Goal: Task Accomplishment & Management: Complete application form

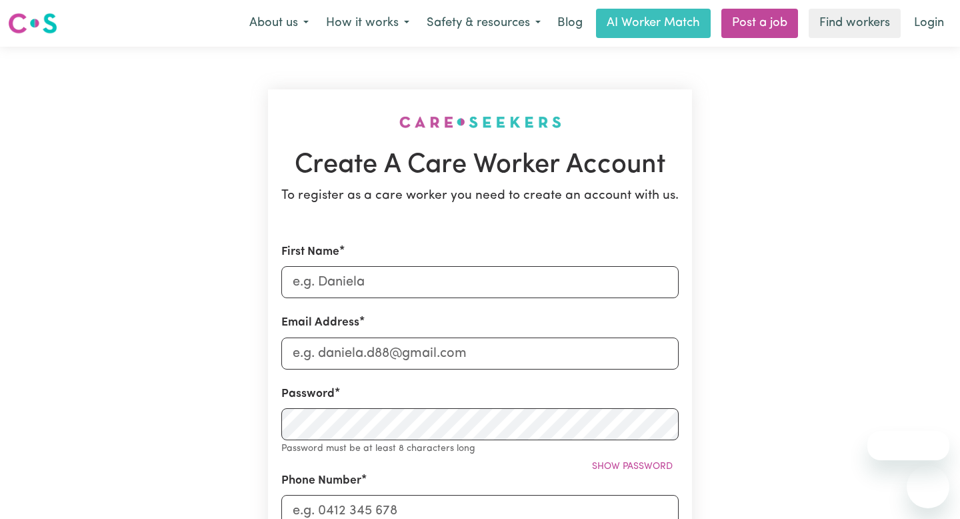
click at [393, 283] on input "First Name" at bounding box center [480, 282] width 398 height 32
type input "[PERSON_NAME]"
type input "0434999582"
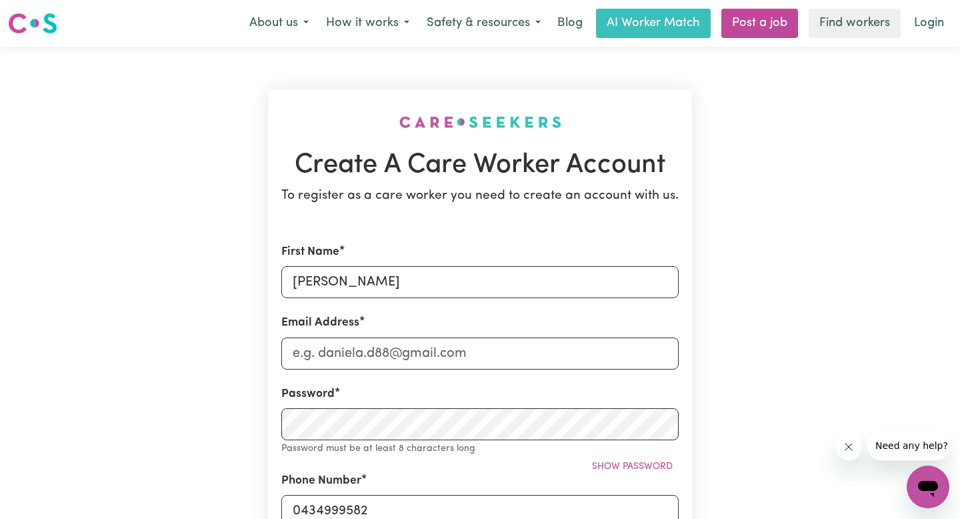
type input "[STREET_ADDRESS][PERSON_NAME]"
click at [396, 353] on input "Email Address" at bounding box center [480, 353] width 398 height 32
type input "[EMAIL_ADDRESS][DOMAIN_NAME]"
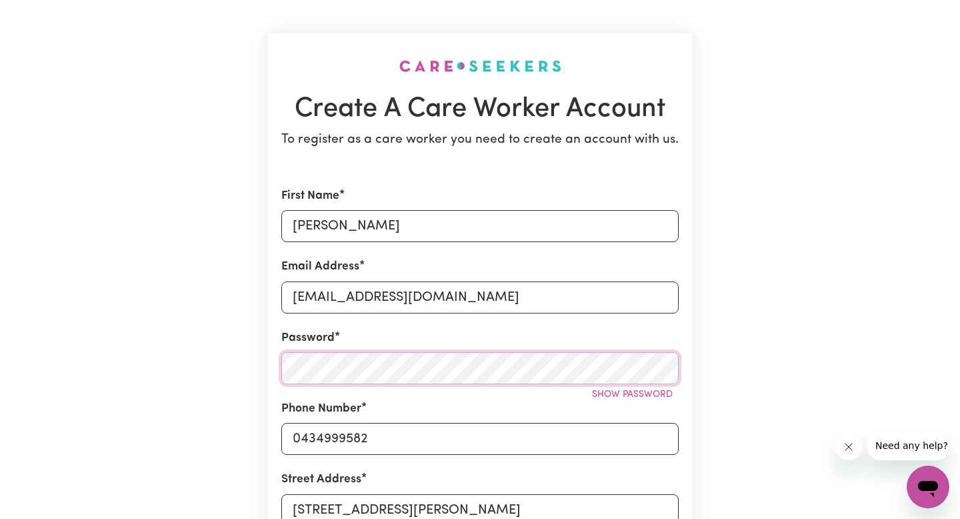
scroll to position [69, 0]
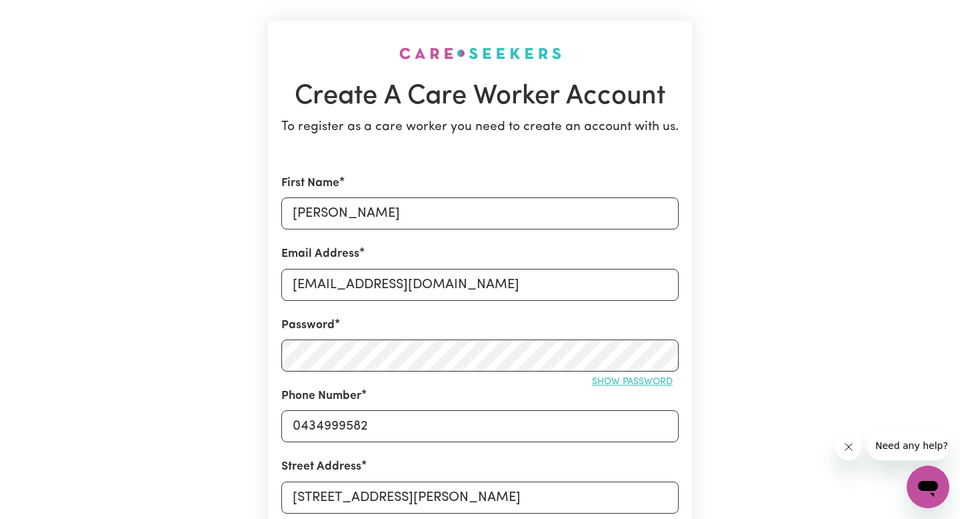
click at [621, 383] on span "Show password" at bounding box center [632, 382] width 81 height 10
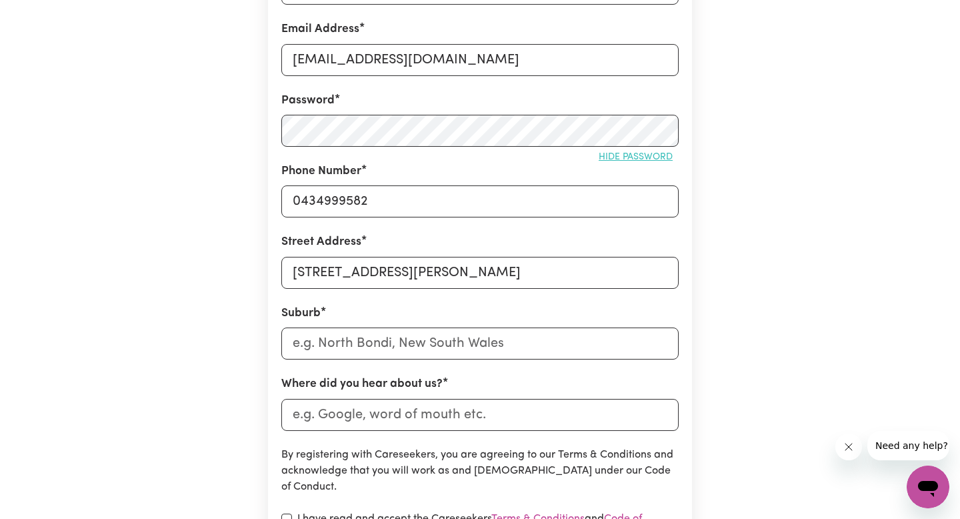
scroll to position [295, 0]
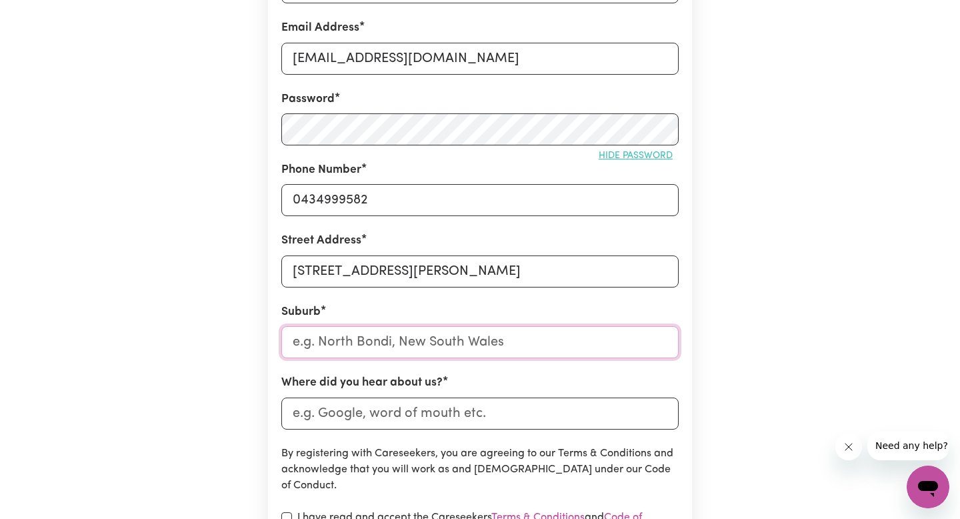
click at [582, 350] on input "text" at bounding box center [480, 342] width 398 height 32
type input "coll"
type input "collANILLING, [GEOGRAPHIC_DATA], 6315"
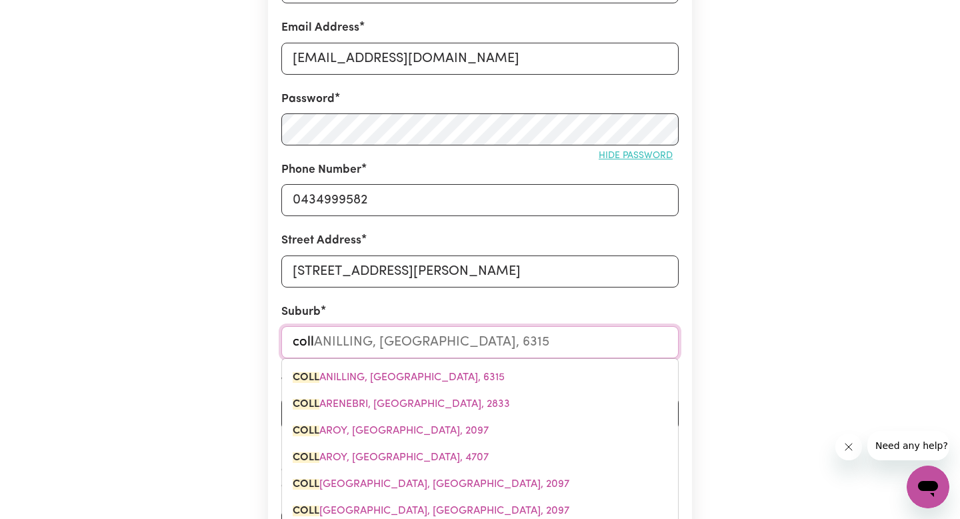
type input "colli"
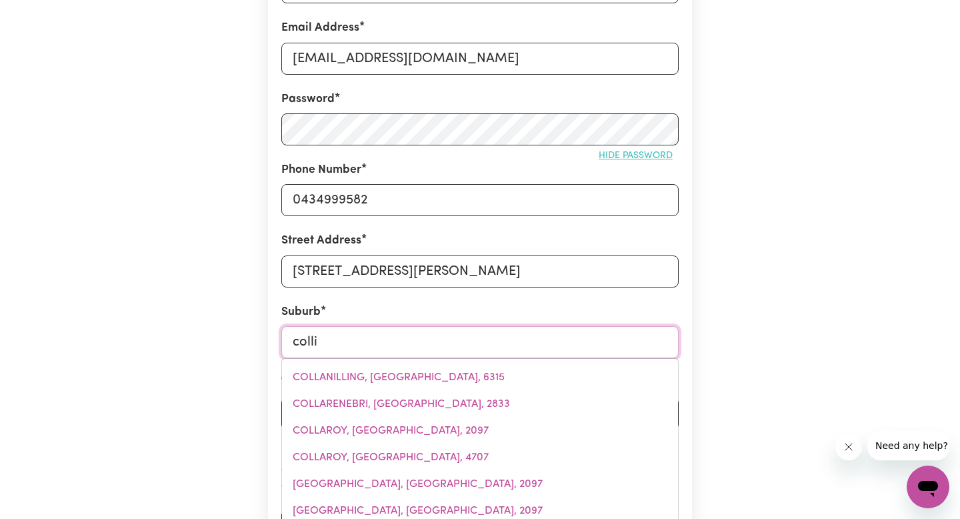
type input "colliE, [GEOGRAPHIC_DATA], 2827"
type input "collin"
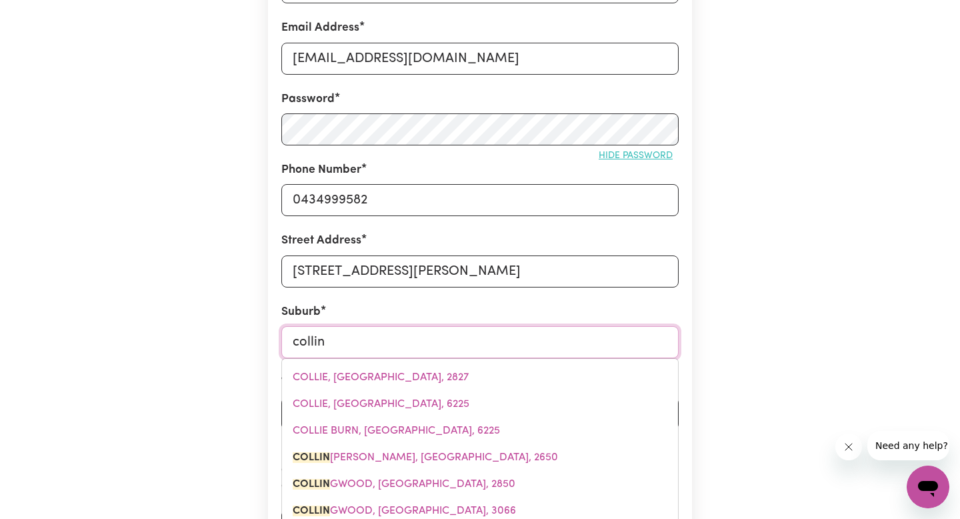
type input "collinGULLIE, [GEOGRAPHIC_DATA], 2650"
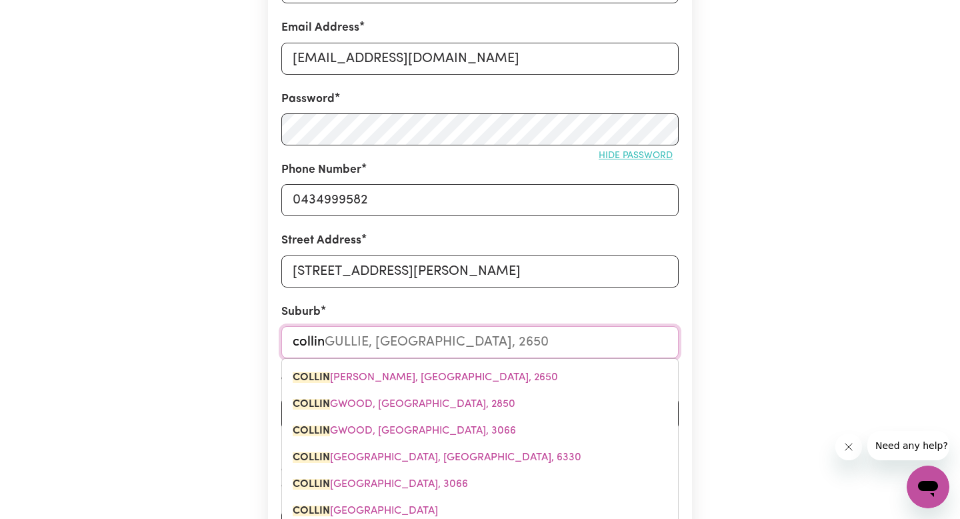
type input "[PERSON_NAME]"
type input "collingULLIE, [GEOGRAPHIC_DATA], 2650"
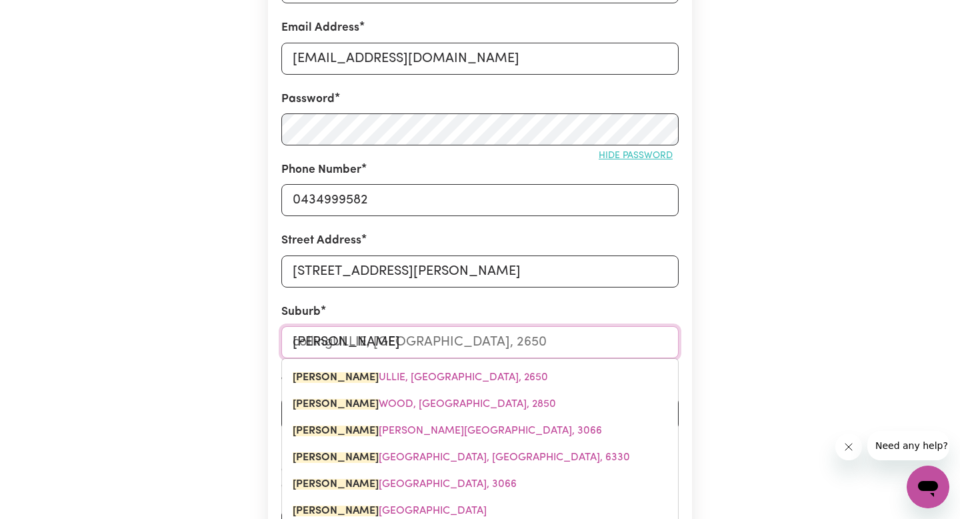
type input "collingw"
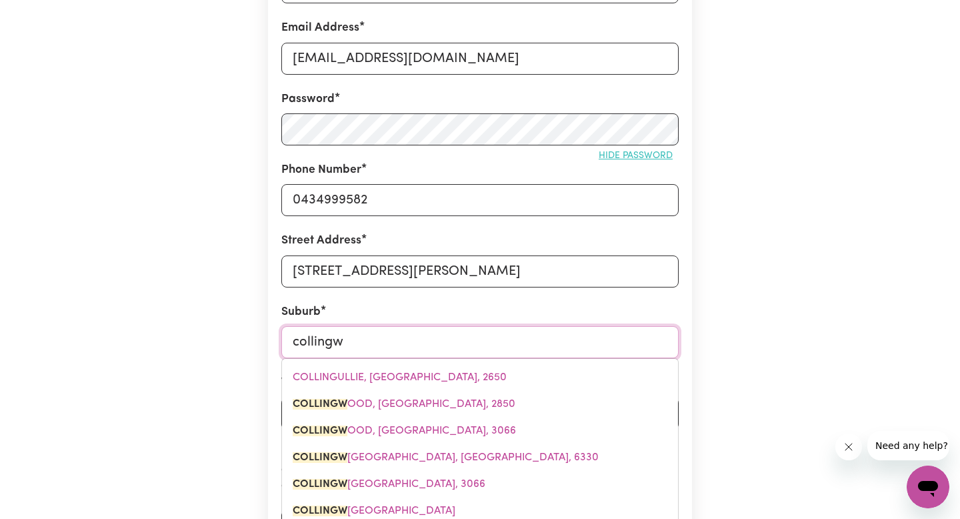
type input "collingwo"
type input "collingwoOD, [GEOGRAPHIC_DATA], 2850"
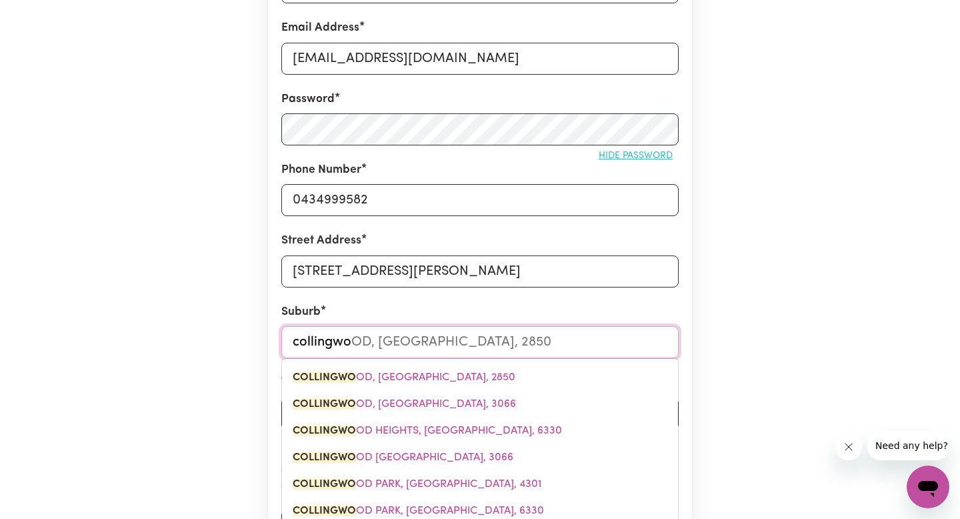
type input "collingwoo"
type input "collingwooD, [GEOGRAPHIC_DATA], 2850"
type input "collingwood"
type input "collingwood, [GEOGRAPHIC_DATA], 2850"
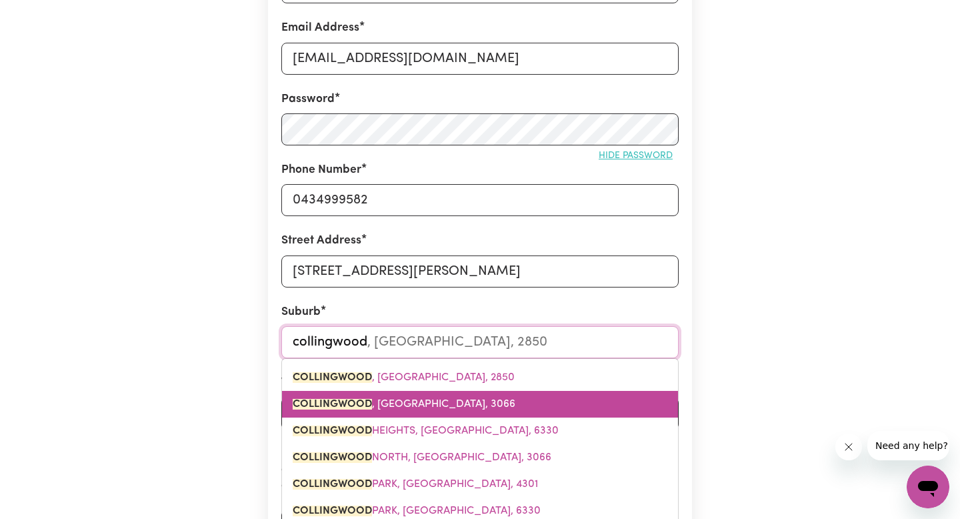
click at [484, 398] on link "COLLINGWOOD , [GEOGRAPHIC_DATA], 3066" at bounding box center [480, 404] width 396 height 27
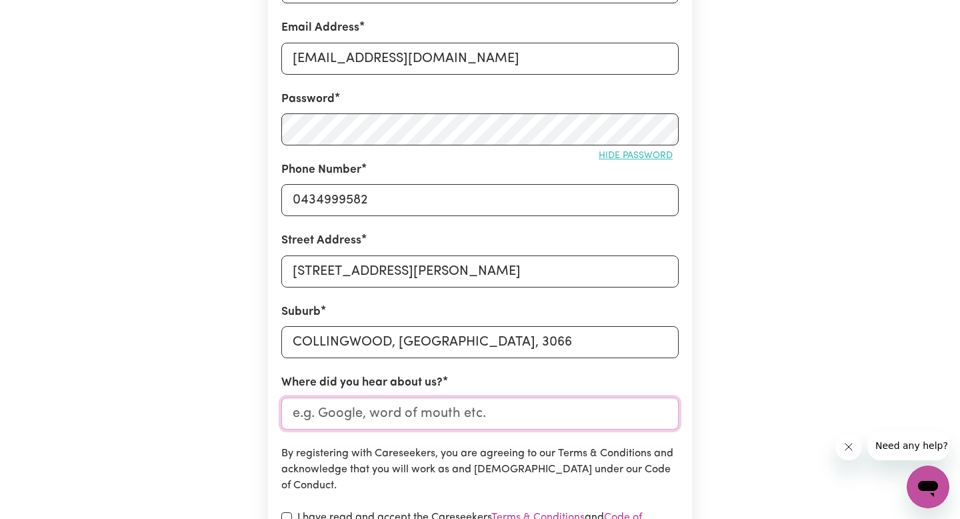
click at [478, 413] on input "Where did you hear about us?" at bounding box center [480, 414] width 398 height 32
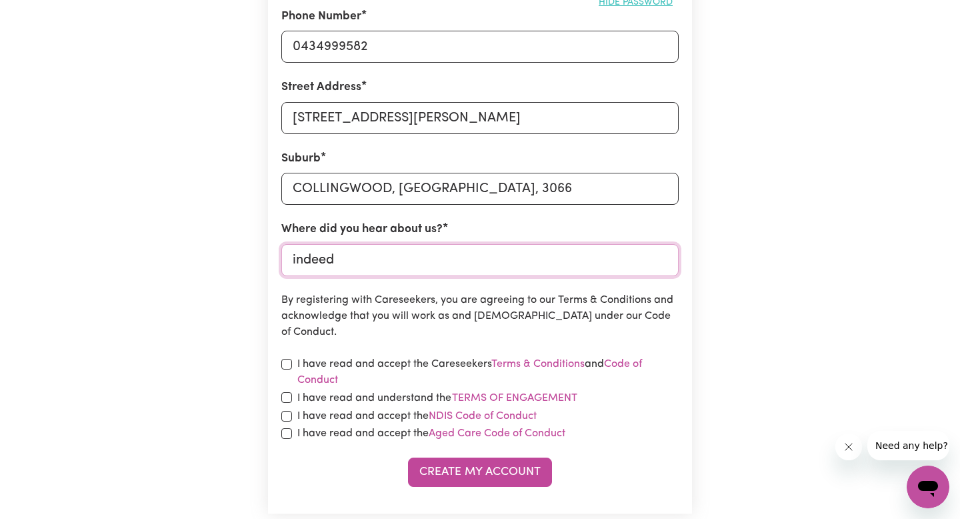
scroll to position [470, 0]
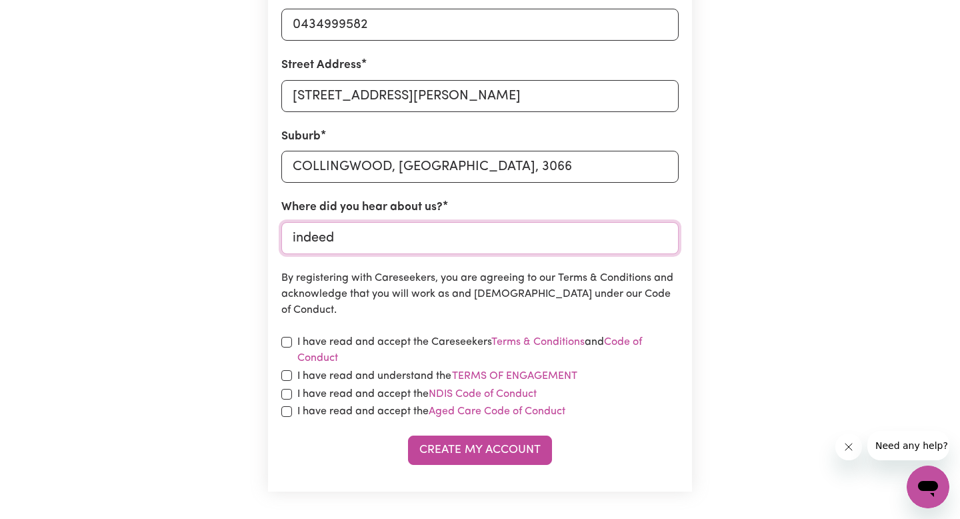
type input "indeed"
click at [292, 344] on div "I have read and accept the Careseekers Terms & Conditions and Code of Conduct" at bounding box center [480, 350] width 398 height 32
click at [288, 339] on input "checkbox" at bounding box center [286, 342] width 11 height 11
checkbox input "true"
click at [288, 374] on input "checkbox" at bounding box center [286, 375] width 11 height 11
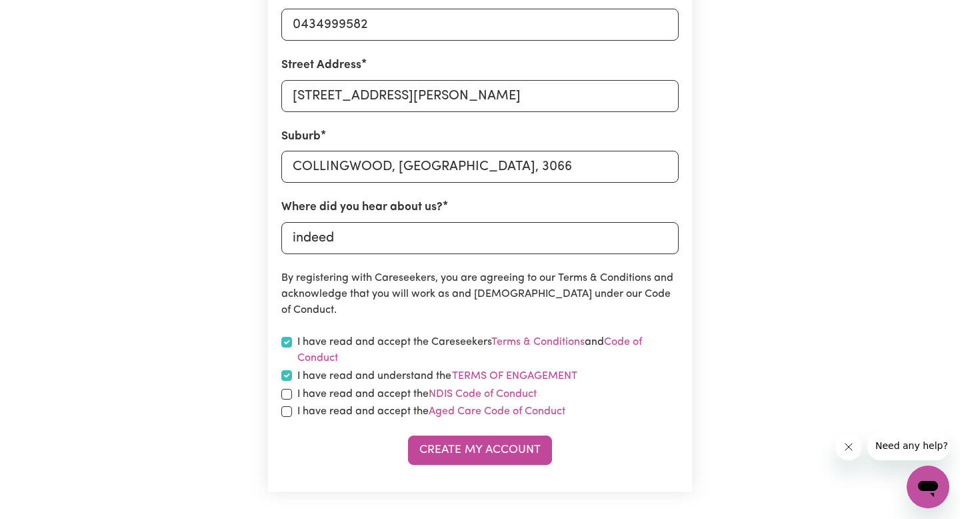
checkbox input "true"
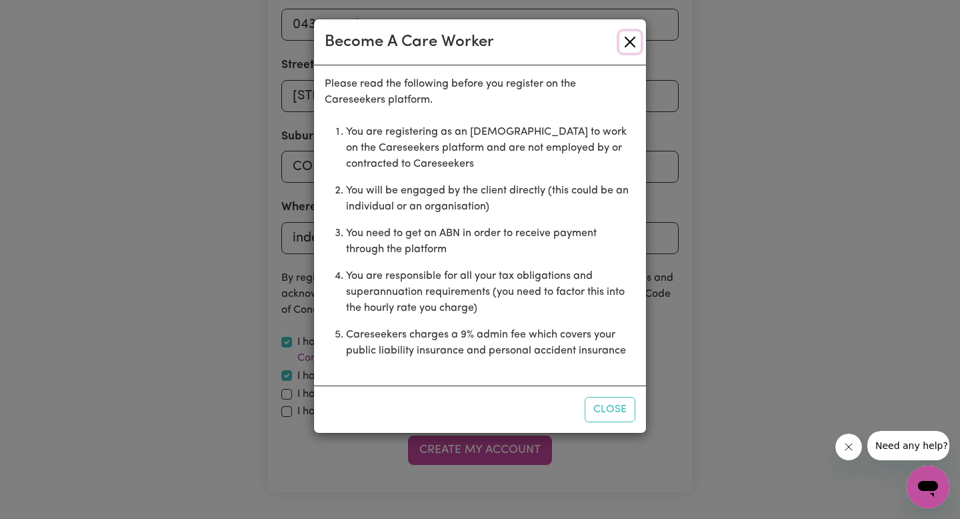
click at [630, 39] on button "Close" at bounding box center [630, 41] width 21 height 21
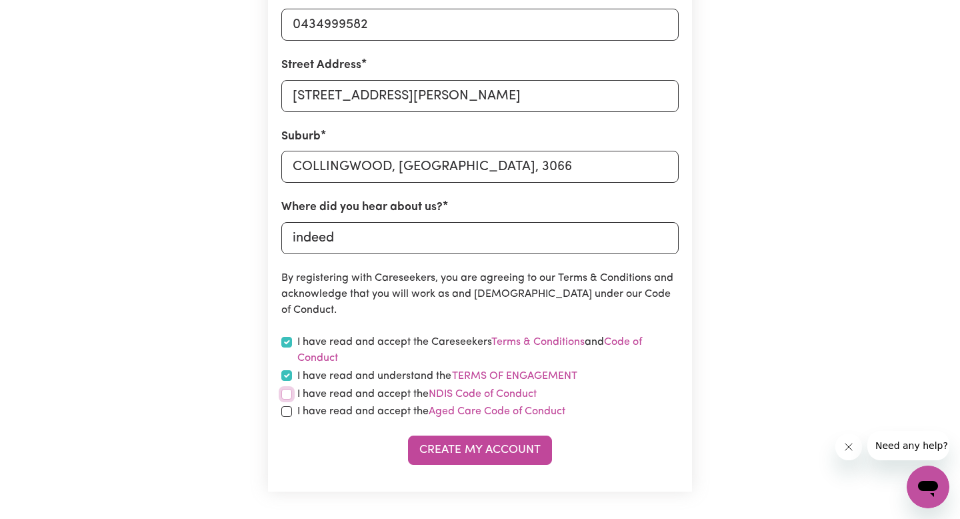
click at [288, 394] on input "checkbox" at bounding box center [286, 394] width 11 height 11
checkbox input "true"
click at [287, 412] on input "checkbox" at bounding box center [286, 411] width 11 height 11
checkbox input "true"
click at [489, 458] on button "Create My Account" at bounding box center [480, 450] width 144 height 29
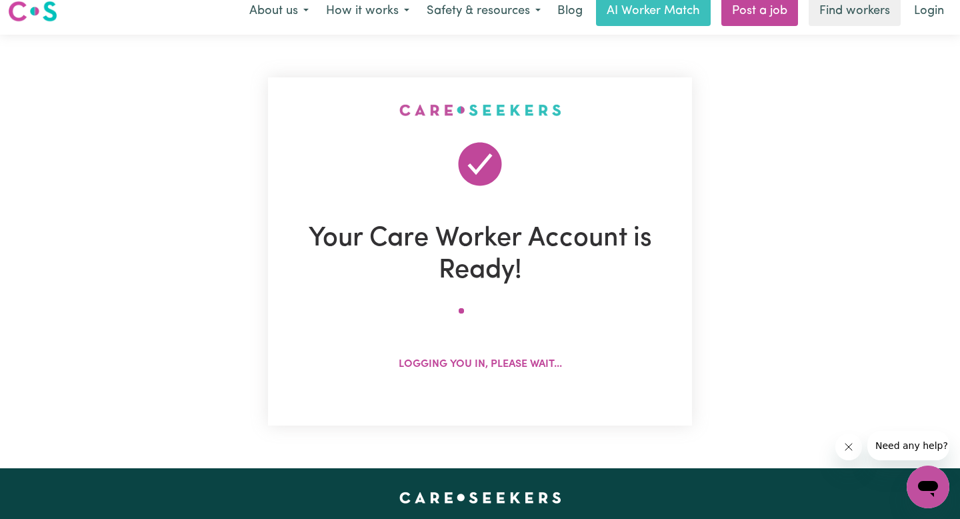
scroll to position [0, 0]
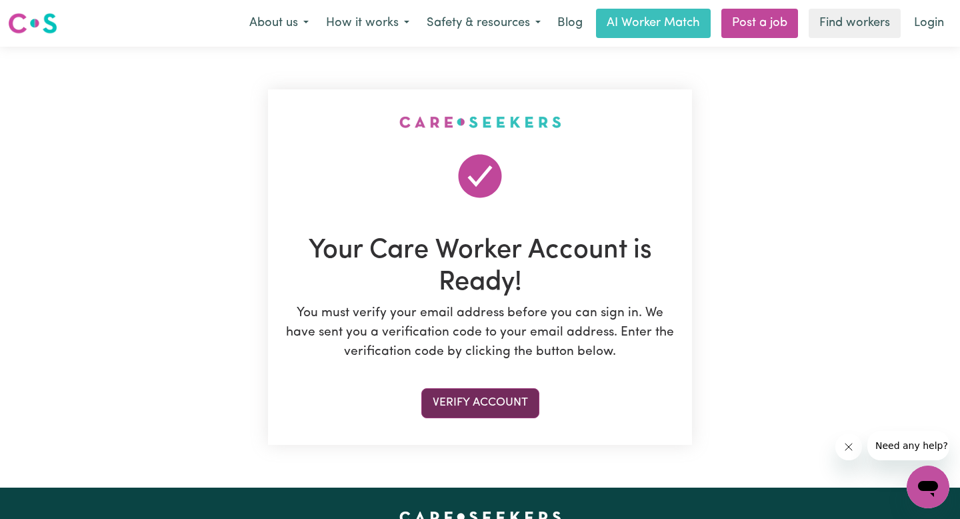
click at [506, 404] on button "Verify Account" at bounding box center [481, 402] width 118 height 29
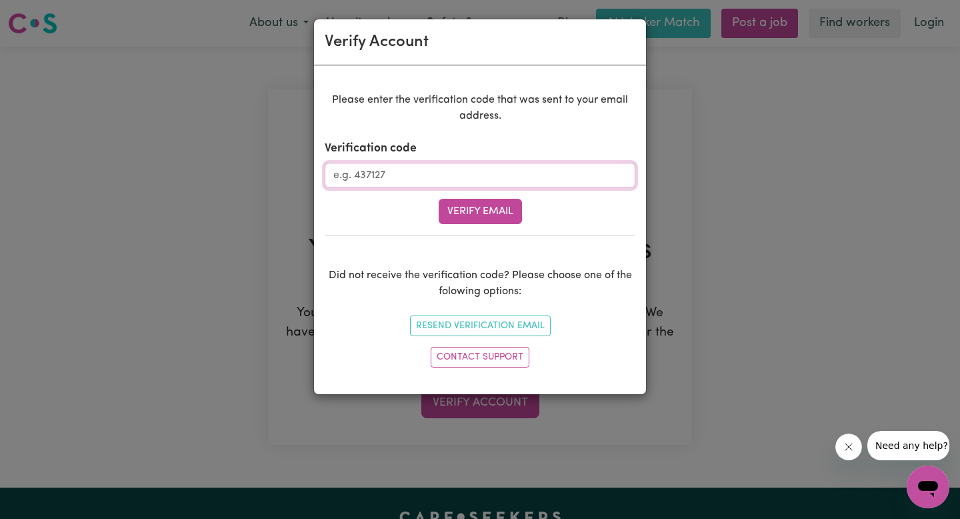
click at [460, 182] on input "Verification code" at bounding box center [480, 175] width 311 height 25
type input "584733"
click at [512, 213] on button "Verify Email" at bounding box center [480, 211] width 83 height 25
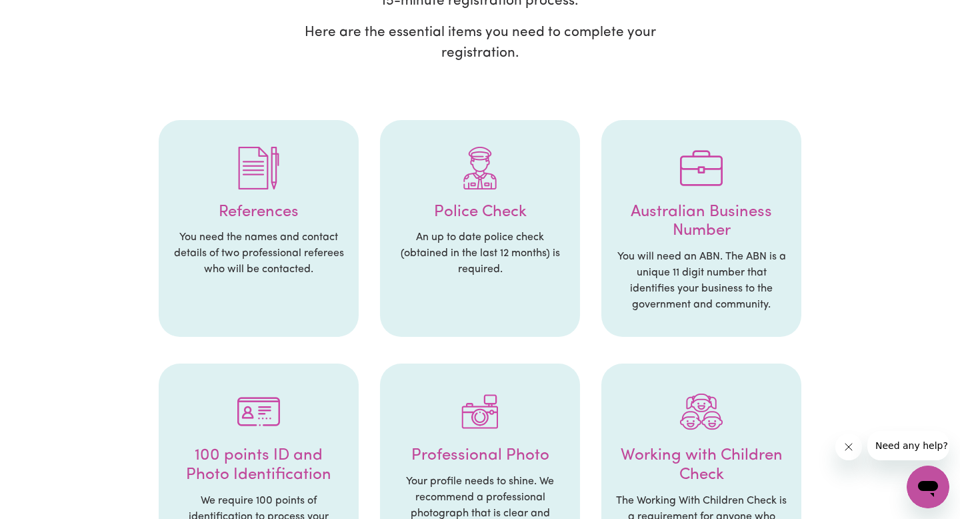
scroll to position [209, 0]
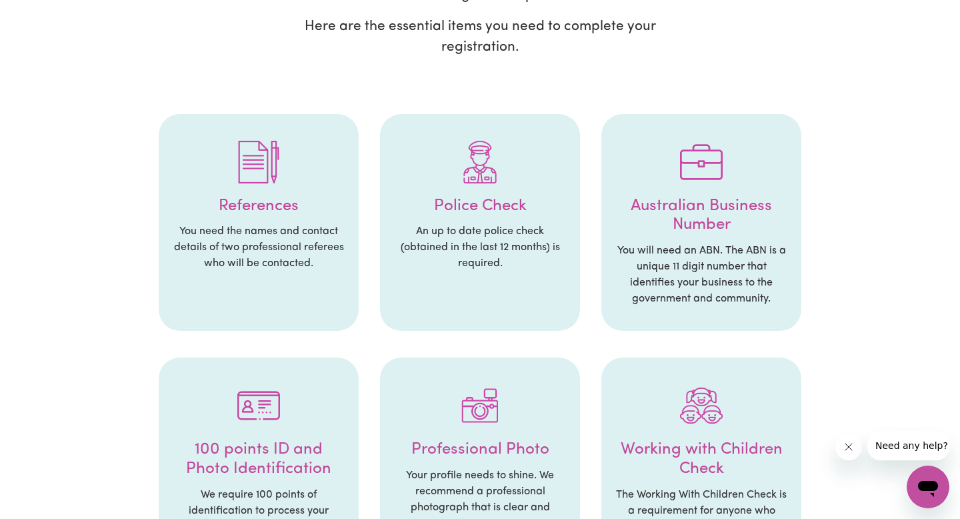
click at [261, 186] on div at bounding box center [258, 161] width 173 height 69
click at [265, 275] on li "References You need the names and contact details of two professional referees …" at bounding box center [259, 222] width 200 height 217
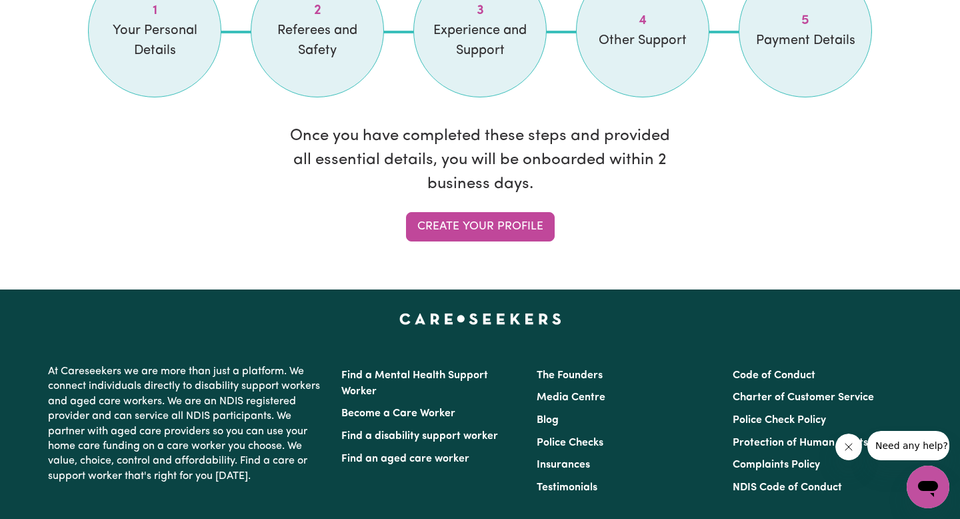
scroll to position [1231, 0]
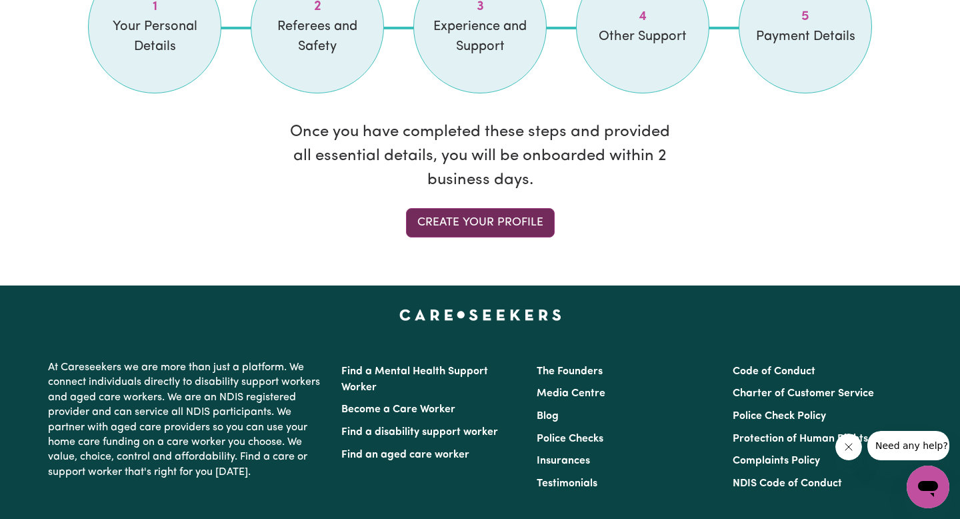
click at [472, 235] on link "Create your profile" at bounding box center [480, 222] width 149 height 29
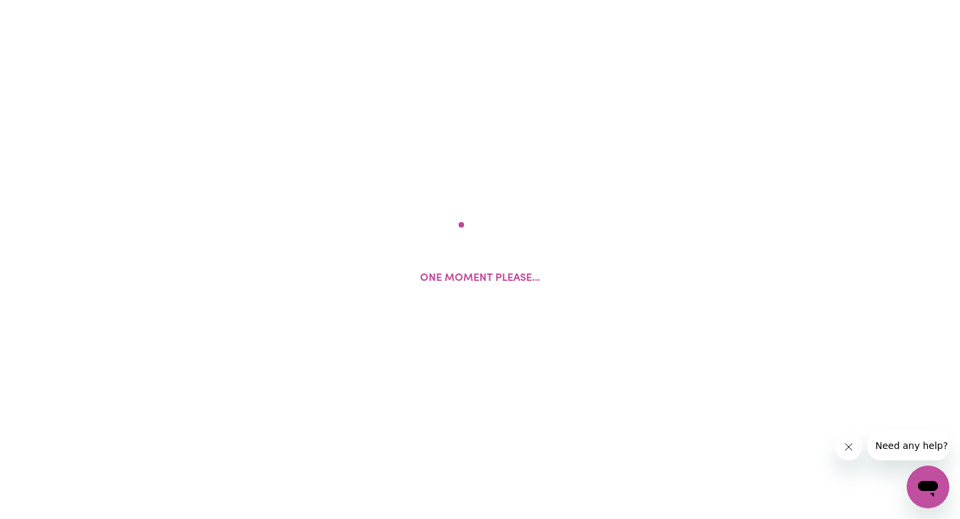
select select "Studying a healthcare related degree or qualification"
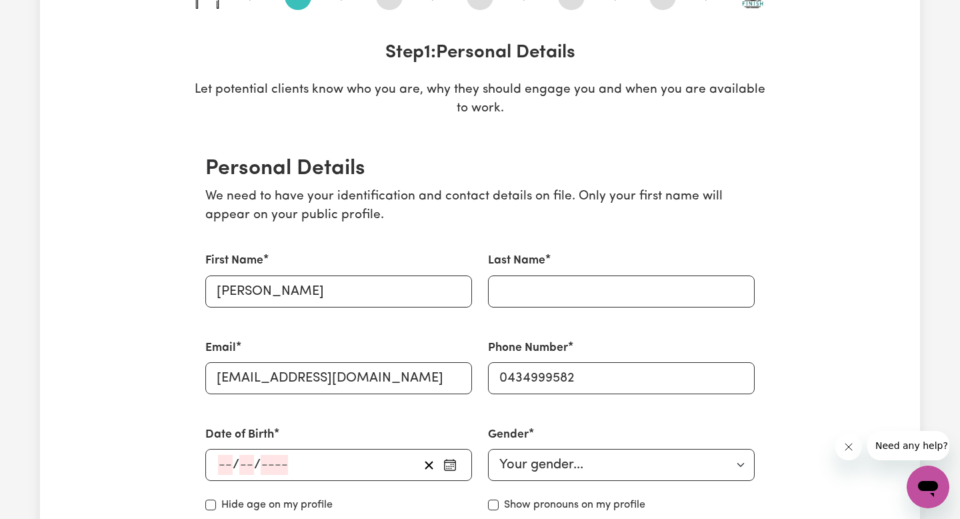
scroll to position [176, 0]
click at [550, 288] on input "Last Name" at bounding box center [621, 291] width 267 height 32
type input "fahiye"
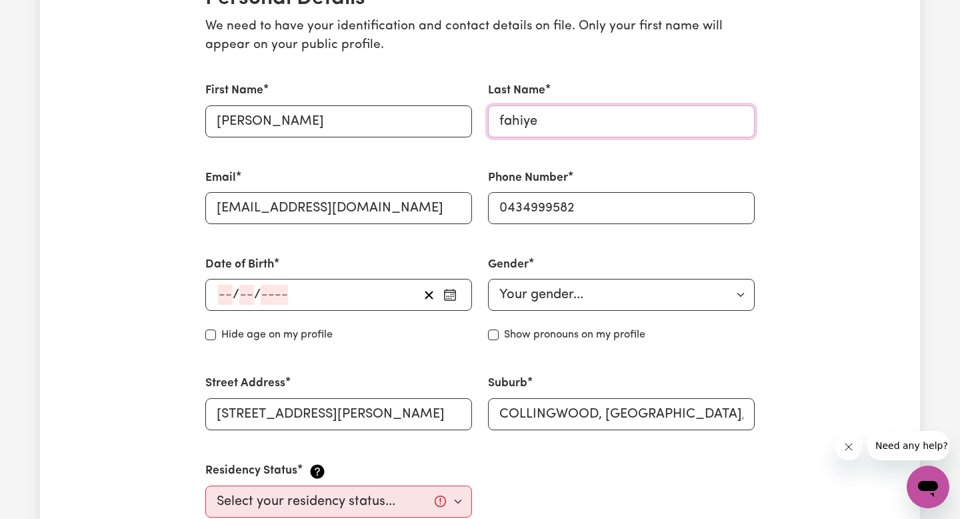
scroll to position [353, 0]
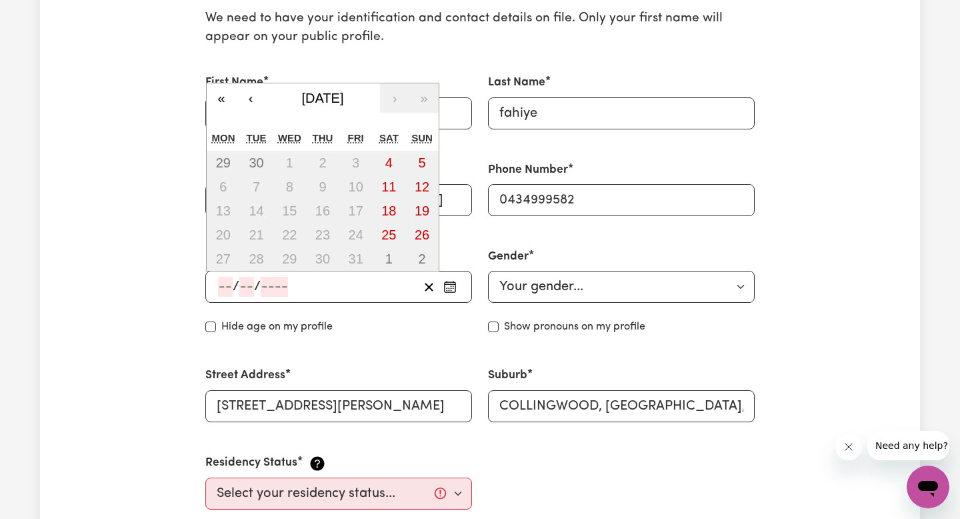
click at [227, 286] on input "number" at bounding box center [225, 287] width 15 height 20
type input "03"
type input "02"
type input "200"
type input "[DATE]"
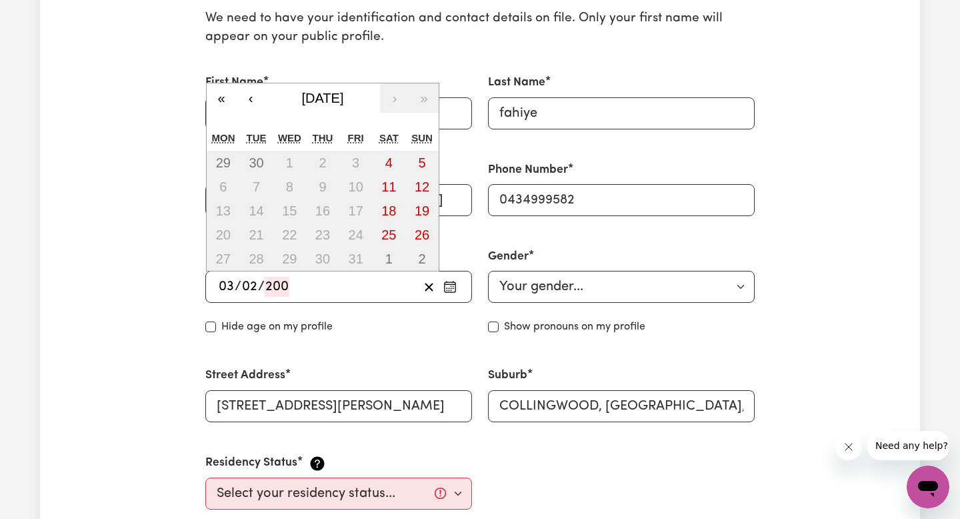
type input "3"
type input "2"
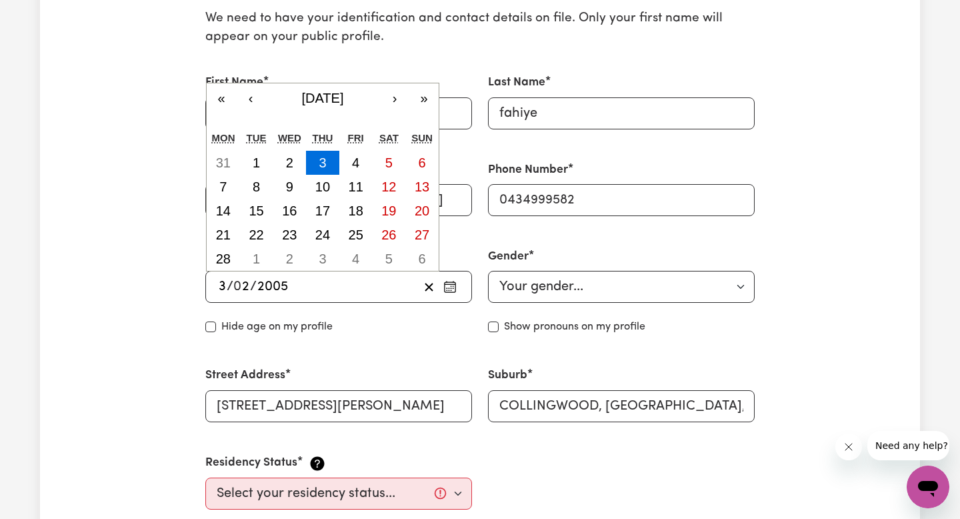
type input "2005"
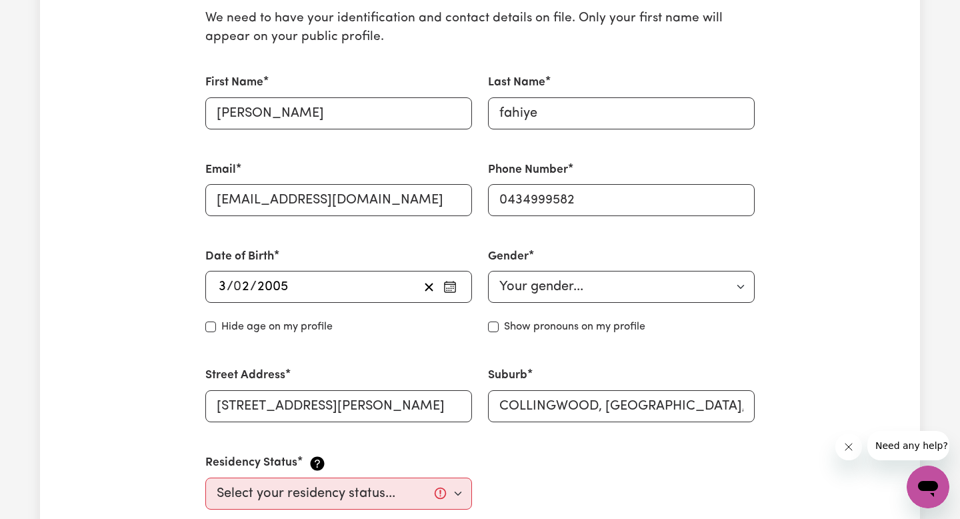
click at [351, 320] on div "Hide age on my profile" at bounding box center [338, 327] width 267 height 16
click at [562, 289] on select "Your gender... [DEMOGRAPHIC_DATA] [DEMOGRAPHIC_DATA] [DEMOGRAPHIC_DATA] Other P…" at bounding box center [621, 287] width 267 height 32
select select "[DEMOGRAPHIC_DATA]"
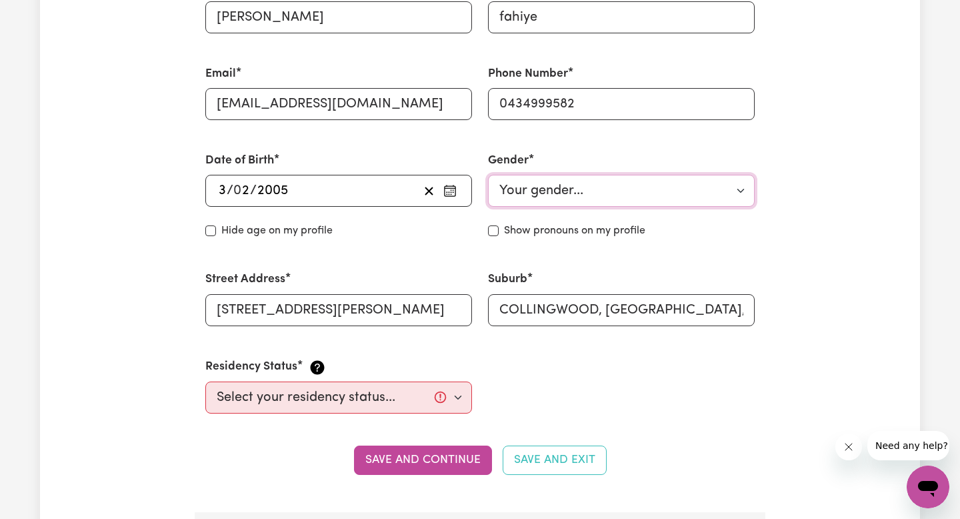
scroll to position [451, 0]
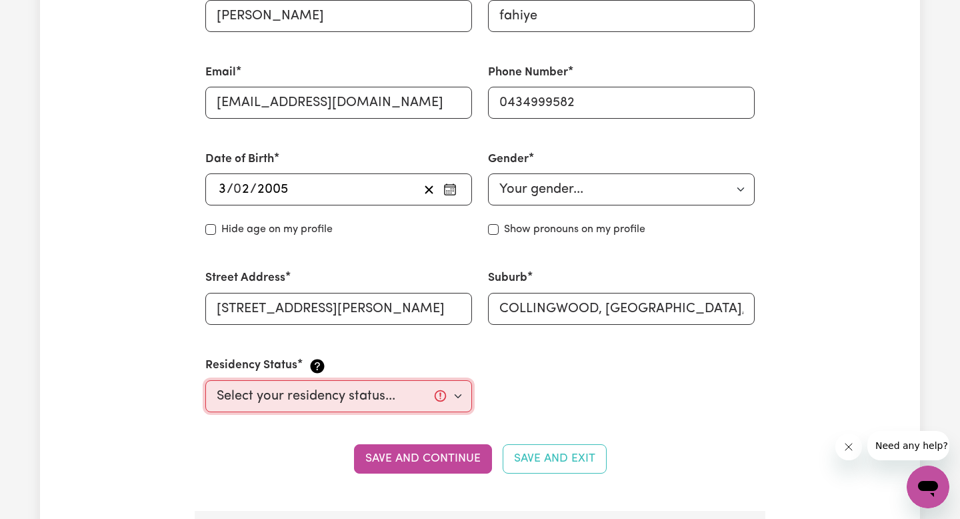
click at [416, 398] on select "Select your residency status... [DEMOGRAPHIC_DATA] citizen Australian PR [DEMOG…" at bounding box center [338, 396] width 267 height 32
select select "[DEMOGRAPHIC_DATA] Citizen"
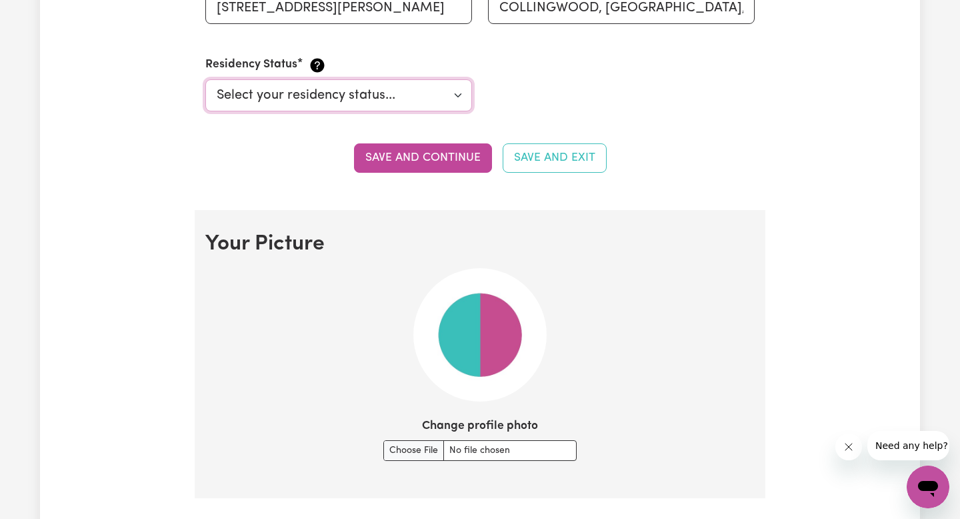
scroll to position [753, 0]
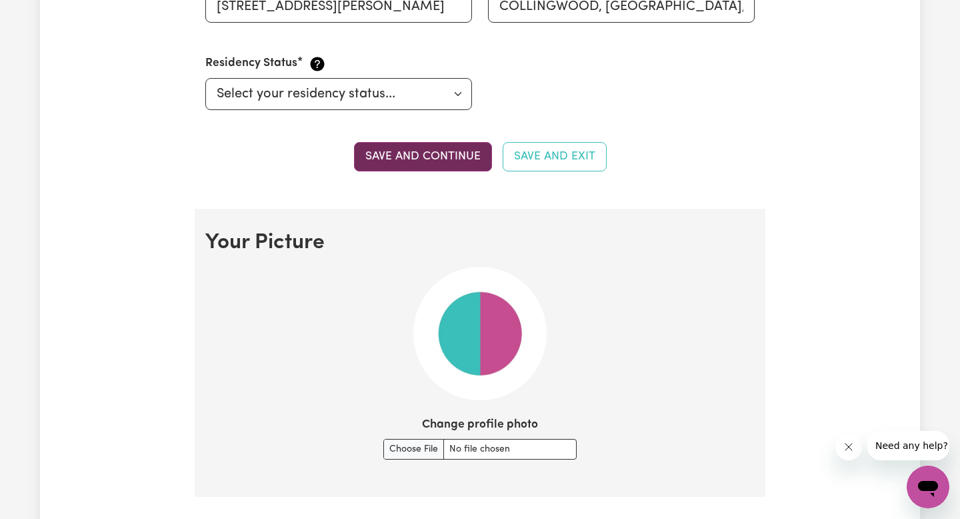
click at [446, 158] on button "Save and continue" at bounding box center [423, 156] width 138 height 29
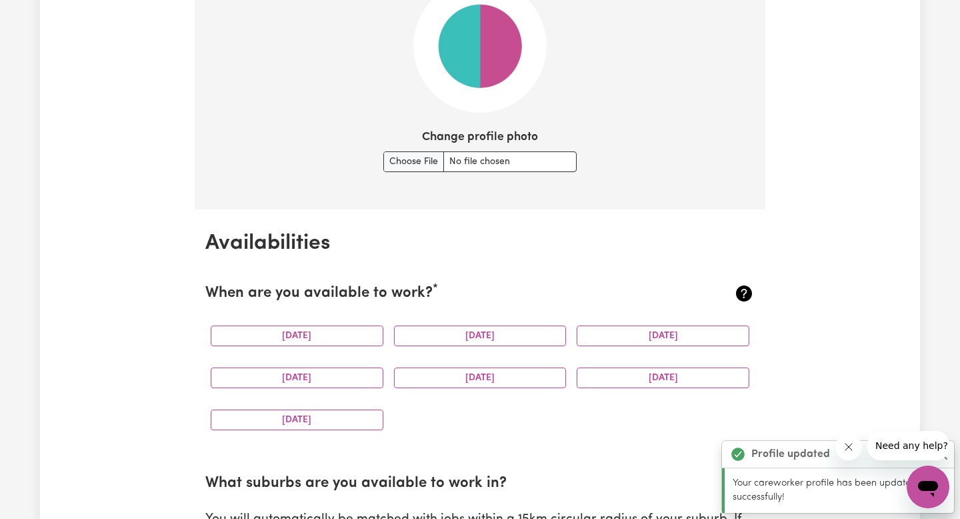
scroll to position [1049, 0]
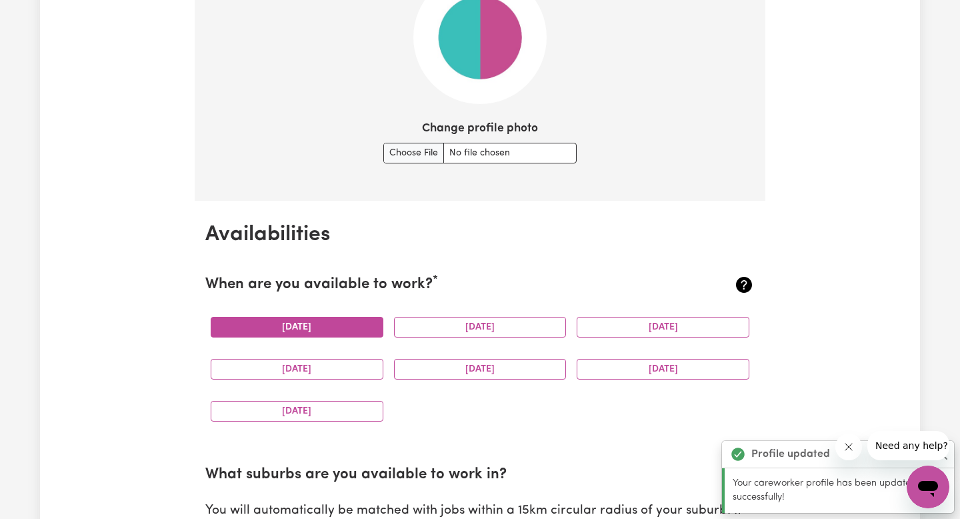
click at [349, 329] on button "[DATE]" at bounding box center [297, 327] width 173 height 21
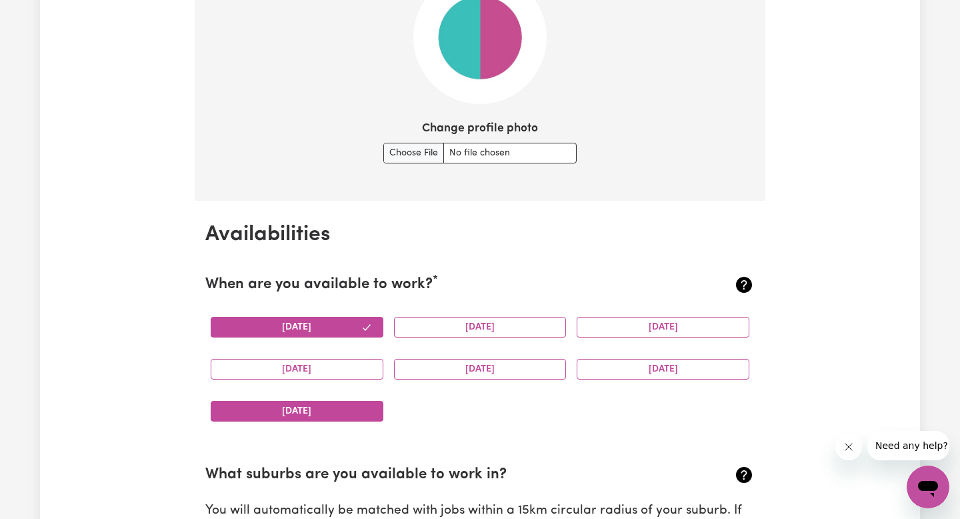
click at [363, 416] on button "[DATE]" at bounding box center [297, 411] width 173 height 21
click at [472, 331] on button "[DATE]" at bounding box center [480, 327] width 173 height 21
click at [639, 315] on div "[DATE]" at bounding box center [663, 327] width 183 height 42
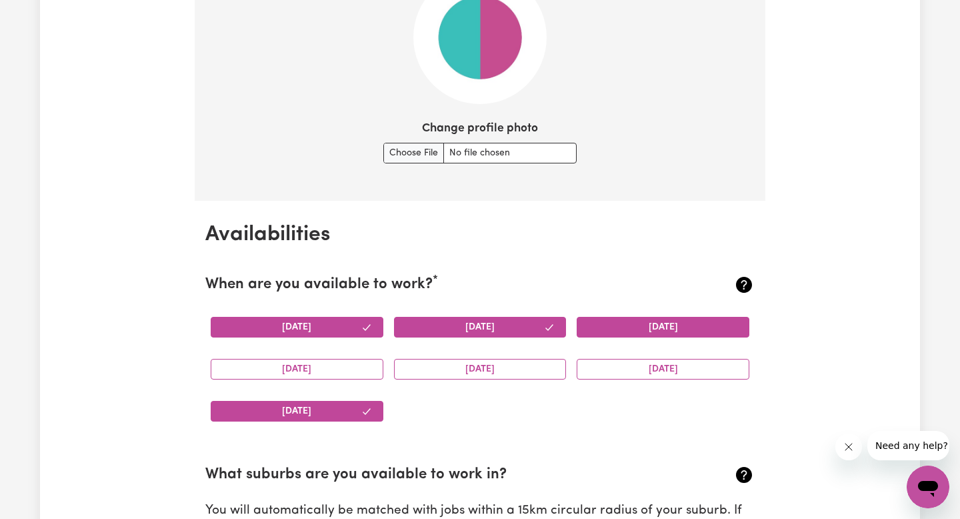
click at [640, 322] on button "[DATE]" at bounding box center [663, 327] width 173 height 21
click at [351, 374] on button "[DATE]" at bounding box center [297, 369] width 173 height 21
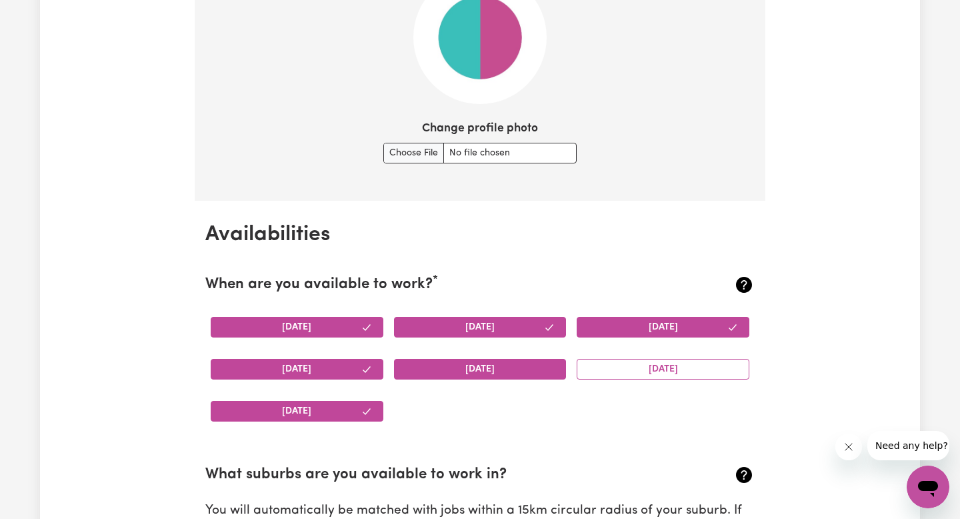
click at [444, 375] on button "[DATE]" at bounding box center [480, 369] width 173 height 21
click at [608, 371] on button "[DATE]" at bounding box center [663, 369] width 173 height 21
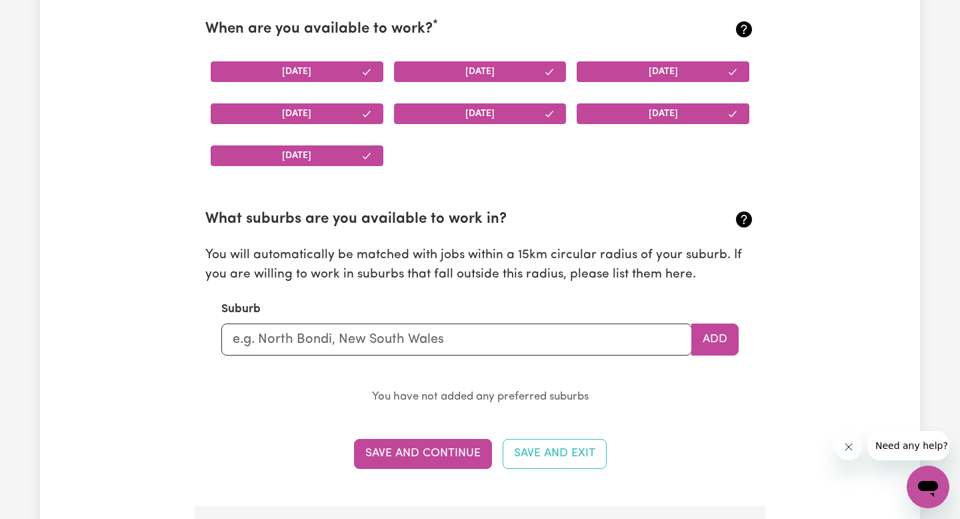
scroll to position [1305, 0]
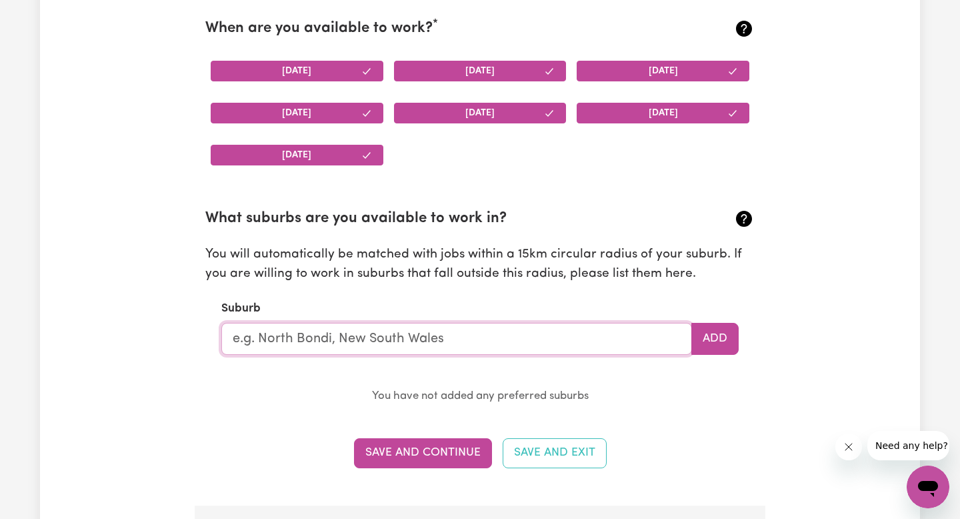
click at [590, 343] on input "text" at bounding box center [456, 339] width 471 height 32
type input "Collingwood"
type input "[GEOGRAPHIC_DATA], [GEOGRAPHIC_DATA], 2850"
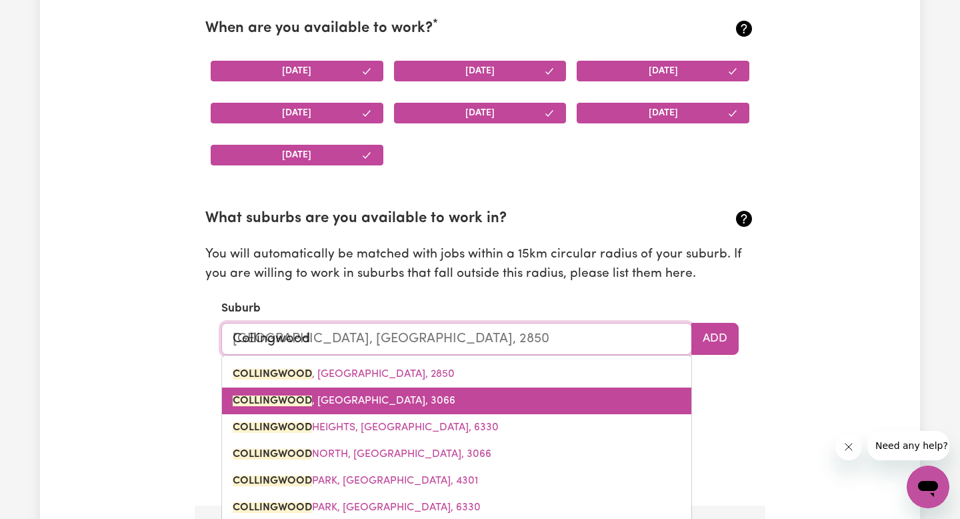
click at [469, 401] on link "COLLINGWOOD , [GEOGRAPHIC_DATA], 3066" at bounding box center [457, 400] width 470 height 27
type input "COLLINGWOOD, [GEOGRAPHIC_DATA], 3066"
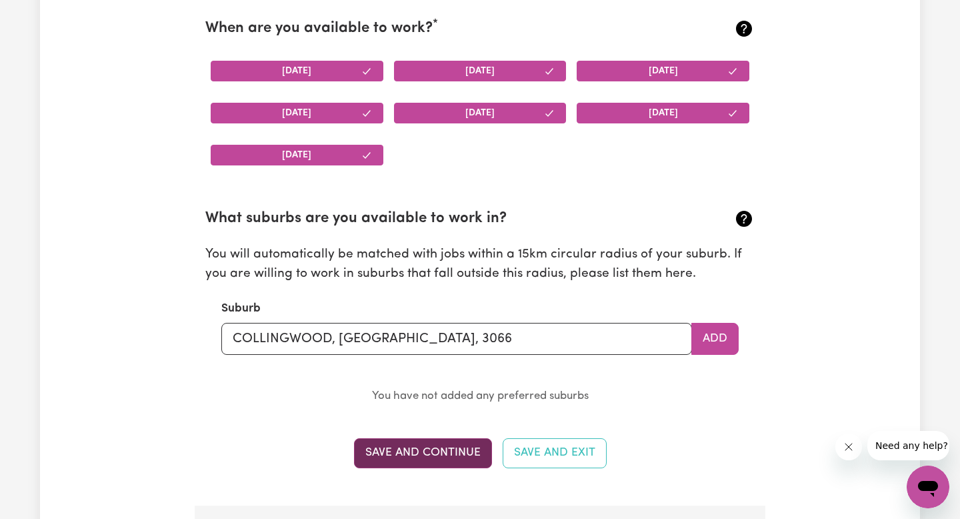
click at [431, 454] on button "Save and Continue" at bounding box center [423, 452] width 138 height 29
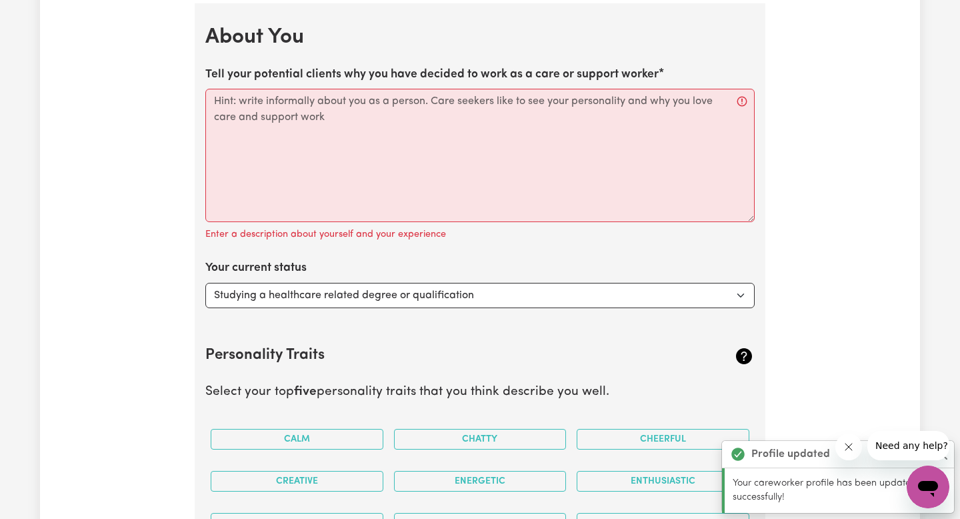
scroll to position [1811, 0]
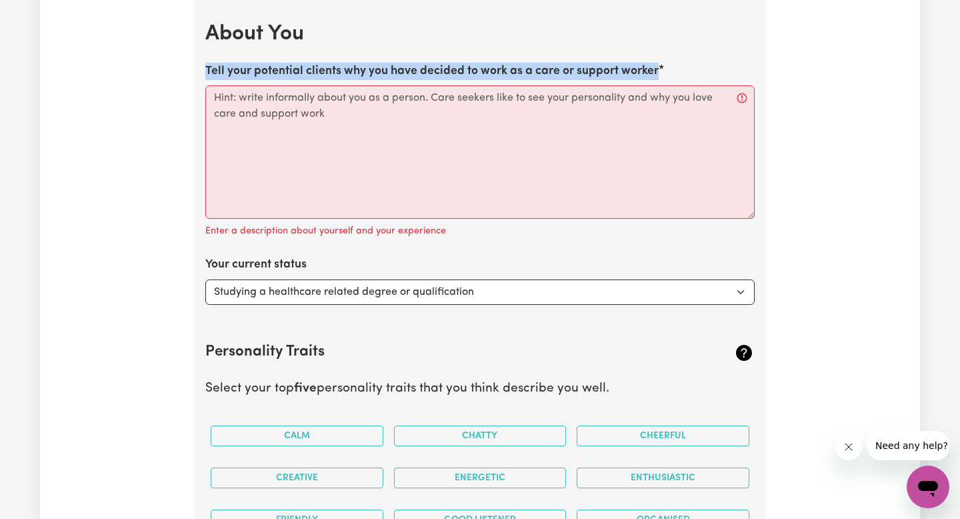
drag, startPoint x: 207, startPoint y: 69, endPoint x: 664, endPoint y: 83, distance: 457.7
click at [664, 83] on div "Tell your potential clients why you have decided to work as a care or support w…" at bounding box center [480, 151] width 550 height 177
copy label "Tell your potential clients why you have decided to work as a care or support w…"
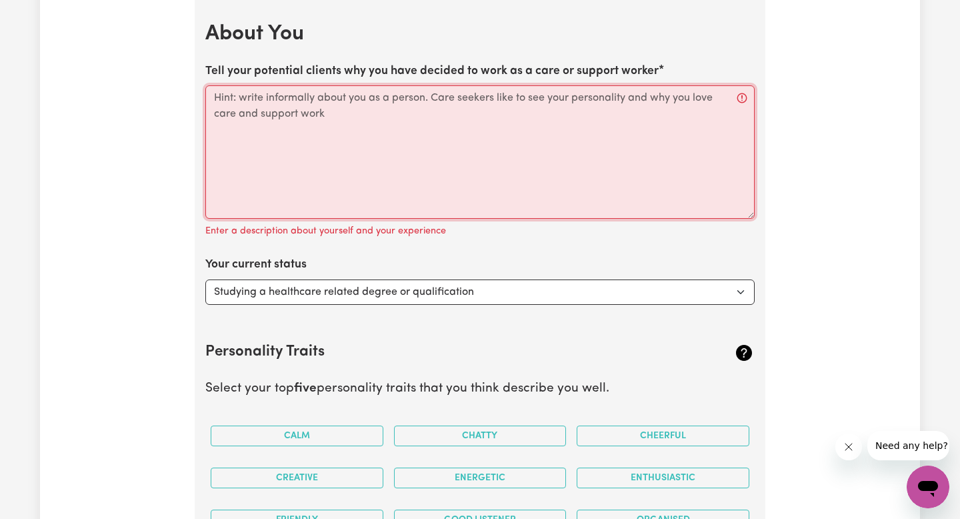
click at [314, 151] on textarea "Tell your potential clients why you have decided to work as a care or support w…" at bounding box center [480, 151] width 550 height 133
paste textarea "I have chosen to work as a care and support worker because I am passionate abou…"
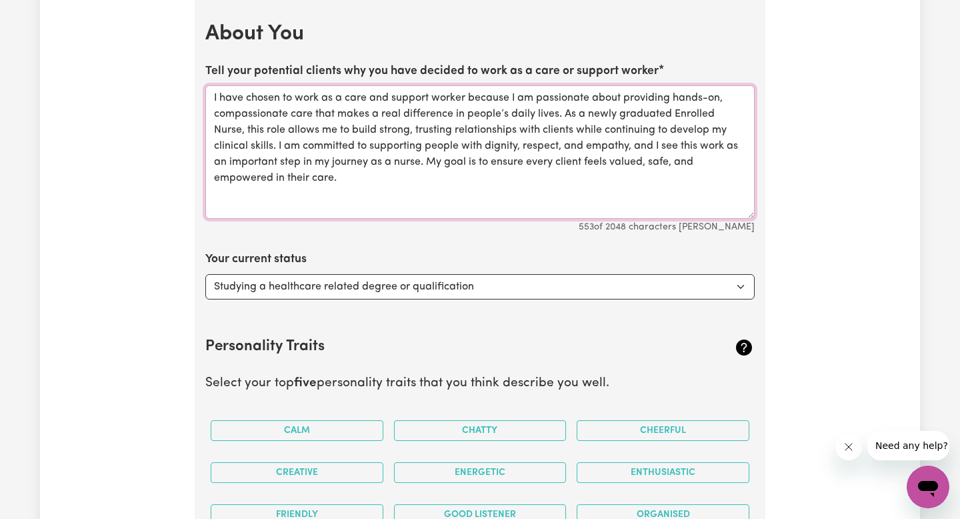
type textarea "I have chosen to work as a care and support worker because I am passionate abou…"
click at [343, 255] on div "Your current status Select... Studying a healthcare related degree or qualifica…" at bounding box center [480, 275] width 550 height 48
click at [351, 290] on select "Select... Studying a healthcare related degree or qualification Studying a non-…" at bounding box center [480, 286] width 550 height 25
select select "Looking for work - I just graduated"
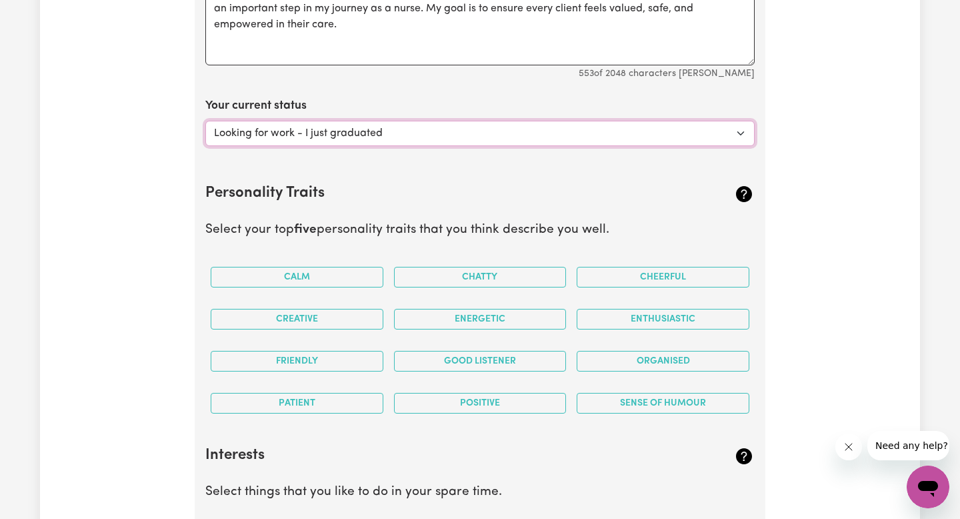
scroll to position [1965, 0]
click at [346, 277] on button "Calm" at bounding box center [297, 276] width 173 height 21
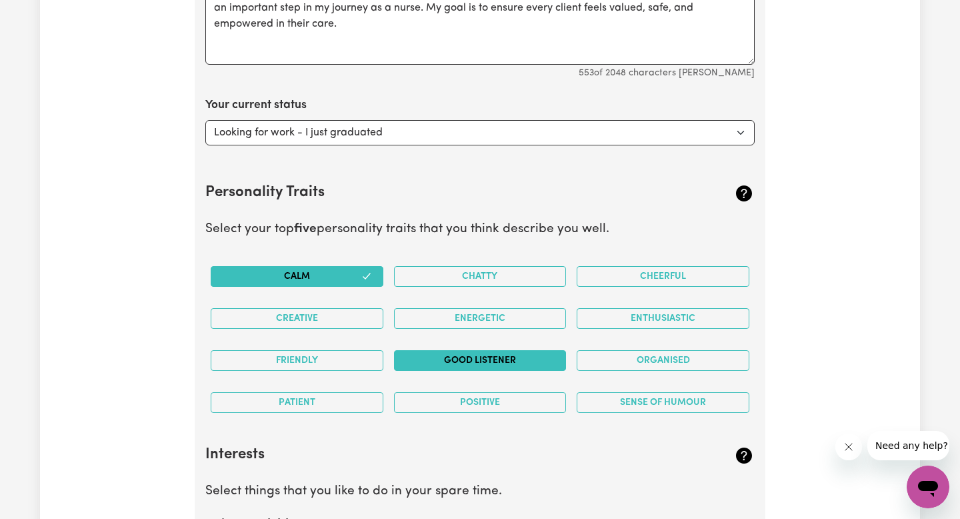
click at [424, 351] on button "Good Listener" at bounding box center [480, 360] width 173 height 21
click at [640, 400] on button "Sense of Humour" at bounding box center [663, 402] width 173 height 21
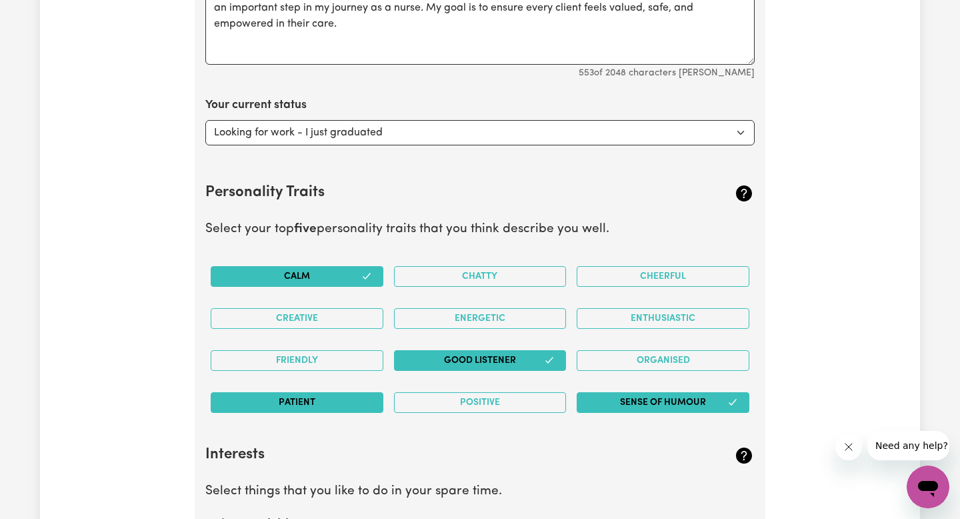
click at [350, 406] on button "Patient" at bounding box center [297, 402] width 173 height 21
click at [355, 360] on button "Friendly" at bounding box center [297, 360] width 173 height 21
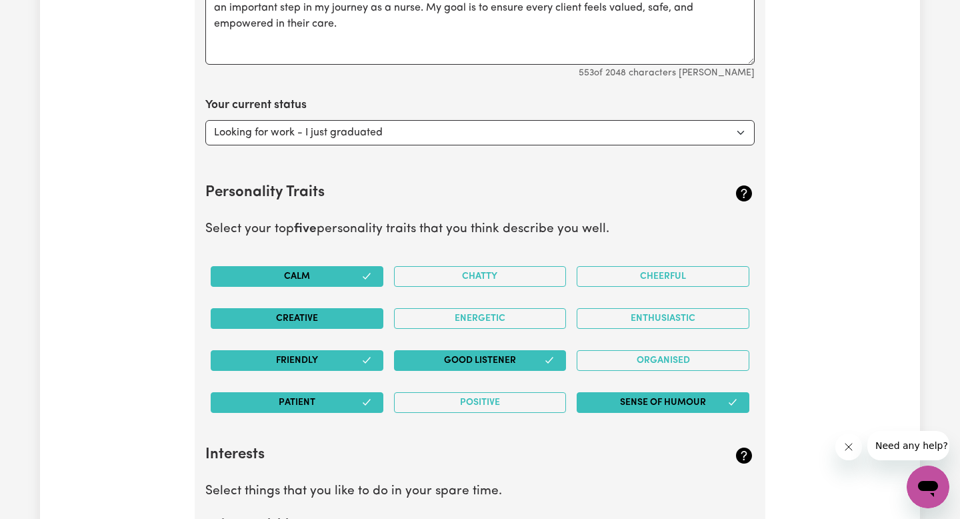
click at [354, 318] on button "Creative" at bounding box center [297, 318] width 173 height 21
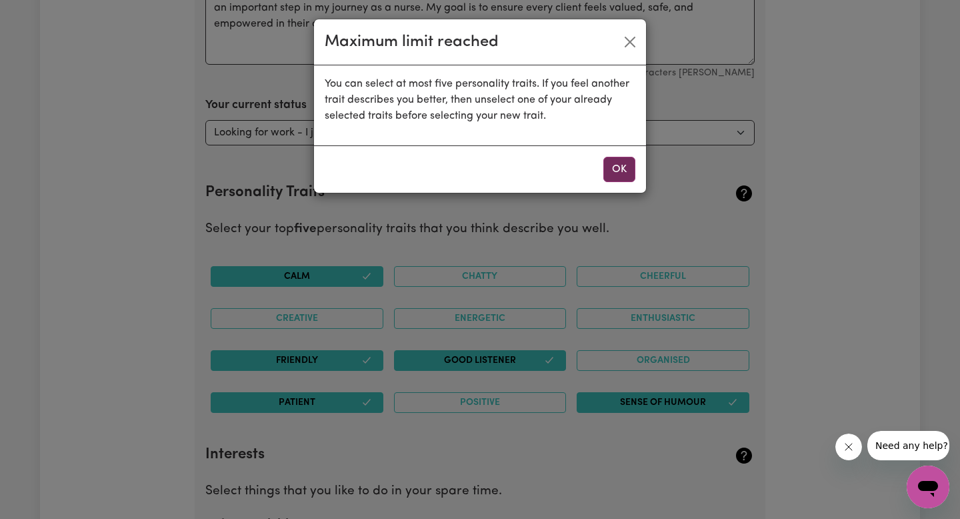
click at [620, 171] on button "OK" at bounding box center [620, 169] width 32 height 25
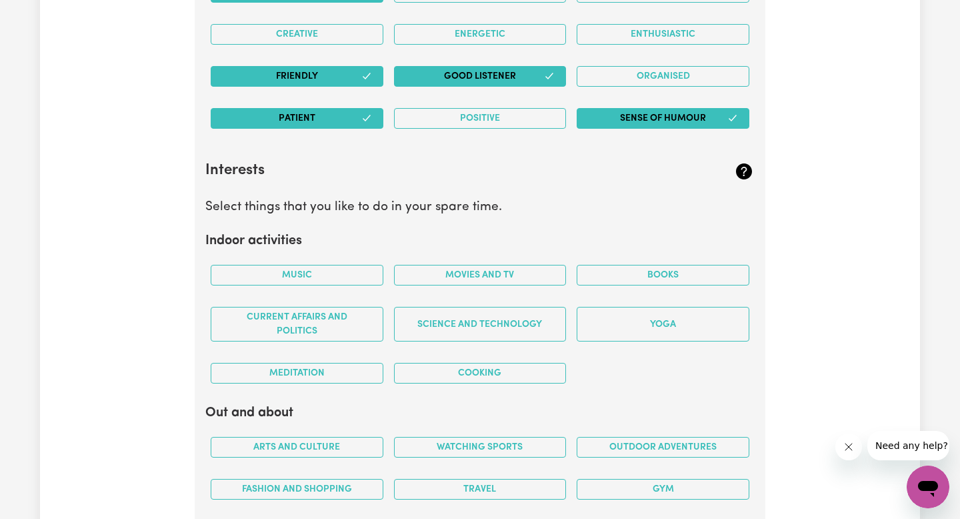
scroll to position [2251, 0]
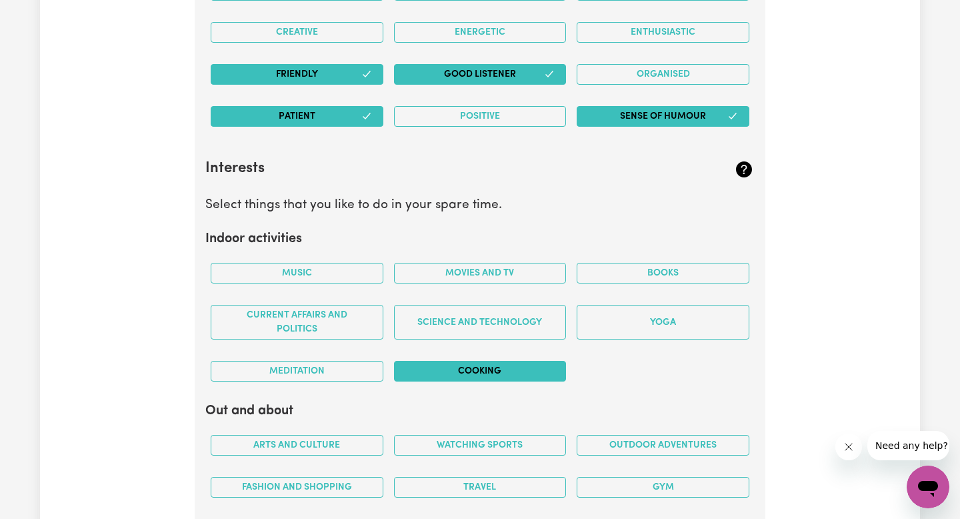
click at [440, 373] on button "Cooking" at bounding box center [480, 371] width 173 height 21
click at [350, 278] on button "Music" at bounding box center [297, 273] width 173 height 21
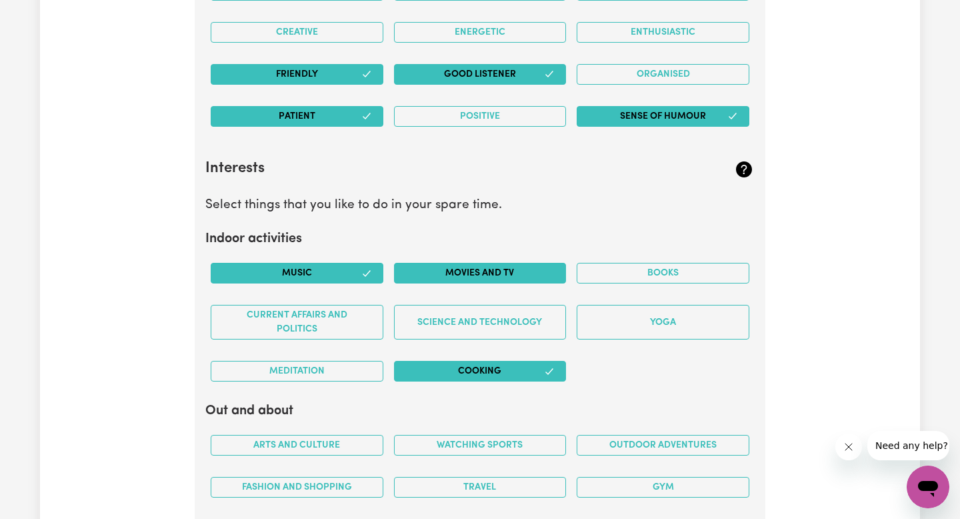
click at [548, 276] on button "Movies and TV" at bounding box center [480, 273] width 173 height 21
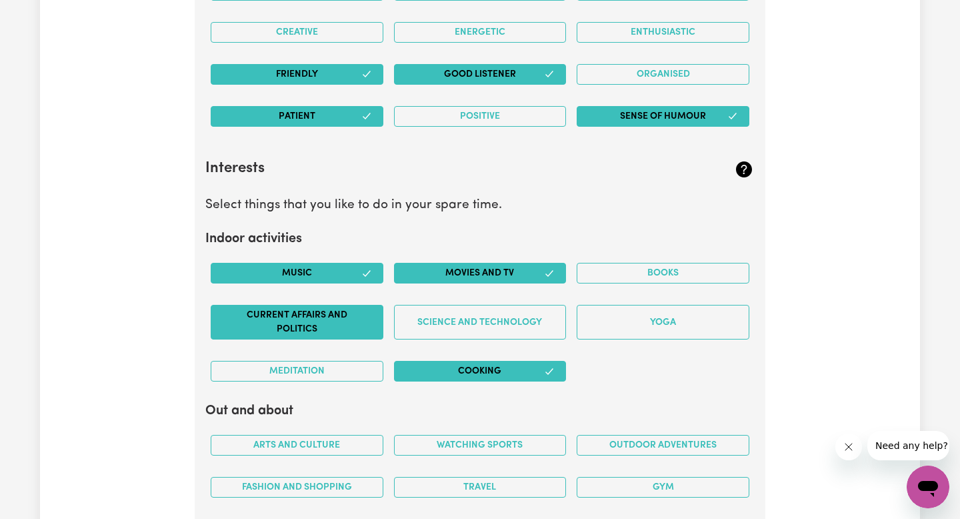
click at [355, 316] on button "Current Affairs and Politics" at bounding box center [297, 322] width 173 height 35
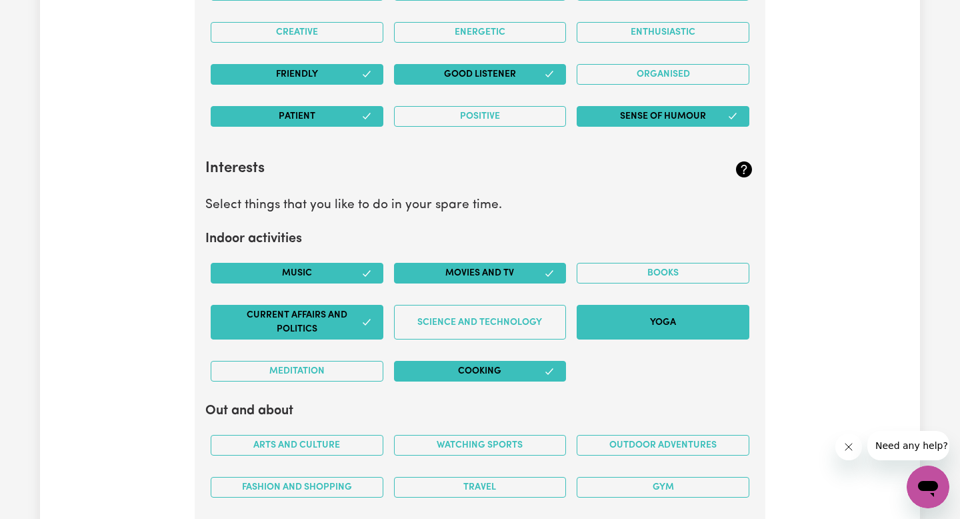
click at [689, 332] on button "Yoga" at bounding box center [663, 322] width 173 height 35
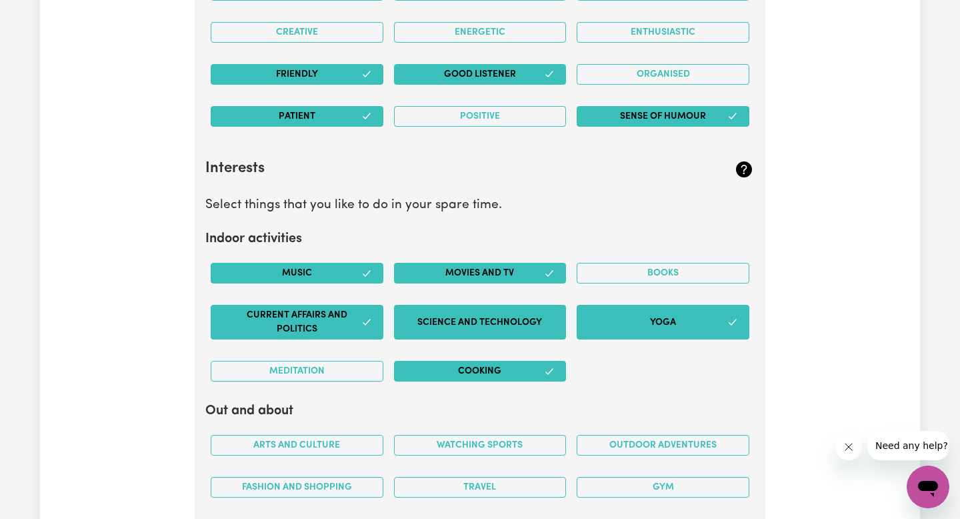
click at [527, 333] on button "Science and Technology" at bounding box center [480, 322] width 173 height 35
click at [654, 267] on button "Books" at bounding box center [663, 273] width 173 height 21
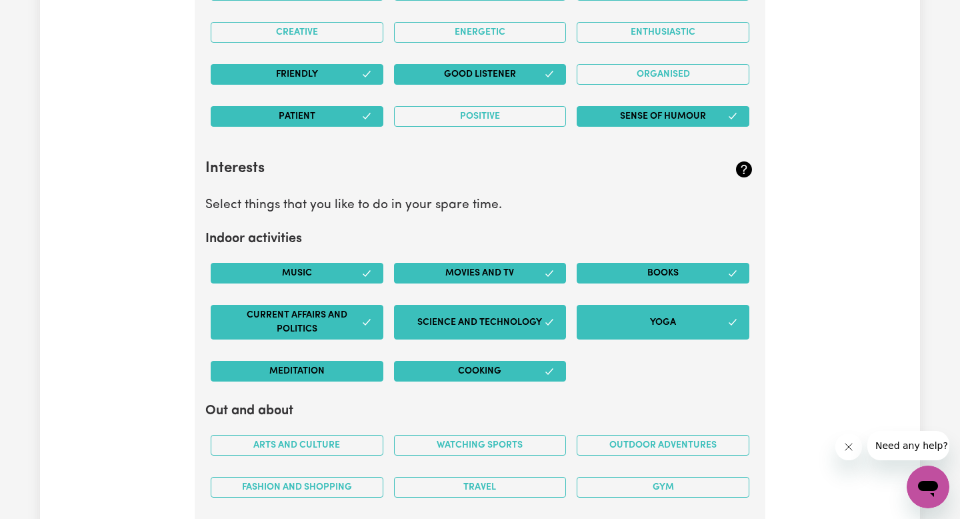
click at [333, 379] on button "Meditation" at bounding box center [297, 371] width 173 height 21
click at [346, 375] on button "Meditation" at bounding box center [297, 371] width 173 height 21
click at [348, 345] on div "Current Affairs and Politics" at bounding box center [296, 322] width 183 height 56
click at [353, 325] on button "Current Affairs and Politics" at bounding box center [297, 322] width 173 height 35
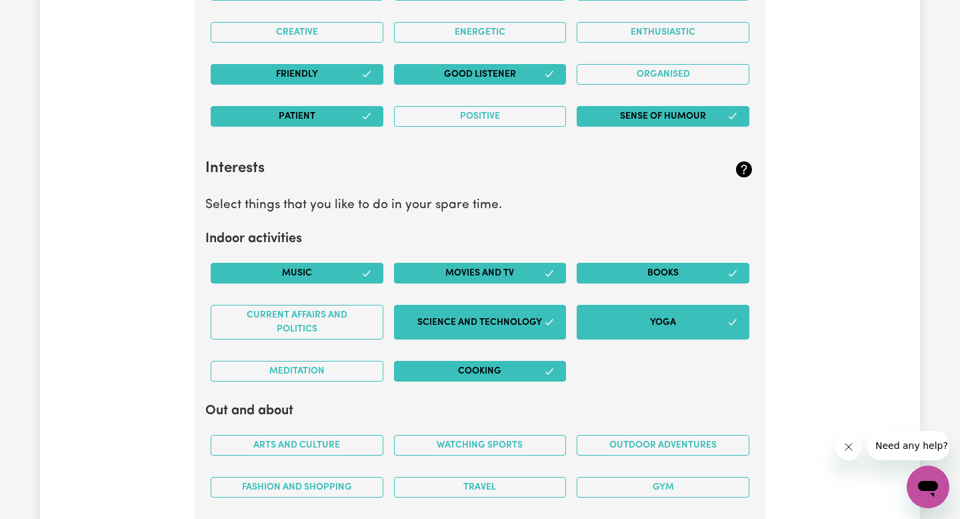
click at [635, 319] on button "Yoga" at bounding box center [663, 322] width 173 height 35
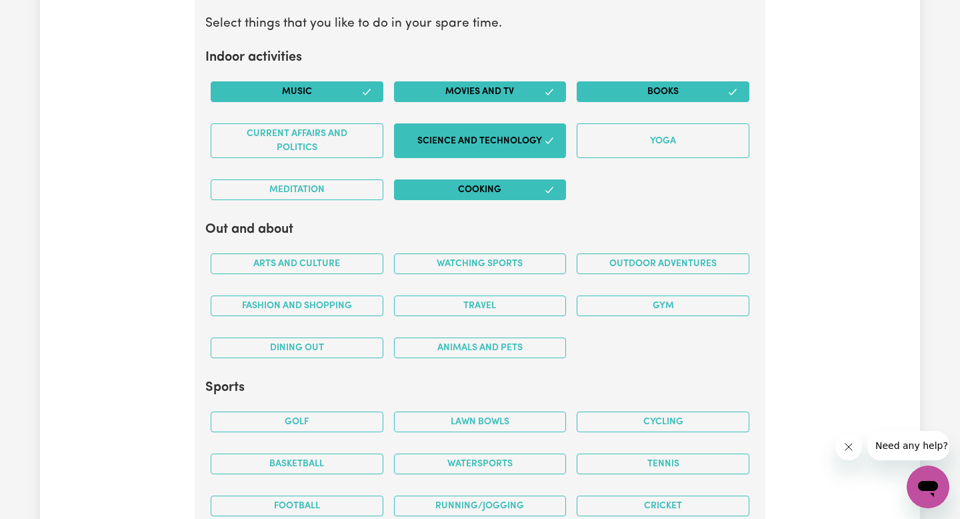
scroll to position [2433, 0]
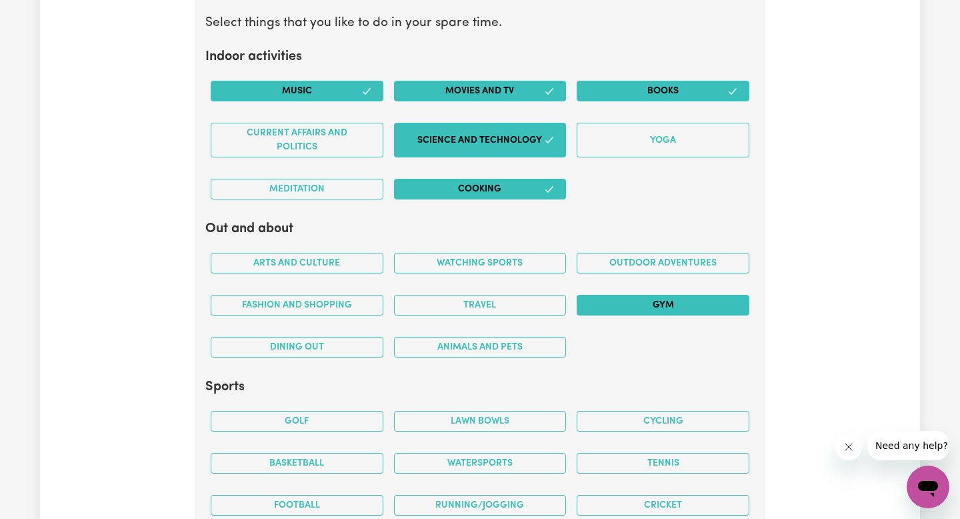
click at [612, 303] on button "Gym" at bounding box center [663, 305] width 173 height 21
click at [367, 309] on button "Fashion and shopping" at bounding box center [297, 305] width 173 height 21
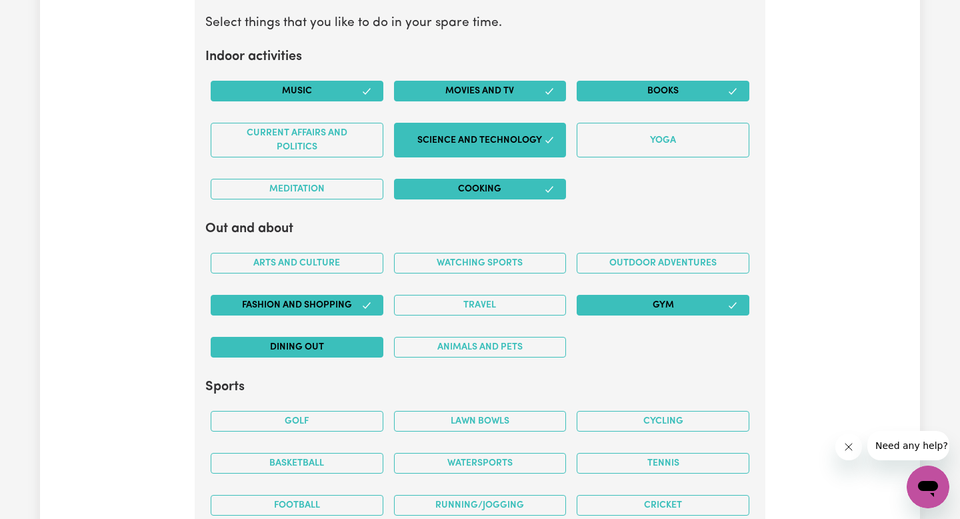
click at [363, 345] on button "Dining out" at bounding box center [297, 347] width 173 height 21
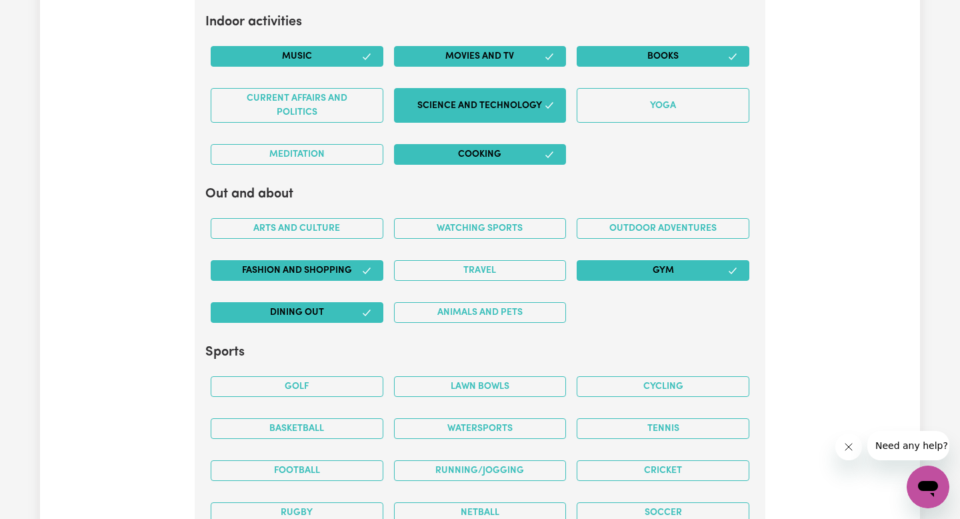
scroll to position [2468, 0]
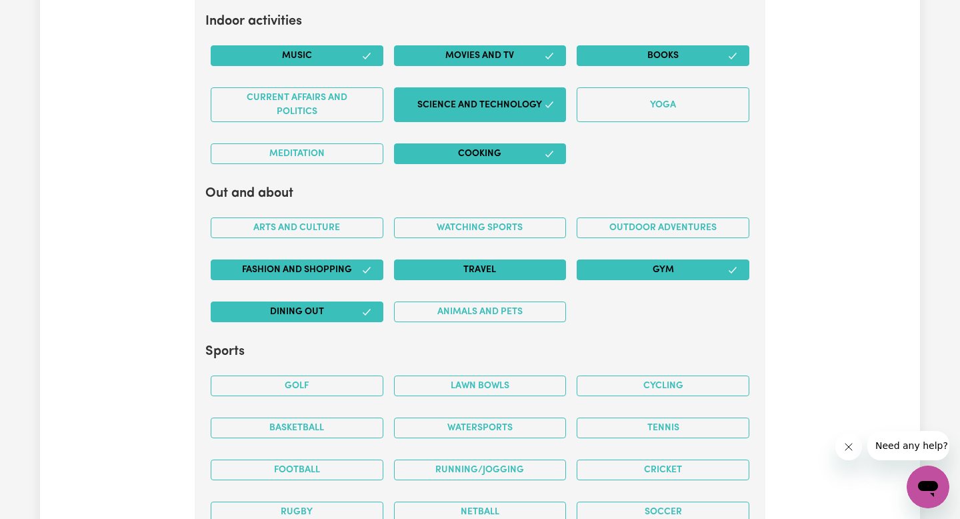
click at [552, 276] on button "Travel" at bounding box center [480, 269] width 173 height 21
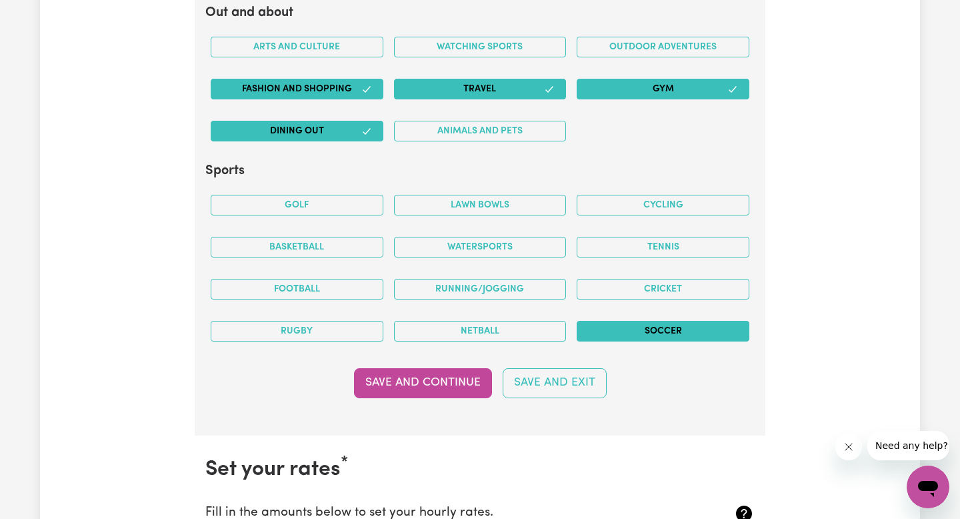
scroll to position [2650, 0]
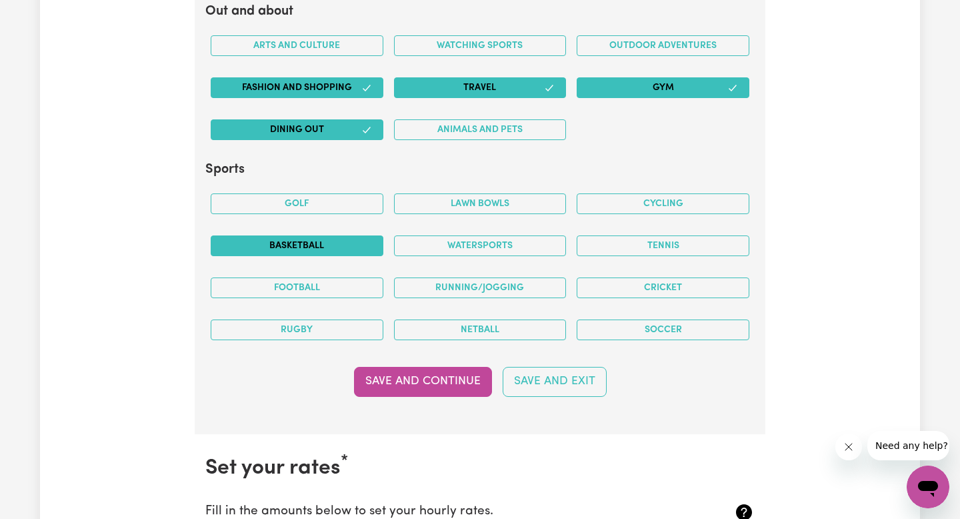
click at [348, 253] on button "Basketball" at bounding box center [297, 245] width 173 height 21
click at [620, 327] on button "Soccer" at bounding box center [663, 329] width 173 height 21
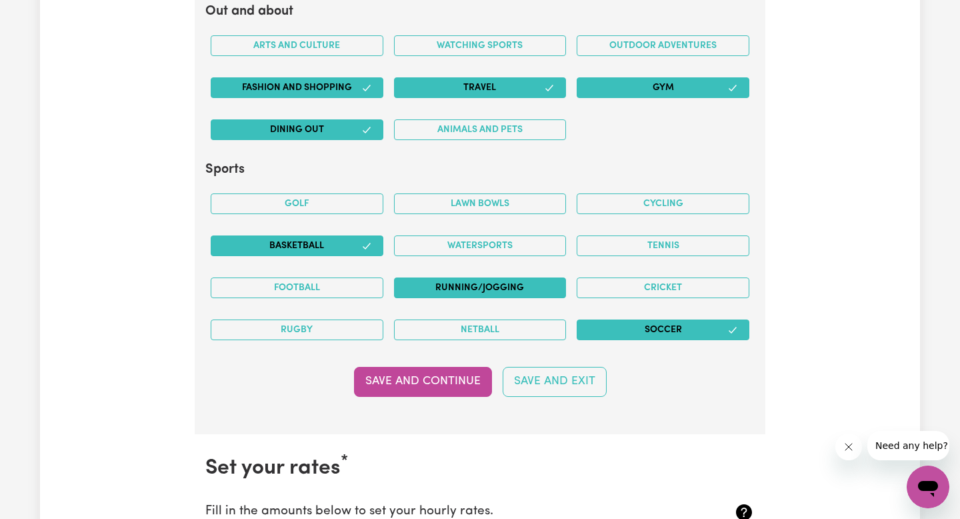
click at [510, 286] on button "Running/Jogging" at bounding box center [480, 287] width 173 height 21
click at [441, 374] on button "Save and Continue" at bounding box center [423, 381] width 138 height 29
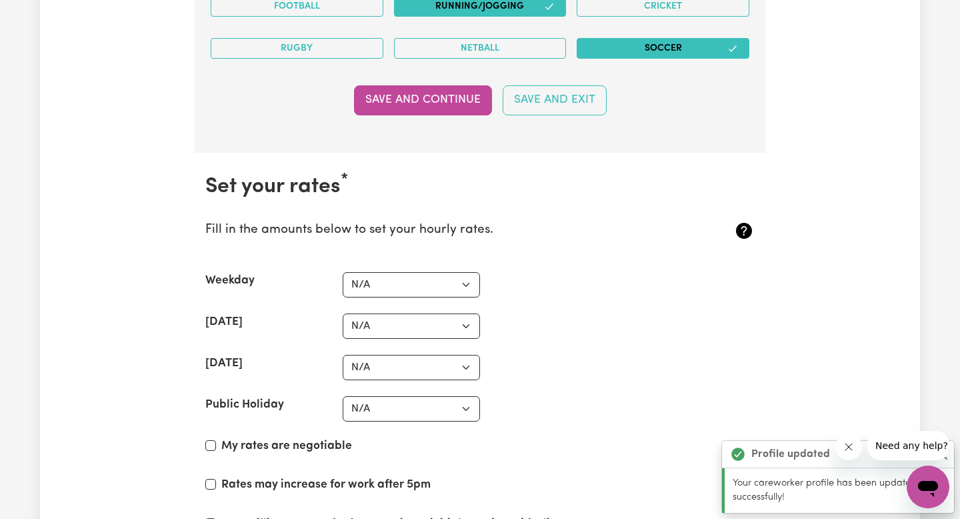
scroll to position [3085, 0]
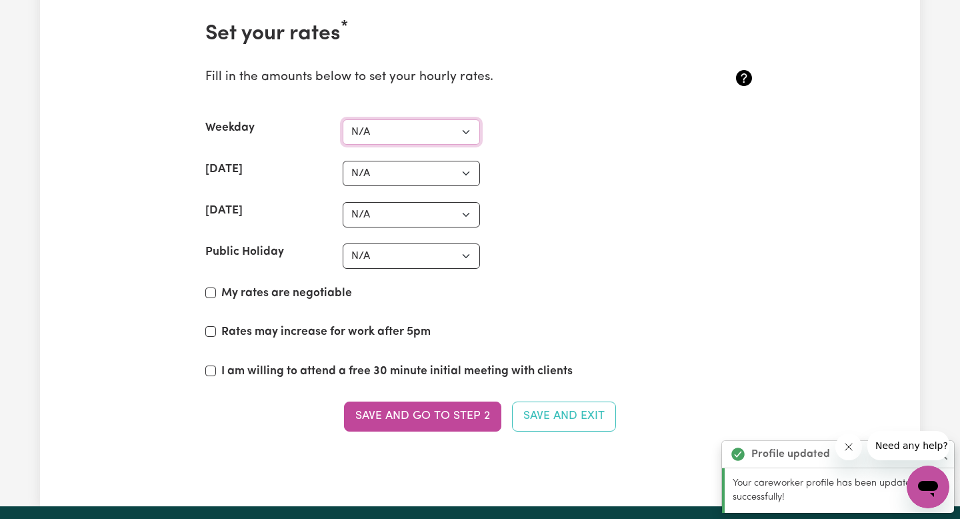
click at [436, 137] on select "N/A $37 $38 $39 $40 $41 $42 $43 $44 $45 $46 $47 $48 $49 $50 $51 $52 $53 $54 $55…" at bounding box center [411, 131] width 137 height 25
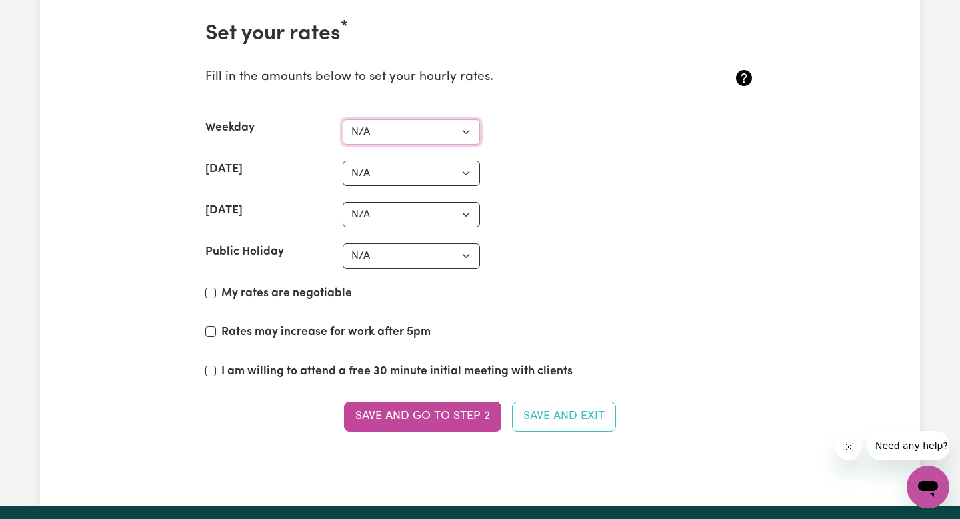
select select "40"
click at [440, 175] on select "N/A $37 $38 $39 $40 $41 $42 $43 $44 $45 $46 $47 $48 $49 $50 $51 $52 $53 $54 $55…" at bounding box center [411, 173] width 137 height 25
select select "50"
click at [449, 215] on select "N/A $37 $38 $39 $40 $41 $42 $43 $44 $45 $46 $47 $48 $49 $50 $51 $52 $53 $54 $55…" at bounding box center [411, 214] width 137 height 25
select select "52"
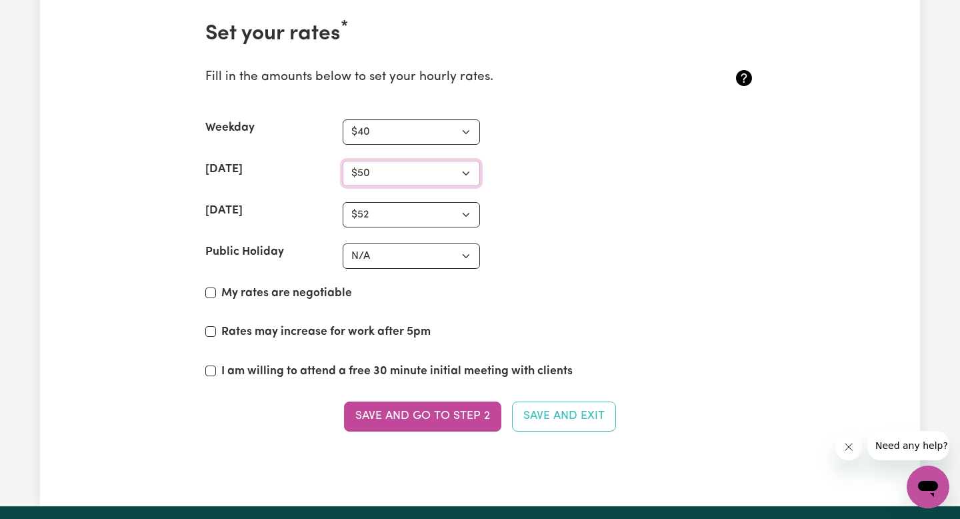
click at [439, 179] on select "N/A $37 $38 $39 $40 $41 $42 $43 $44 $45 $46 $47 $48 $49 $50 $51 $52 $53 $54 $55…" at bounding box center [411, 173] width 137 height 25
select select "45"
click at [434, 270] on section "Set your rates * Fill in the amounts below to set your hourly rates. Weekday N/…" at bounding box center [480, 234] width 571 height 469
click at [434, 260] on select "N/A $37 $38 $39 $40 $41 $42 $43 $44 $45 $46 $47 $48 $49 $50 $51 $52 $53 $54 $55…" at bounding box center [411, 255] width 137 height 25
select select "70"
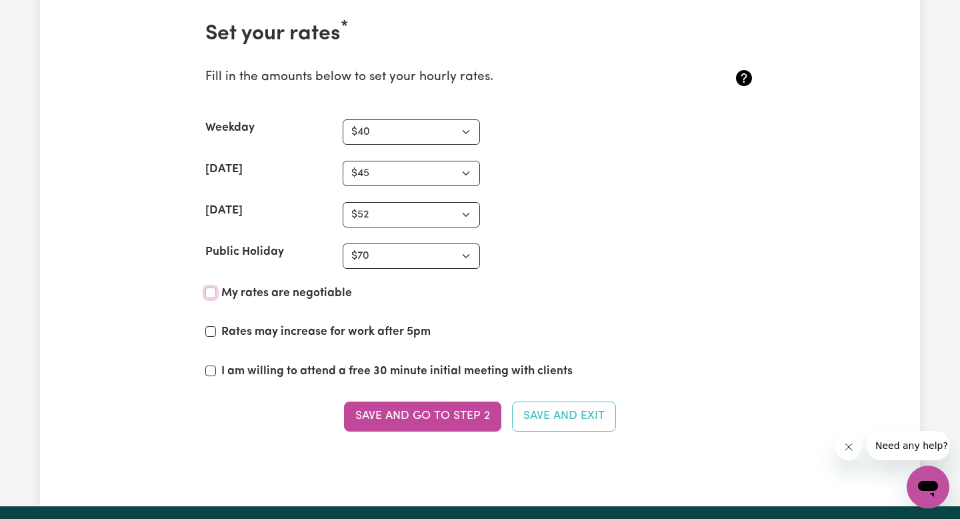
click at [212, 291] on input "My rates are negotiable" at bounding box center [210, 292] width 11 height 11
checkbox input "true"
click at [389, 416] on button "Save and go to Step 2" at bounding box center [422, 416] width 157 height 29
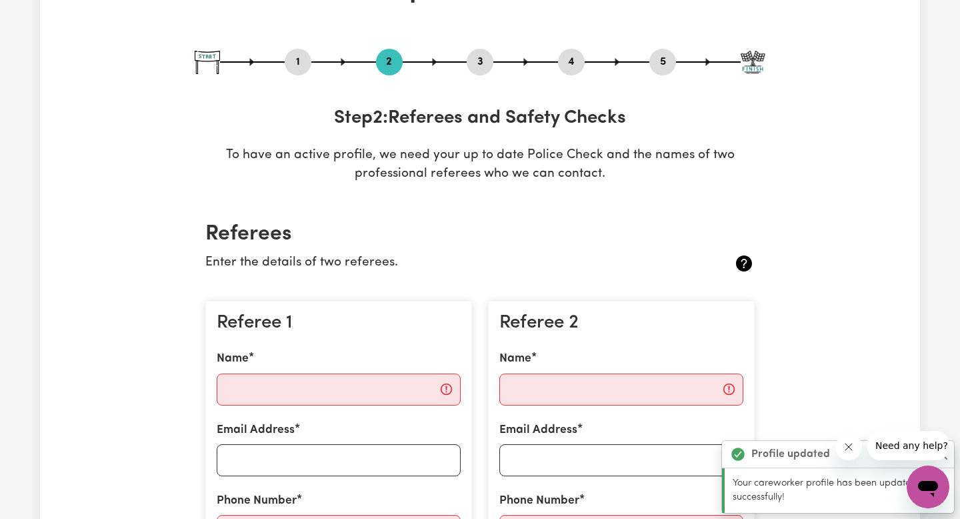
scroll to position [111, 0]
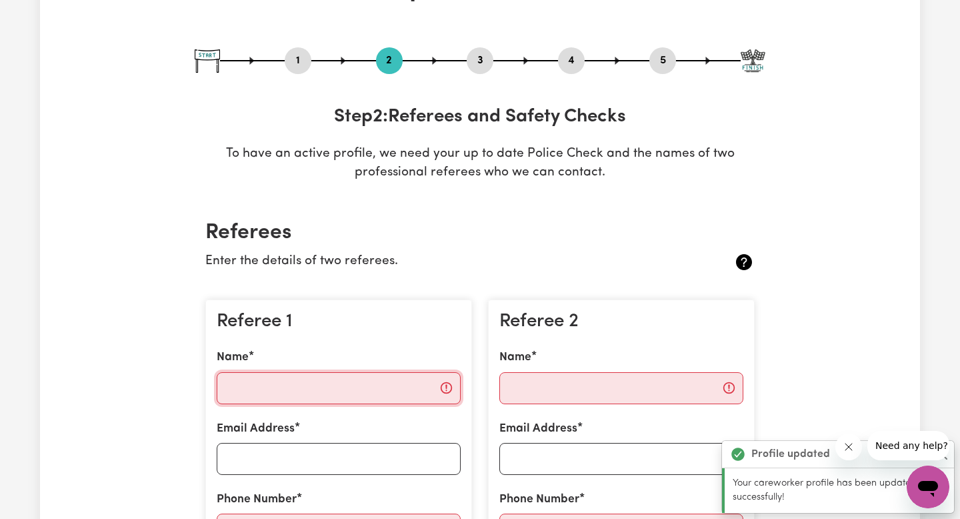
click at [383, 394] on input "Name" at bounding box center [339, 388] width 244 height 32
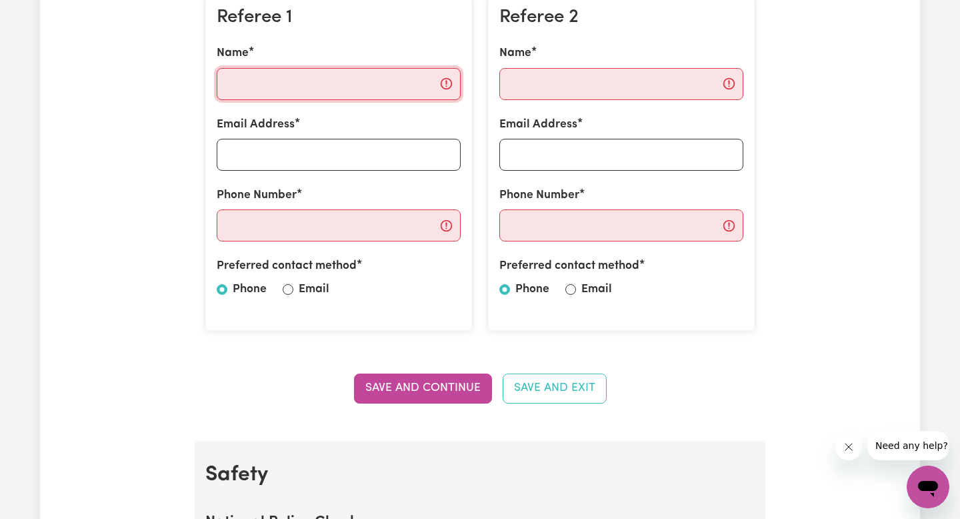
scroll to position [411, 0]
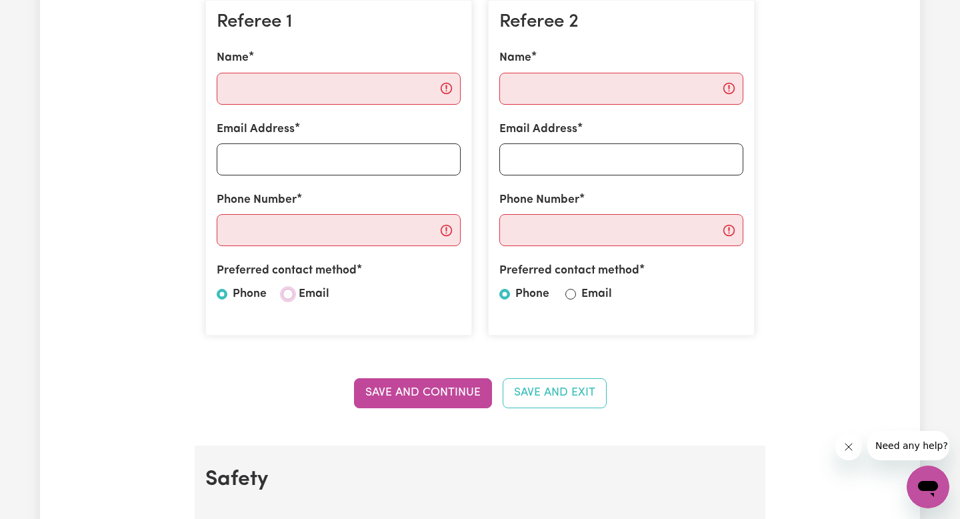
click at [293, 292] on input "Email" at bounding box center [288, 294] width 11 height 11
radio input "true"
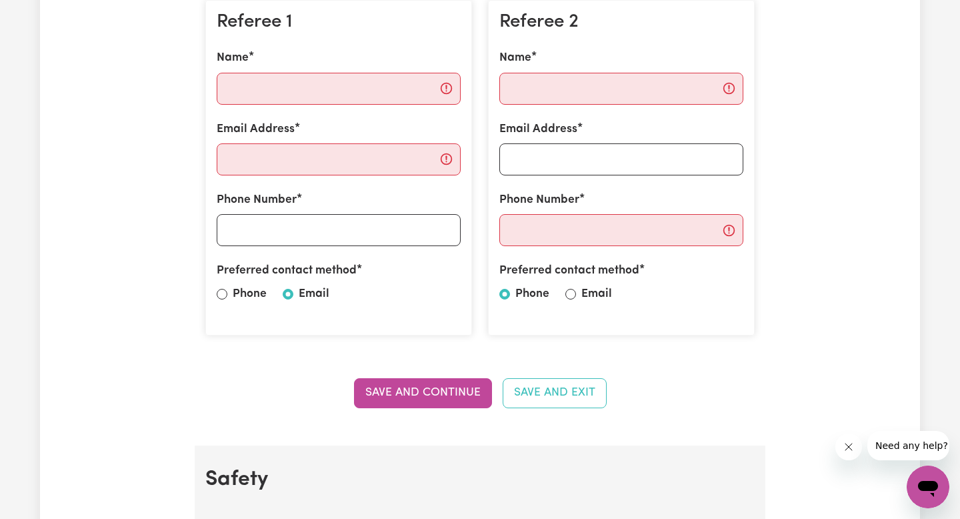
click at [586, 293] on label "Email" at bounding box center [597, 293] width 31 height 17
click at [576, 293] on input "Email" at bounding box center [571, 294] width 11 height 11
radio input "true"
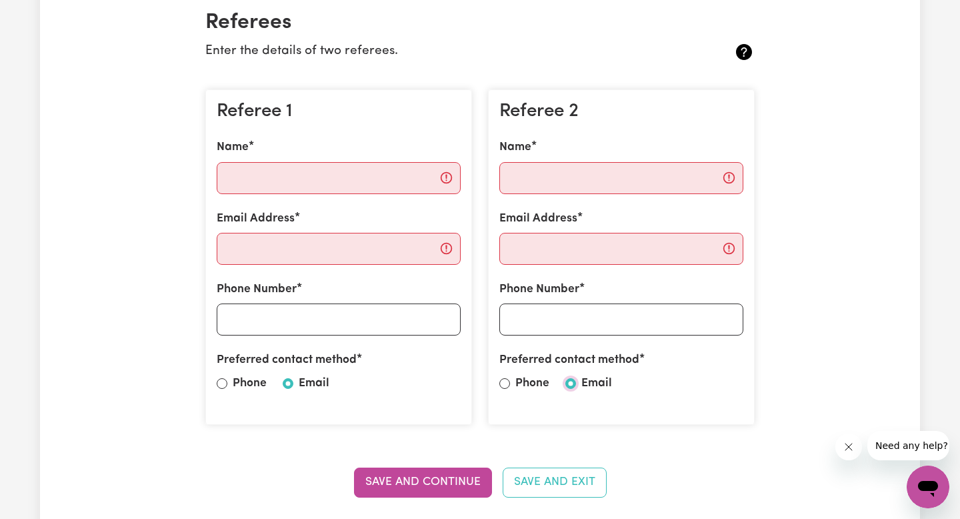
scroll to position [315, 0]
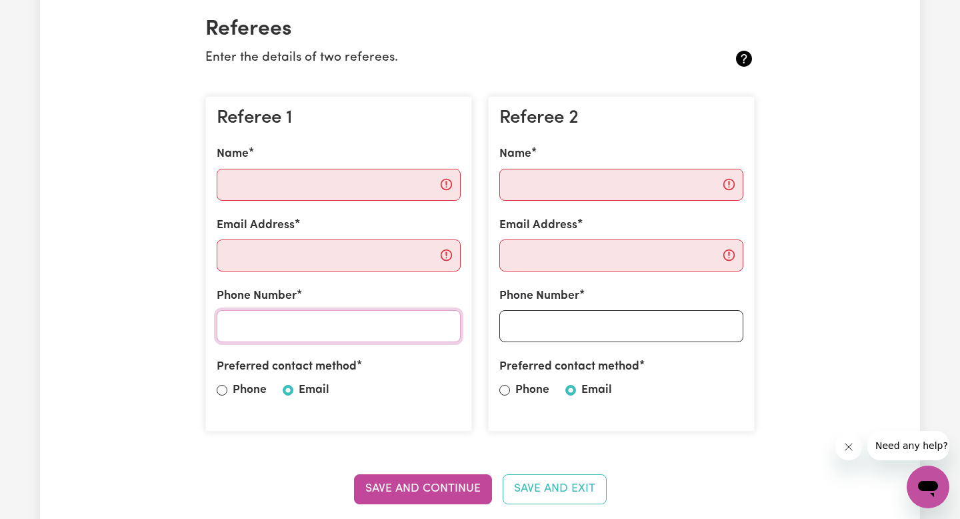
click at [339, 337] on input "Phone Number" at bounding box center [339, 326] width 244 height 32
paste input "[PHONE_NUMBER]"
type input "[PHONE_NUMBER]"
click at [315, 257] on input "Email Address" at bounding box center [339, 255] width 244 height 32
paste input "[PERSON_NAME][EMAIL_ADDRESS][PERSON_NAME][DOMAIN_NAME]"
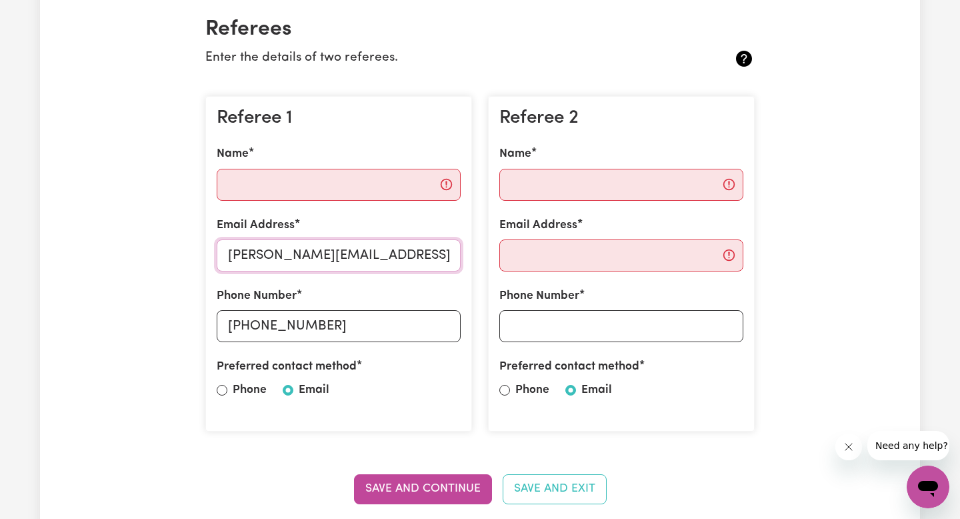
type input "[PERSON_NAME][EMAIL_ADDRESS][PERSON_NAME][DOMAIN_NAME]"
click at [295, 184] on input "Name" at bounding box center [339, 185] width 244 height 32
type input "[PERSON_NAME]"
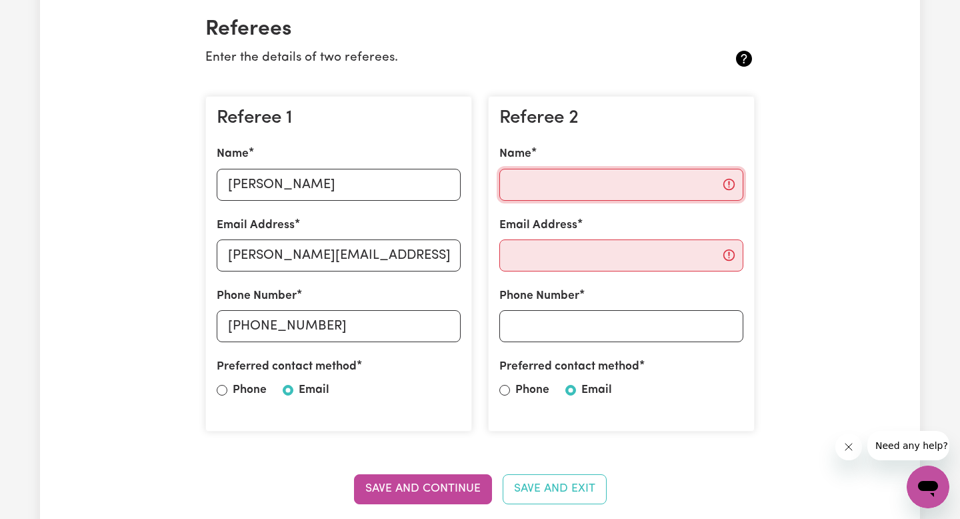
click at [556, 181] on input "Name" at bounding box center [622, 185] width 244 height 32
click at [543, 327] on input "Phone Number" at bounding box center [622, 326] width 244 height 32
paste input "95162510"
type input "95162510"
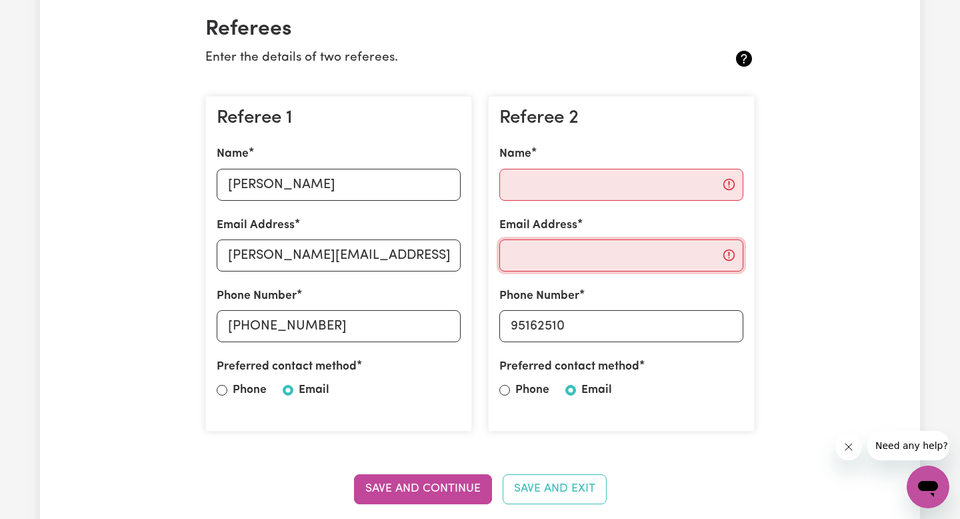
click at [572, 255] on input "Email Address" at bounding box center [622, 255] width 244 height 32
paste input "[EMAIL_ADDRESS][PERSON_NAME][DOMAIN_NAME]"
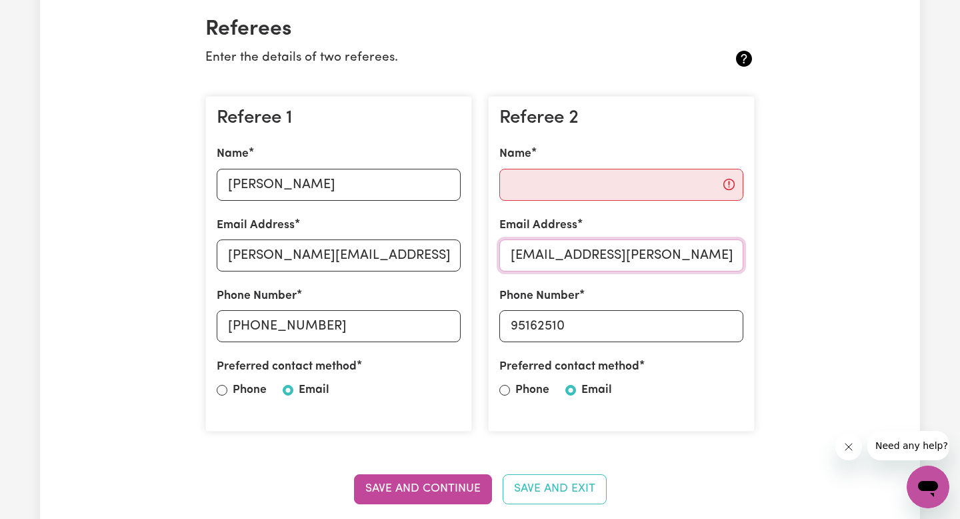
type input "[EMAIL_ADDRESS][PERSON_NAME][DOMAIN_NAME]"
click at [572, 189] on input "Name" at bounding box center [622, 185] width 244 height 32
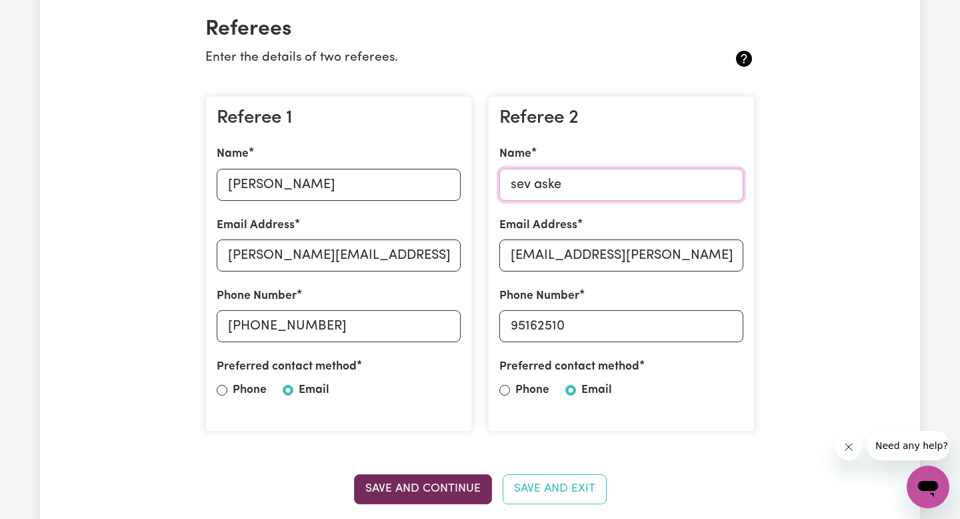
type input "sev aske"
click at [431, 497] on button "Save and Continue" at bounding box center [423, 488] width 138 height 29
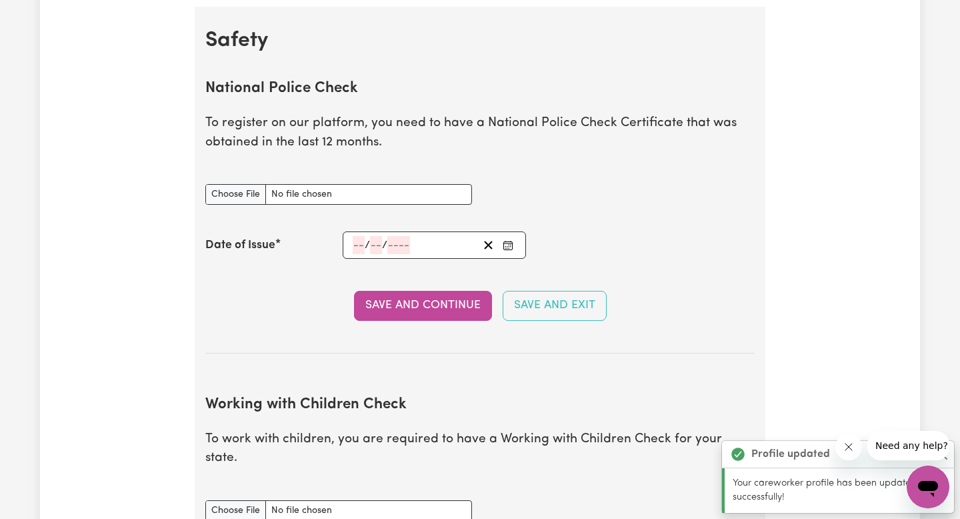
scroll to position [856, 0]
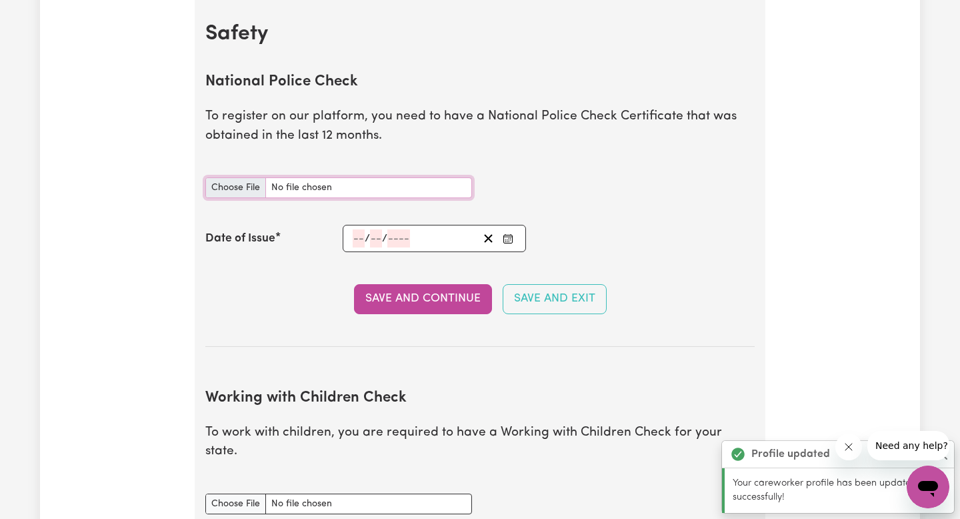
click at [337, 196] on input "National Police Check document" at bounding box center [338, 187] width 267 height 21
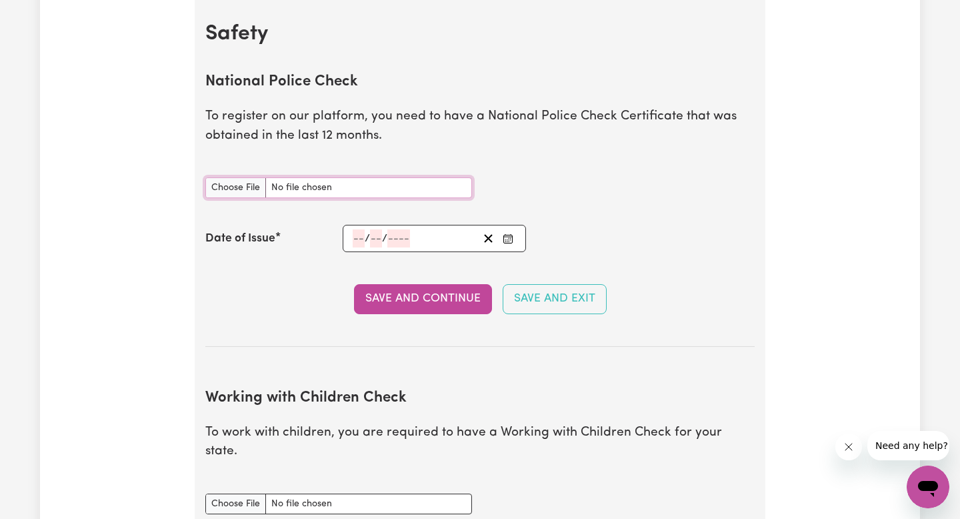
type input "C:\fakepath\police check.pdf"
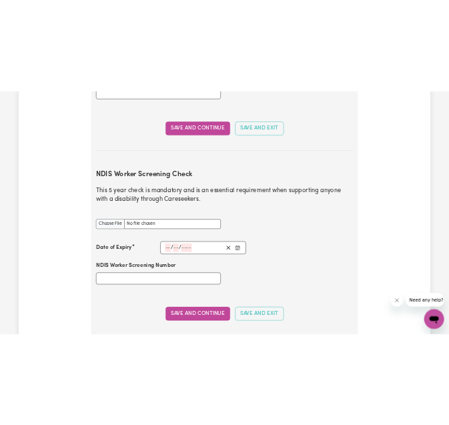
scroll to position [1475, 0]
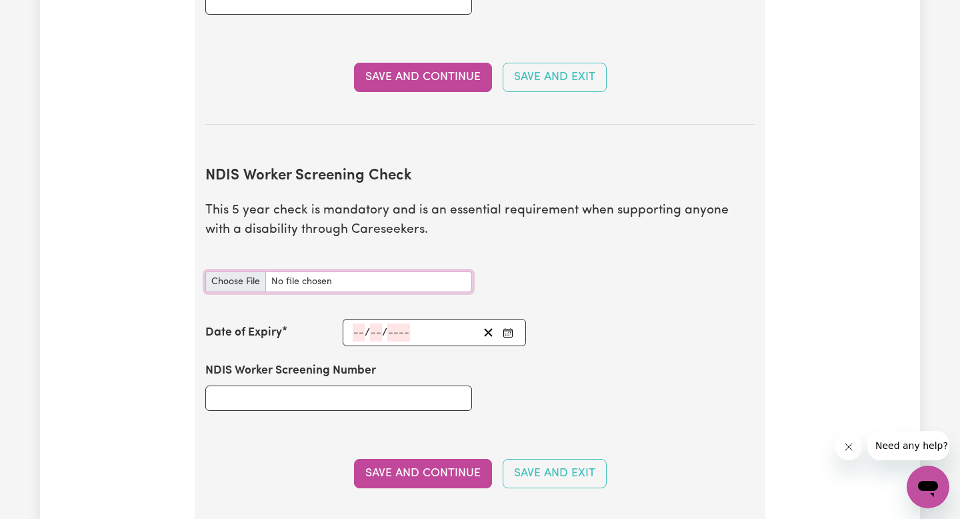
click at [376, 271] on input "NDIS Worker Screening Check document" at bounding box center [338, 281] width 267 height 21
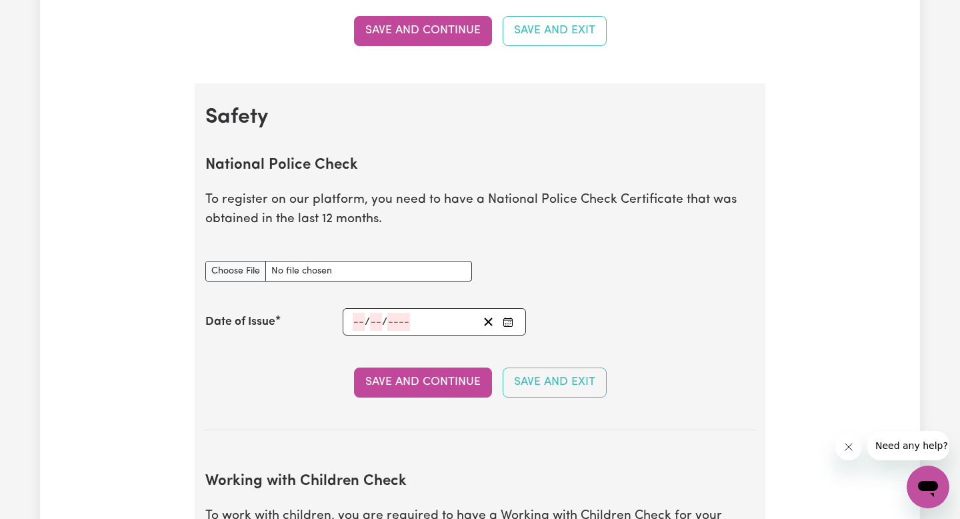
scroll to position [775, 0]
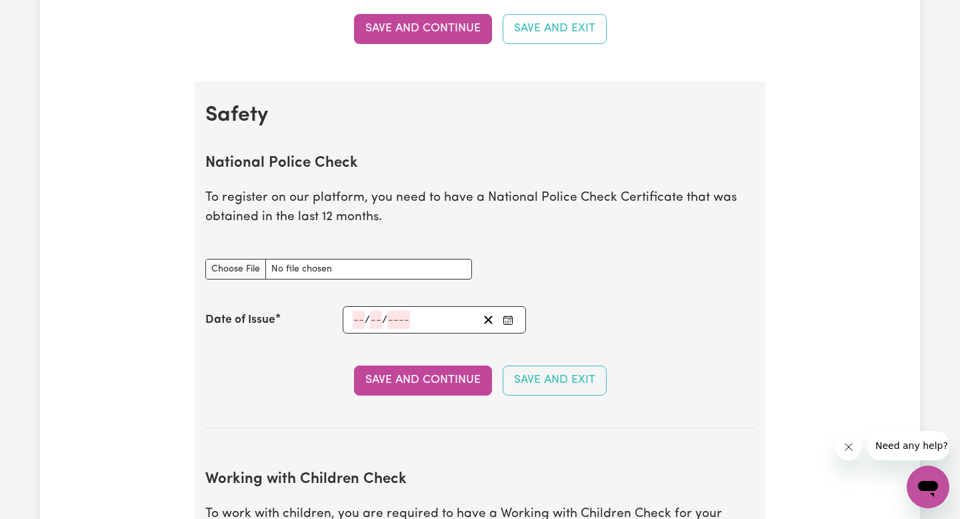
click at [289, 388] on div "Save and Continue Save and Exit" at bounding box center [480, 379] width 550 height 29
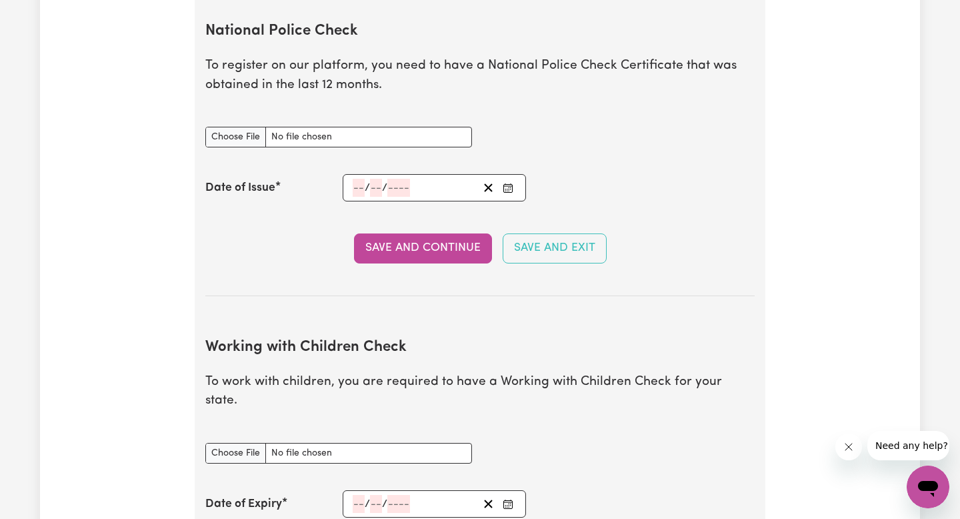
scroll to position [903, 0]
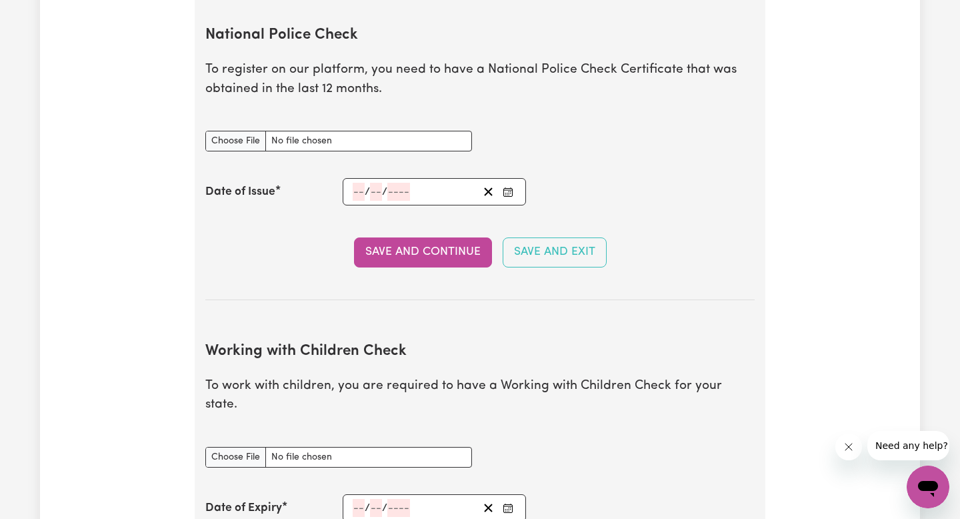
click at [367, 193] on span "/" at bounding box center [367, 192] width 5 height 12
click at [359, 191] on input "number" at bounding box center [359, 192] width 12 height 18
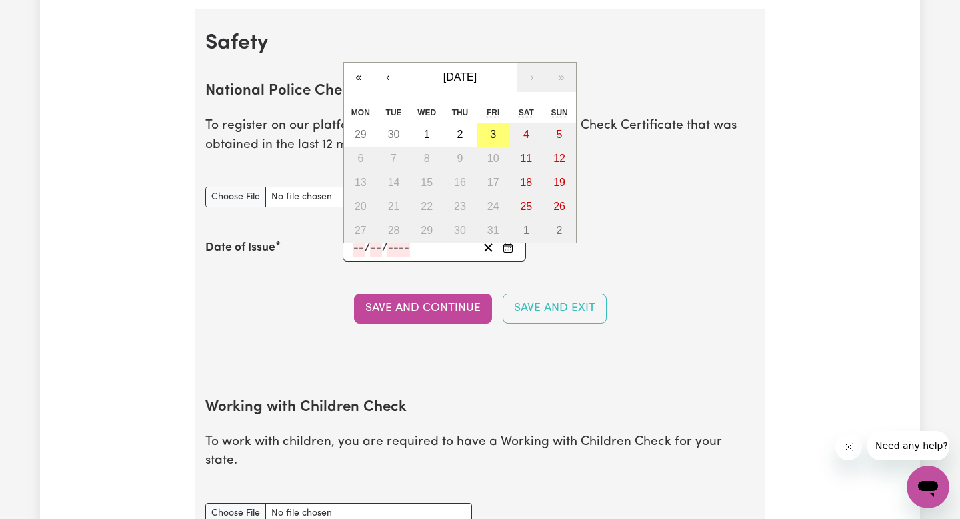
scroll to position [844, 0]
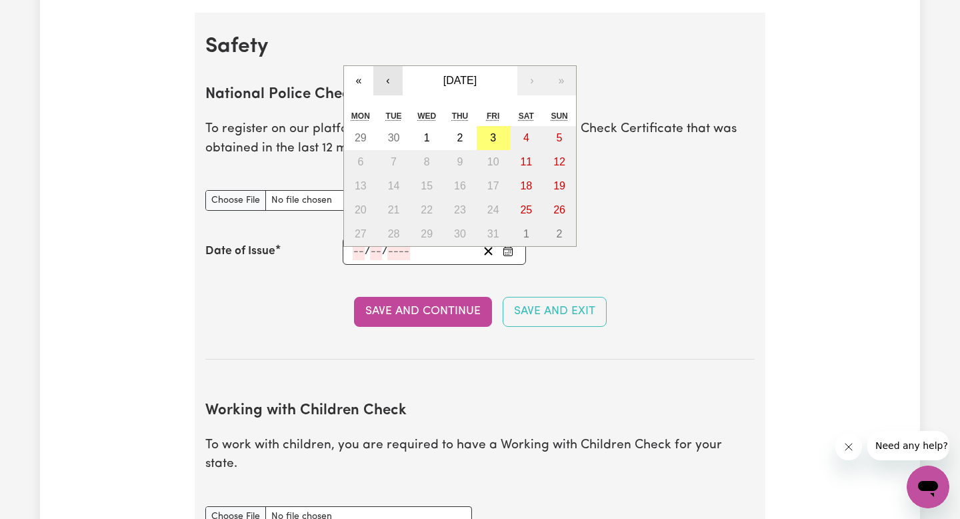
click at [383, 79] on button "‹" at bounding box center [387, 80] width 29 height 29
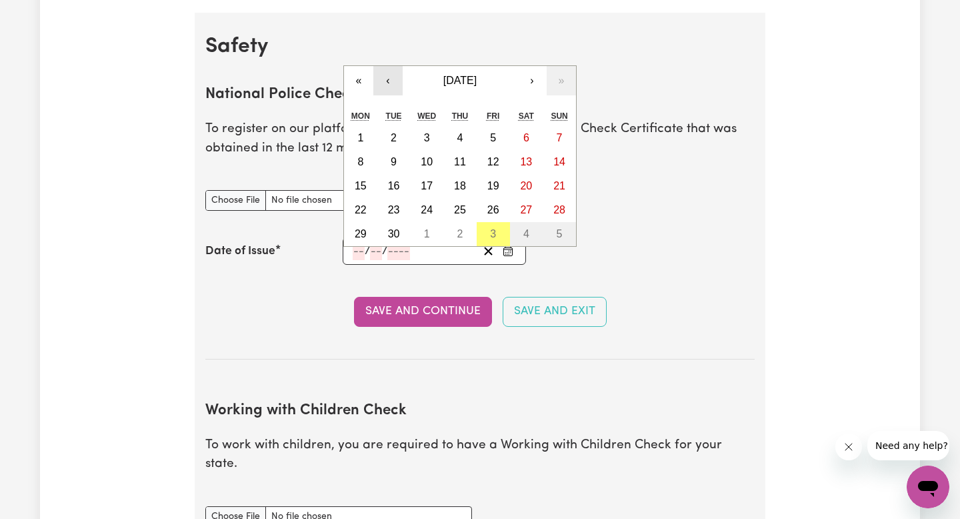
click at [386, 81] on button "‹" at bounding box center [387, 80] width 29 height 29
click at [460, 140] on abbr "3" at bounding box center [461, 137] width 6 height 11
type input "[DATE]"
type input "3"
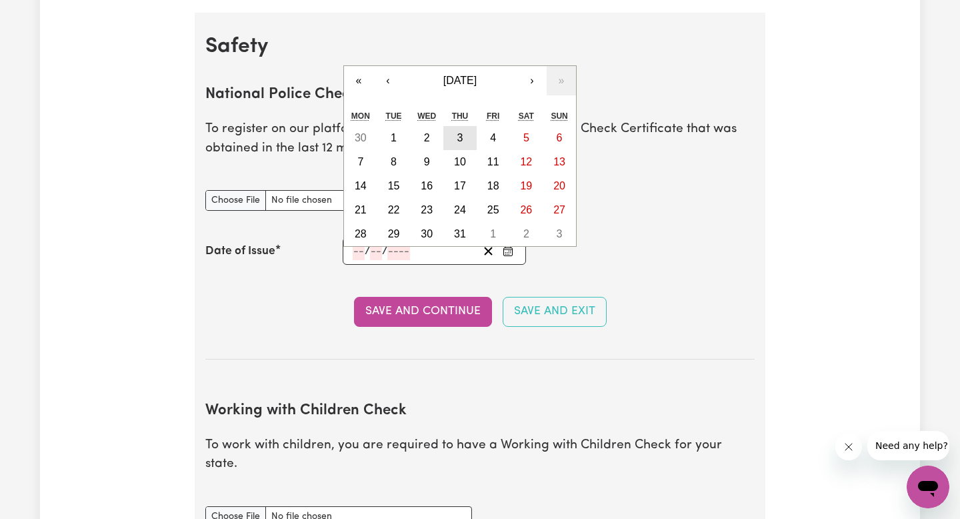
type input "7"
type input "2025"
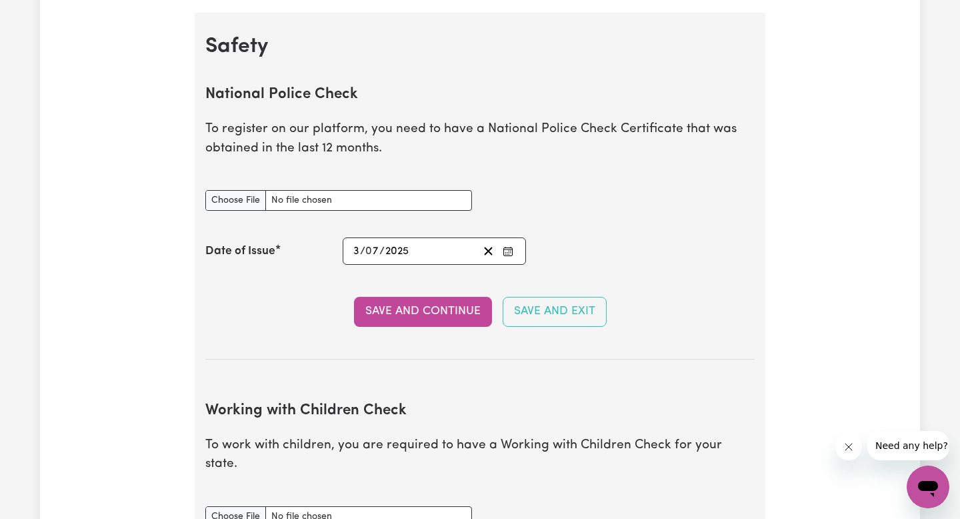
click at [376, 249] on input "7" at bounding box center [372, 251] width 13 height 18
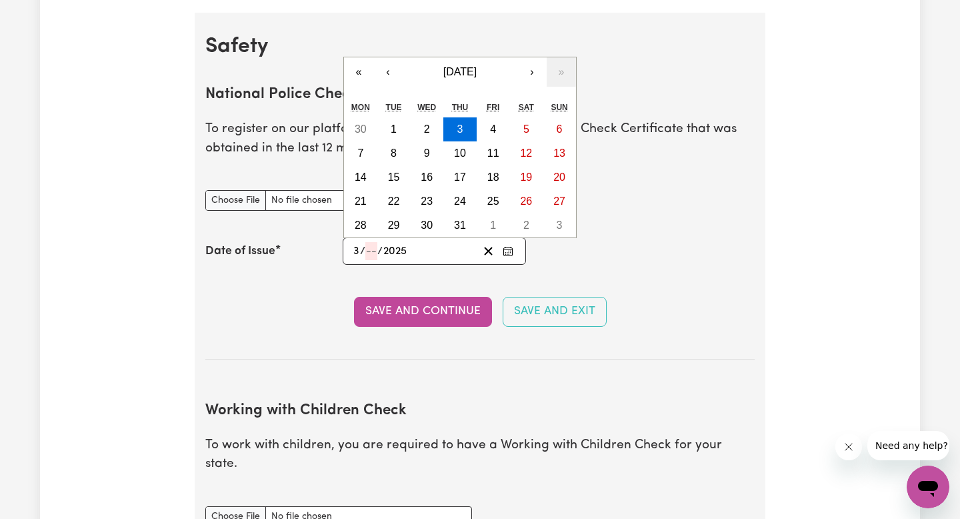
type input "0"
type input "[DATE]"
type input "2"
click at [458, 286] on section "National Police Check To register on our platform, you need to have a National …" at bounding box center [480, 212] width 550 height 295
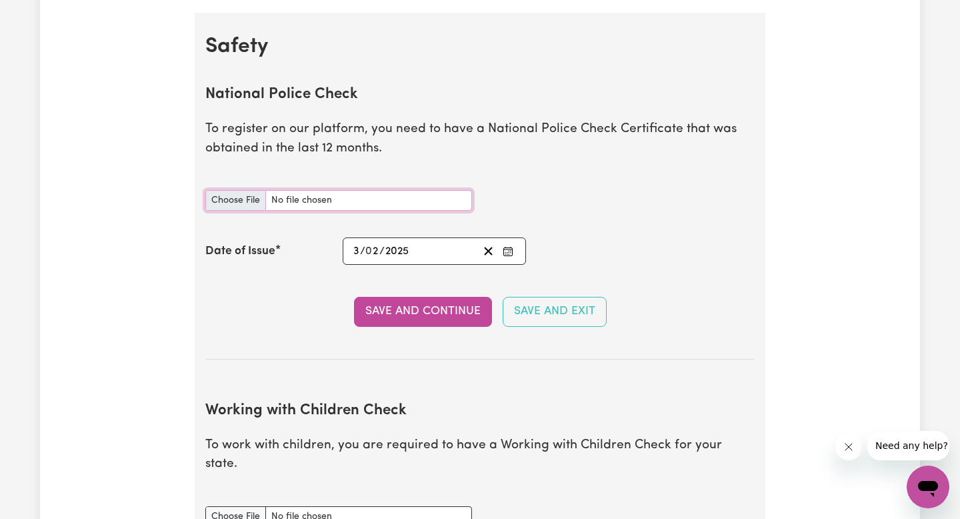
click at [246, 201] on input "National Police Check document" at bounding box center [338, 200] width 267 height 21
type input "C:\fakepath\SummaryReport_6784053 (2).pdf"
click at [551, 171] on section "National Police Check To register on our platform, you need to have a National …" at bounding box center [480, 212] width 550 height 295
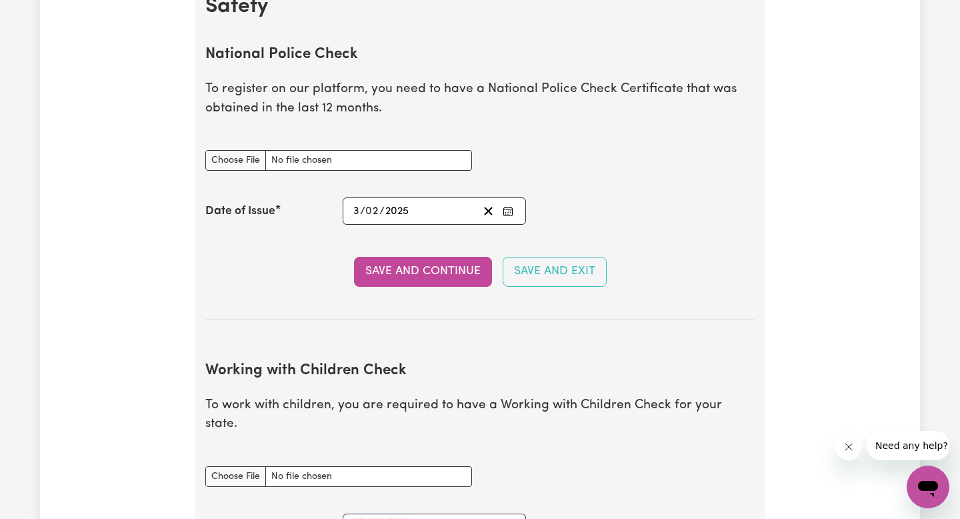
scroll to position [897, 0]
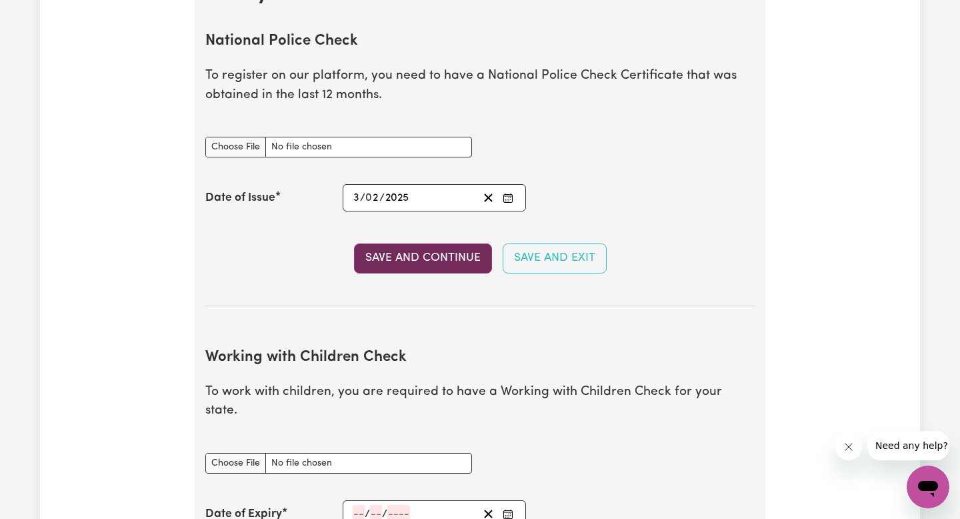
click at [446, 258] on button "Save and Continue" at bounding box center [423, 257] width 138 height 29
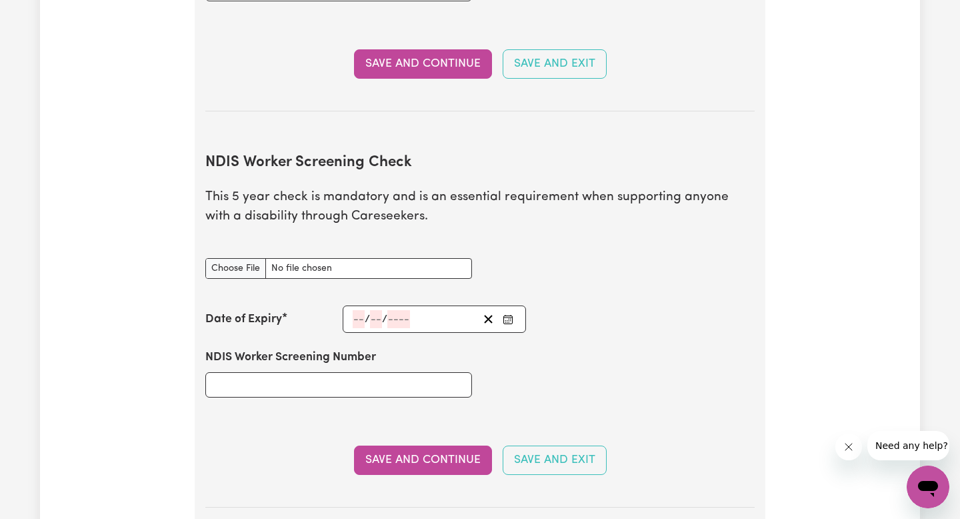
scroll to position [1565, 0]
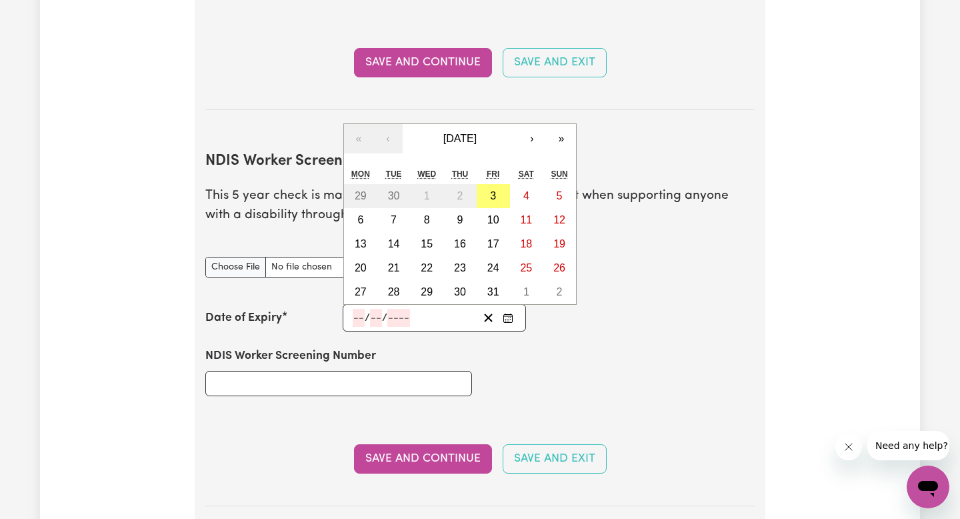
click at [359, 309] on input "number" at bounding box center [359, 318] width 12 height 18
paste input "27"
type input "27"
click at [378, 309] on input "number" at bounding box center [377, 318] width 12 height 18
type input "10"
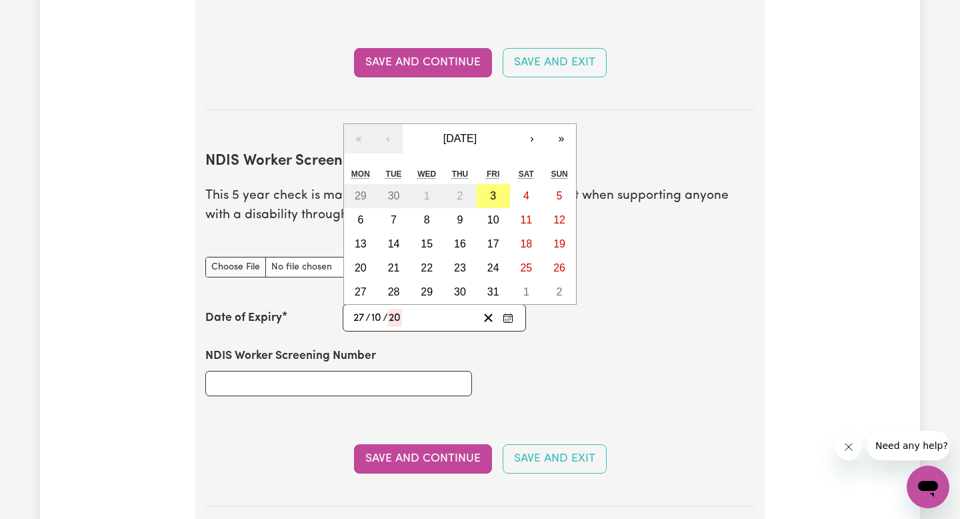
type input "202"
type input "[DATE]"
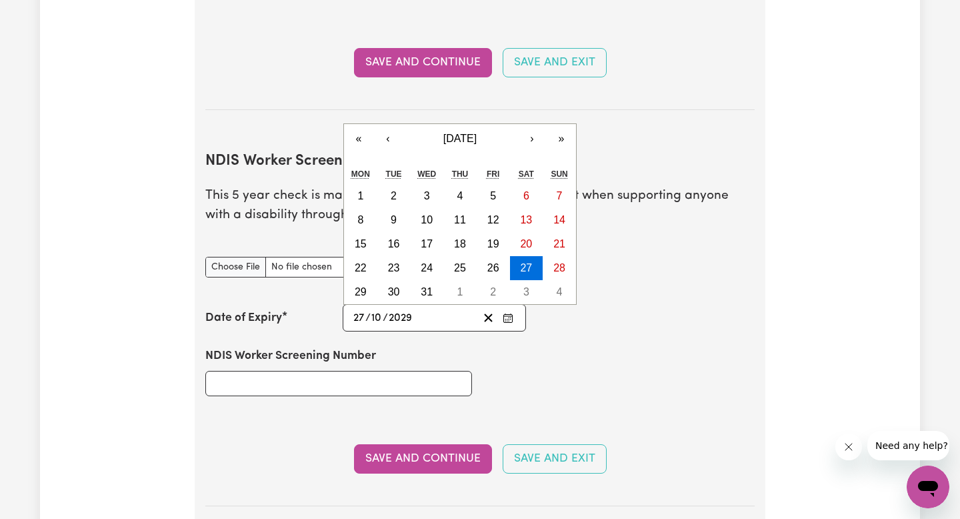
type input "2029"
click at [508, 348] on div "NDIS Worker Screening Number" at bounding box center [480, 371] width 566 height 80
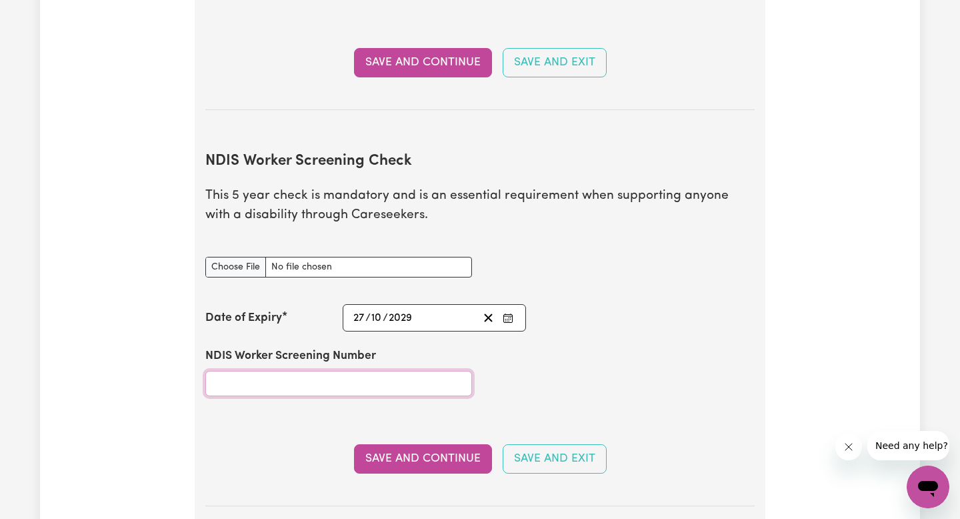
click at [336, 371] on input "NDIS Worker Screening Number" at bounding box center [338, 383] width 267 height 25
paste input "40108973"
type input "40108973"
type input "C:\fakepath\IMG_1185 (4).PNG"
click at [527, 241] on div "NDIS Worker Screening Check document" at bounding box center [480, 267] width 566 height 53
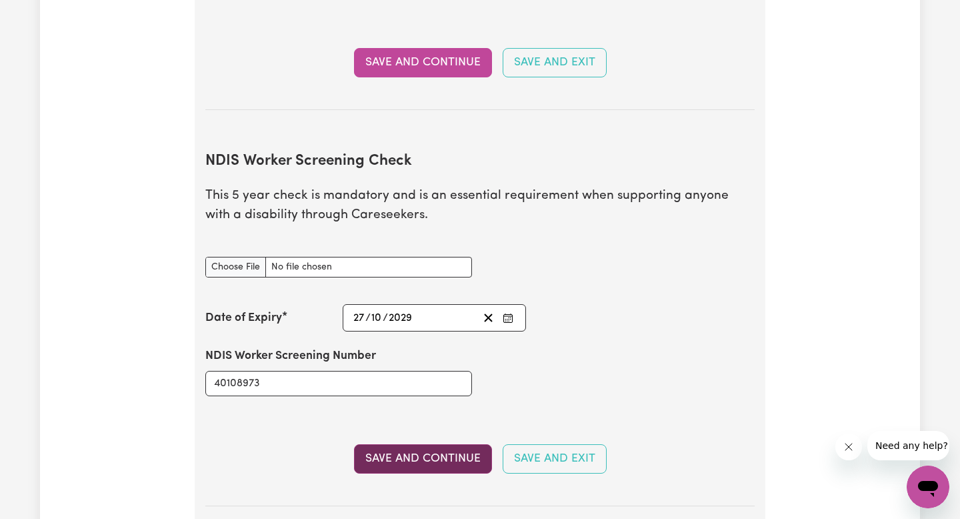
click at [427, 444] on button "Save and Continue" at bounding box center [423, 458] width 138 height 29
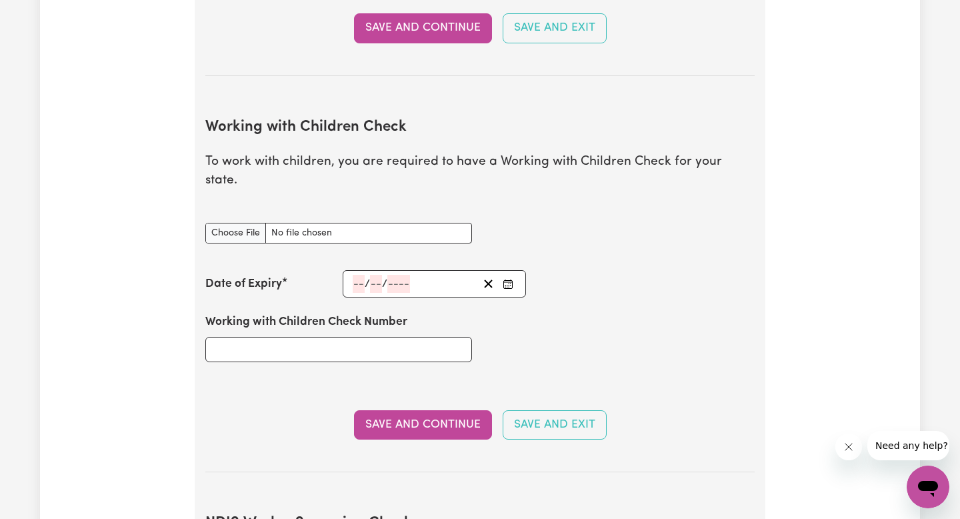
scroll to position [1201, 0]
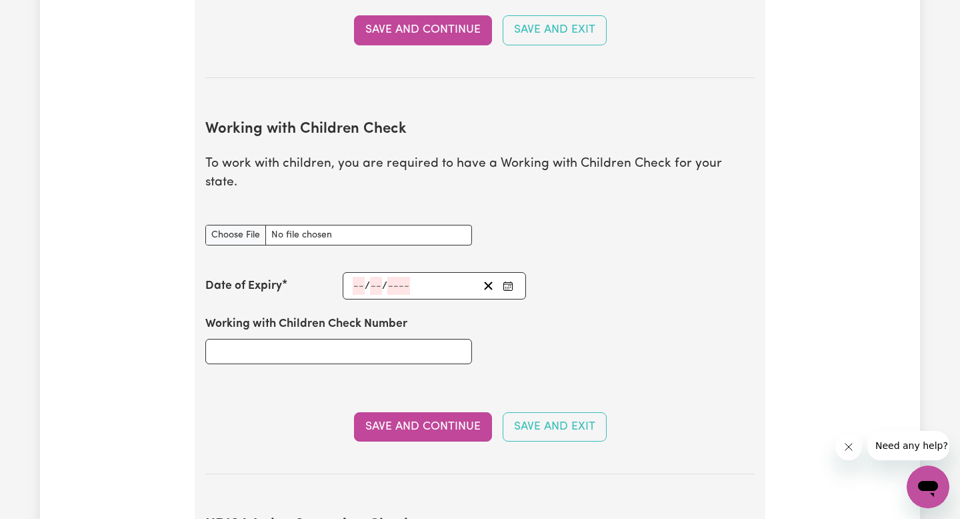
click at [361, 277] on input "number" at bounding box center [359, 286] width 12 height 18
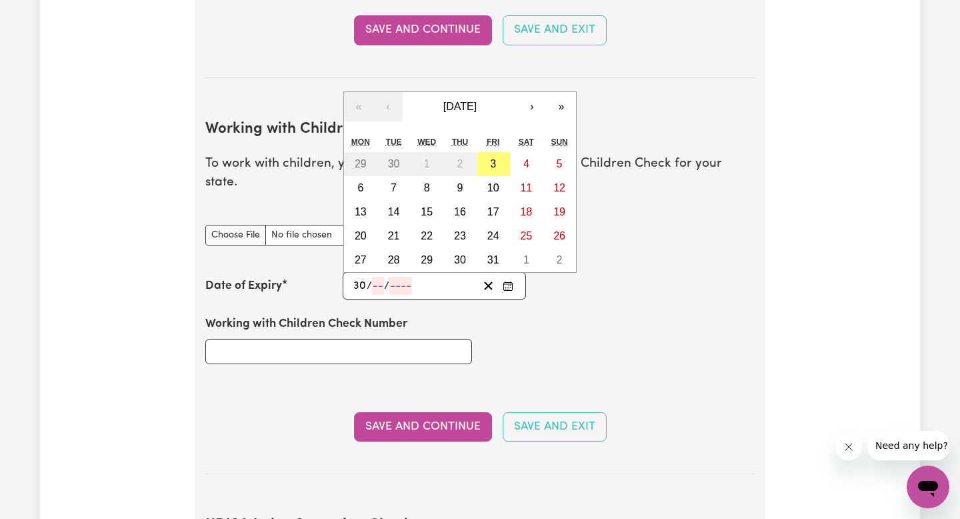
type input "30"
type input "08"
type input "202"
type input "[DATE]"
type input "8"
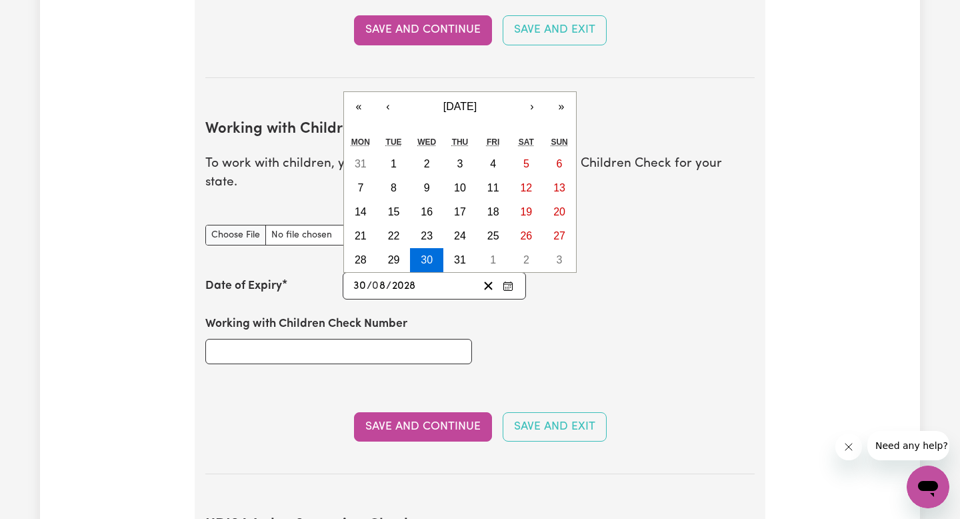
type input "2028"
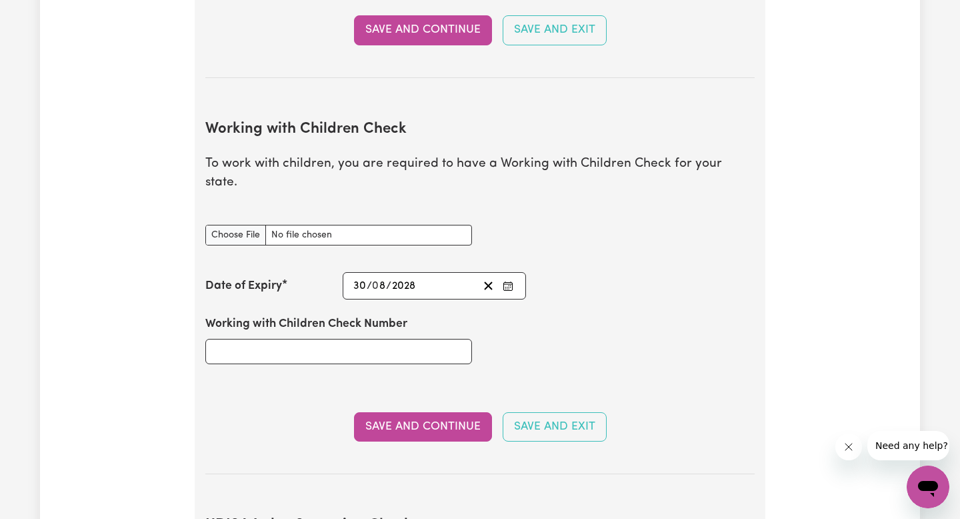
click at [425, 315] on div "Working with Children Check Number" at bounding box center [338, 339] width 267 height 48
click at [329, 339] on input "Working with Children Check Number" at bounding box center [338, 351] width 267 height 25
paste input "287244A-01"
type input "287244A-01"
click at [301, 225] on input "Working with Children Check document" at bounding box center [338, 235] width 267 height 21
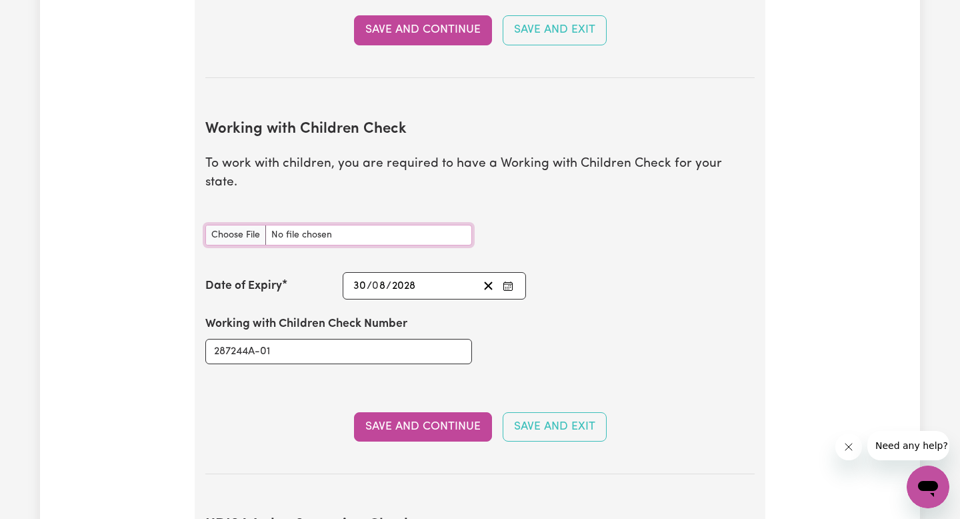
type input "C:\fakepath\F.F_WWCC_number (2).jpg"
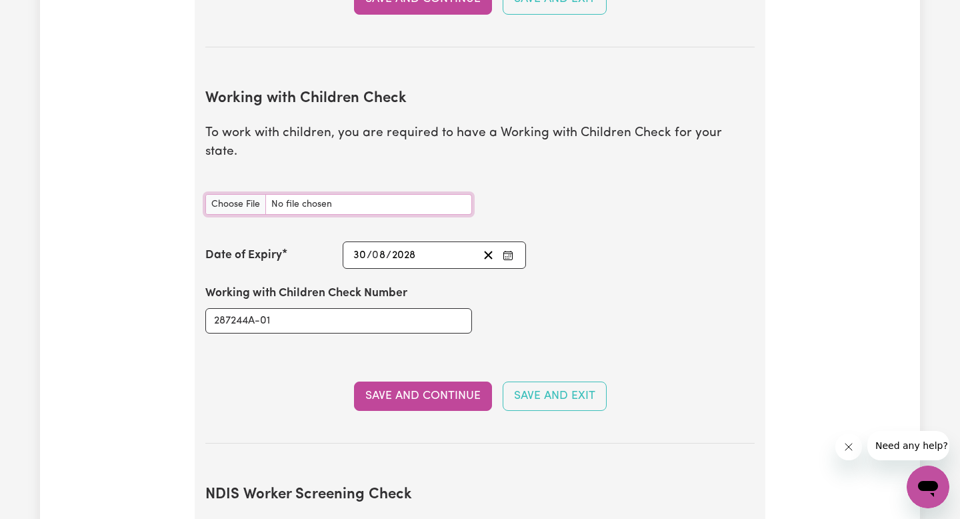
scroll to position [1244, 0]
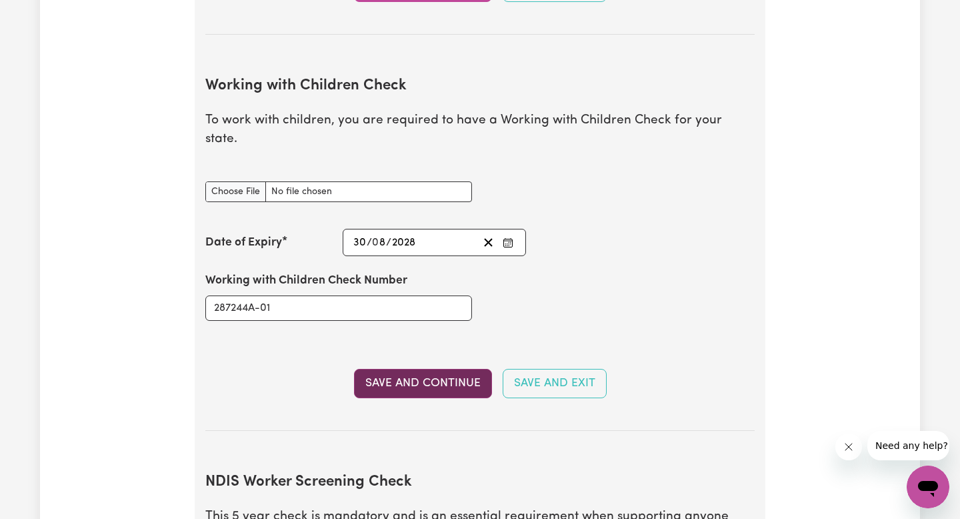
click at [442, 369] on button "Save and Continue" at bounding box center [423, 383] width 138 height 29
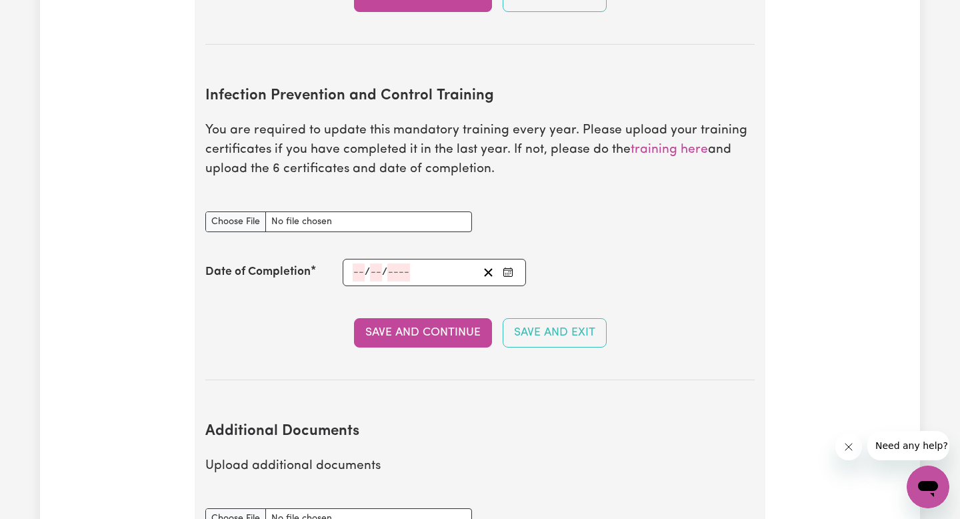
scroll to position [2185, 0]
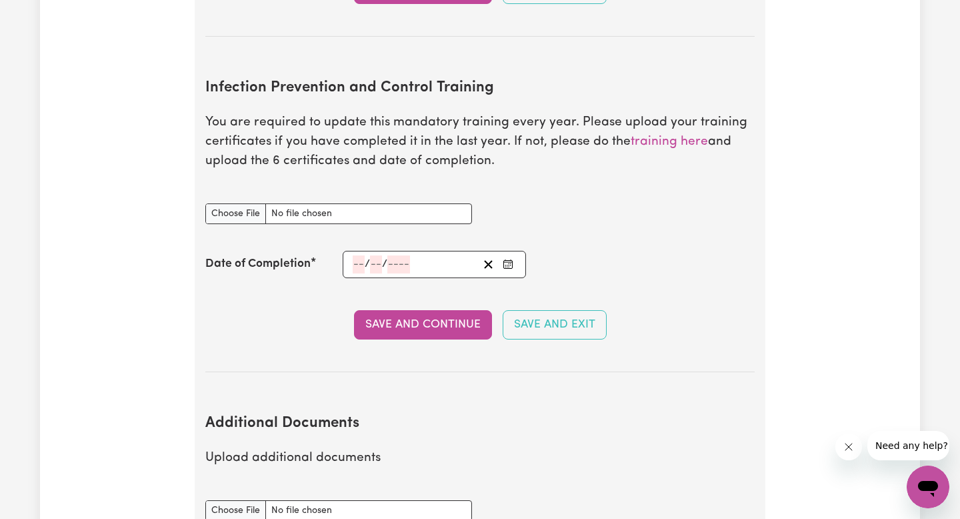
click at [365, 258] on span "/" at bounding box center [367, 264] width 5 height 12
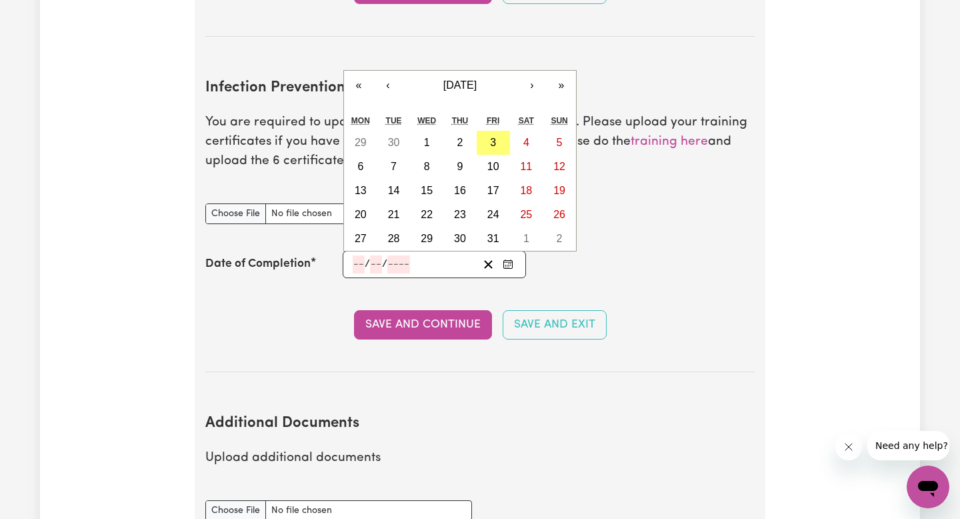
click at [361, 255] on input "number" at bounding box center [359, 264] width 12 height 18
type input "13"
type input "07"
type input "0002-07-13"
type input "7"
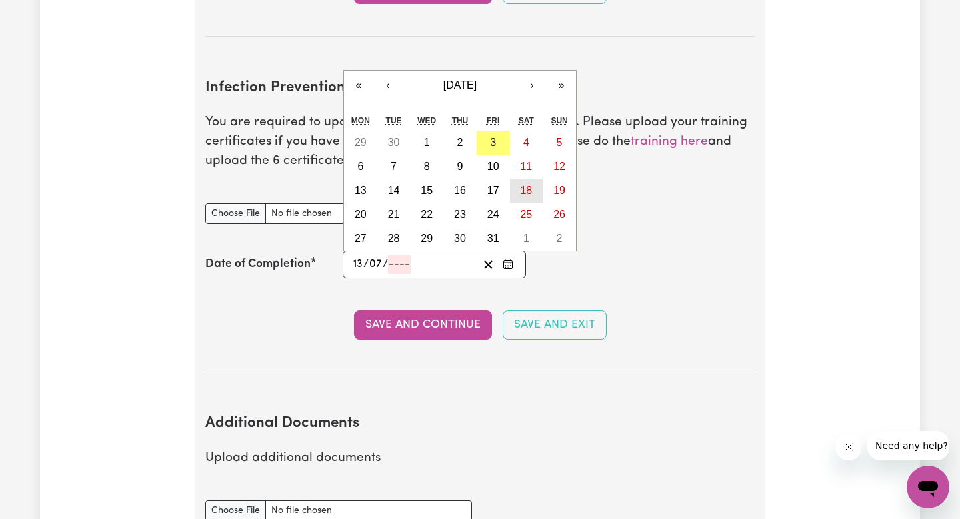
type input "2"
type input "0020-07-13"
type input "20"
type input "0202-07-13"
type input "202"
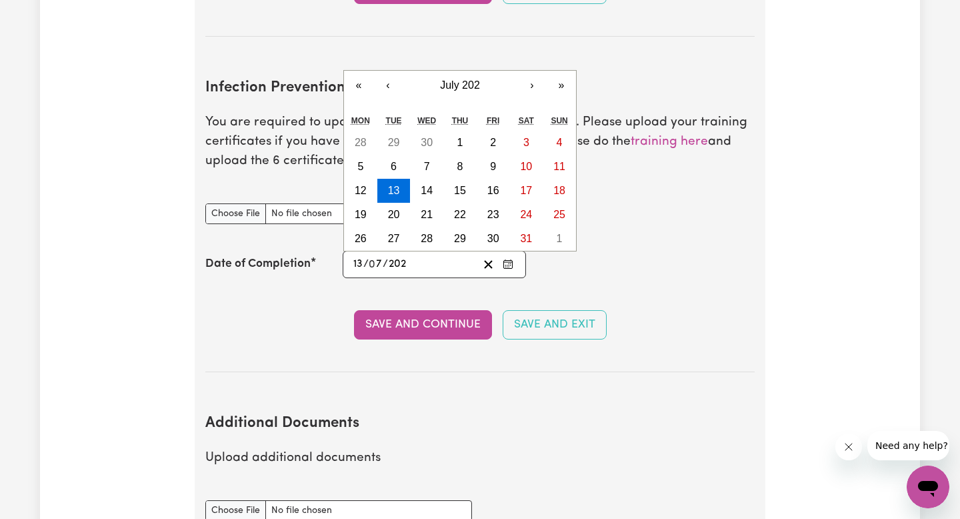
type input "[DATE]"
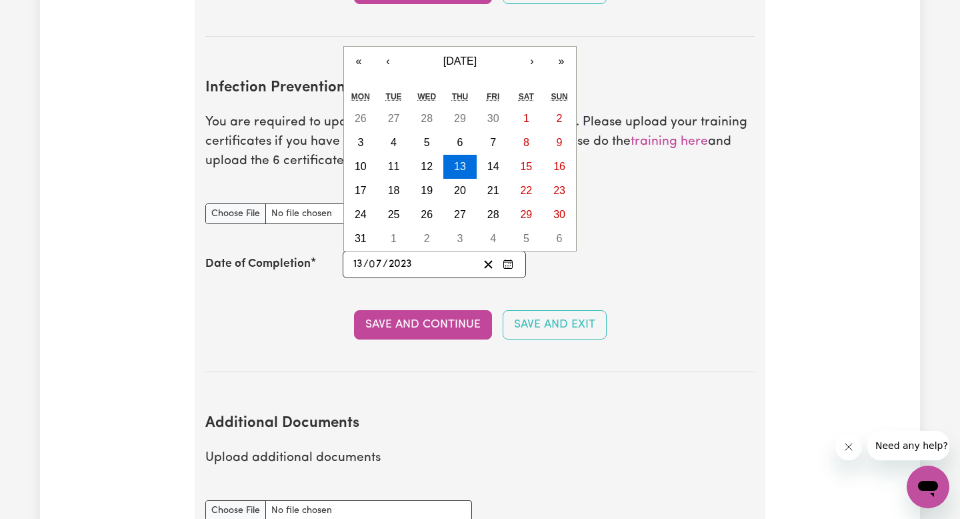
type input "2023"
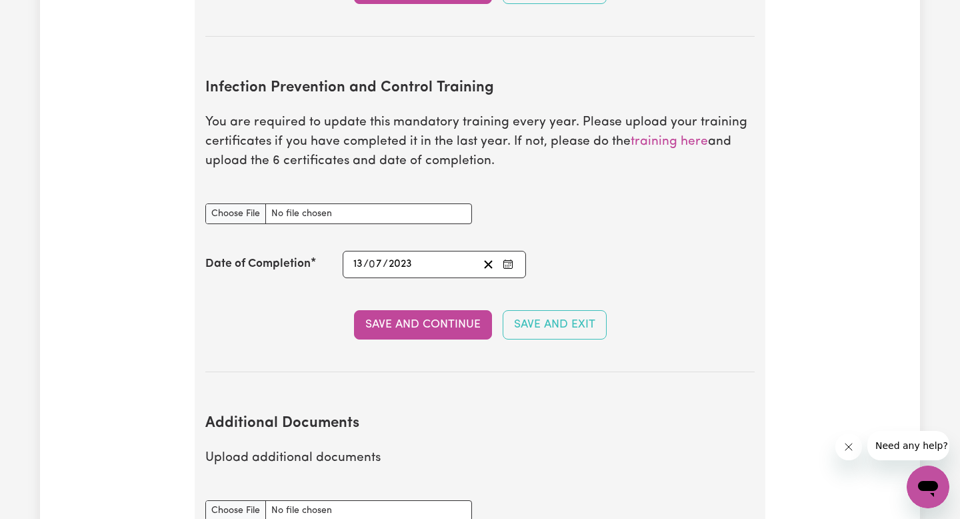
click at [562, 273] on section "Infection Prevention and Control Training You are required to update this manda…" at bounding box center [480, 215] width 550 height 314
type input "C:\fakepath\hand hygiene certificate (1).pdf"
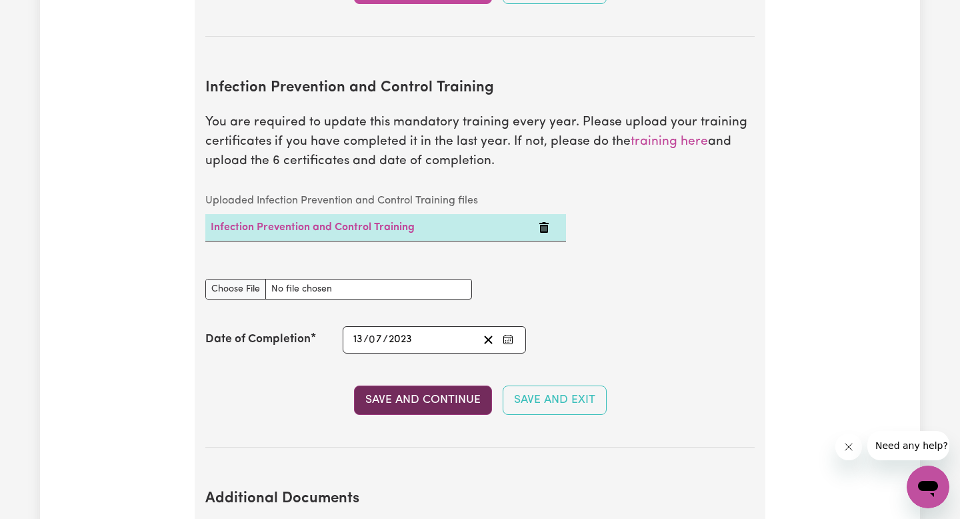
click at [438, 390] on button "Save and Continue" at bounding box center [423, 399] width 138 height 29
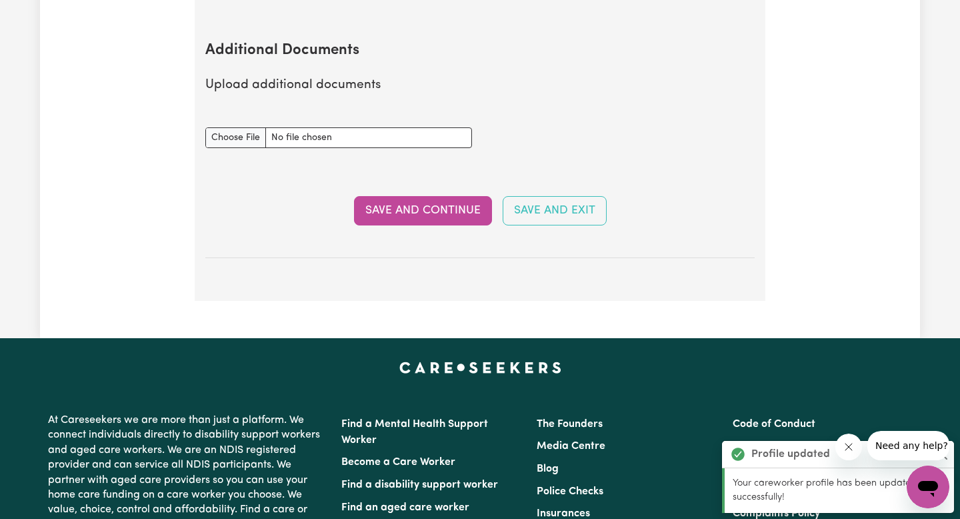
scroll to position [2634, 0]
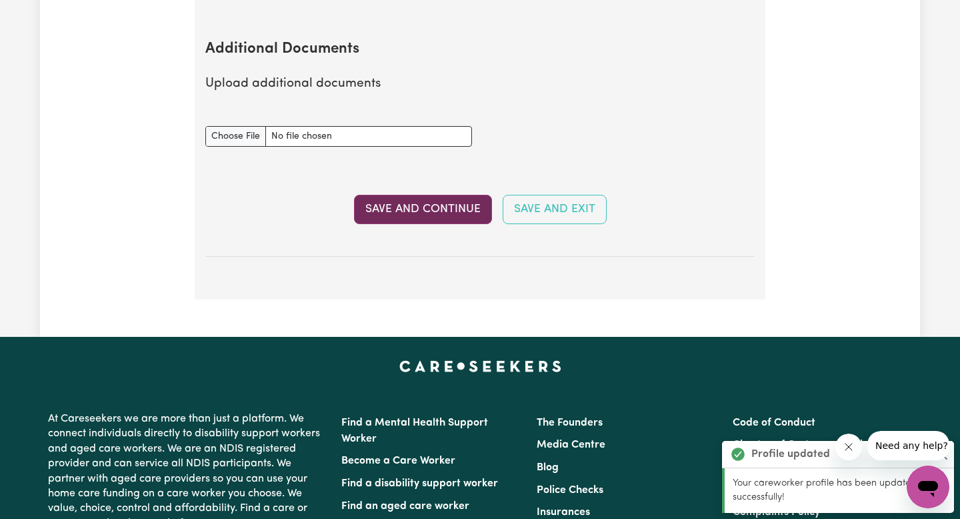
click at [443, 196] on button "Save and Continue" at bounding box center [423, 209] width 138 height 29
select select "Certificate III (Individual Support)"
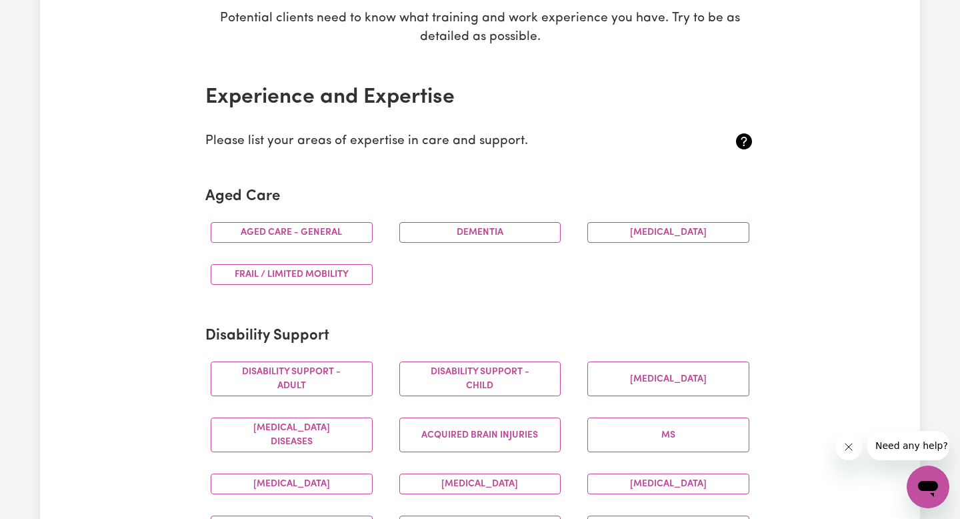
scroll to position [253, 0]
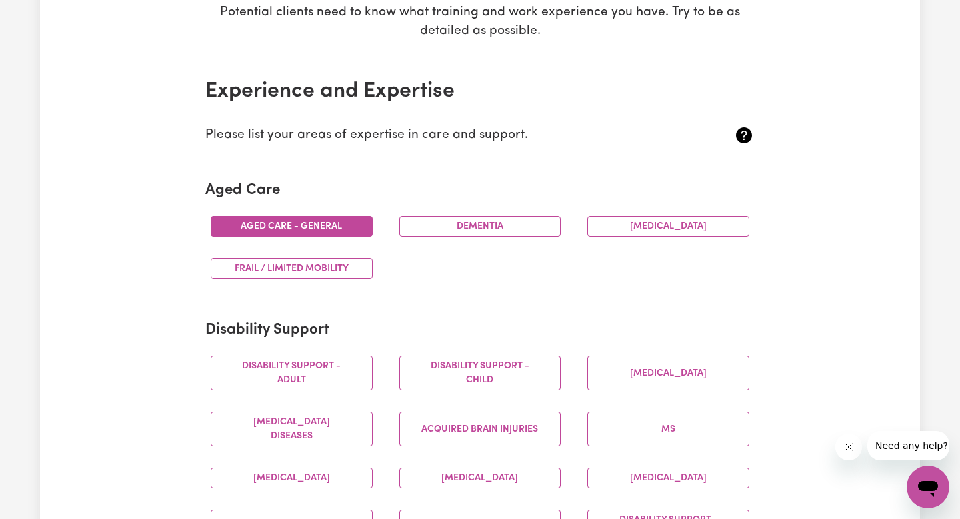
click at [352, 230] on button "Aged care - General" at bounding box center [292, 226] width 162 height 21
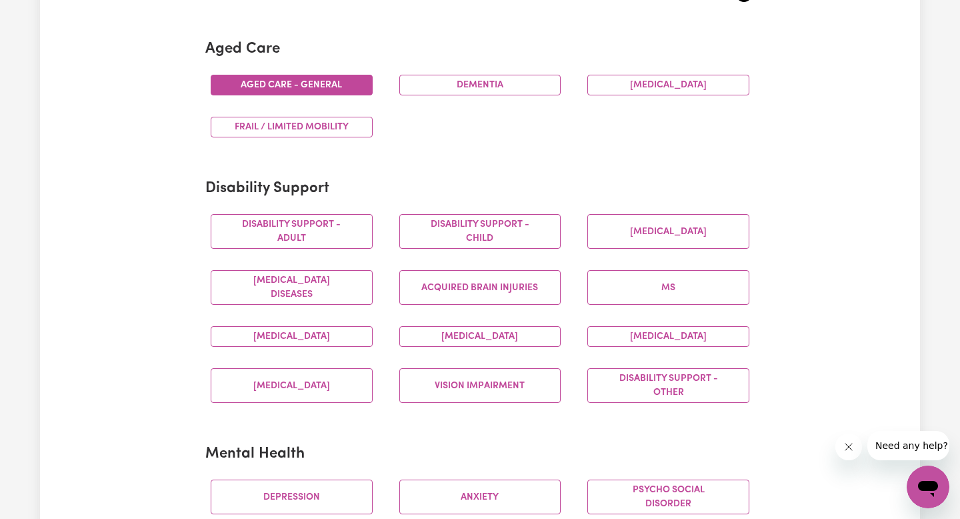
scroll to position [396, 0]
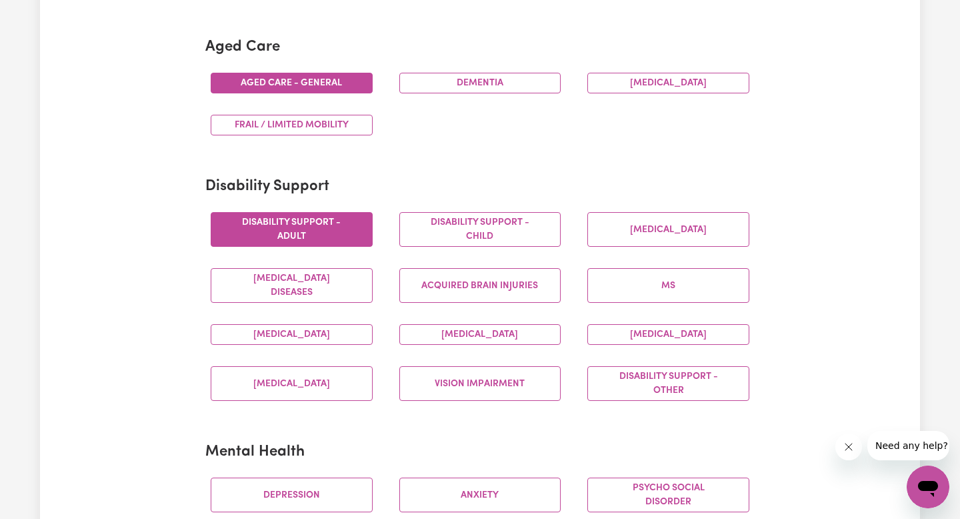
click at [339, 221] on button "Disability support - Adult" at bounding box center [292, 229] width 162 height 35
click at [449, 220] on button "Disability support - Child" at bounding box center [481, 229] width 162 height 35
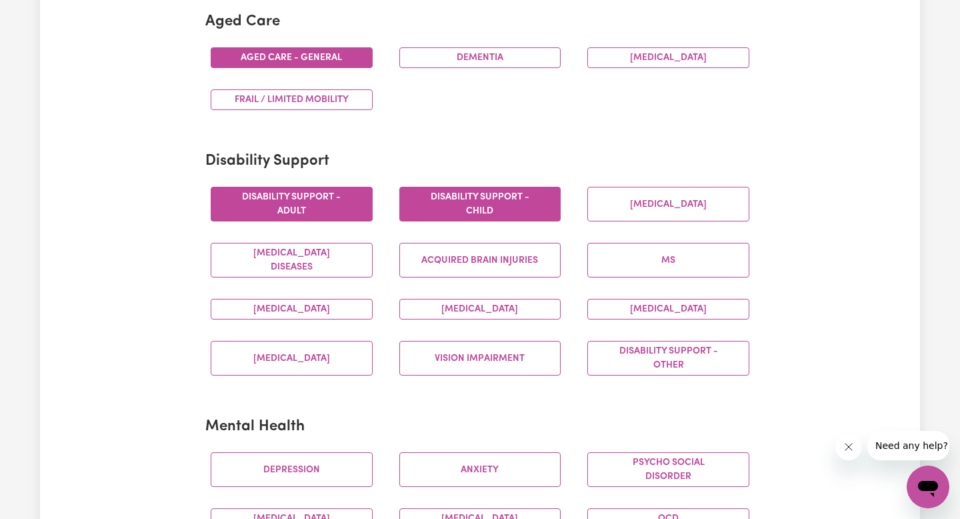
scroll to position [422, 0]
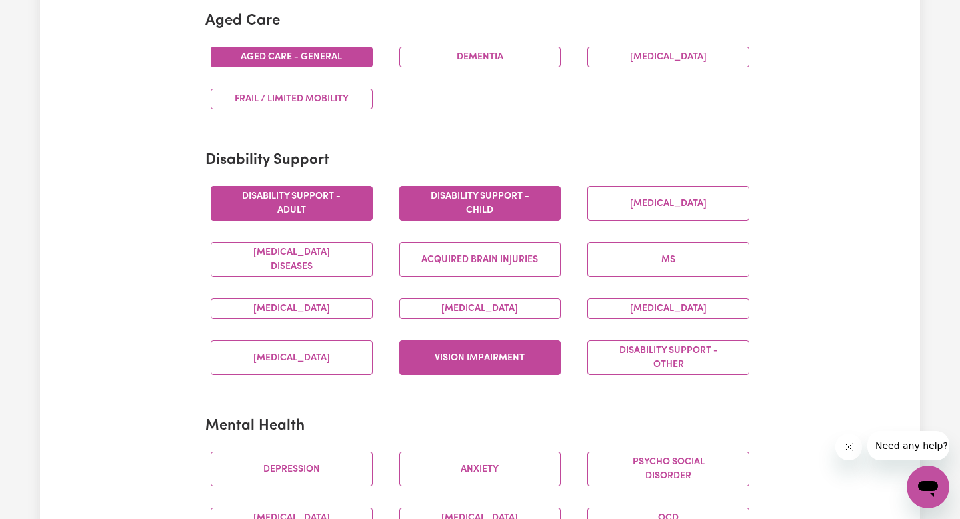
click at [497, 362] on button "Vision impairment" at bounding box center [481, 357] width 162 height 35
click at [506, 293] on div "[MEDICAL_DATA]" at bounding box center [480, 308] width 189 height 42
click at [506, 303] on button "[MEDICAL_DATA]" at bounding box center [481, 308] width 162 height 21
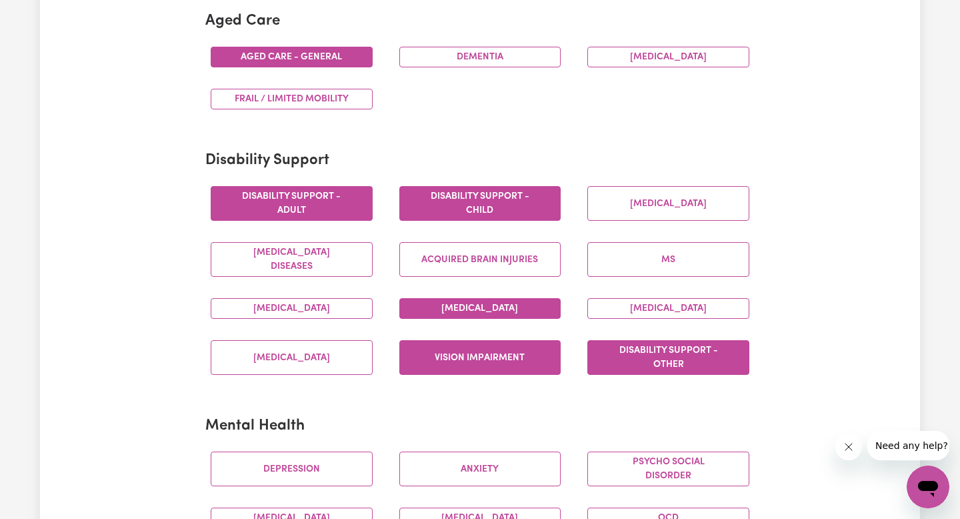
click at [637, 353] on button "Disability support - Other" at bounding box center [669, 357] width 162 height 35
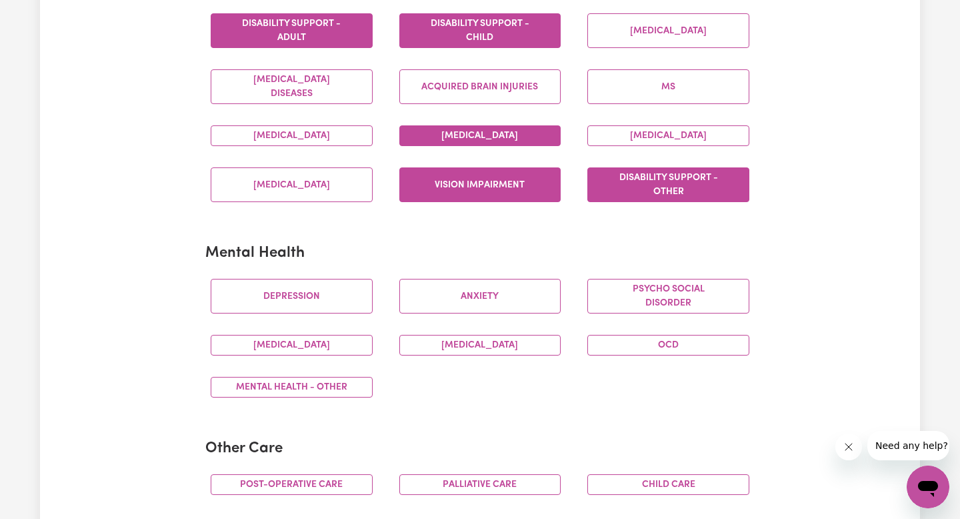
scroll to position [596, 0]
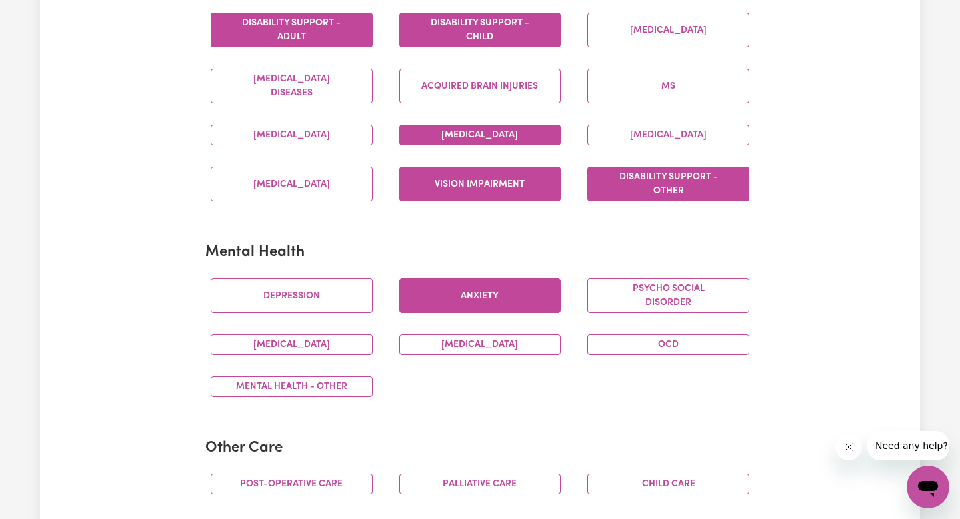
click at [456, 307] on button "Anxiety" at bounding box center [481, 295] width 162 height 35
click at [604, 347] on button "OCD" at bounding box center [669, 344] width 162 height 21
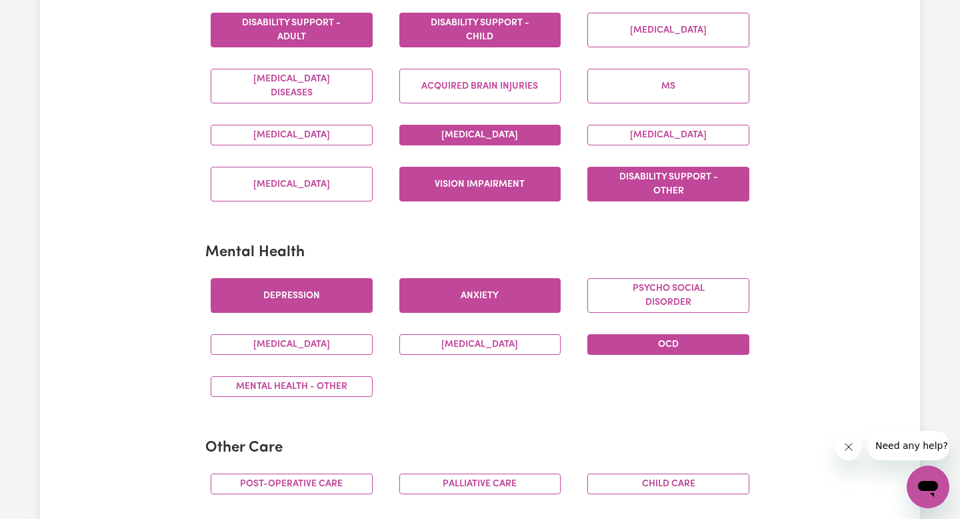
click at [344, 305] on button "Depression" at bounding box center [292, 295] width 162 height 35
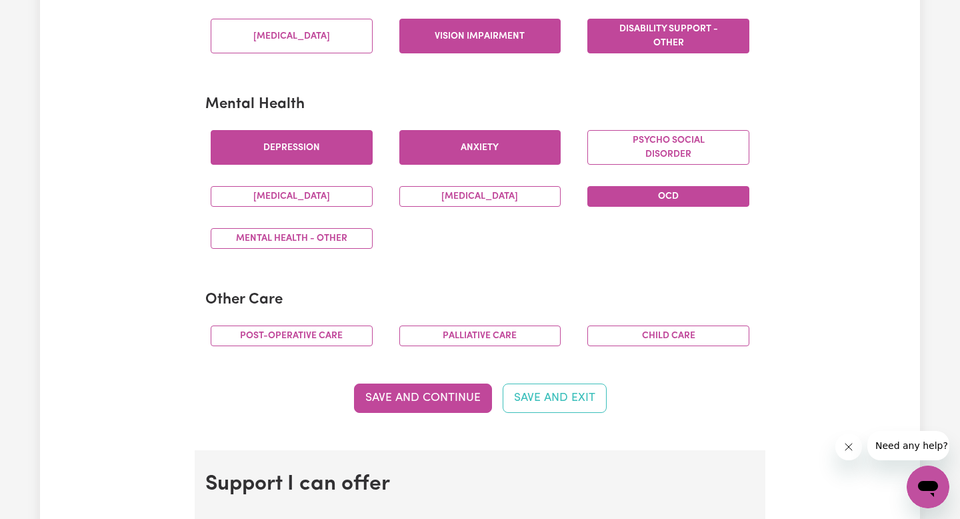
scroll to position [753, 0]
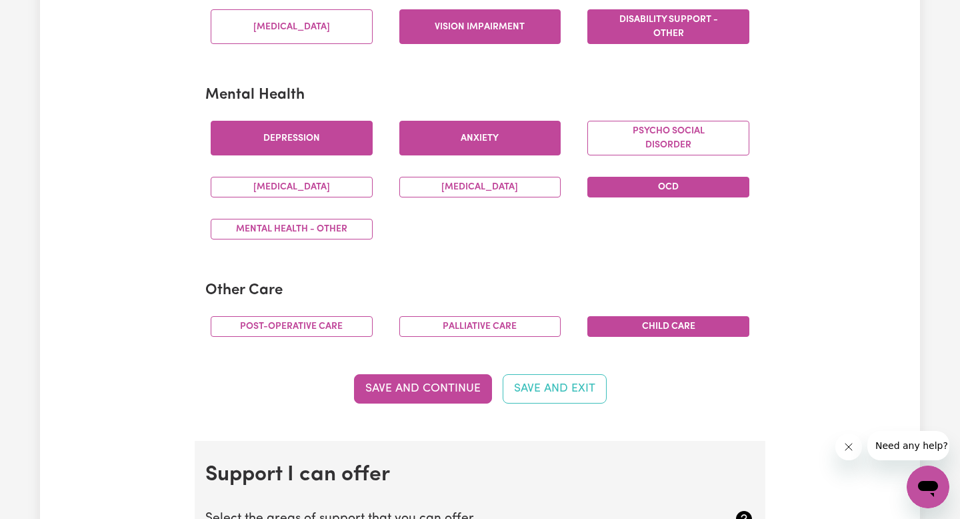
click at [640, 328] on button "Child care" at bounding box center [669, 326] width 162 height 21
click at [315, 323] on button "Post-operative care" at bounding box center [292, 326] width 162 height 21
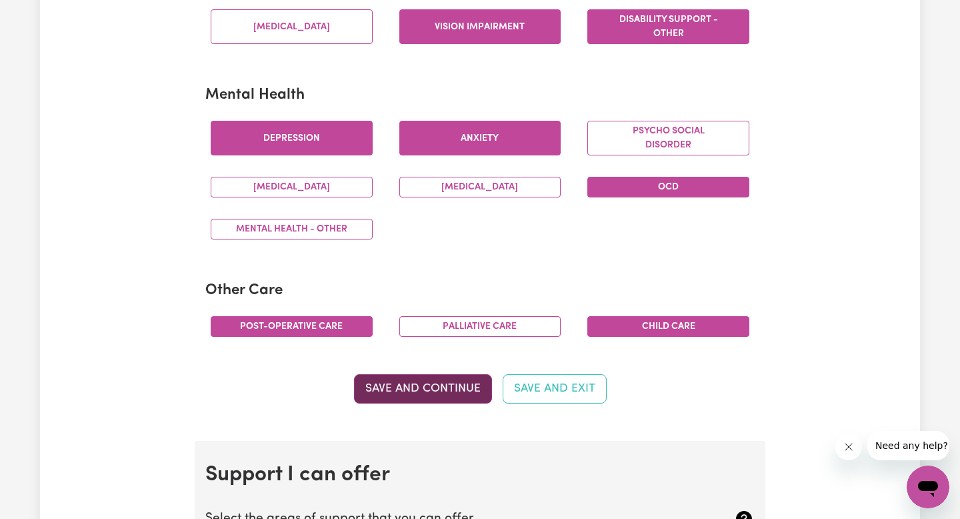
click at [439, 402] on button "Save and Continue" at bounding box center [423, 388] width 138 height 29
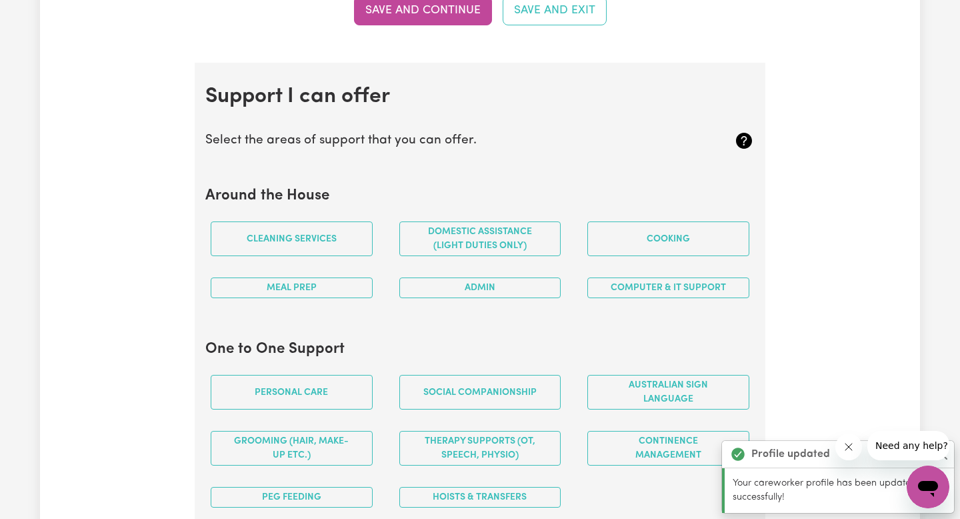
scroll to position [1194, 0]
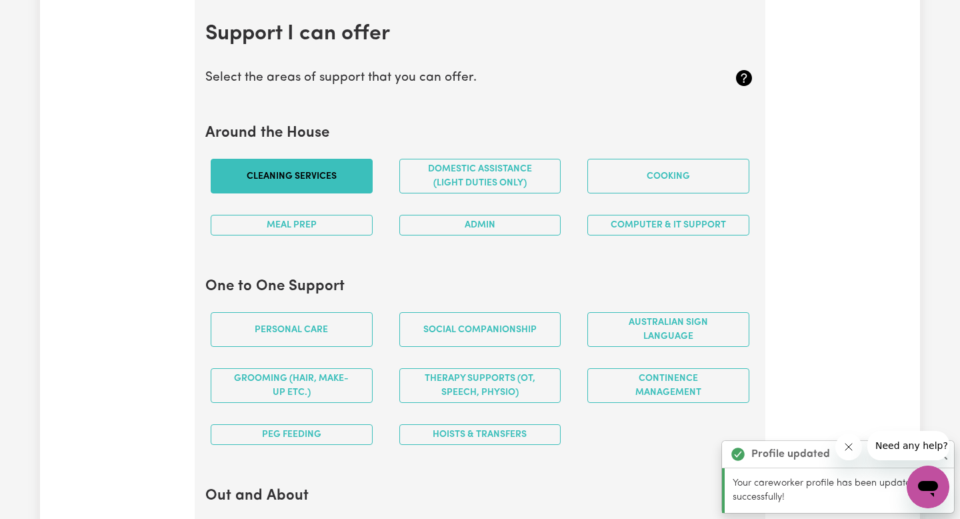
click at [290, 178] on button "Cleaning services" at bounding box center [292, 176] width 162 height 35
click at [338, 226] on button "Meal prep" at bounding box center [292, 225] width 162 height 21
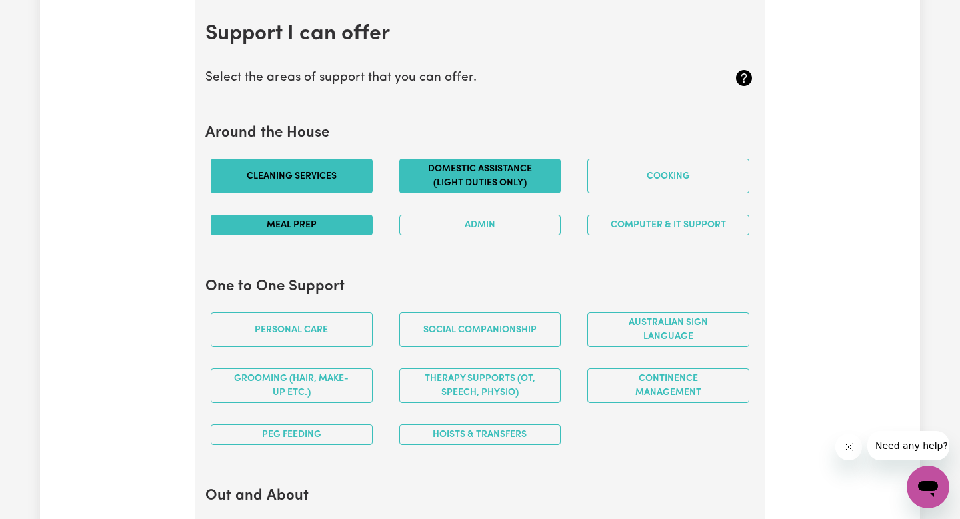
click at [440, 187] on button "Domestic assistance (light duties only)" at bounding box center [481, 176] width 162 height 35
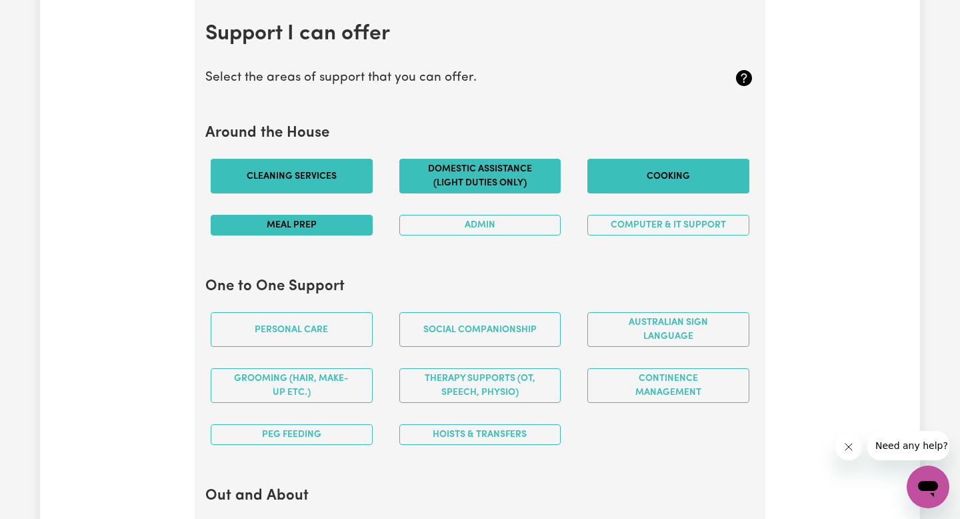
click at [614, 175] on button "Cooking" at bounding box center [669, 176] width 162 height 35
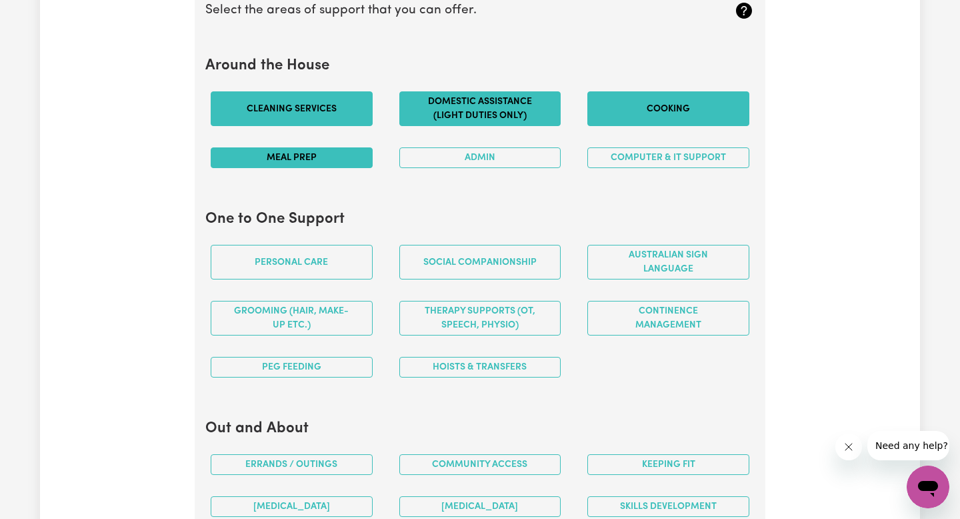
scroll to position [1283, 0]
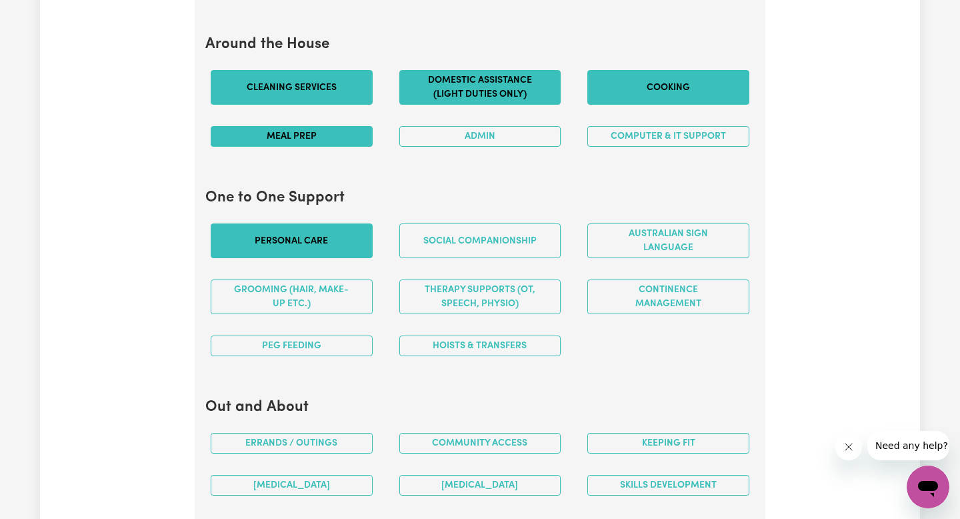
click at [341, 247] on button "Personal care" at bounding box center [292, 240] width 162 height 35
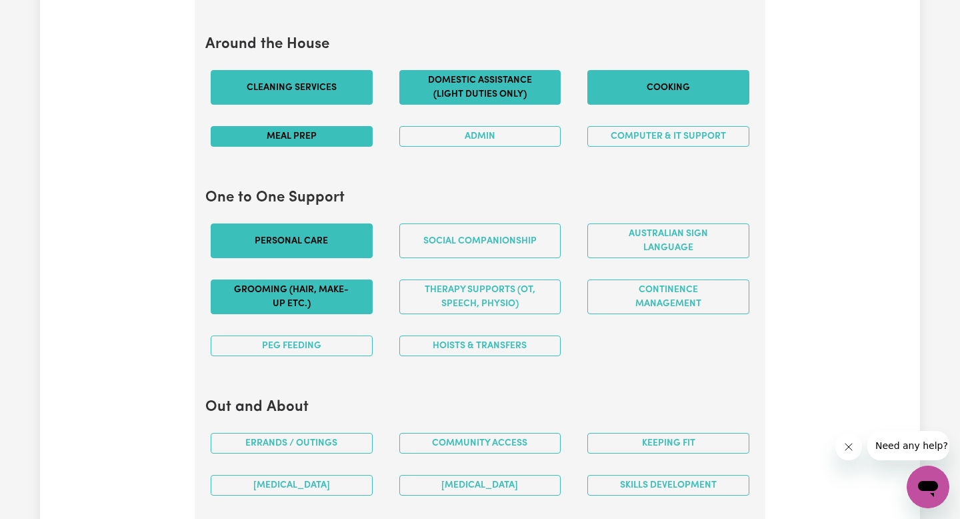
click at [344, 303] on button "Grooming (hair, make-up etc.)" at bounding box center [292, 296] width 162 height 35
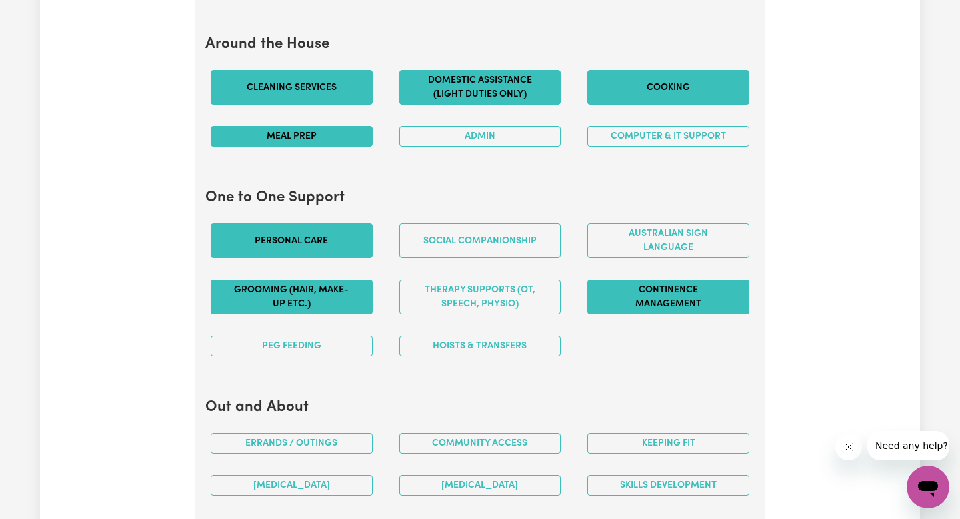
click at [603, 291] on button "Continence management" at bounding box center [669, 296] width 162 height 35
click at [530, 343] on button "Hoists & transfers" at bounding box center [481, 345] width 162 height 21
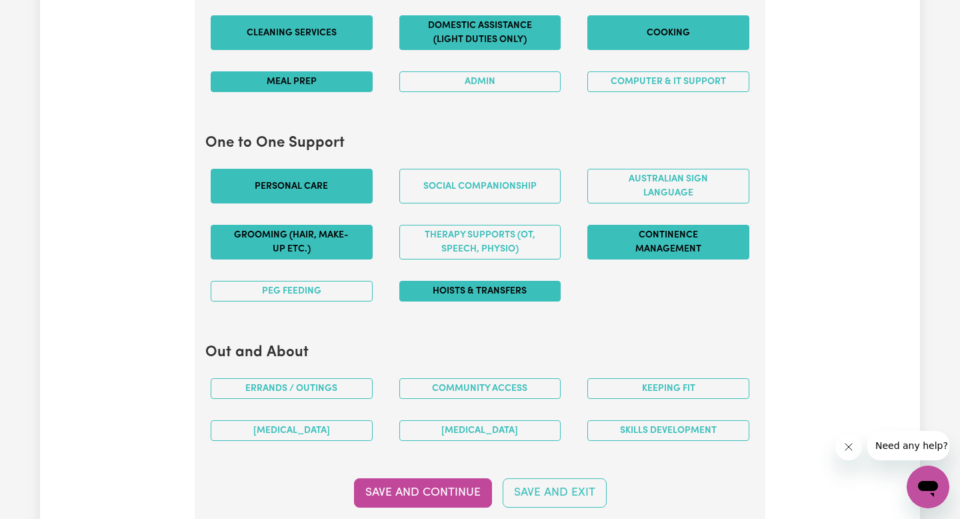
scroll to position [1369, 0]
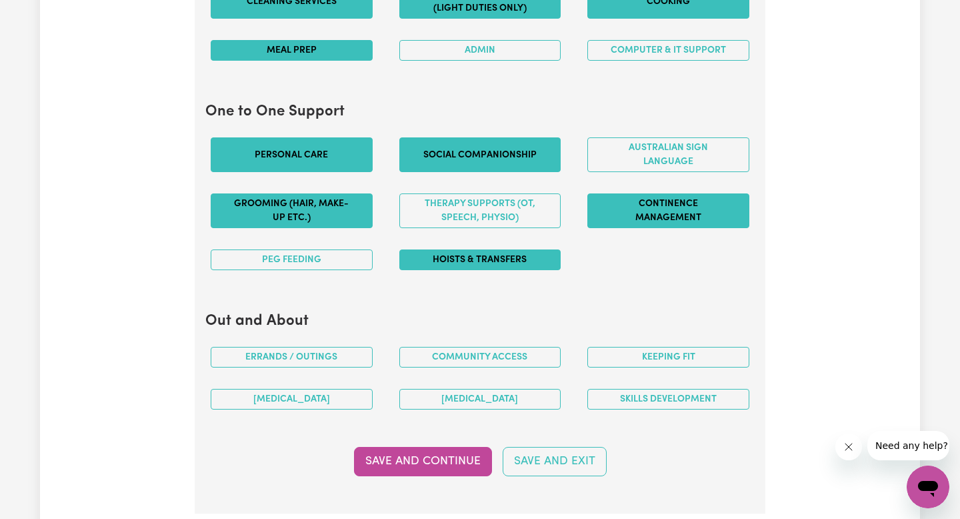
click at [526, 146] on button "Social companionship" at bounding box center [481, 154] width 162 height 35
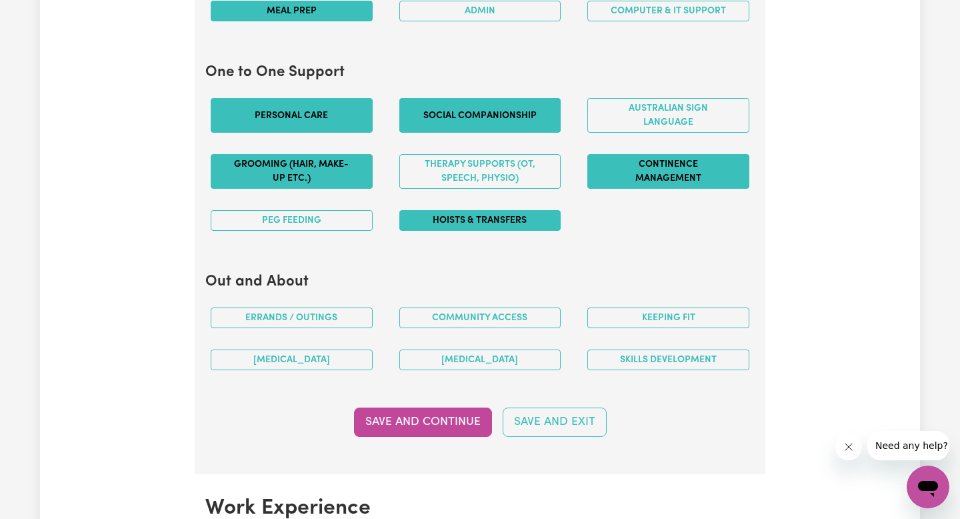
scroll to position [1415, 0]
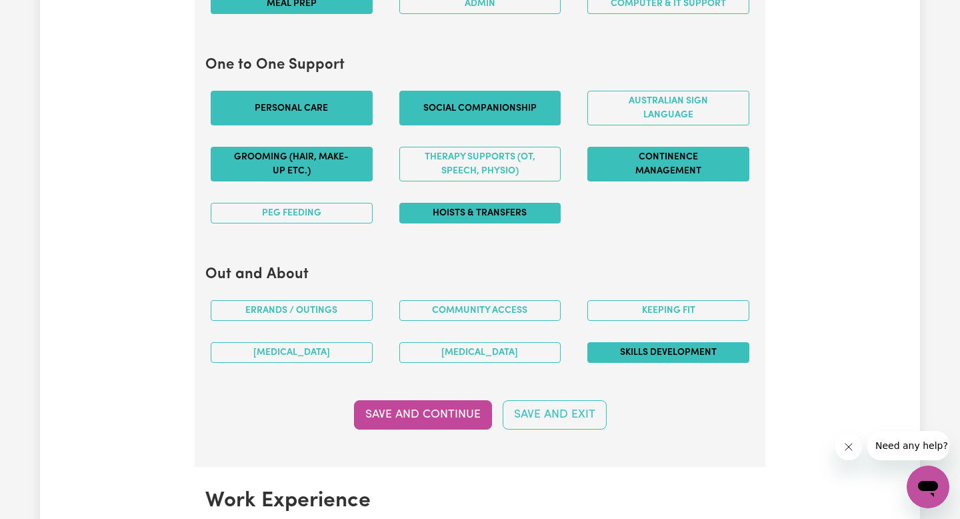
click at [609, 342] on button "Skills Development" at bounding box center [669, 352] width 162 height 21
click at [626, 315] on button "Keeping fit" at bounding box center [669, 310] width 162 height 21
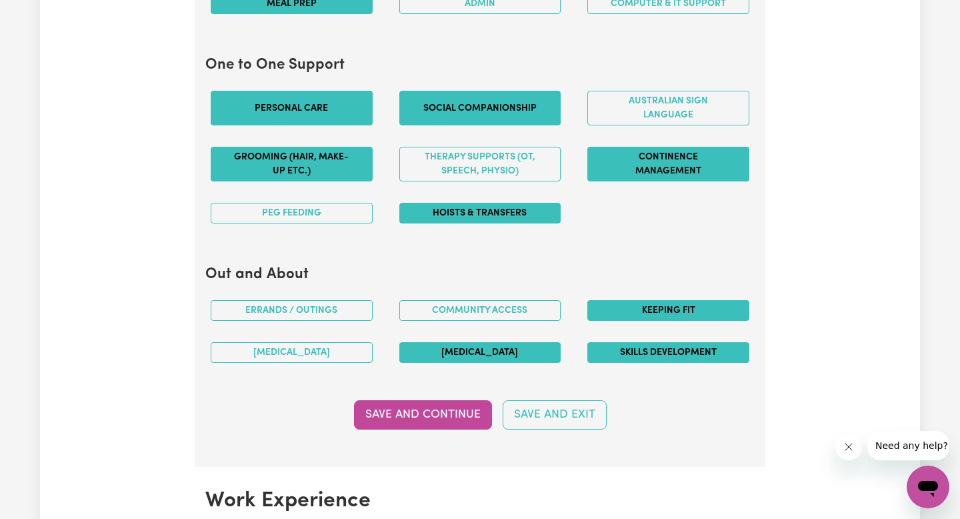
click at [514, 357] on button "[MEDICAL_DATA]" at bounding box center [481, 352] width 162 height 21
click at [345, 356] on button "[MEDICAL_DATA]" at bounding box center [292, 352] width 162 height 21
click at [431, 420] on button "Save and Continue" at bounding box center [423, 414] width 138 height 29
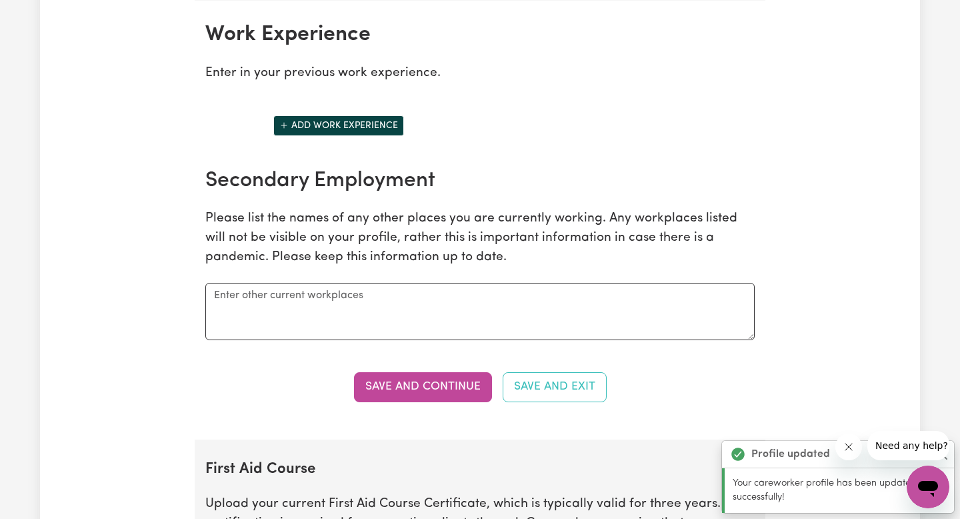
scroll to position [1874, 0]
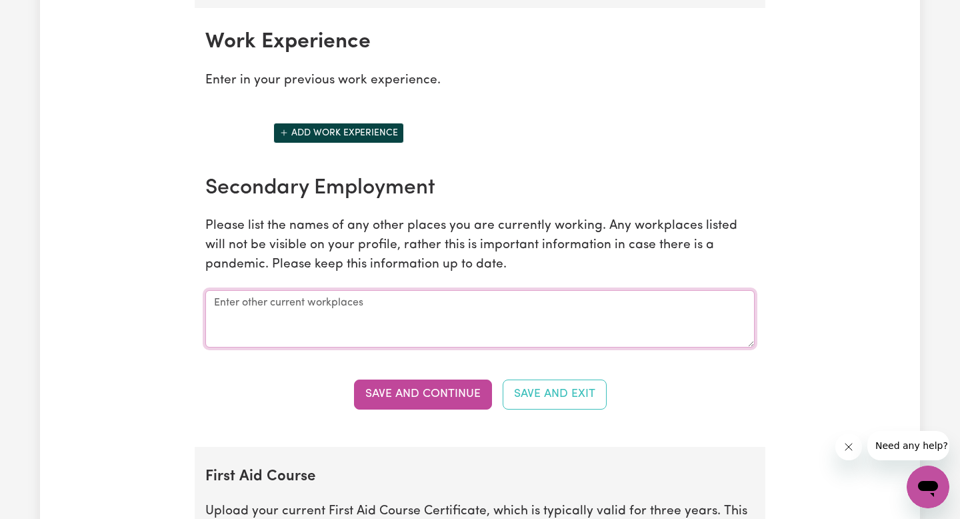
click at [398, 309] on textarea at bounding box center [480, 318] width 550 height 57
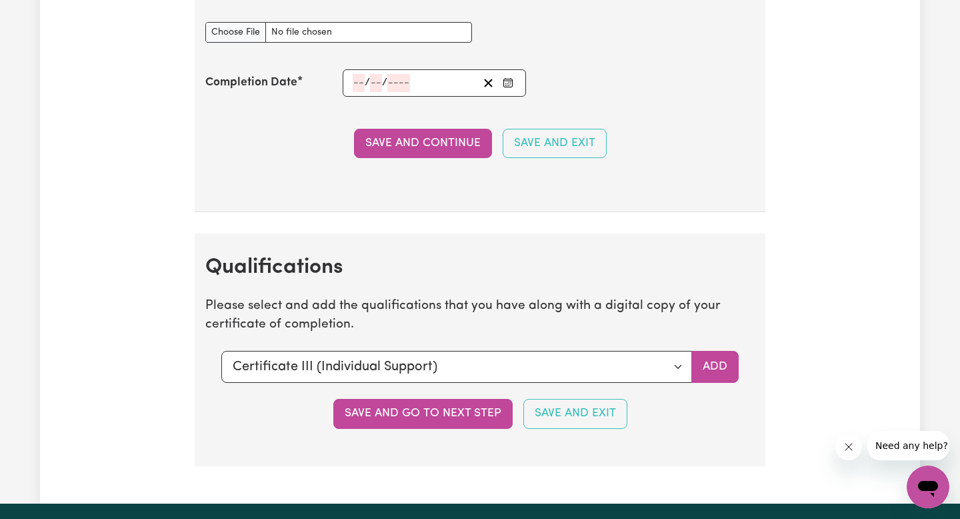
scroll to position [2837, 0]
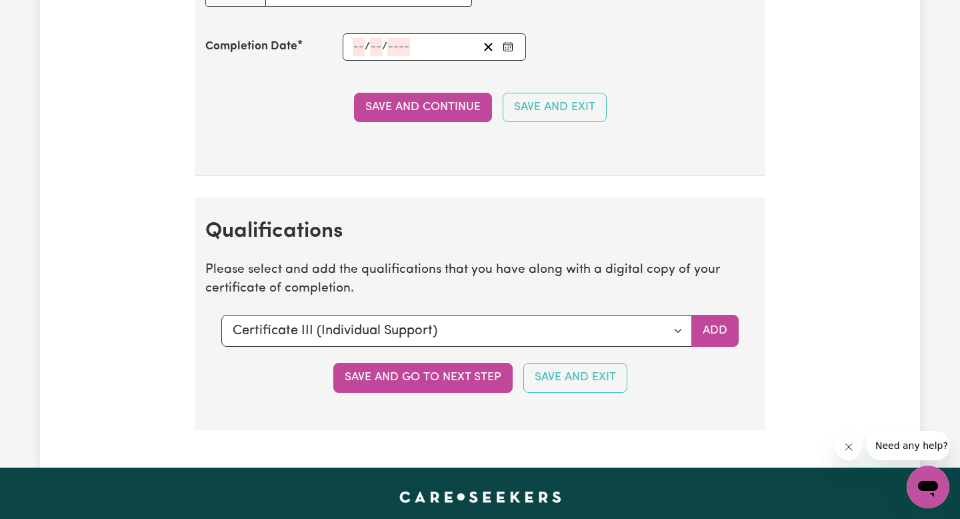
type textarea "not employed at the moment"
click at [651, 332] on select "Select a qualification to add... Certificate III (Individual Support) Certifica…" at bounding box center [456, 331] width 471 height 32
select select "Diploma of Nursing"
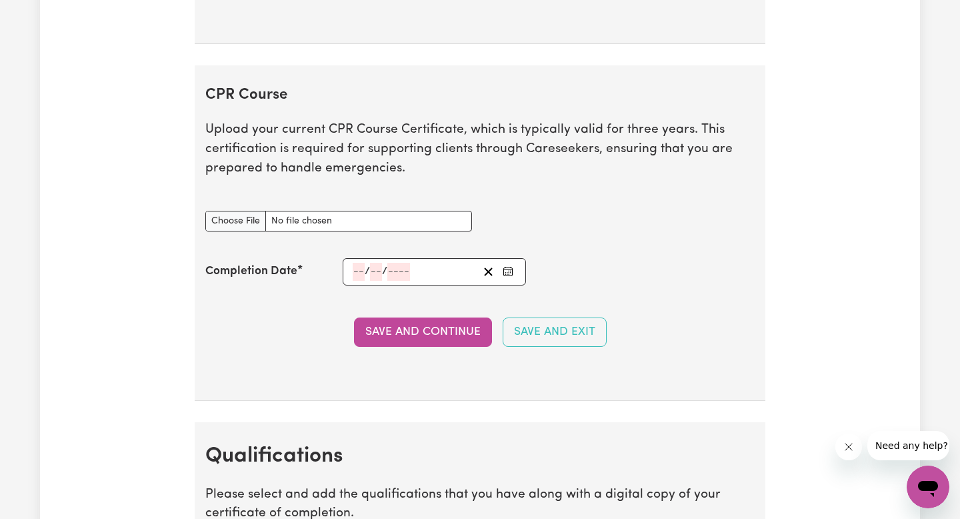
scroll to position [2596, 0]
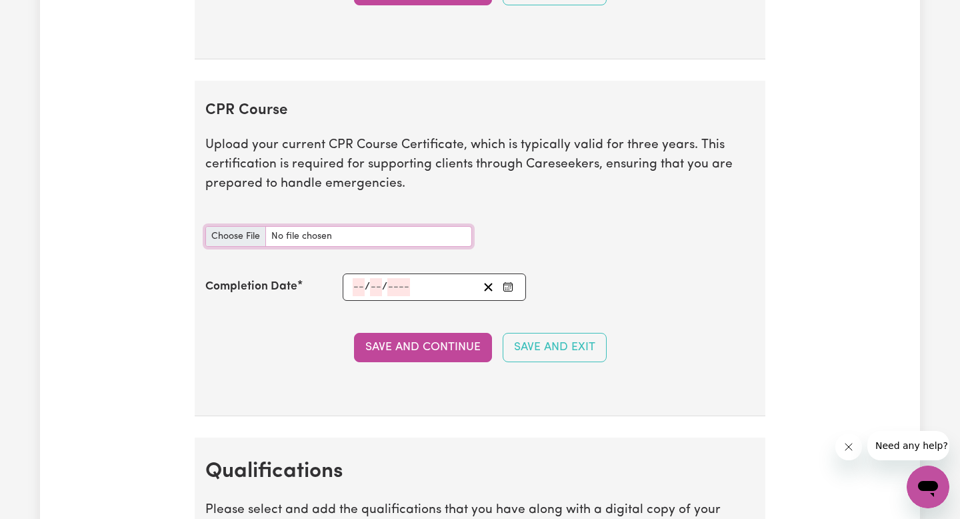
click at [343, 241] on input "CPR Course document" at bounding box center [338, 236] width 267 height 21
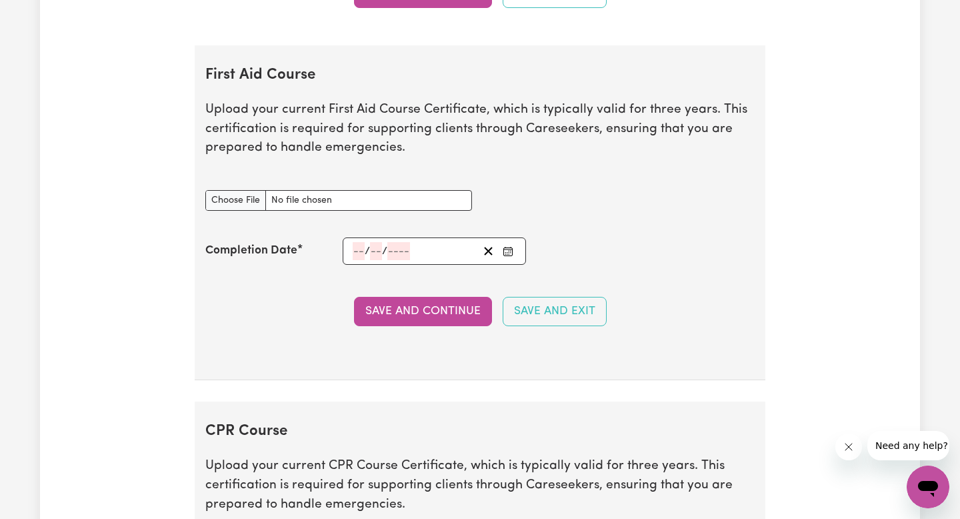
scroll to position [2274, 0]
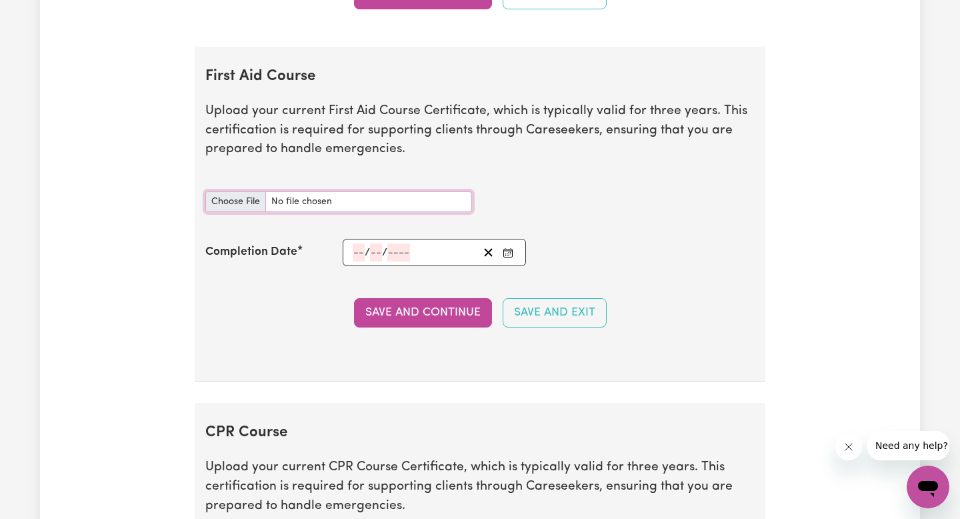
click at [406, 205] on input "First Aid Course document" at bounding box center [338, 201] width 267 height 21
type input "C:\fakepath\First aid certificate (1) (2).pdf"
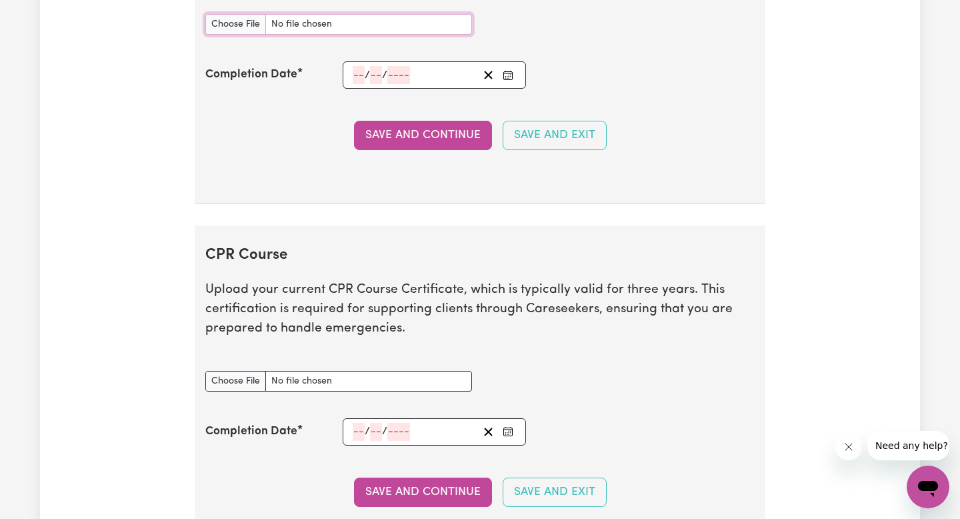
scroll to position [2420, 0]
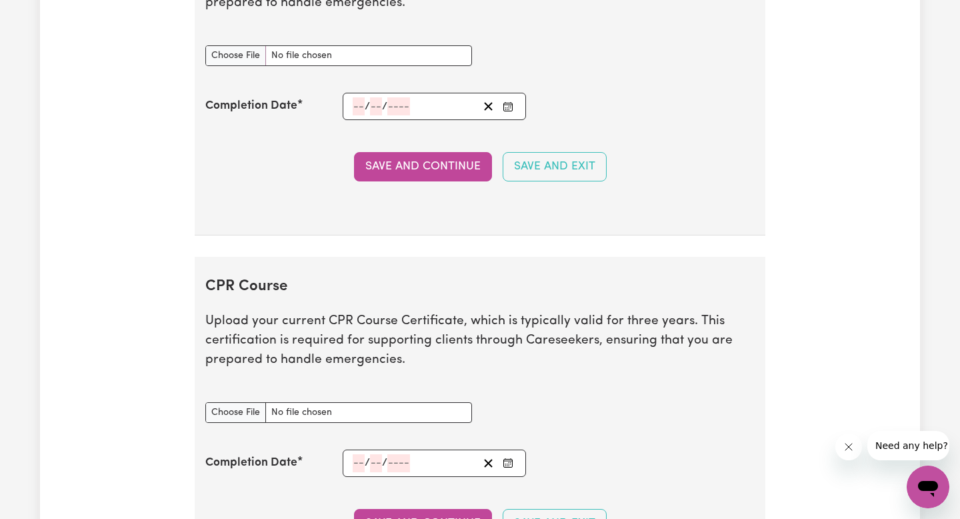
click at [353, 104] on div "/ /" at bounding box center [434, 106] width 183 height 27
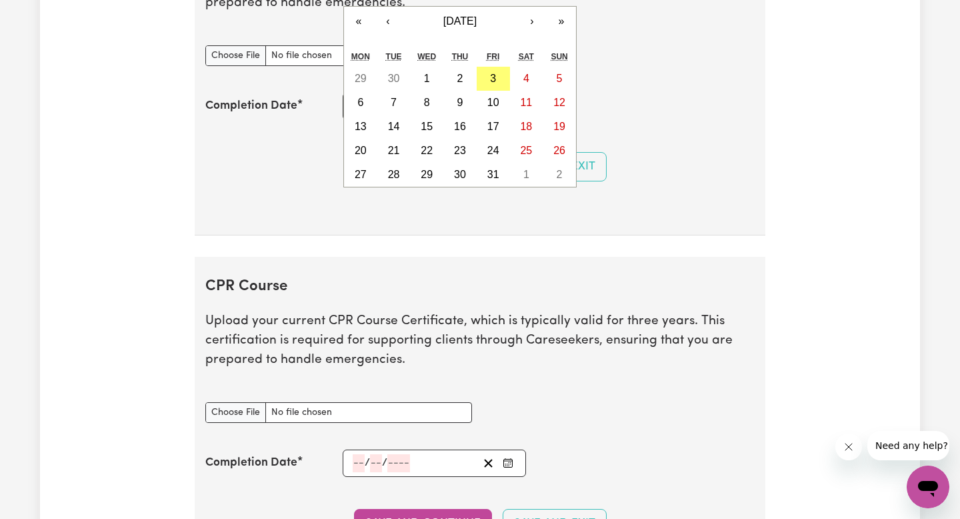
type input "06"
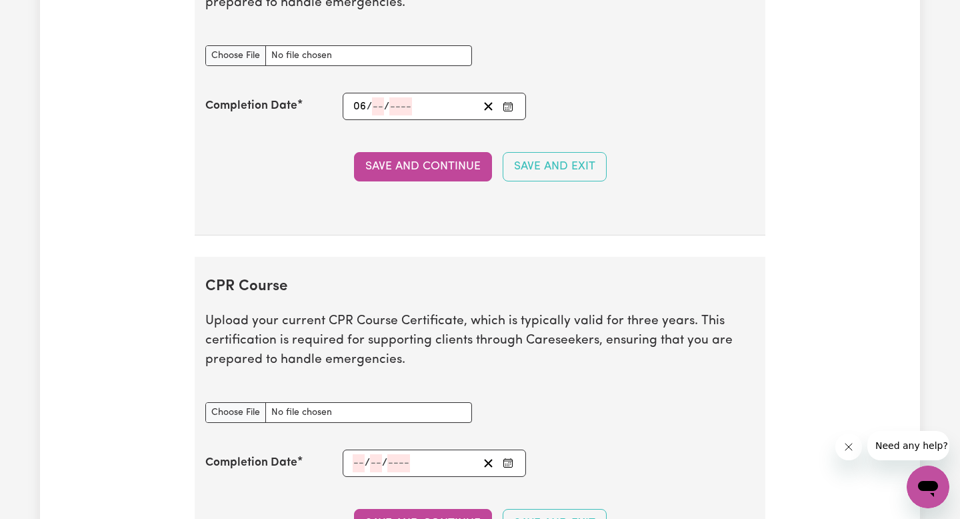
click at [342, 257] on section "CPR Course Upload your current CPR Course Certificate, which is typically valid…" at bounding box center [480, 424] width 571 height 335
click at [377, 106] on div "/ / « ‹ [DATE] › » Mon Tue Wed Thu Fri Sat Sun 29 30 1 2 3 4 5 6 7 8 9 10 11 12…" at bounding box center [434, 106] width 183 height 27
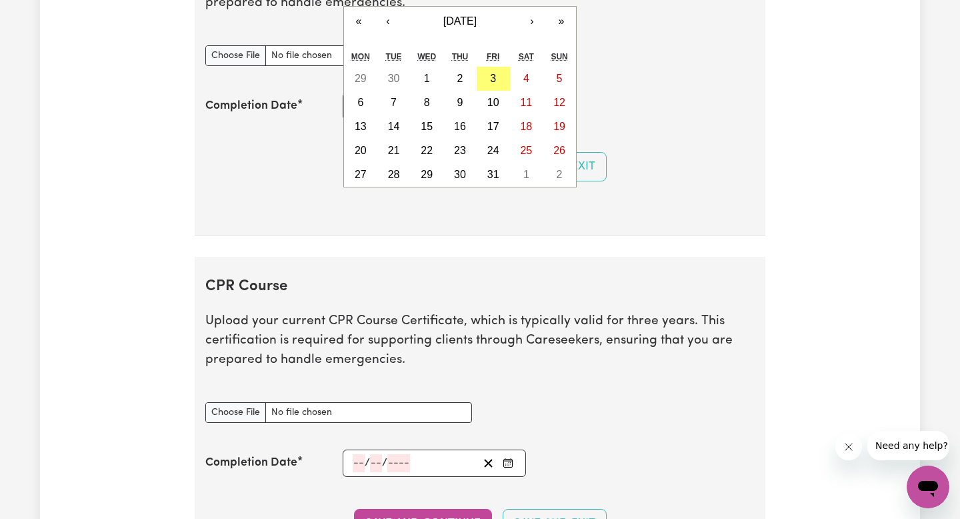
type input "09"
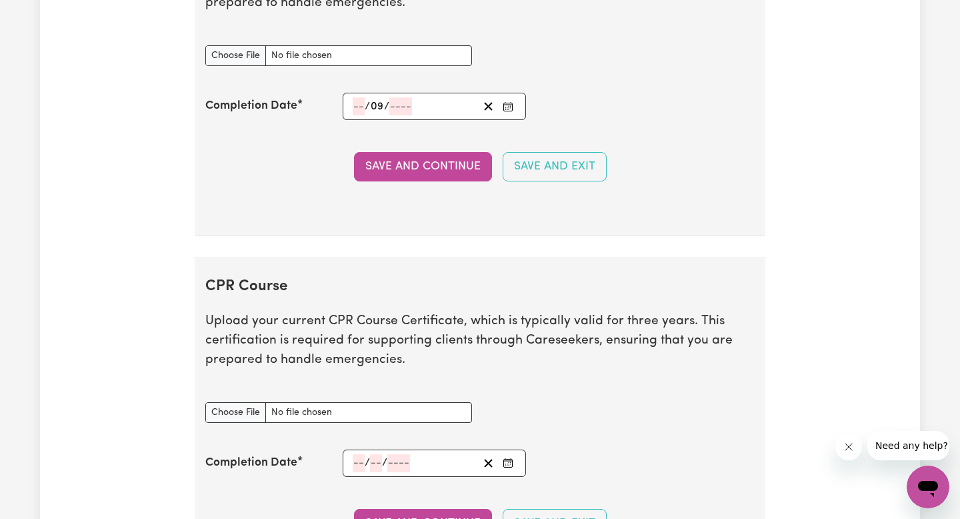
click at [410, 227] on section "First Aid Course Upload your current First Aid Course Certificate, which is typ…" at bounding box center [480, 68] width 571 height 335
click at [402, 105] on div "/ / « ‹ [DATE] › » Mon Tue Wed Thu Fri Sat Sun 29 30 1 2 3 4 5 6 7 8 9 10 11 12…" at bounding box center [434, 106] width 183 height 27
click at [442, 226] on section "First Aid Course Upload your current First Aid Course Certificate, which is typ…" at bounding box center [480, 68] width 571 height 335
click at [355, 108] on div "/ / « ‹ [DATE] › » Mon Tue Wed Thu Fri Sat Sun 29 30 1 2 3 4 5 6 7 8 9 10 11 12…" at bounding box center [434, 106] width 183 height 27
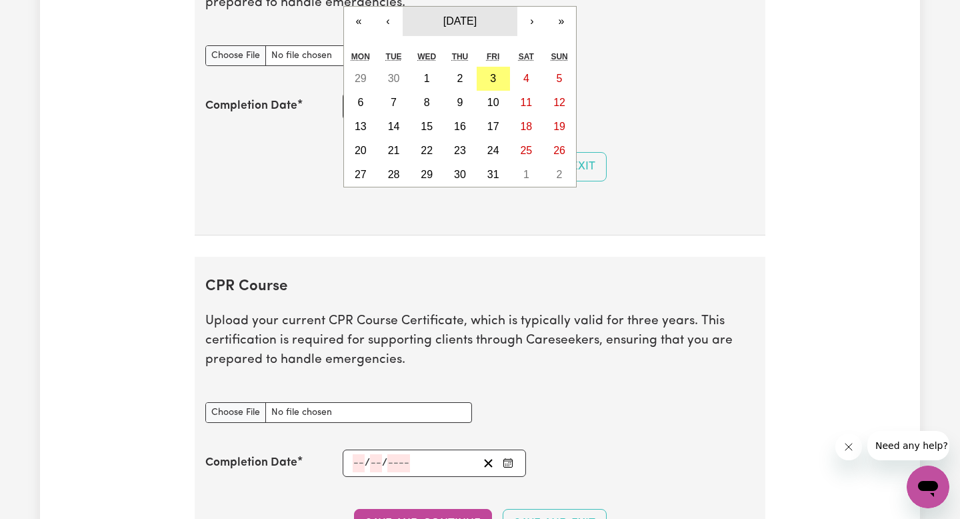
click at [453, 23] on span "[DATE]" at bounding box center [460, 20] width 33 height 11
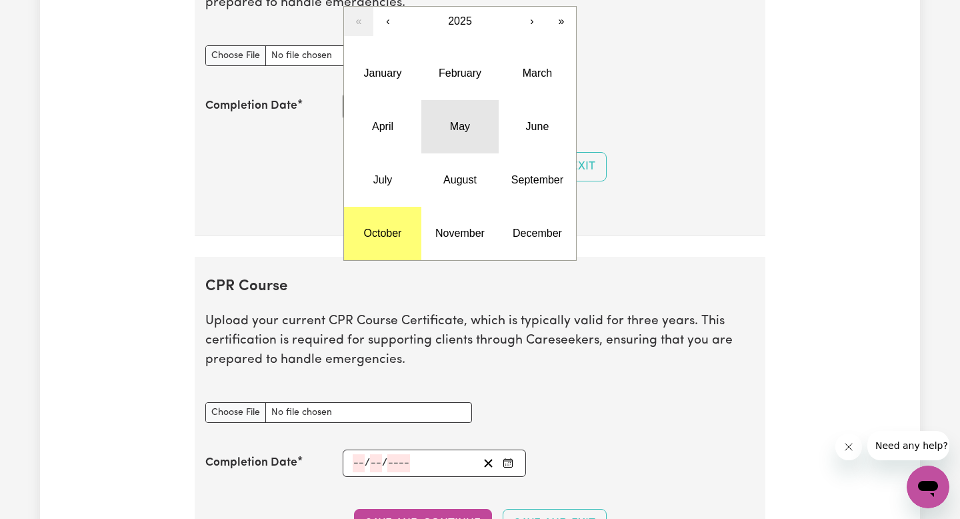
click at [450, 134] on button "May" at bounding box center [460, 126] width 77 height 53
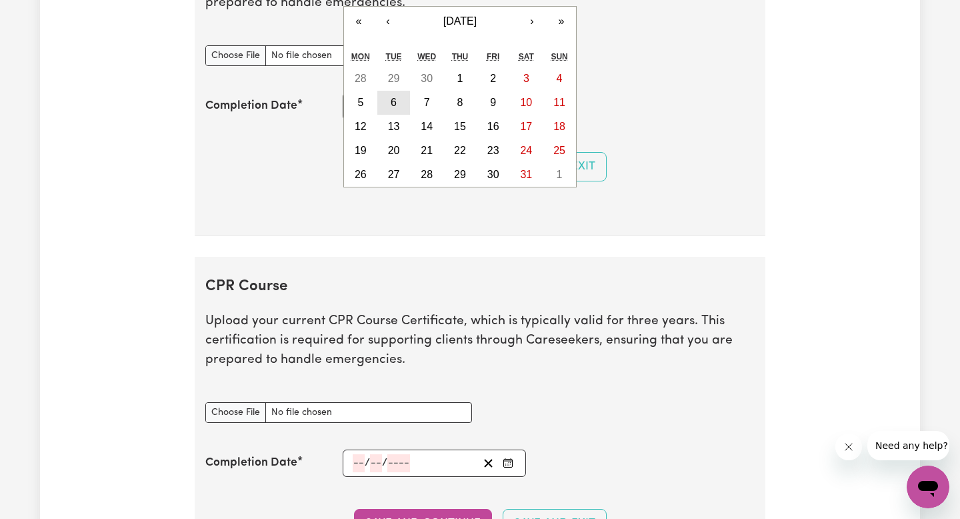
click at [397, 106] on button "6" at bounding box center [393, 103] width 33 height 24
type input "[DATE]"
type input "6"
type input "5"
type input "2025"
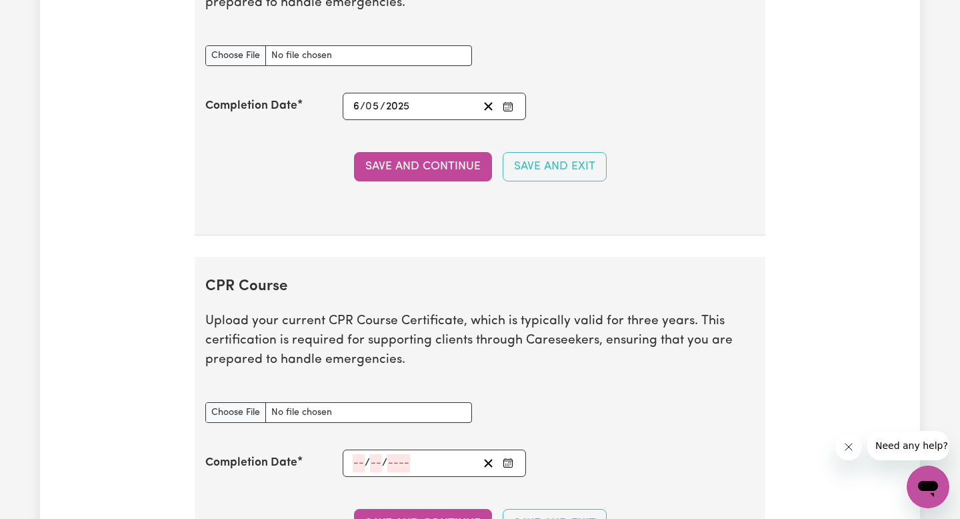
click at [415, 106] on div "[DATE] 6 / 0 5 / 2025" at bounding box center [414, 106] width 127 height 18
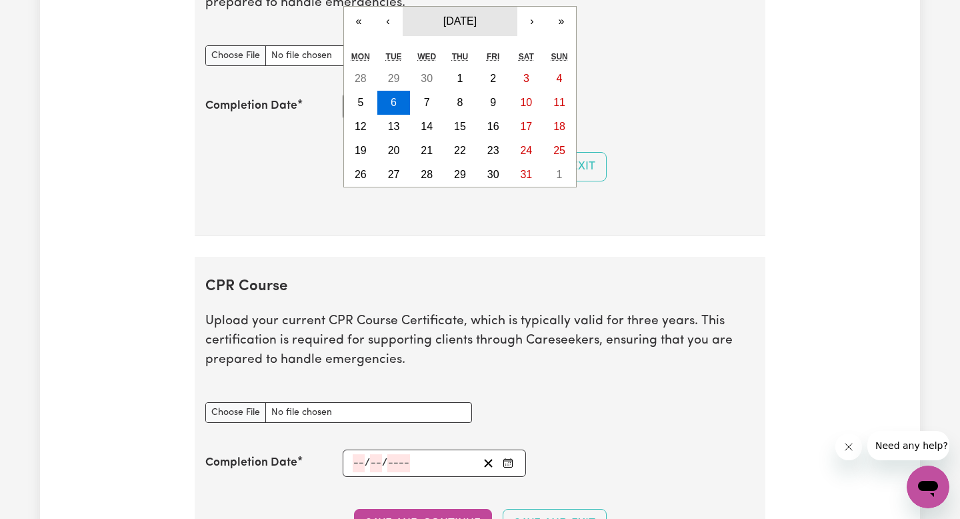
click at [487, 21] on button "[DATE]" at bounding box center [460, 21] width 115 height 29
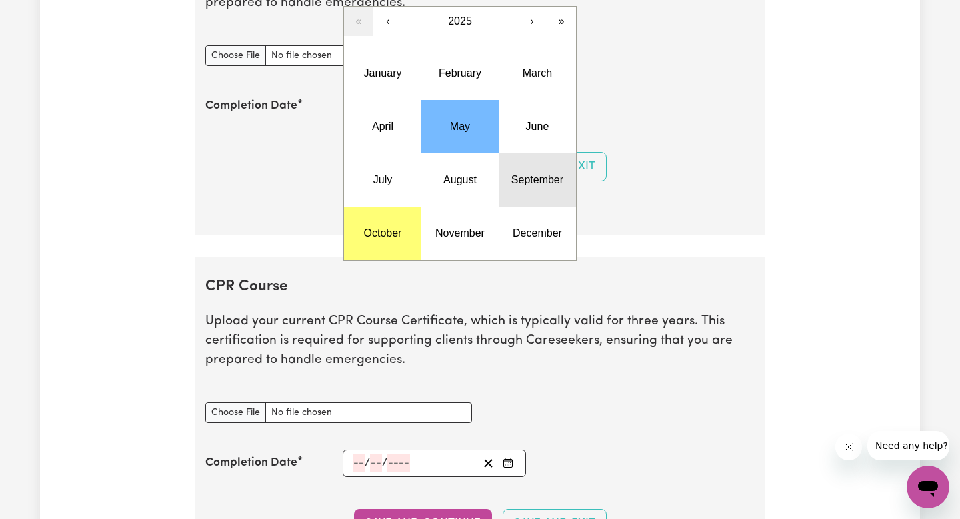
click at [519, 191] on button "September" at bounding box center [537, 179] width 77 height 53
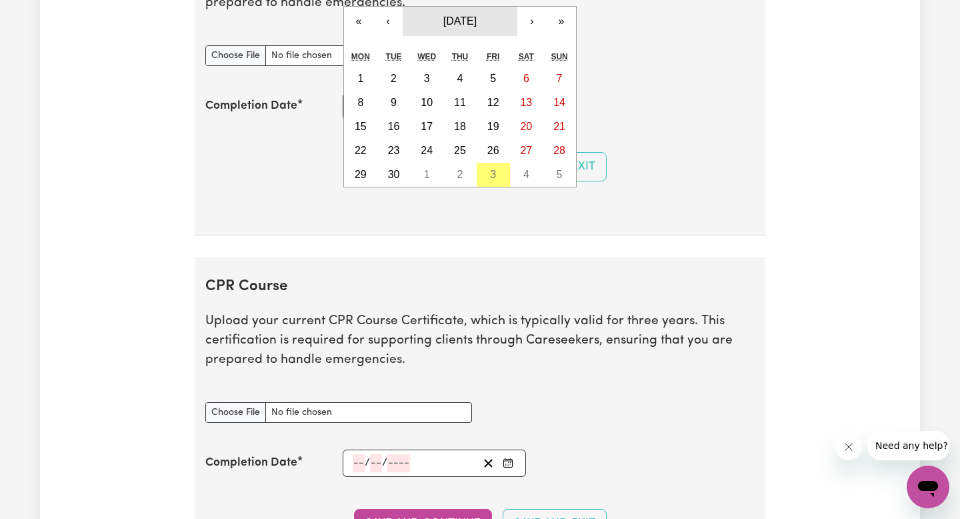
click at [508, 21] on button "[DATE]" at bounding box center [460, 21] width 115 height 29
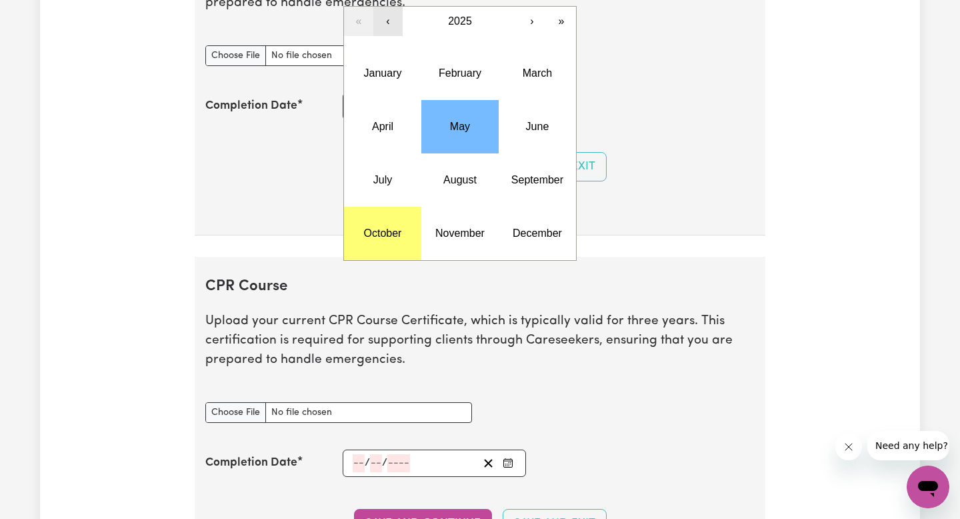
click at [392, 22] on button "‹" at bounding box center [387, 21] width 29 height 29
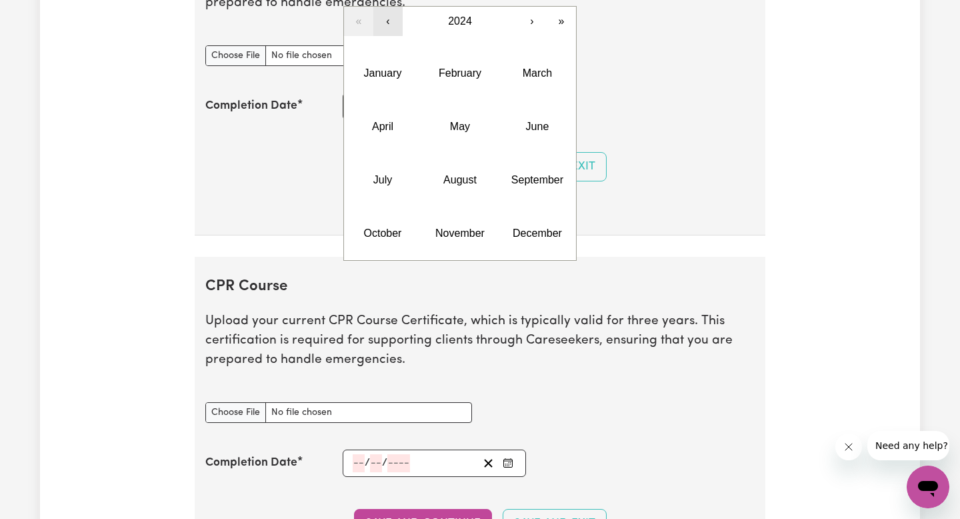
click at [392, 22] on button "‹" at bounding box center [387, 21] width 29 height 29
click at [280, 179] on div "Save and Continue Save and Exit" at bounding box center [480, 166] width 550 height 29
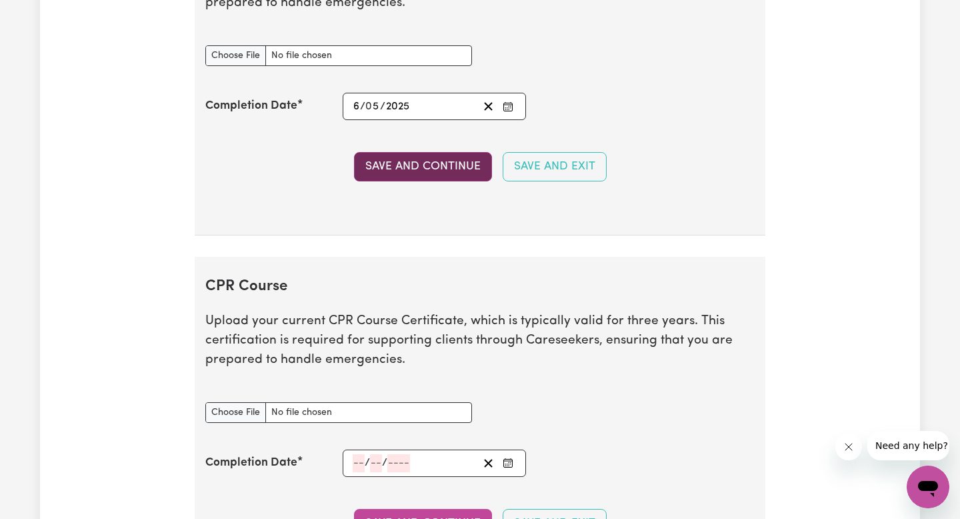
click at [401, 167] on button "Save and Continue" at bounding box center [423, 166] width 138 height 29
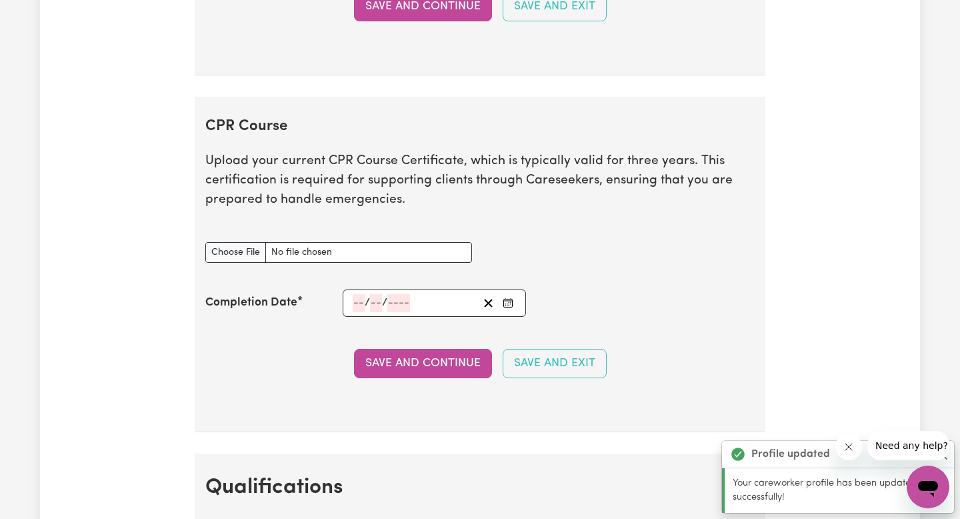
scroll to position [2677, 0]
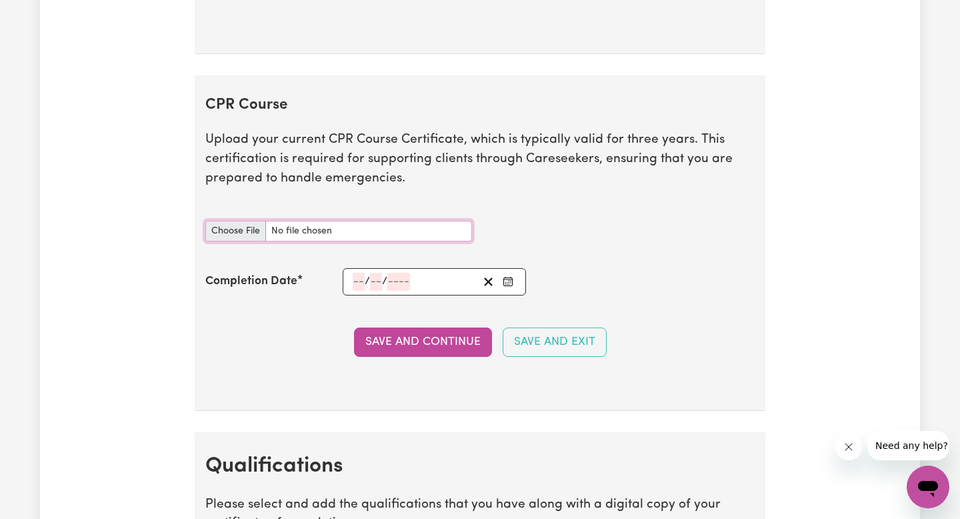
click at [371, 239] on input "CPR Course document" at bounding box center [338, 231] width 267 height 21
type input "C:\fakepath\First aid certificate (1) (2).pdf"
click at [361, 278] on input "number" at bounding box center [359, 282] width 12 height 18
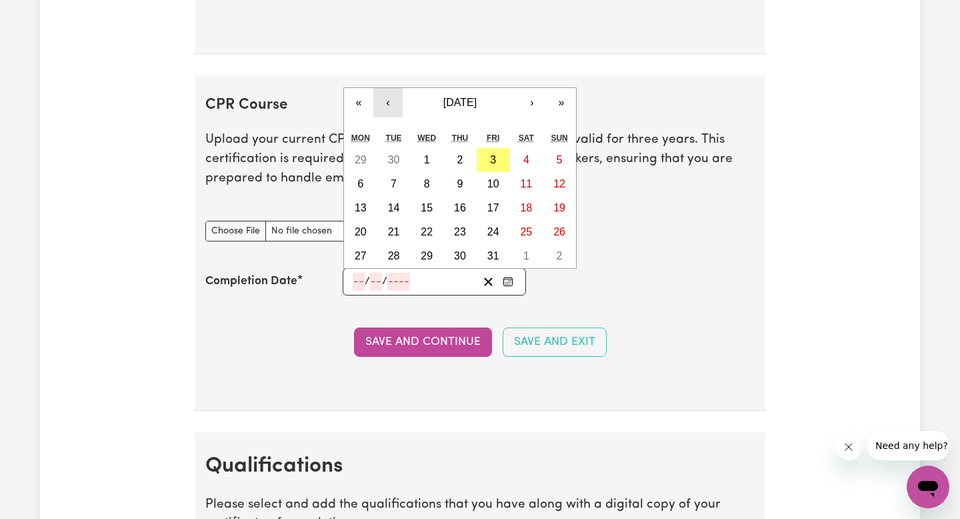
click at [398, 105] on button "‹" at bounding box center [387, 102] width 29 height 29
click at [540, 107] on button "›" at bounding box center [532, 102] width 29 height 29
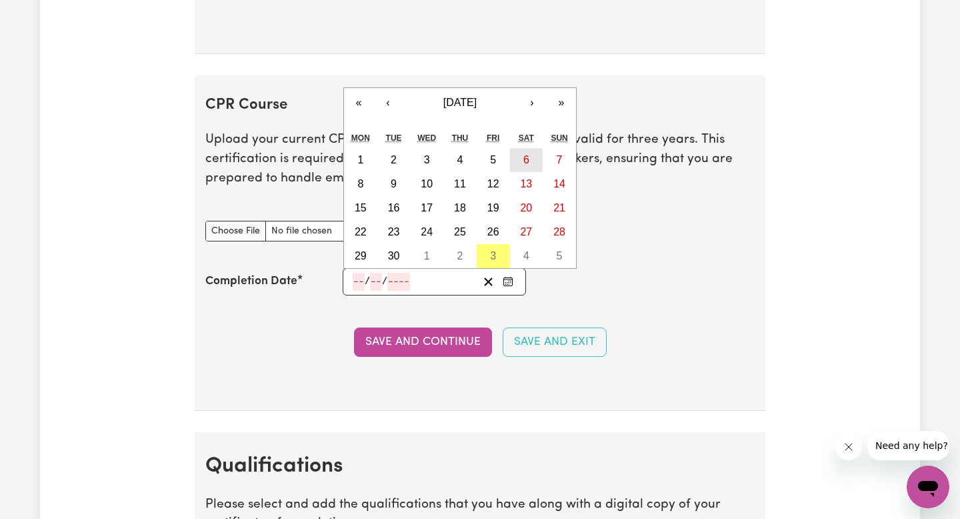
click at [516, 164] on button "6" at bounding box center [526, 160] width 33 height 24
type input "[DATE]"
type input "6"
type input "9"
type input "2025"
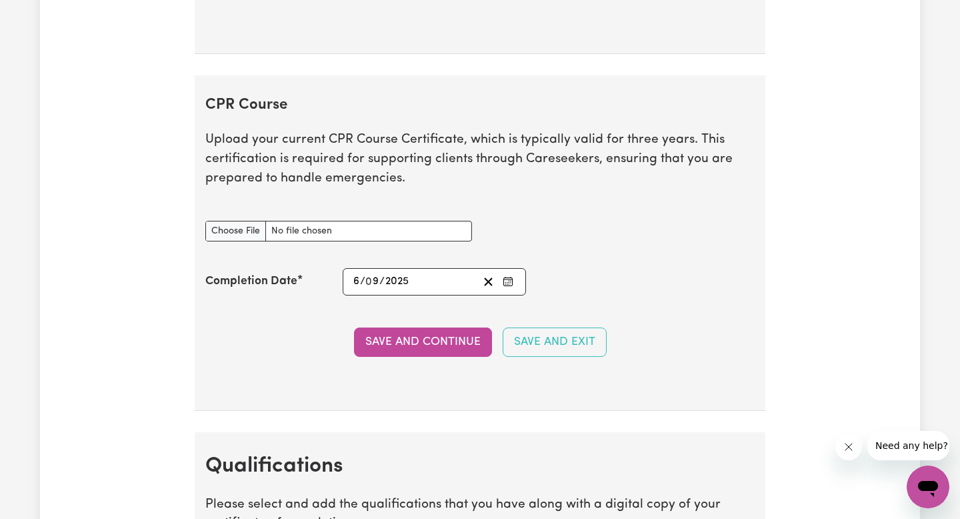
click at [428, 282] on div "[DATE] 6 / 0 9 / 2025" at bounding box center [414, 282] width 127 height 18
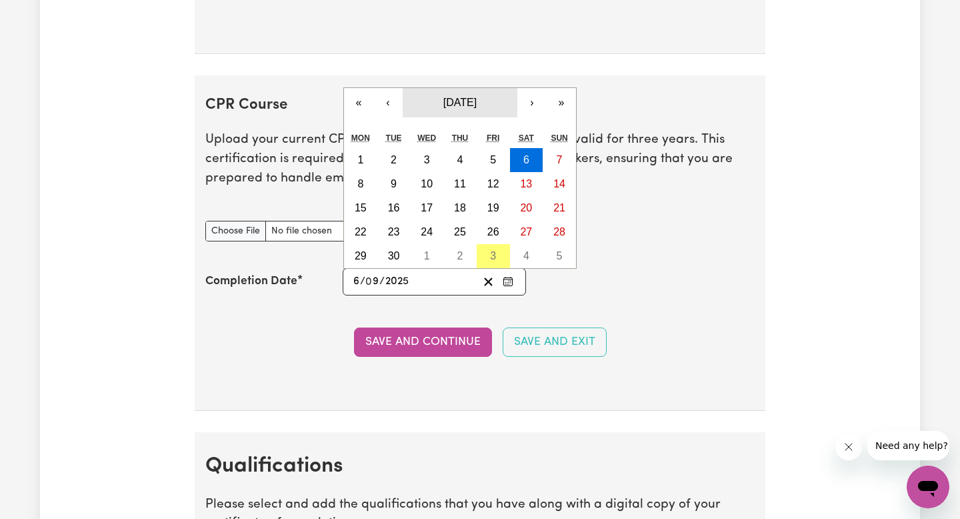
click at [444, 105] on span "[DATE]" at bounding box center [460, 102] width 33 height 11
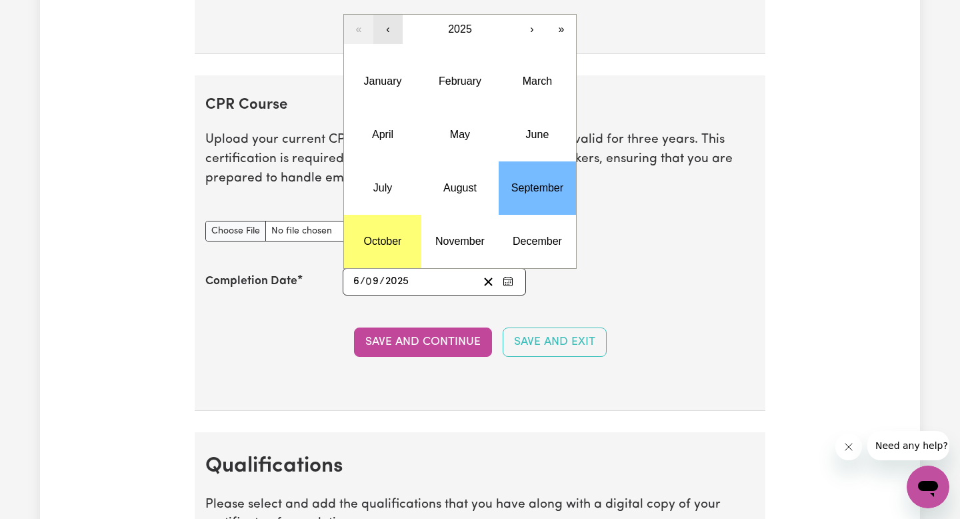
click at [393, 32] on button "‹" at bounding box center [387, 29] width 29 height 29
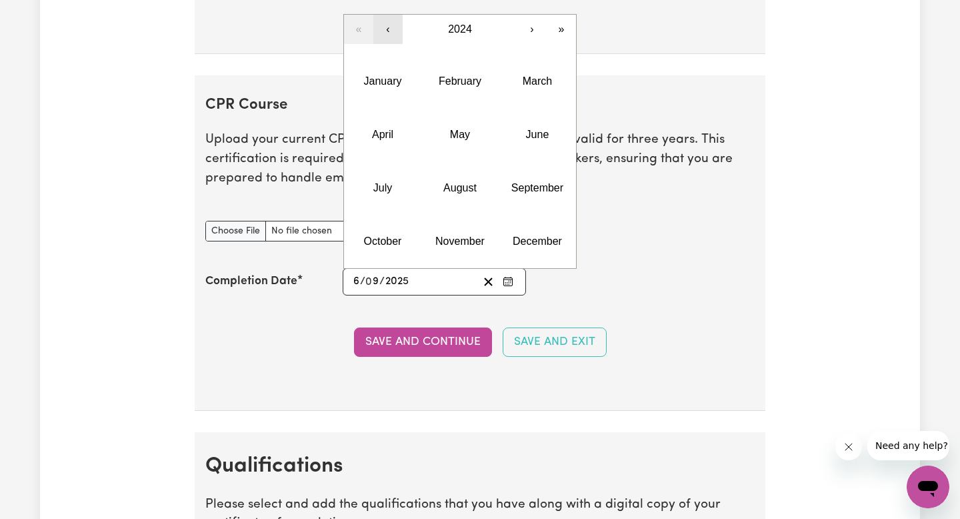
click at [392, 32] on button "‹" at bounding box center [387, 29] width 29 height 29
click at [444, 33] on button "2023" at bounding box center [460, 29] width 115 height 29
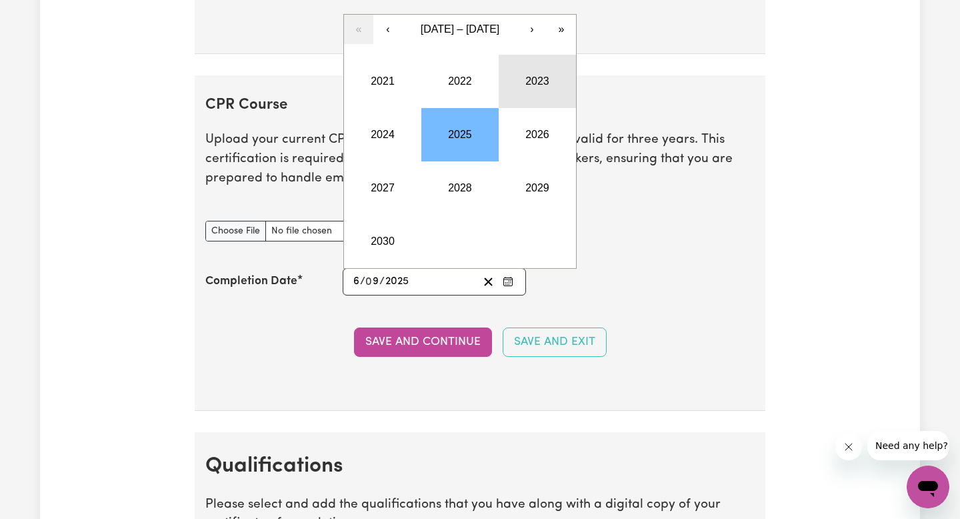
click at [528, 91] on button "2023" at bounding box center [537, 81] width 77 height 53
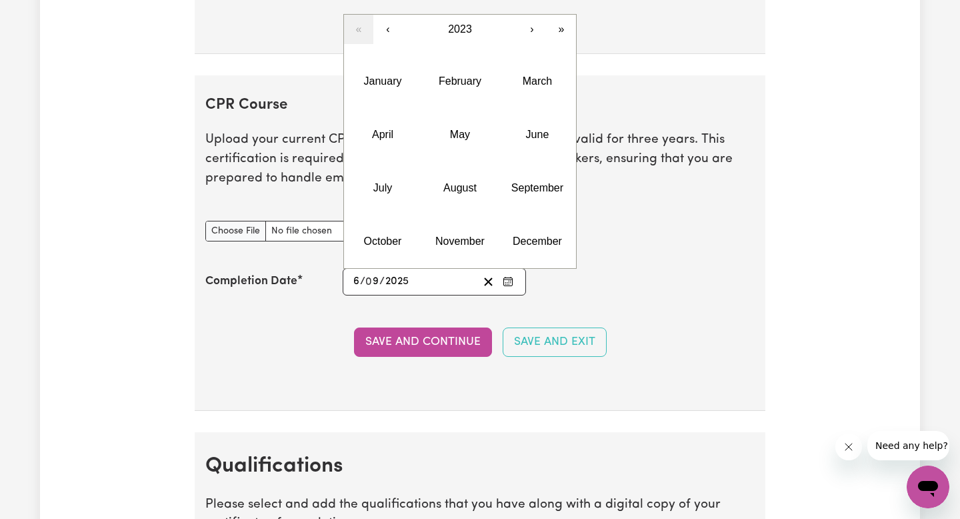
click at [644, 187] on p "Upload your current CPR Course Certificate, which is typically valid for three …" at bounding box center [480, 159] width 550 height 57
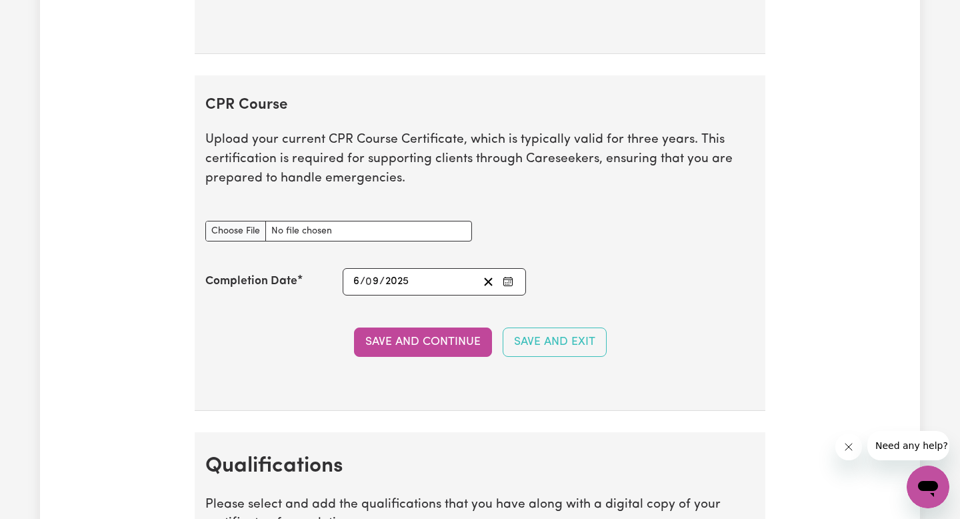
click at [414, 281] on div "[DATE] 6 / 0 9 / 2025" at bounding box center [414, 282] width 127 height 18
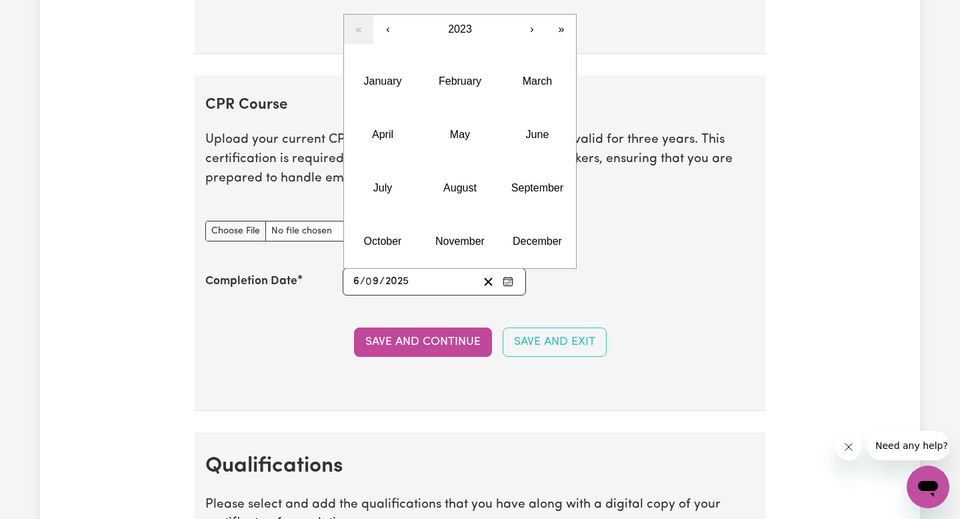
click at [408, 279] on input "2025" at bounding box center [397, 282] width 25 height 18
type input "202"
type input "[DATE]"
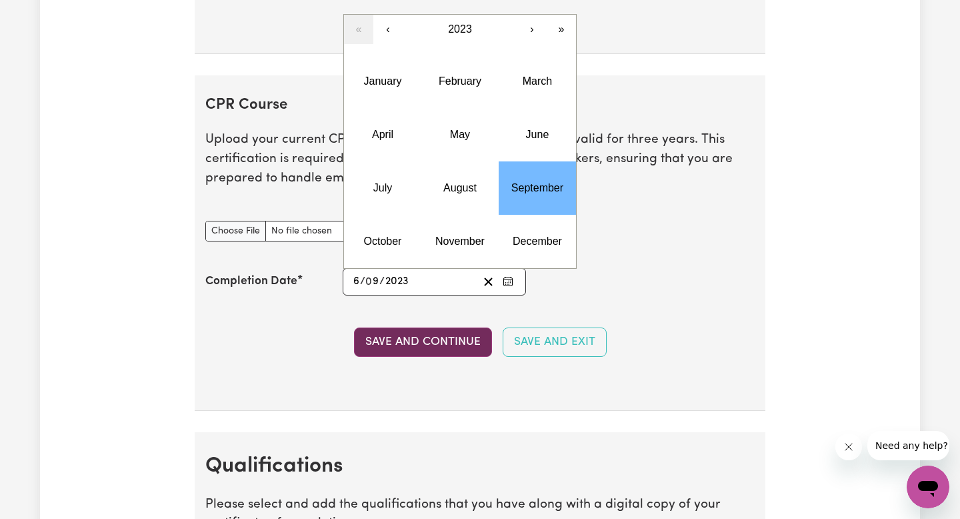
type input "2023"
click at [423, 339] on button "Save and Continue" at bounding box center [423, 341] width 138 height 29
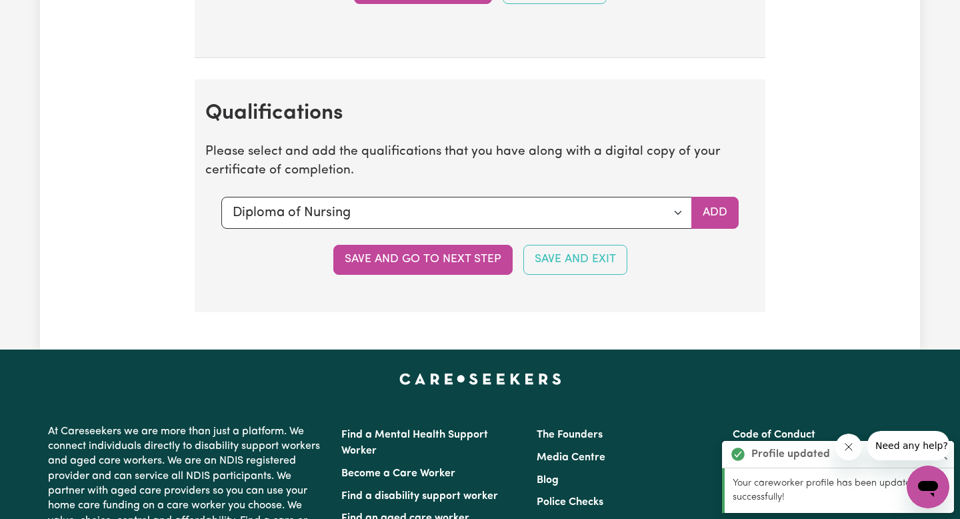
scroll to position [3097, 0]
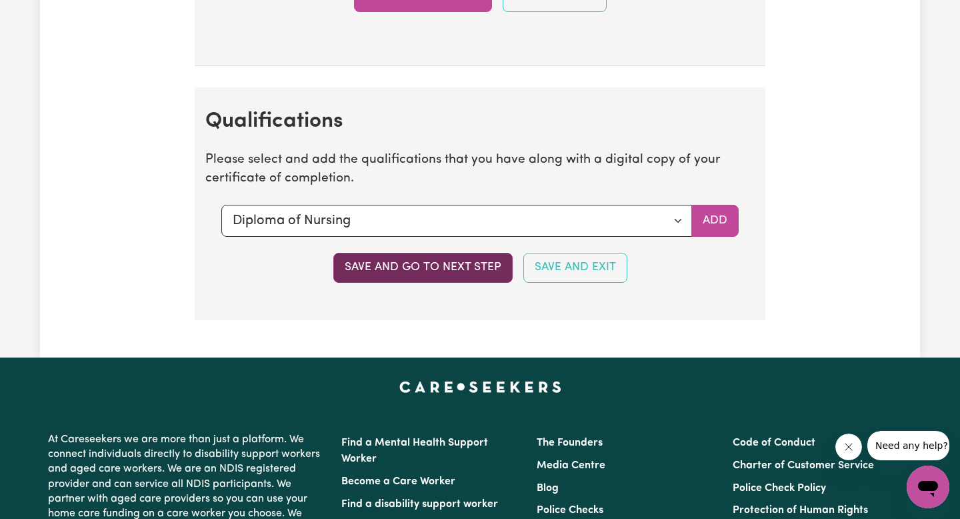
click at [454, 268] on button "Save and go to next step" at bounding box center [422, 267] width 179 height 29
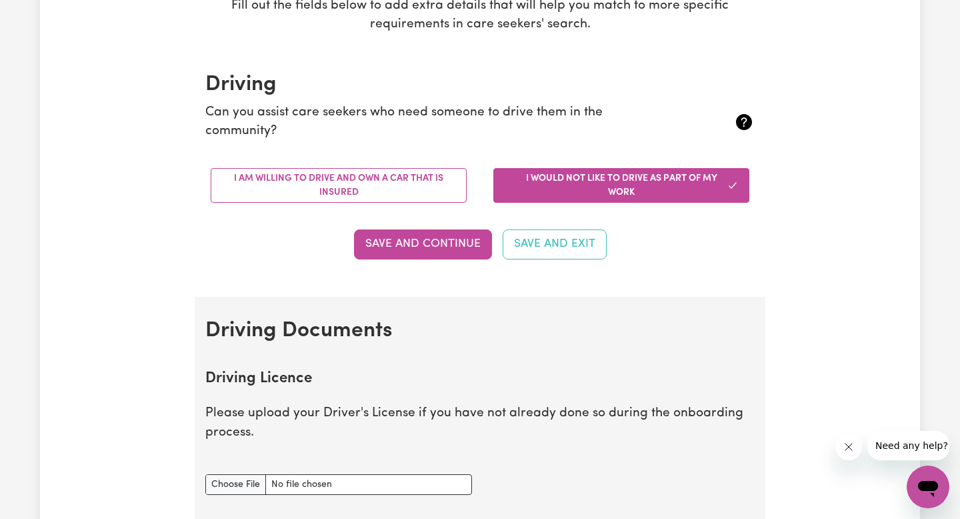
scroll to position [264, 0]
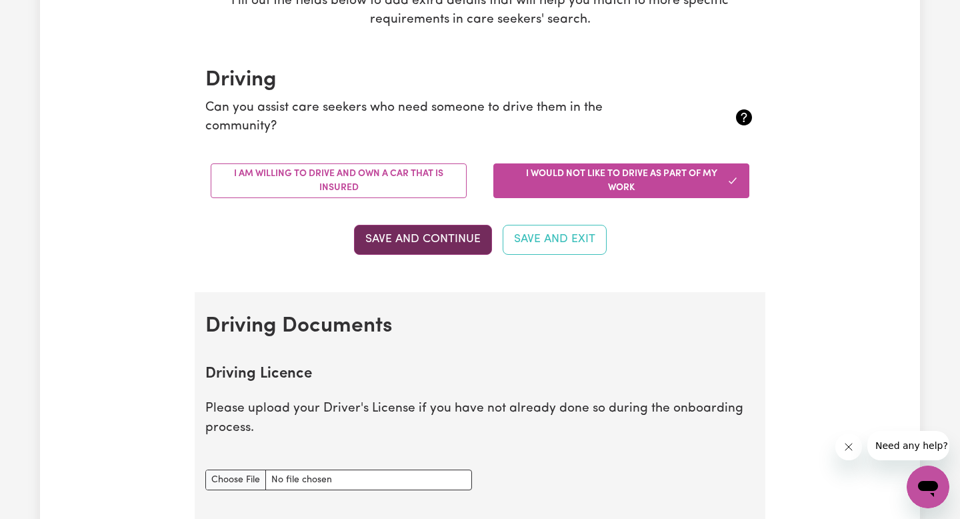
click at [464, 243] on button "Save and Continue" at bounding box center [423, 239] width 138 height 29
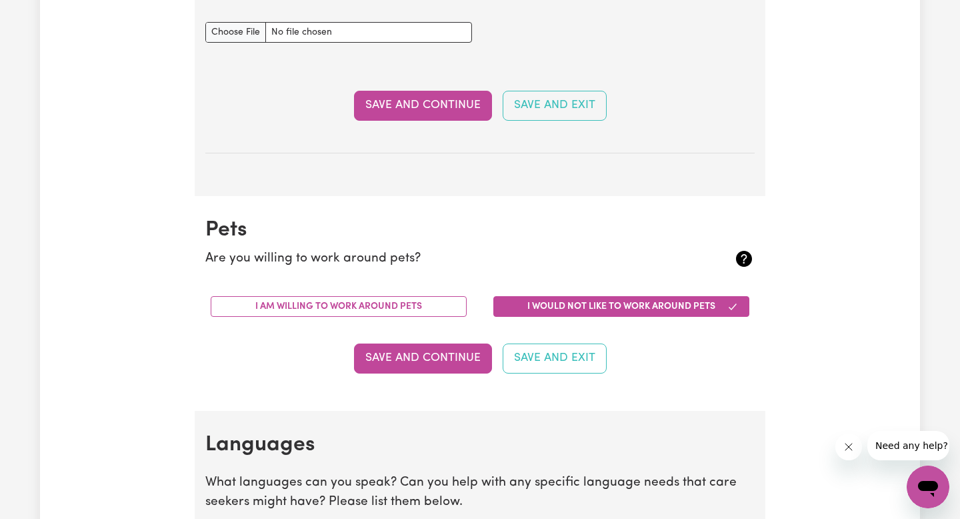
scroll to position [974, 0]
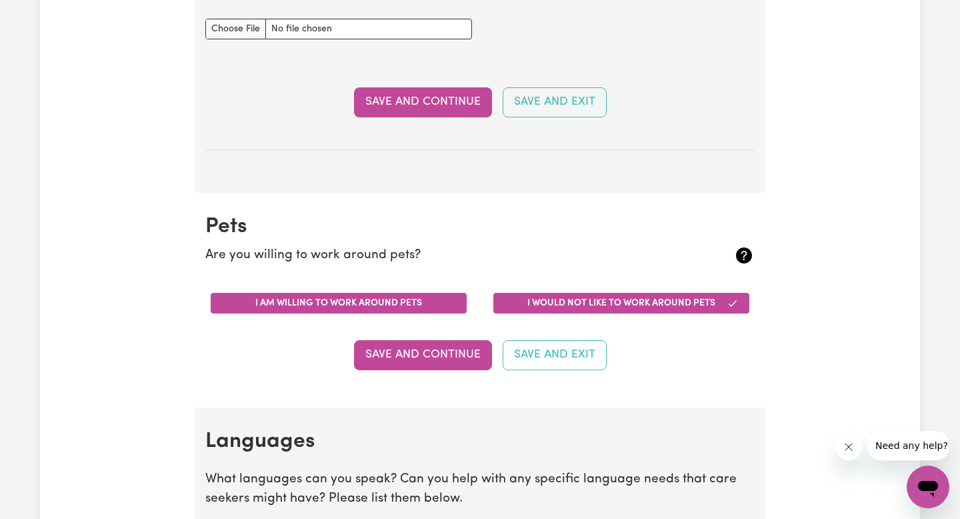
click at [371, 311] on button "I am willing to work around pets" at bounding box center [339, 303] width 256 height 21
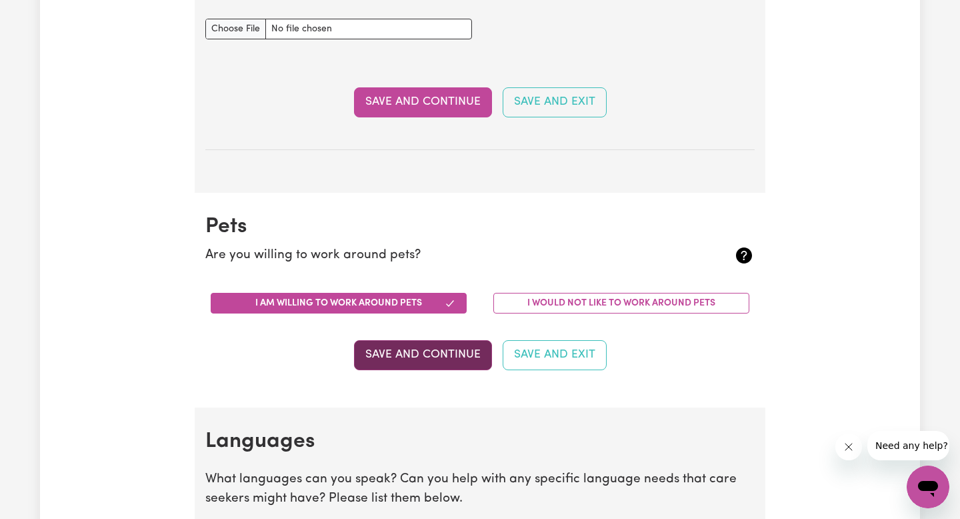
click at [414, 354] on button "Save and Continue" at bounding box center [423, 354] width 138 height 29
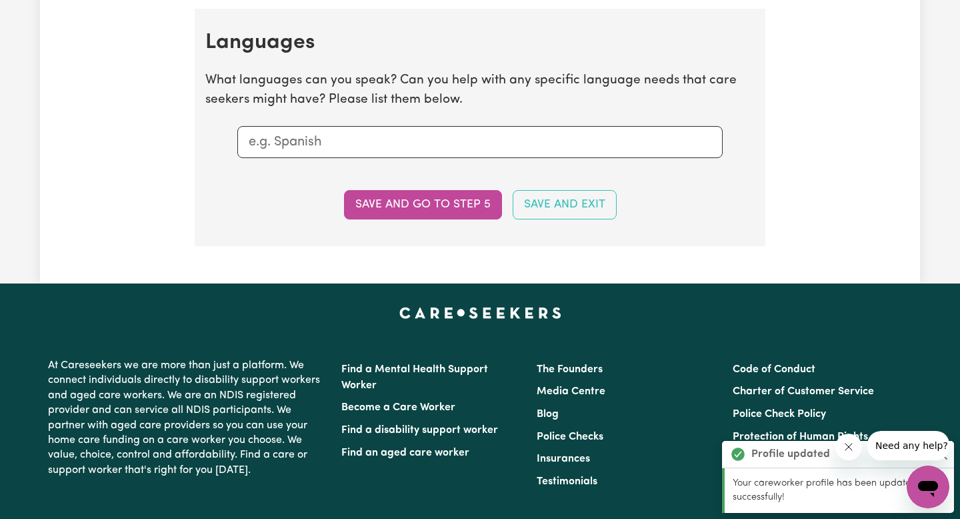
scroll to position [1381, 0]
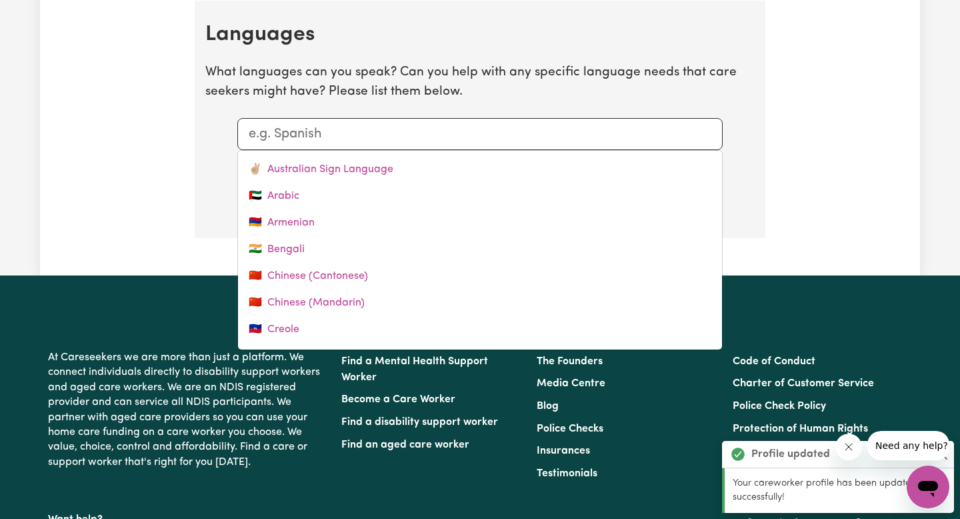
click at [418, 139] on input "text" at bounding box center [480, 134] width 463 height 20
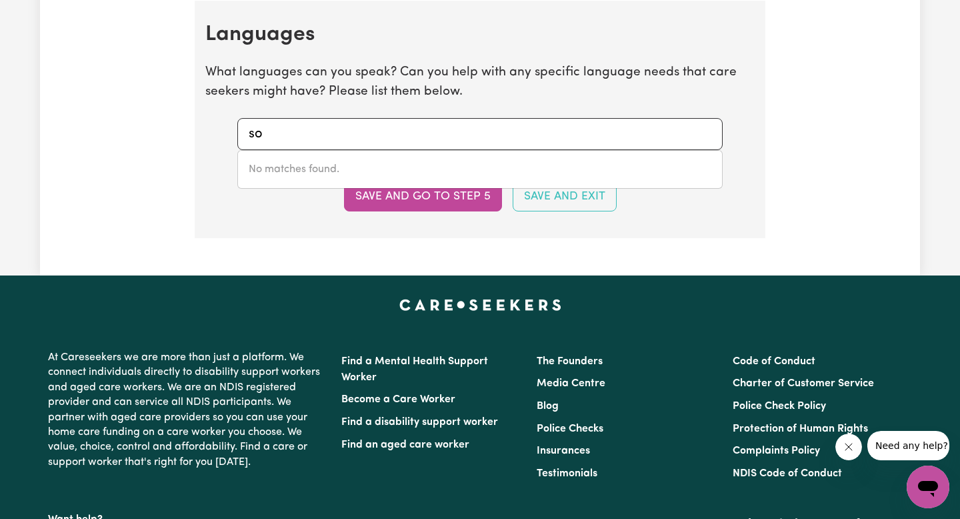
type input "s"
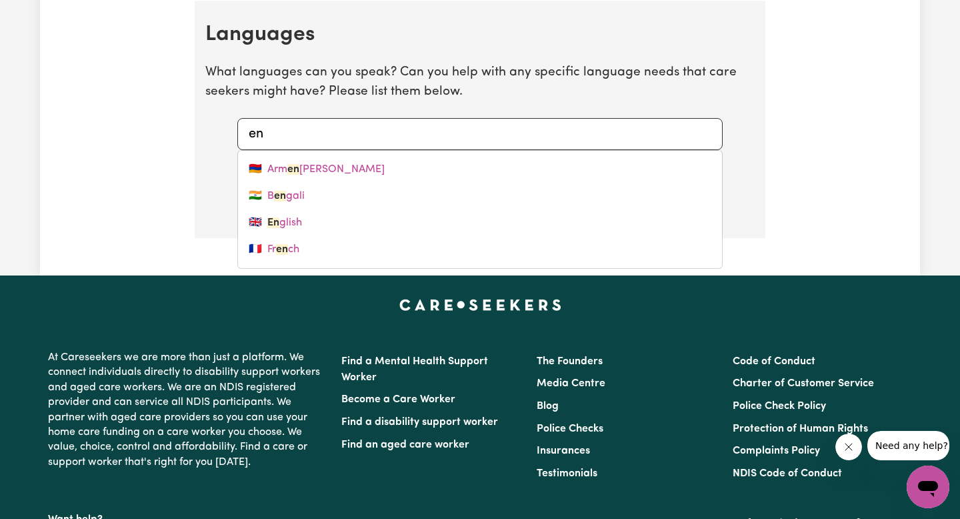
type input "eng"
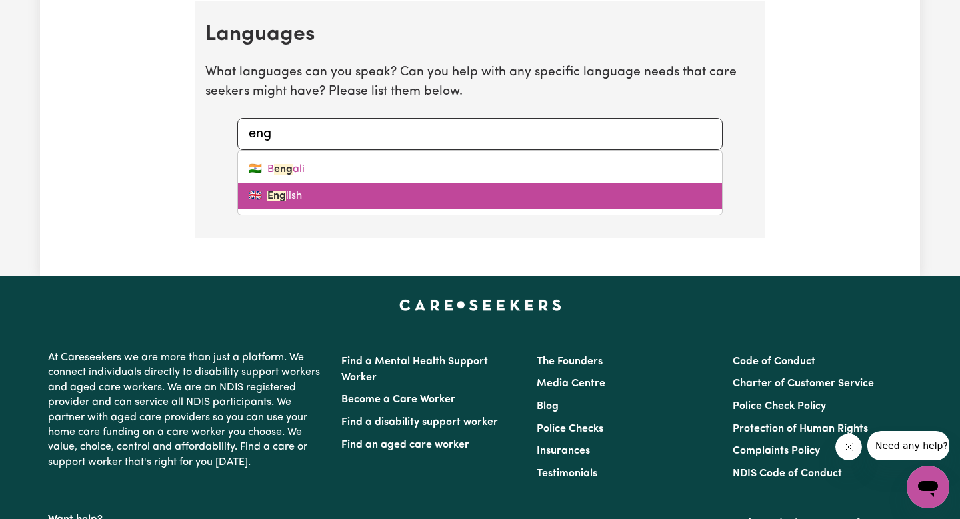
click at [379, 197] on link "🇬🇧 Eng lish" at bounding box center [480, 196] width 484 height 27
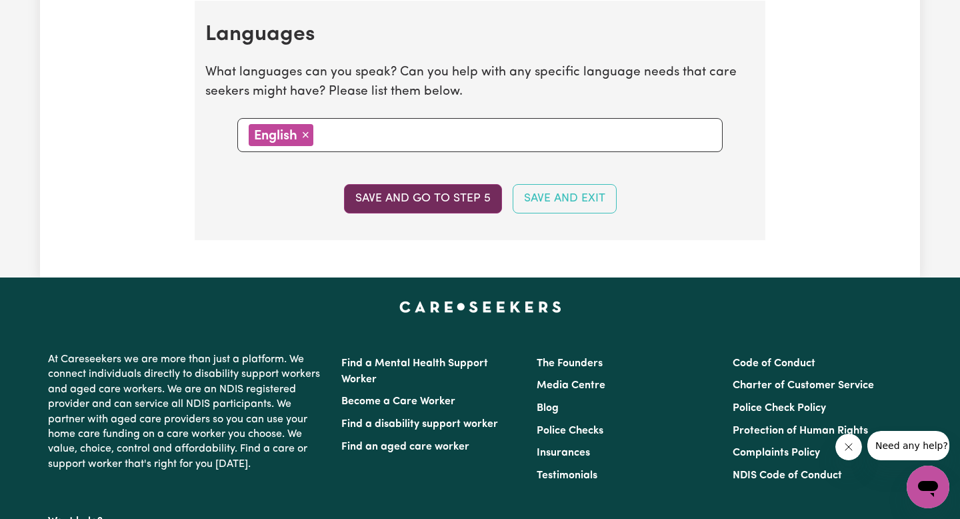
click at [407, 193] on button "Save and go to step 5" at bounding box center [423, 198] width 158 height 29
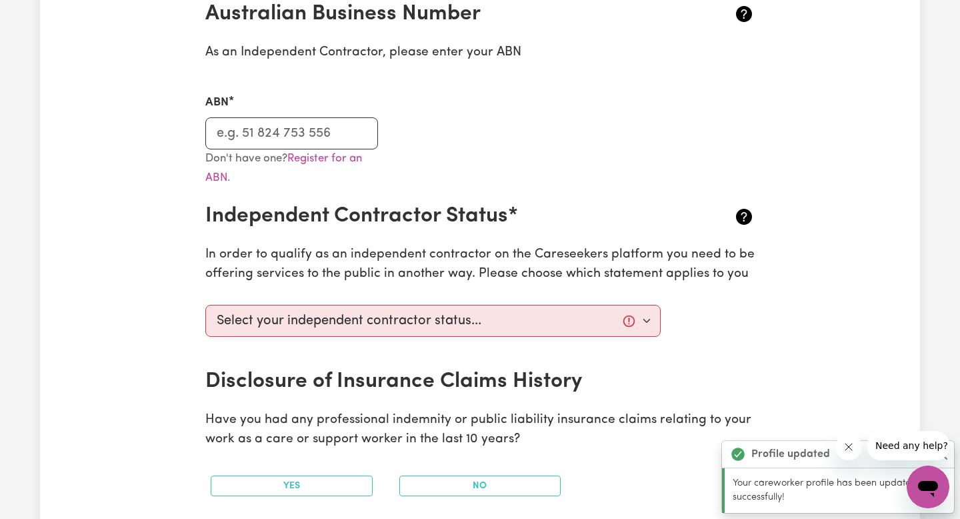
scroll to position [351, 0]
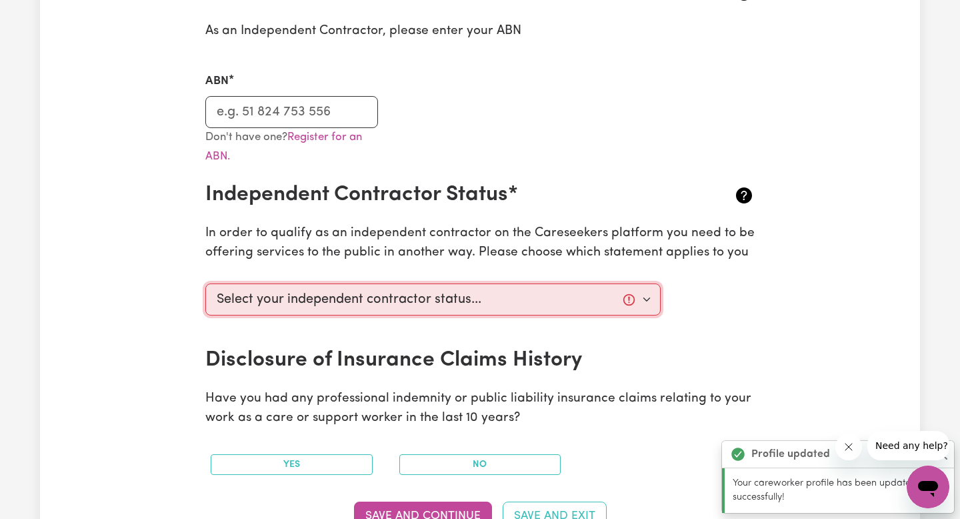
click at [445, 303] on select "Select your independent contractor status... I am providing services through an…" at bounding box center [433, 299] width 456 height 32
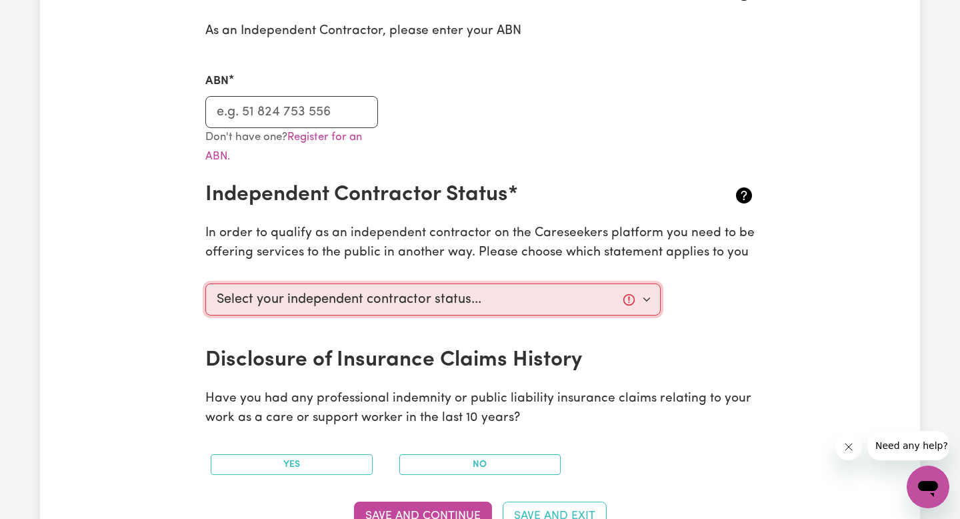
select select "I am providing services privately on my own"
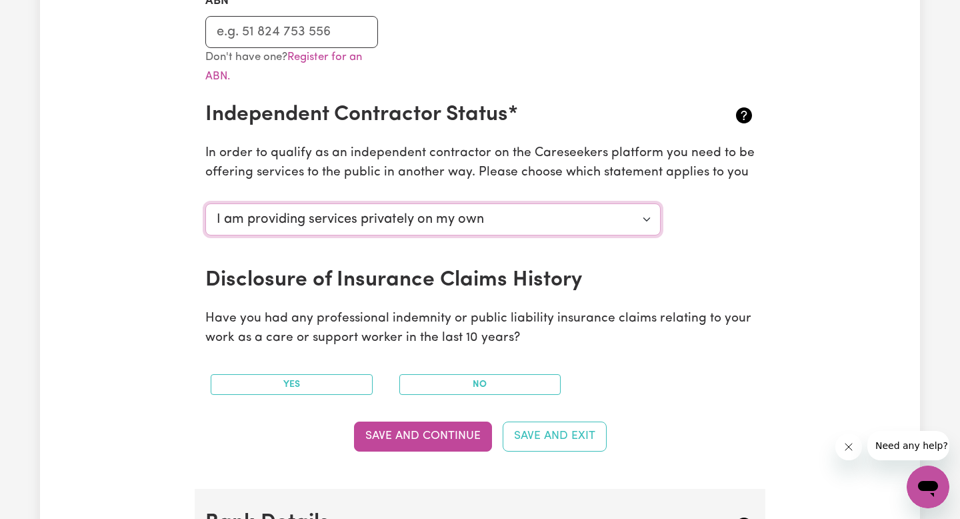
scroll to position [438, 0]
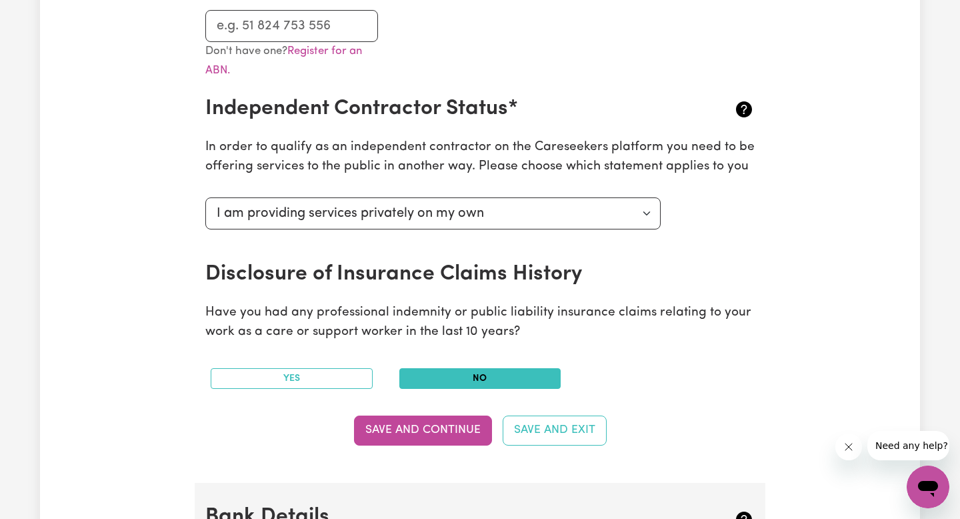
click at [476, 386] on button "No" at bounding box center [481, 378] width 162 height 21
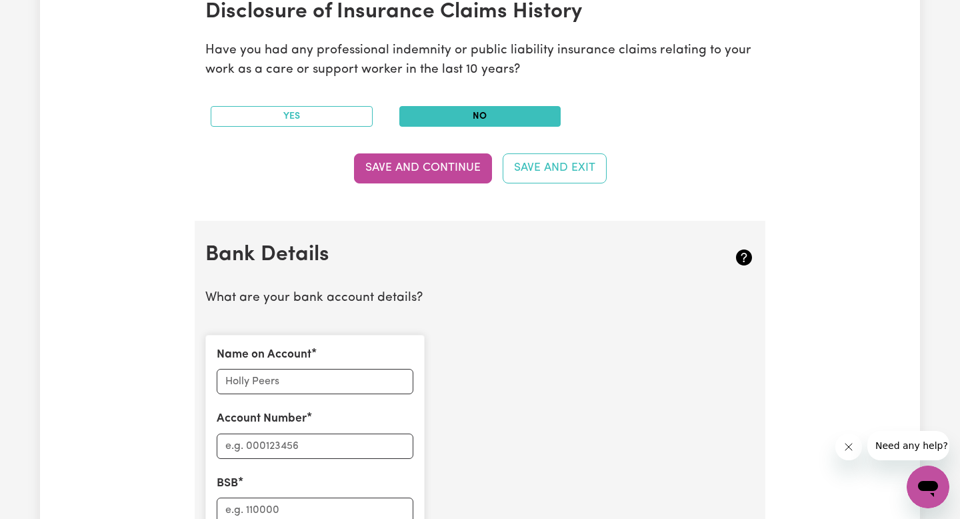
scroll to position [712, 0]
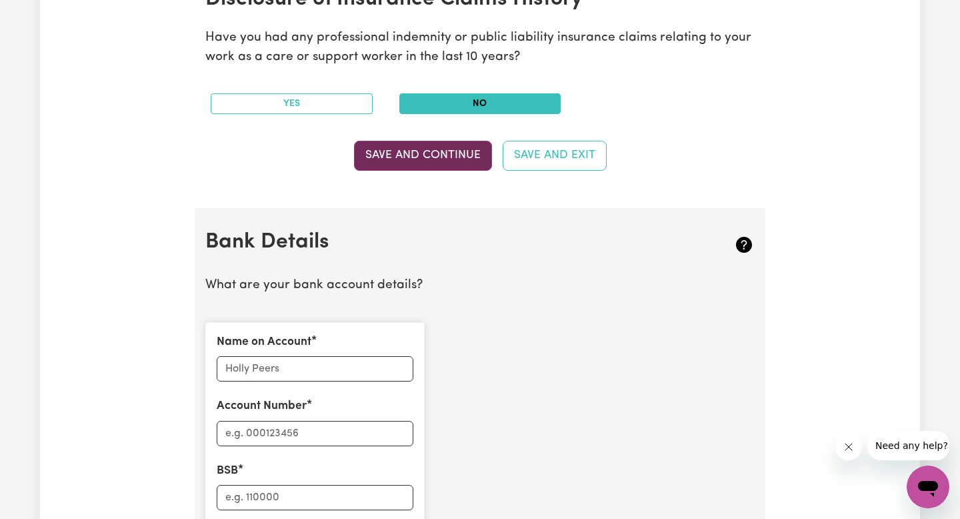
click at [424, 161] on button "Save and Continue" at bounding box center [423, 155] width 138 height 29
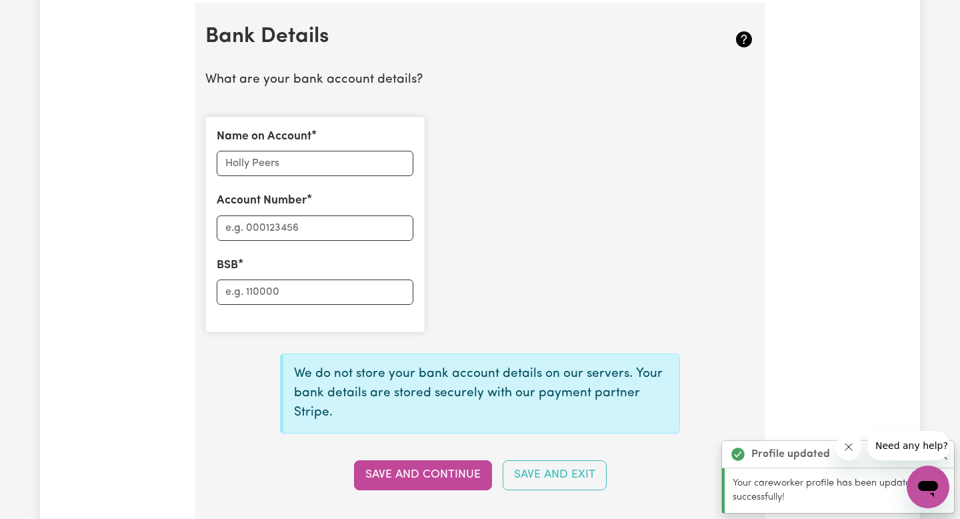
scroll to position [920, 0]
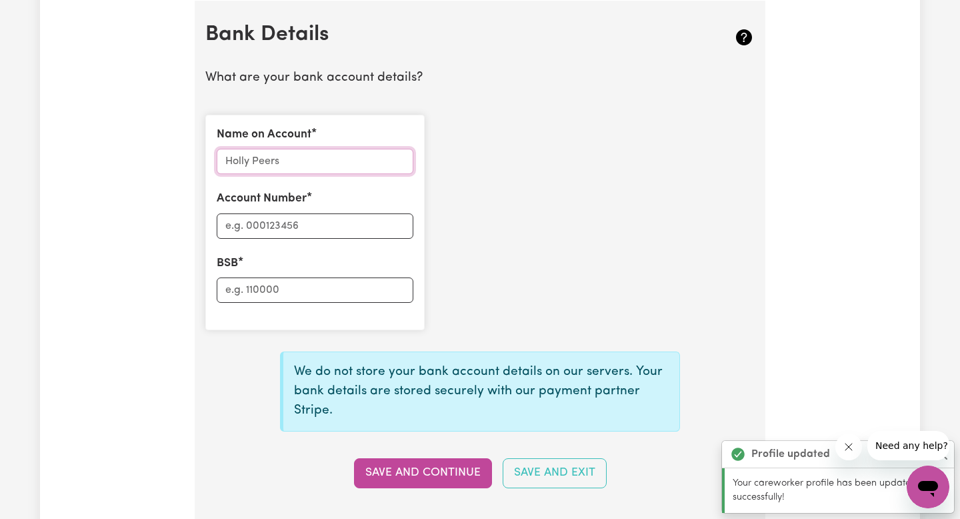
click at [316, 161] on input "Name on Account" at bounding box center [315, 161] width 197 height 25
type input "[PERSON_NAME]"
click at [334, 233] on input "Account Number" at bounding box center [315, 225] width 197 height 25
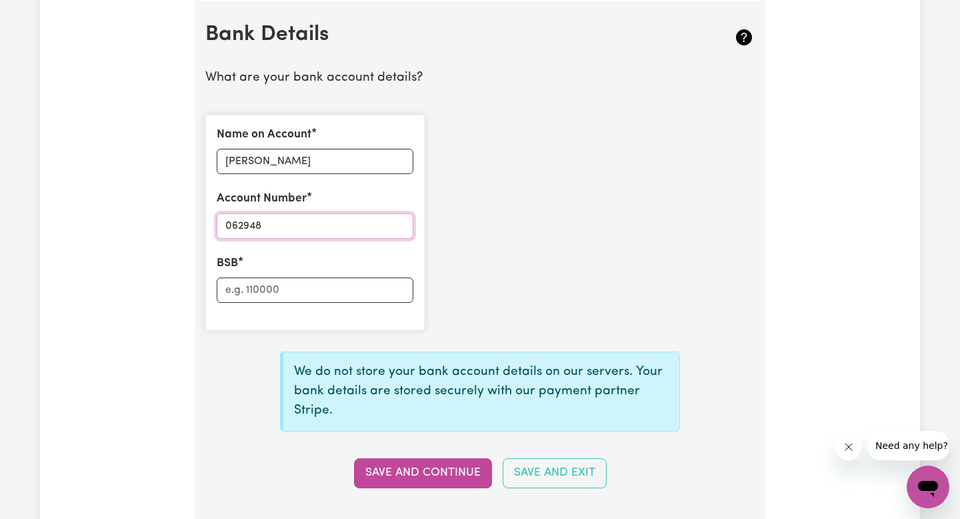
type input "062948"
click at [347, 292] on input "BSB" at bounding box center [315, 289] width 197 height 25
click at [297, 231] on input "062948" at bounding box center [315, 225] width 197 height 25
click at [305, 293] on input "BSB" at bounding box center [315, 289] width 197 height 25
drag, startPoint x: 289, startPoint y: 289, endPoint x: 221, endPoint y: 283, distance: 67.7
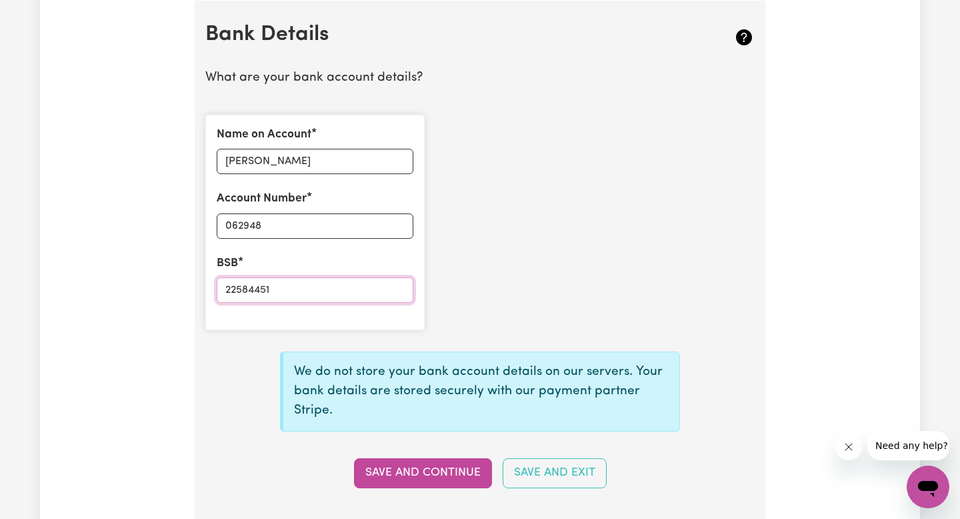
click at [221, 285] on input "22584451" at bounding box center [315, 289] width 197 height 25
type input "22584451"
click at [300, 233] on input "062948" at bounding box center [315, 225] width 197 height 25
paste input "22584451"
drag, startPoint x: 261, startPoint y: 223, endPoint x: 219, endPoint y: 220, distance: 42.8
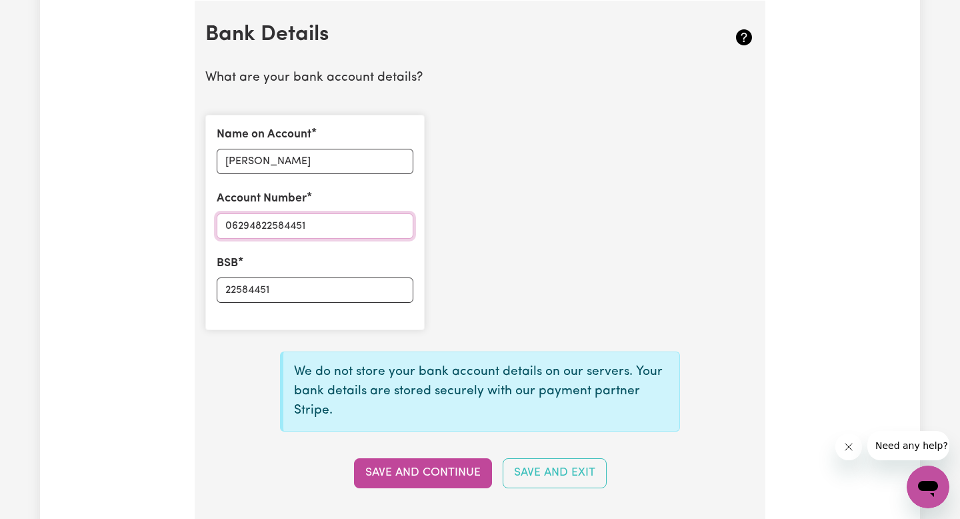
click at [219, 221] on input "06294822584451" at bounding box center [315, 225] width 197 height 25
type input "06294822584451"
drag, startPoint x: 285, startPoint y: 289, endPoint x: 190, endPoint y: 285, distance: 94.8
paste input "062948"
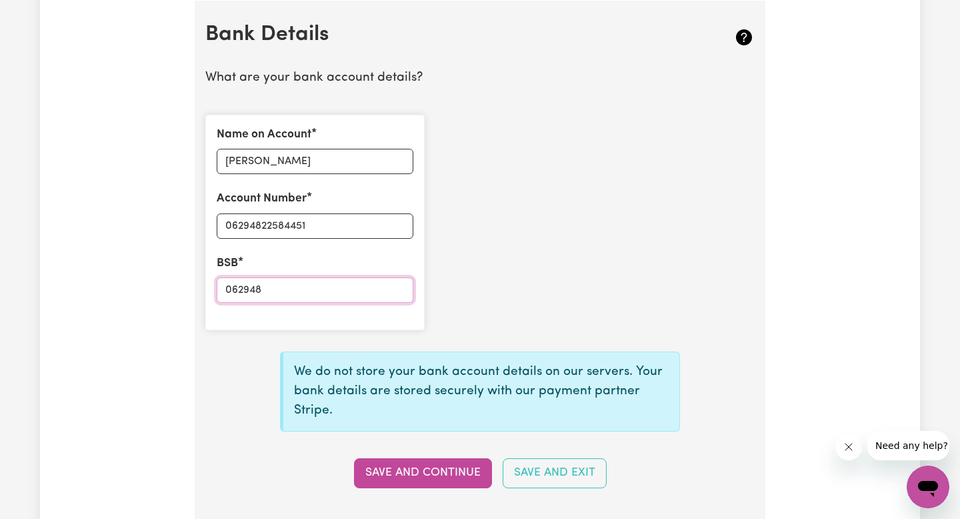
type input "062948"
drag, startPoint x: 263, startPoint y: 223, endPoint x: 187, endPoint y: 223, distance: 75.4
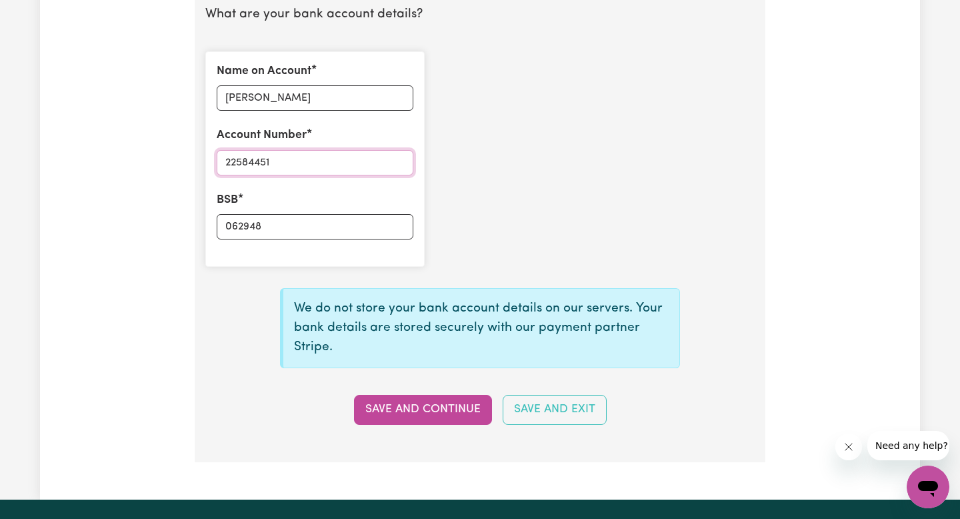
scroll to position [986, 0]
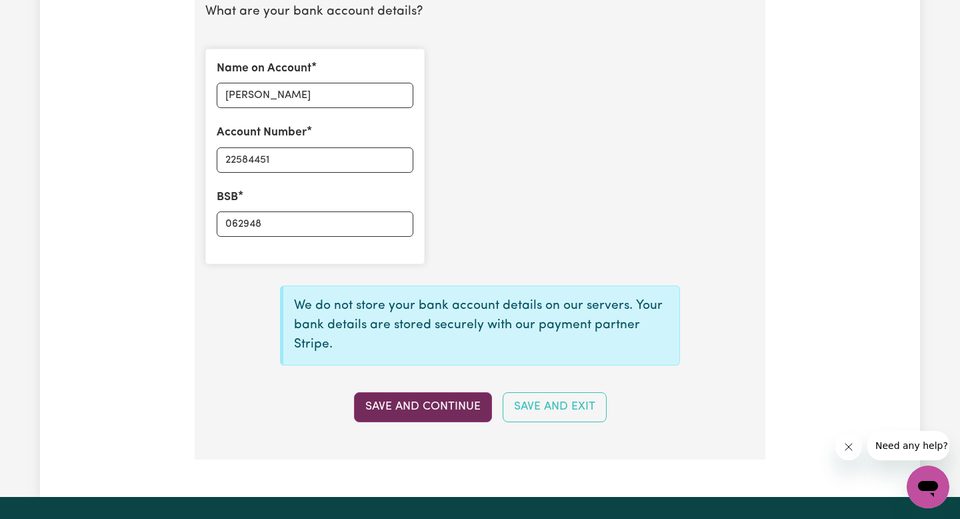
click at [400, 406] on button "Save and Continue" at bounding box center [423, 406] width 138 height 29
type input "****4451"
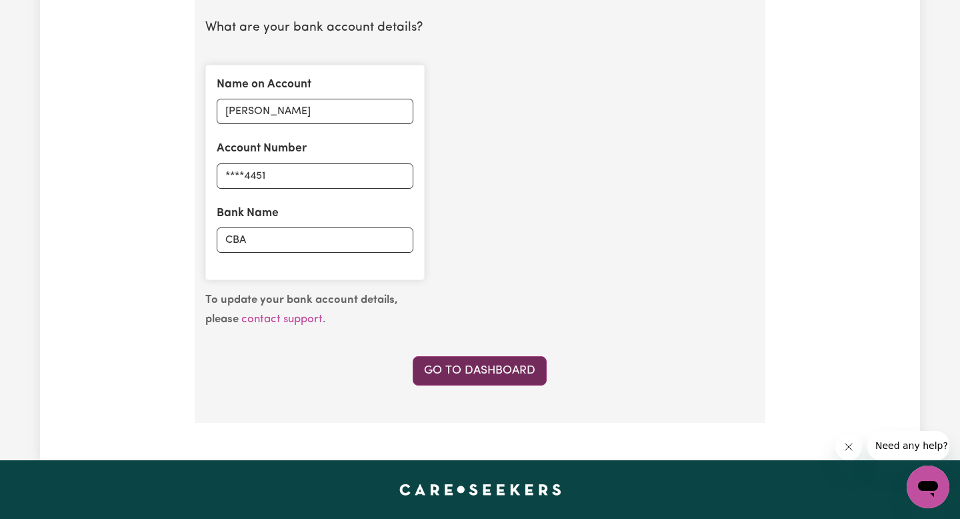
scroll to position [964, 0]
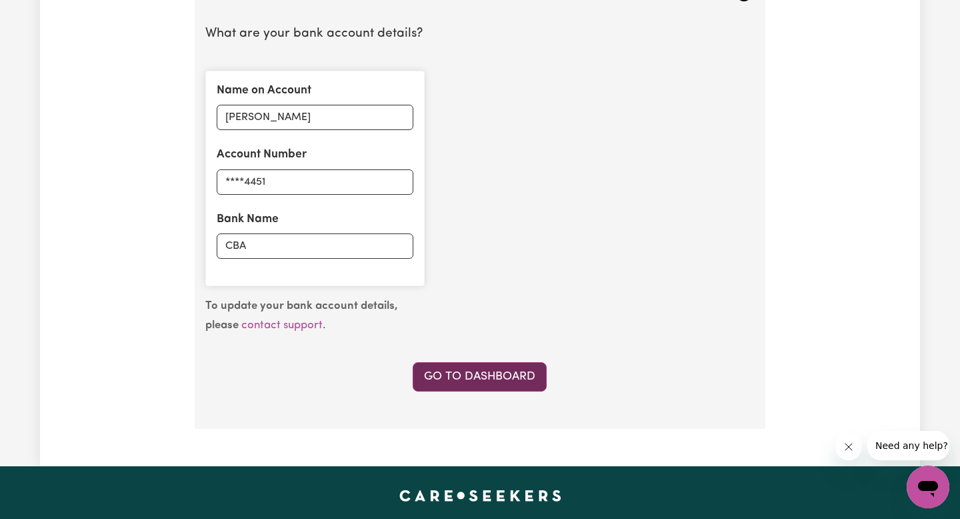
click at [475, 367] on link "Go to Dashboard" at bounding box center [480, 376] width 134 height 29
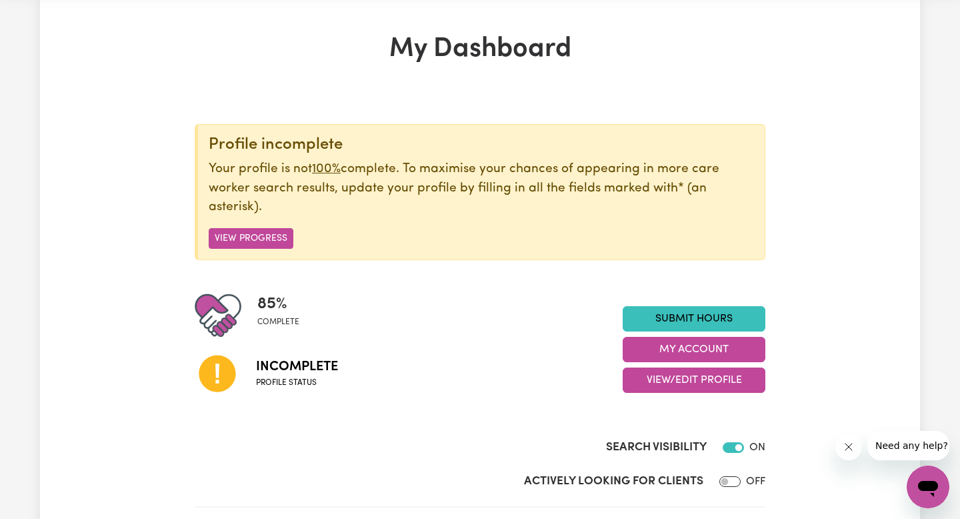
scroll to position [53, 0]
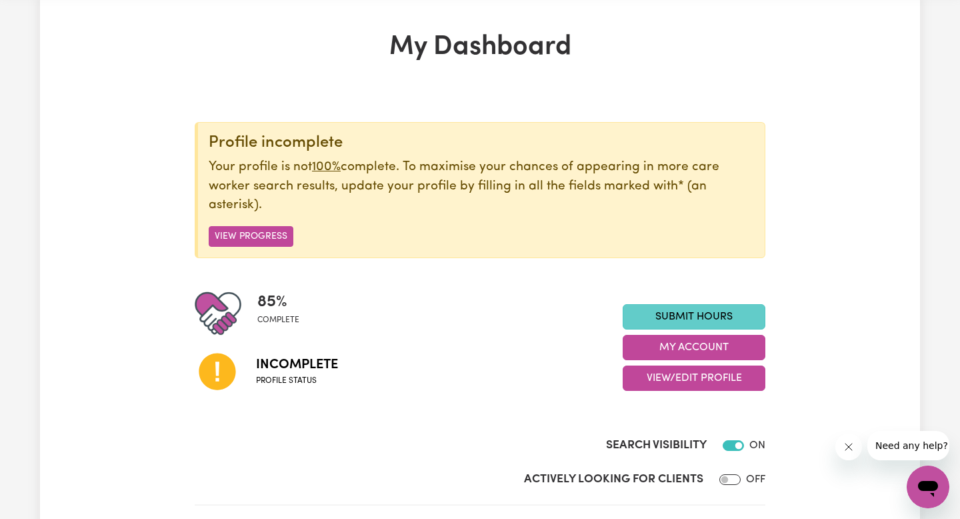
click at [686, 315] on link "Submit Hours" at bounding box center [694, 316] width 143 height 25
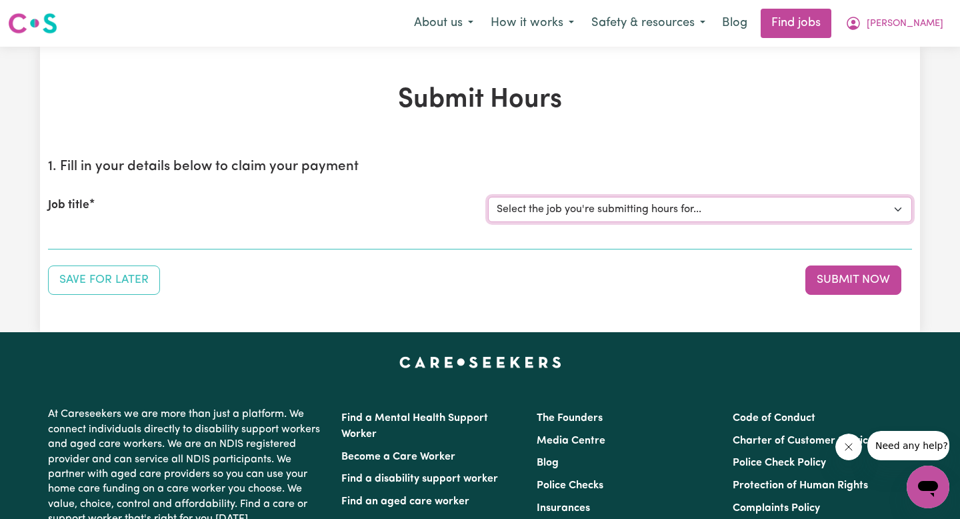
click at [622, 212] on select "Select the job you're submitting hours for..." at bounding box center [700, 209] width 424 height 25
click at [582, 213] on select "Select the job you're submitting hours for..." at bounding box center [700, 209] width 424 height 25
click at [276, 237] on div "Job title Select the job you're submitting hours for..." at bounding box center [480, 209] width 864 height 57
click at [834, 291] on button "Submit Now" at bounding box center [854, 279] width 96 height 29
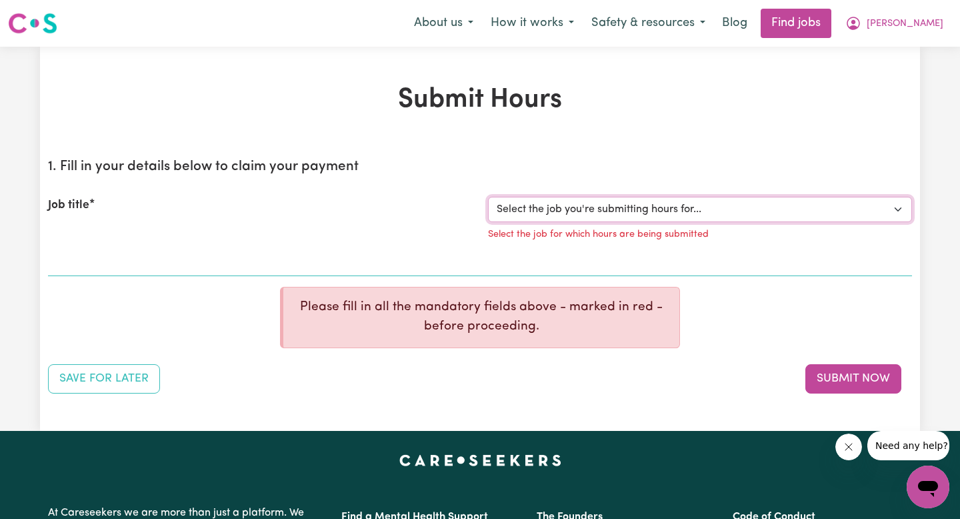
click at [620, 208] on select "Select the job you're submitting hours for..." at bounding box center [700, 209] width 424 height 25
click at [193, 276] on div "1. Fill in your details below to claim your payment Job title Select the job yo…" at bounding box center [480, 270] width 864 height 245
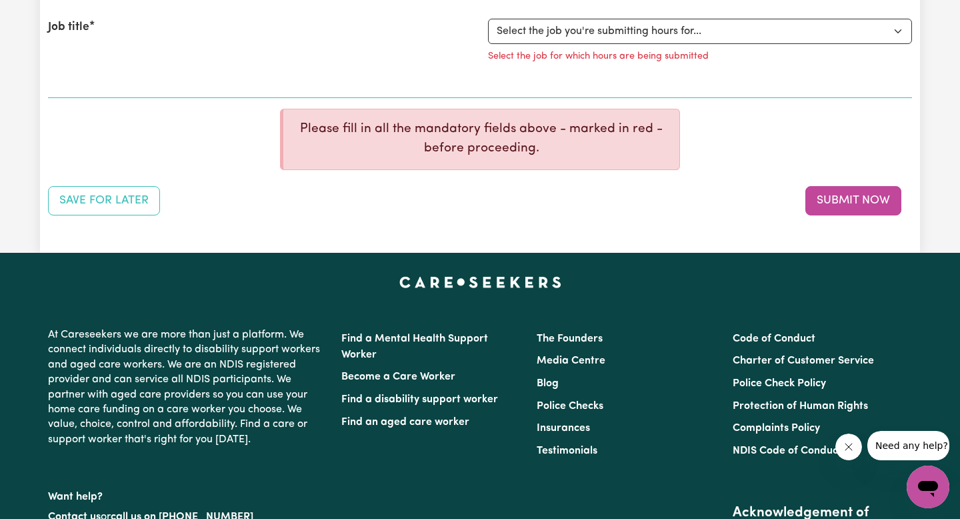
scroll to position [180, 0]
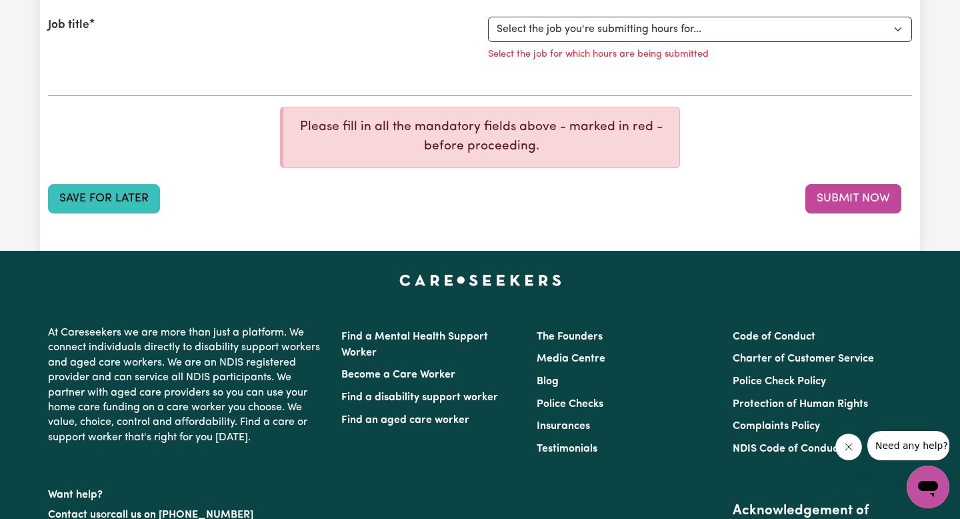
click at [147, 195] on button "Save for Later" at bounding box center [104, 198] width 112 height 29
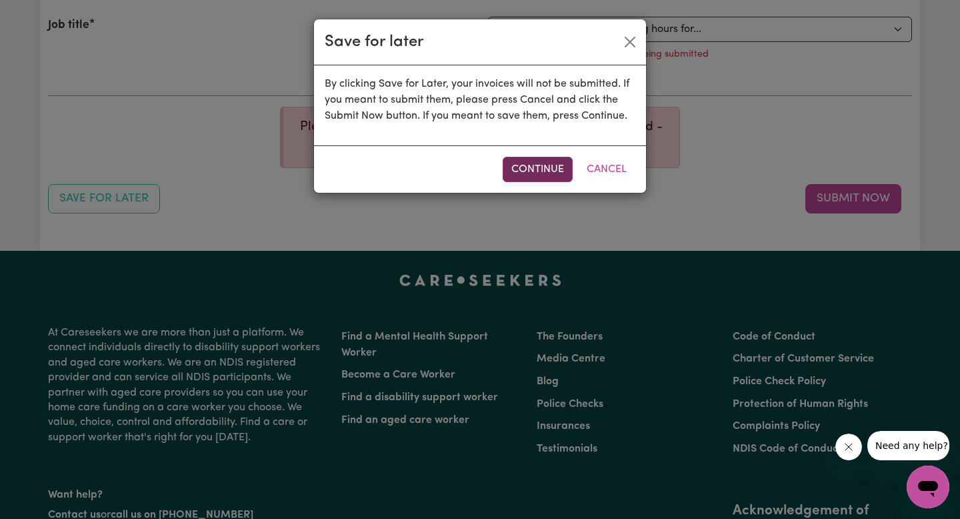
click at [532, 168] on button "Continue" at bounding box center [538, 169] width 70 height 25
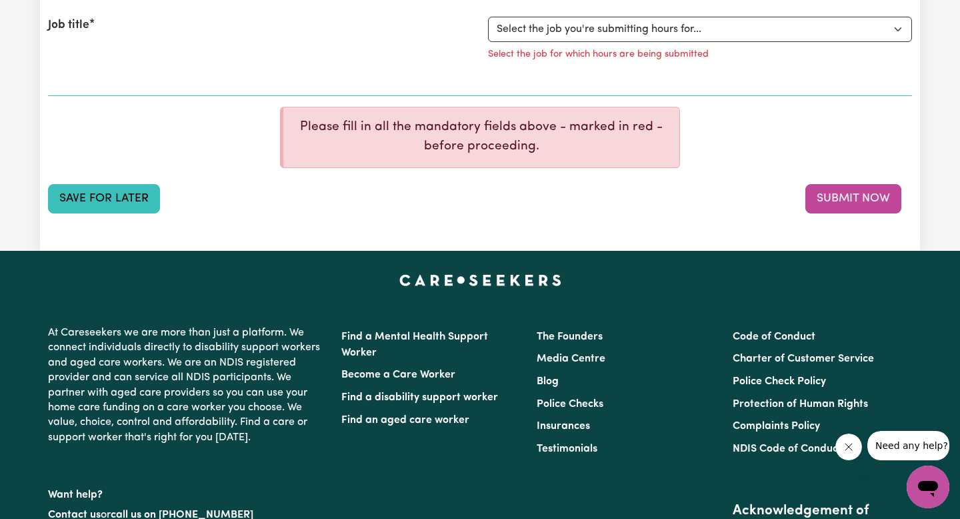
click at [105, 198] on button "Save for Later" at bounding box center [104, 198] width 112 height 29
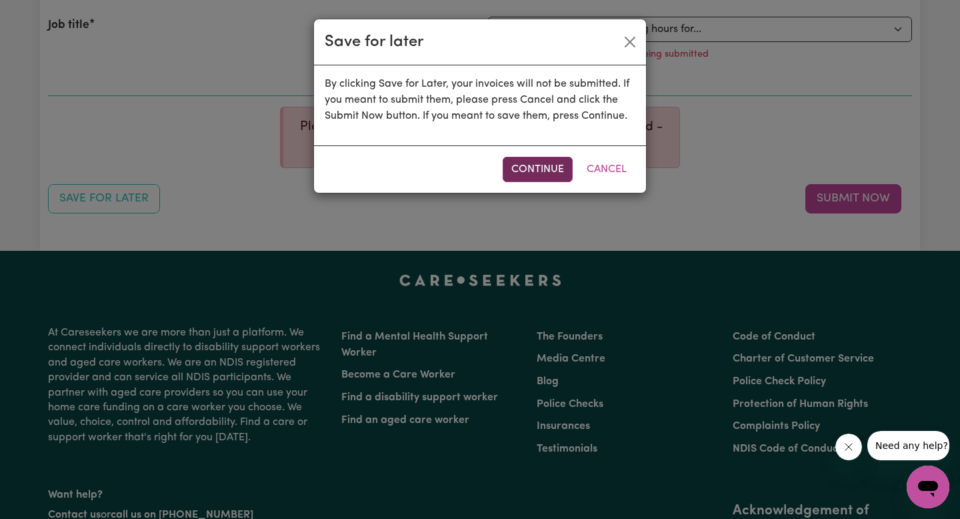
click at [554, 167] on button "Continue" at bounding box center [538, 169] width 70 height 25
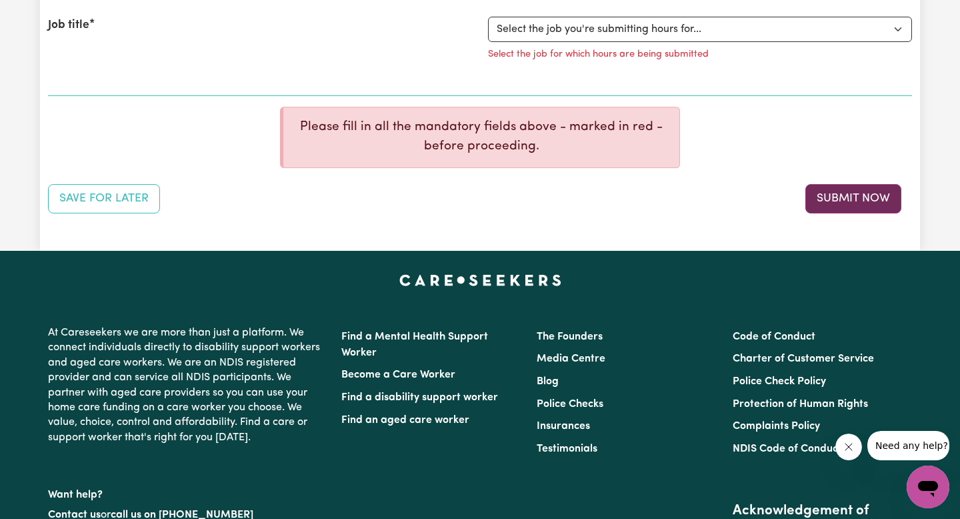
click at [864, 193] on button "Submit Now" at bounding box center [854, 198] width 96 height 29
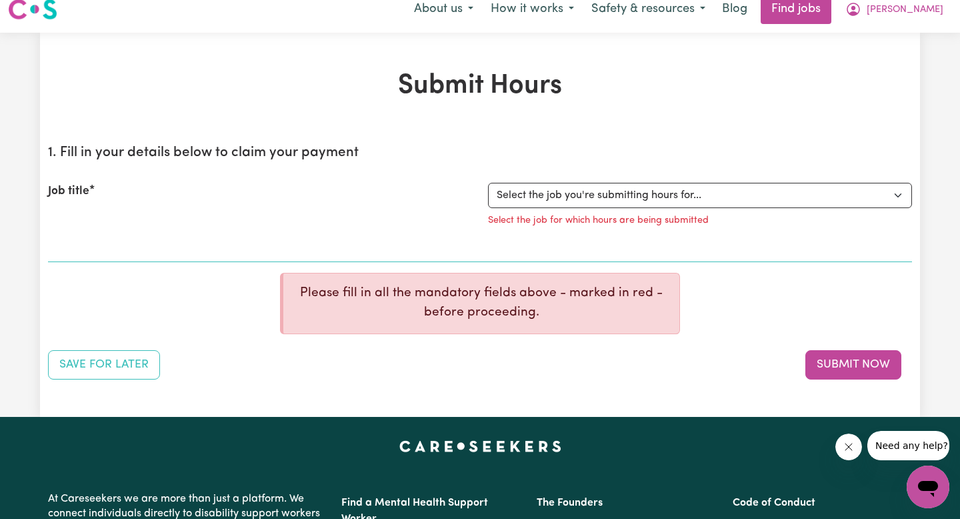
scroll to position [0, 0]
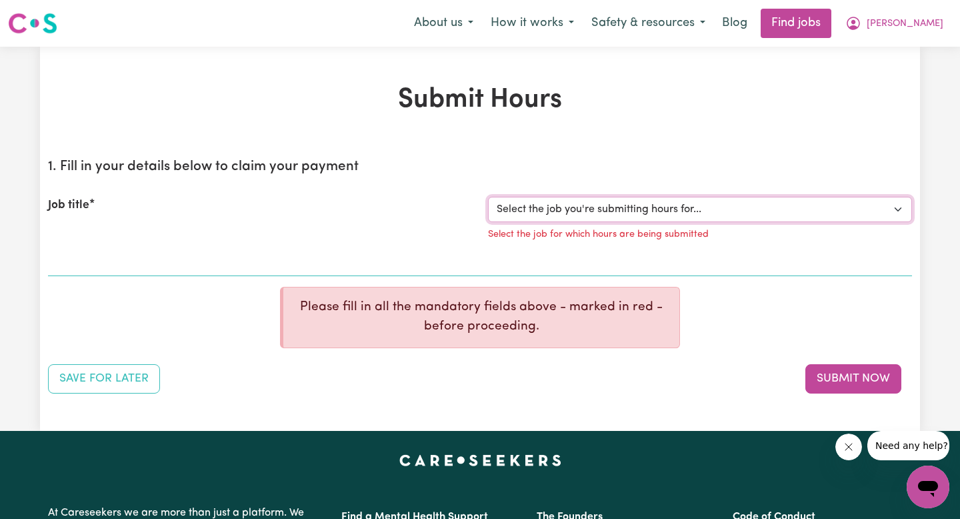
click at [807, 209] on select "Select the job you're submitting hours for..." at bounding box center [700, 209] width 424 height 25
click at [832, 23] on link "Find jobs" at bounding box center [796, 23] width 71 height 29
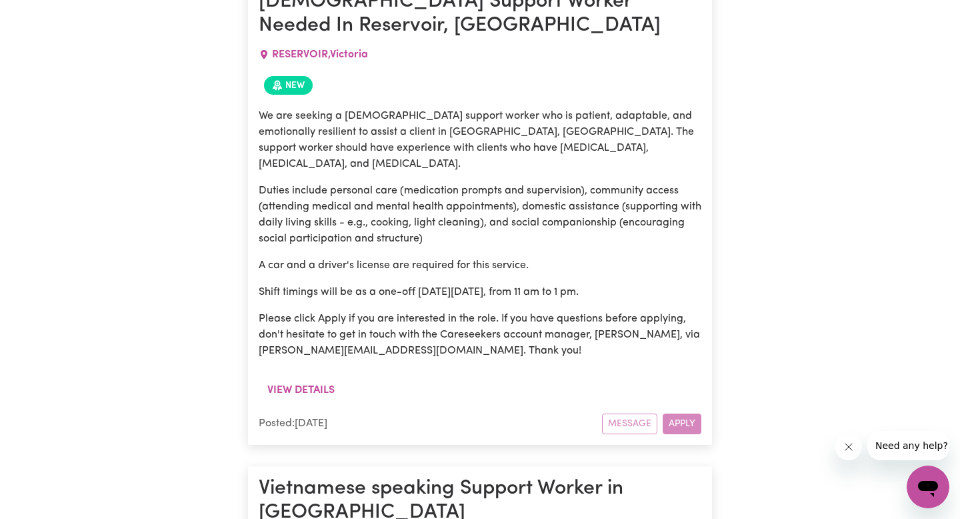
scroll to position [1292, 0]
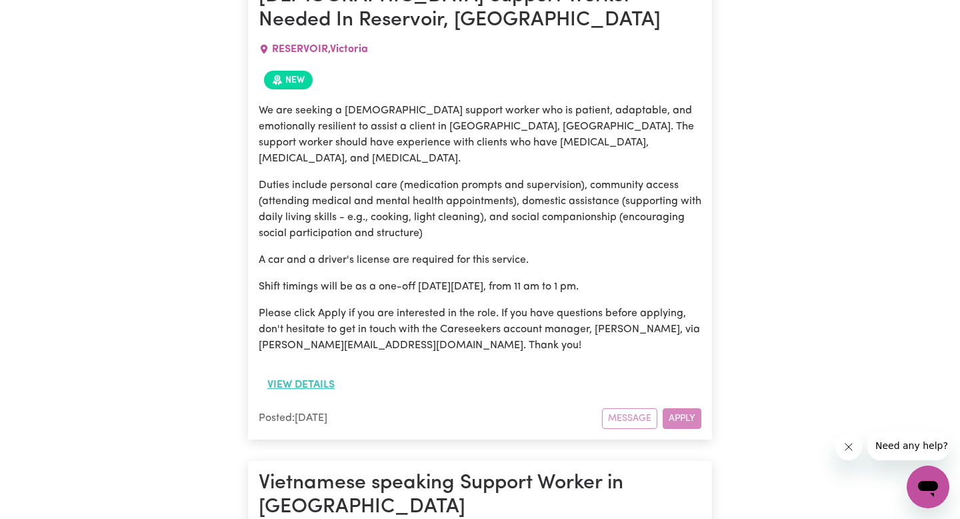
click at [320, 372] on button "View details" at bounding box center [301, 384] width 85 height 25
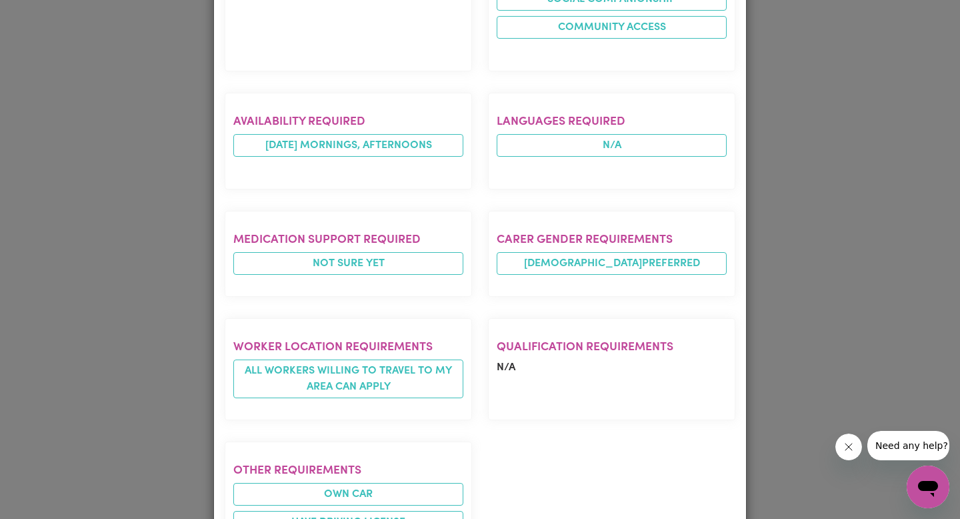
scroll to position [805, 0]
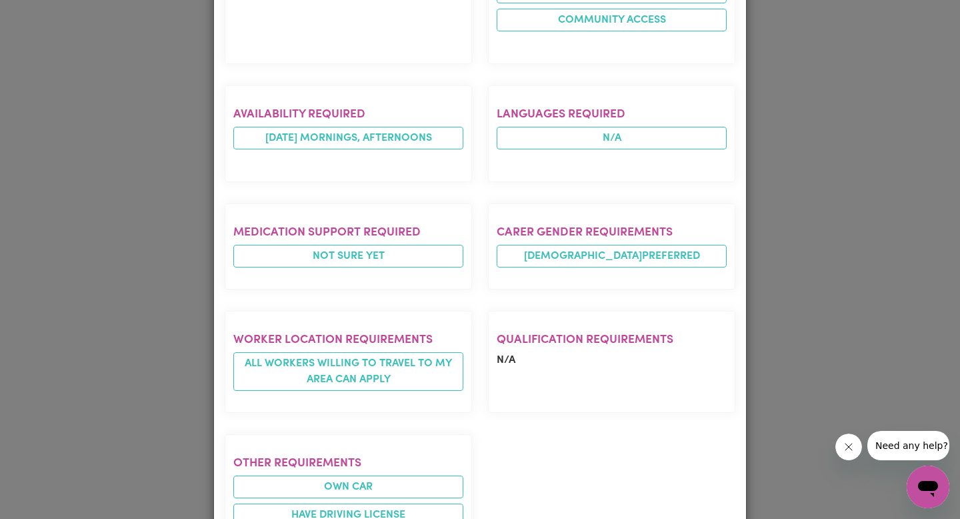
click at [800, 290] on div "Job Details [DEMOGRAPHIC_DATA] Support Worker Needed In Reservoir, [GEOGRAPHIC_…" at bounding box center [480, 259] width 960 height 519
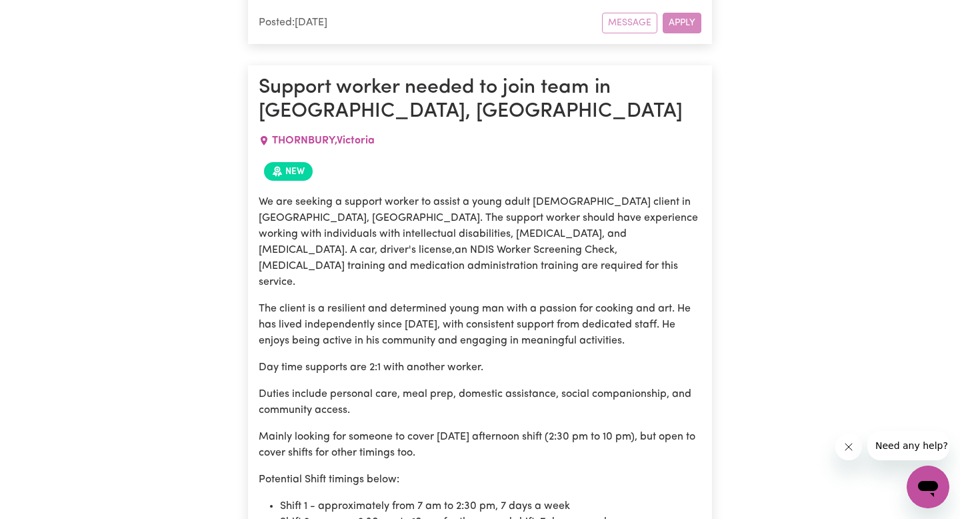
scroll to position [3802, 0]
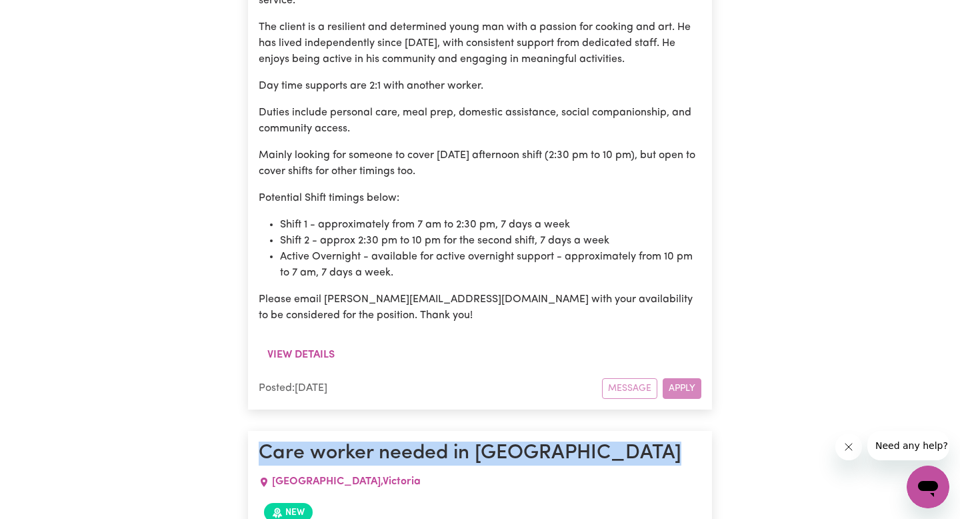
scroll to position [4082, 0]
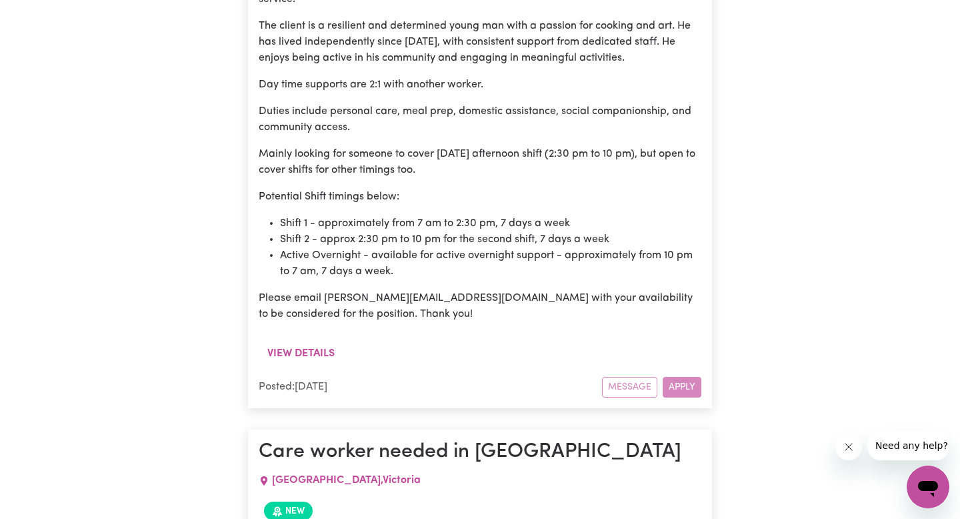
click at [674, 377] on div "Message Apply" at bounding box center [651, 387] width 99 height 21
click at [614, 341] on div "View details" at bounding box center [480, 359] width 443 height 36
click at [635, 377] on div "Message Apply" at bounding box center [651, 387] width 99 height 21
click at [634, 377] on div "Message Apply" at bounding box center [651, 387] width 99 height 21
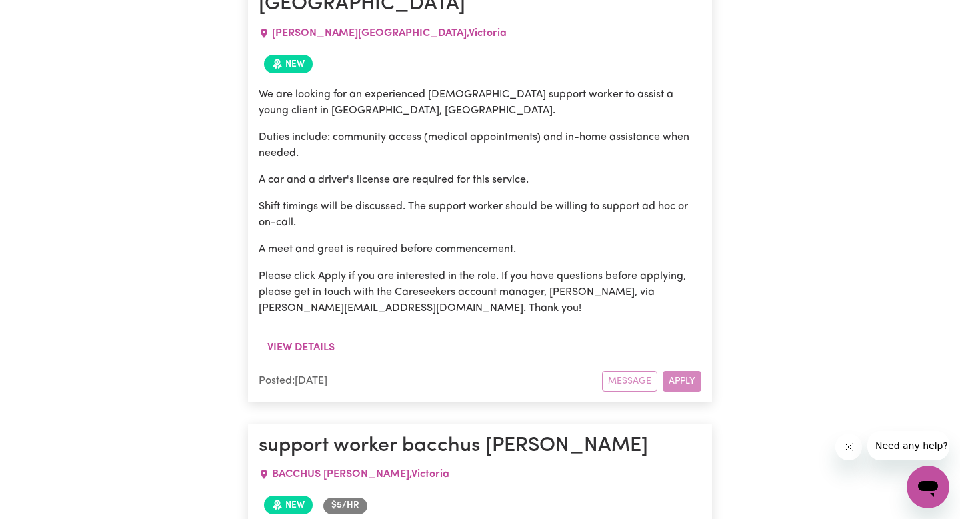
scroll to position [5404, 0]
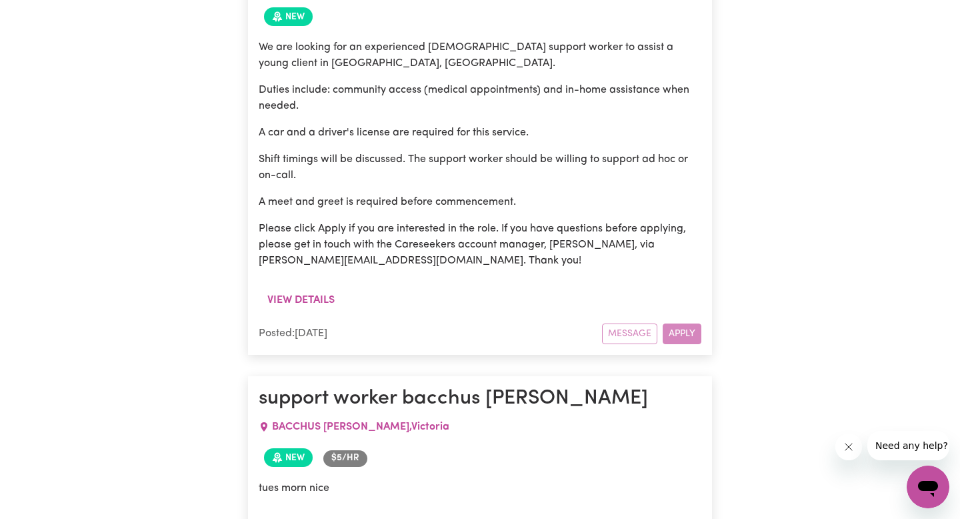
click at [352, 450] on span "$ 5 /hr" at bounding box center [345, 458] width 44 height 16
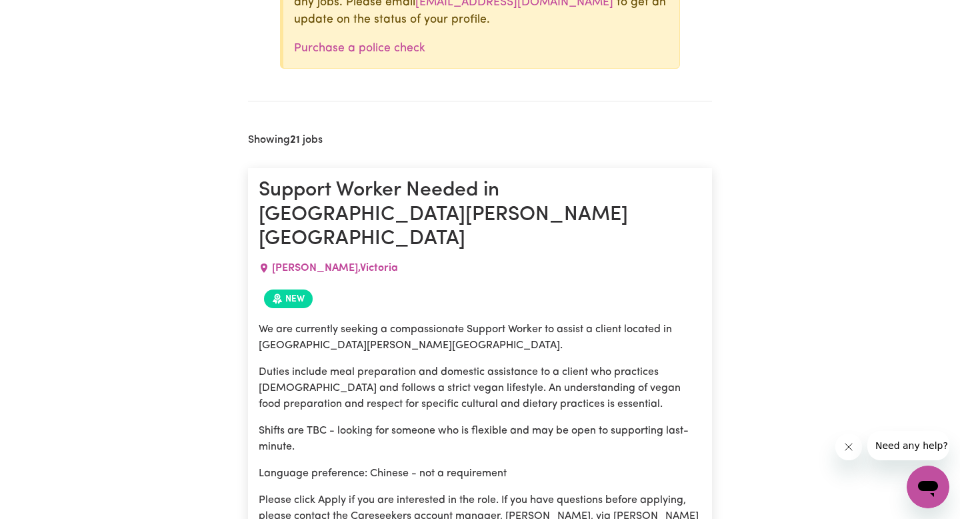
scroll to position [363, 0]
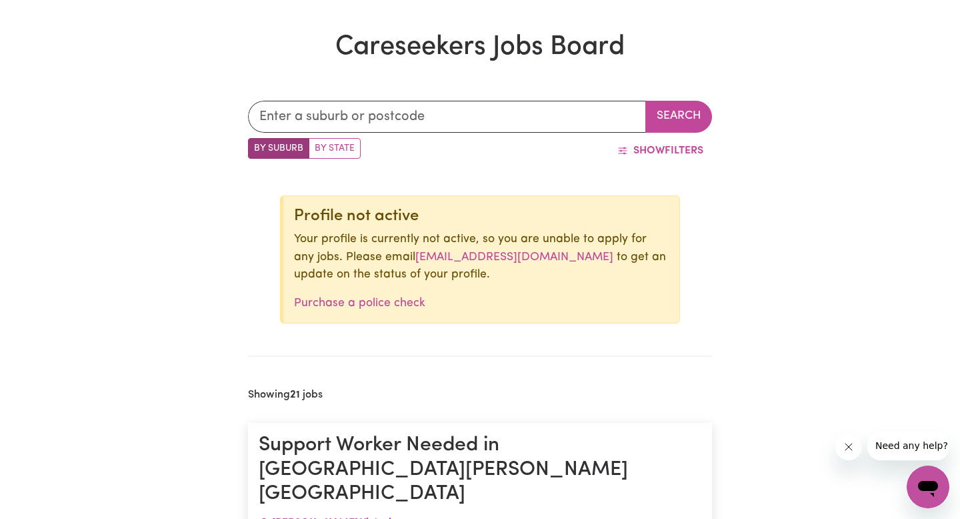
click at [944, 488] on div "Open messaging window" at bounding box center [928, 487] width 40 height 40
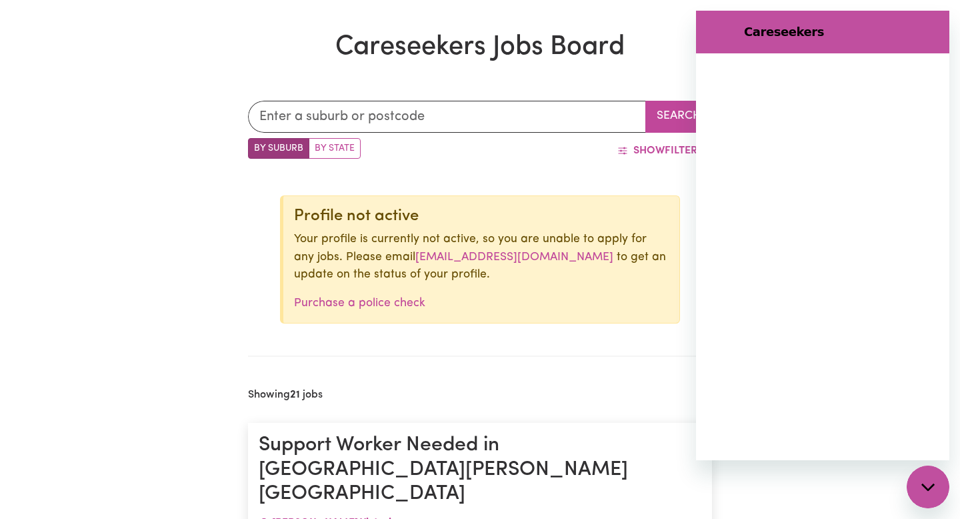
scroll to position [0, 0]
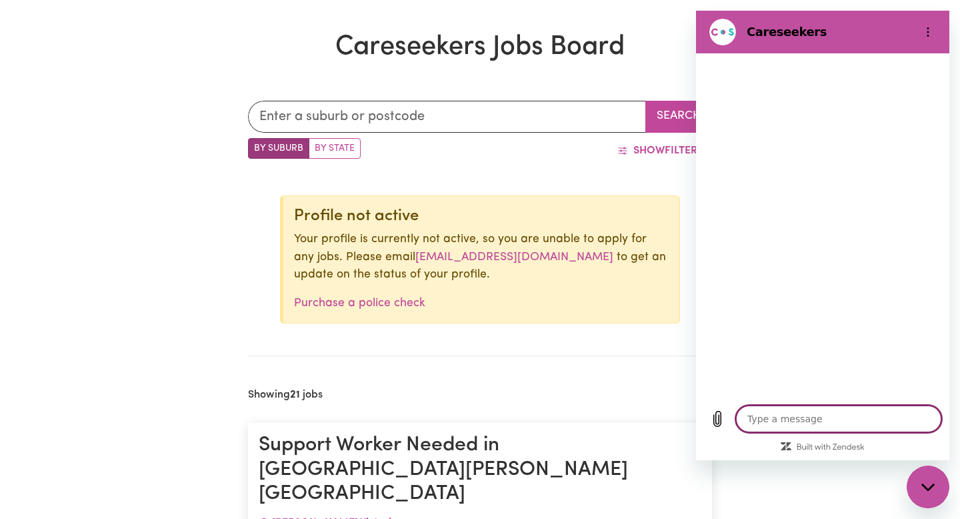
type textarea "x"
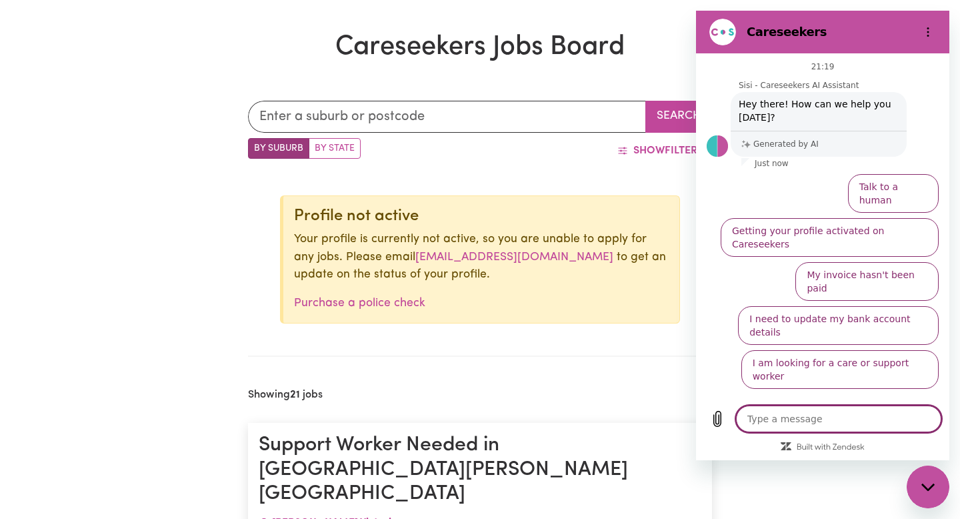
type textarea "w"
type textarea "x"
type textarea "wh"
type textarea "x"
type textarea "why"
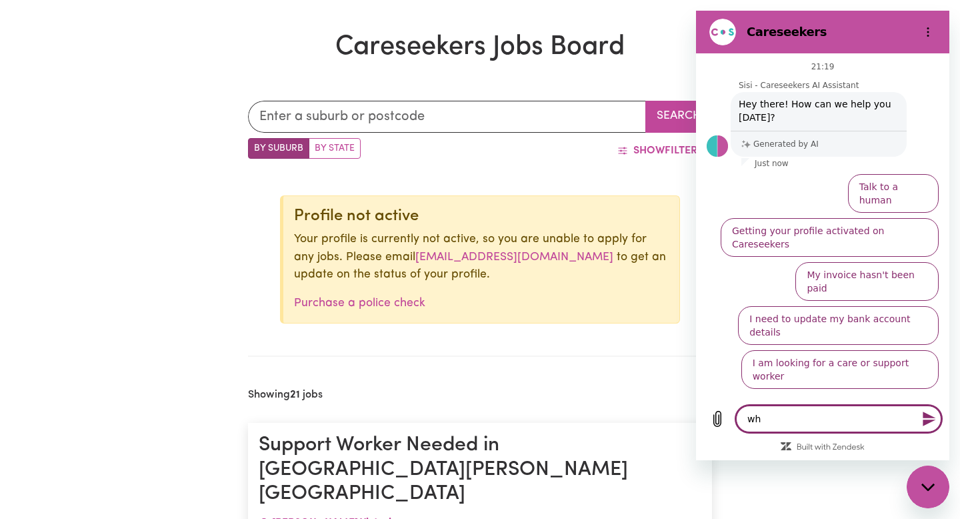
type textarea "x"
type textarea "why"
type textarea "x"
type textarea "why c"
type textarea "x"
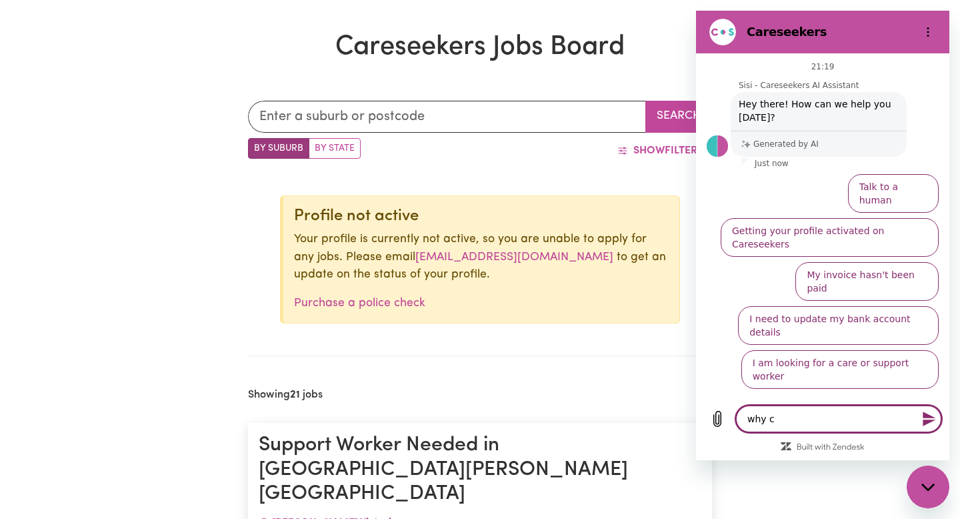
type textarea "why ca"
type textarea "x"
type textarea "why can"
type textarea "x"
type textarea "why cant"
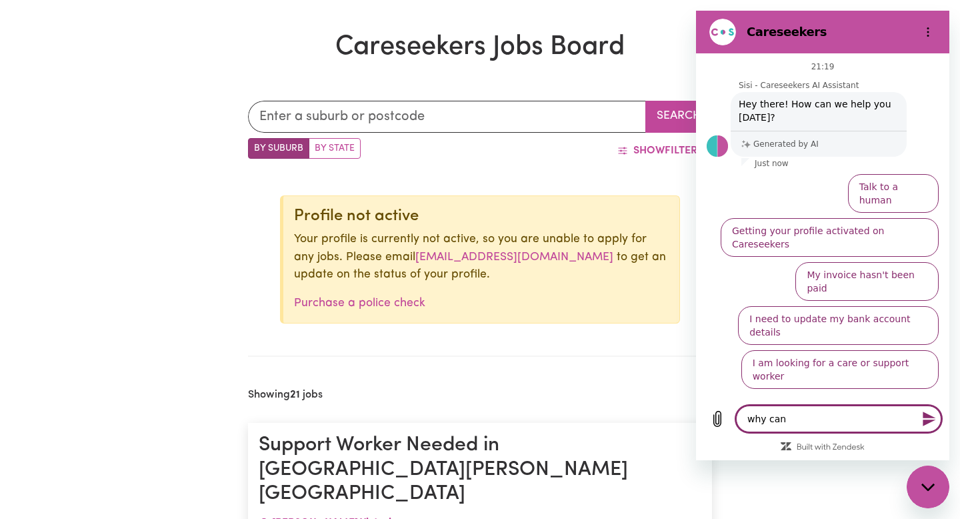
type textarea "x"
type textarea "why cant"
type textarea "x"
type textarea "why cant i"
type textarea "x"
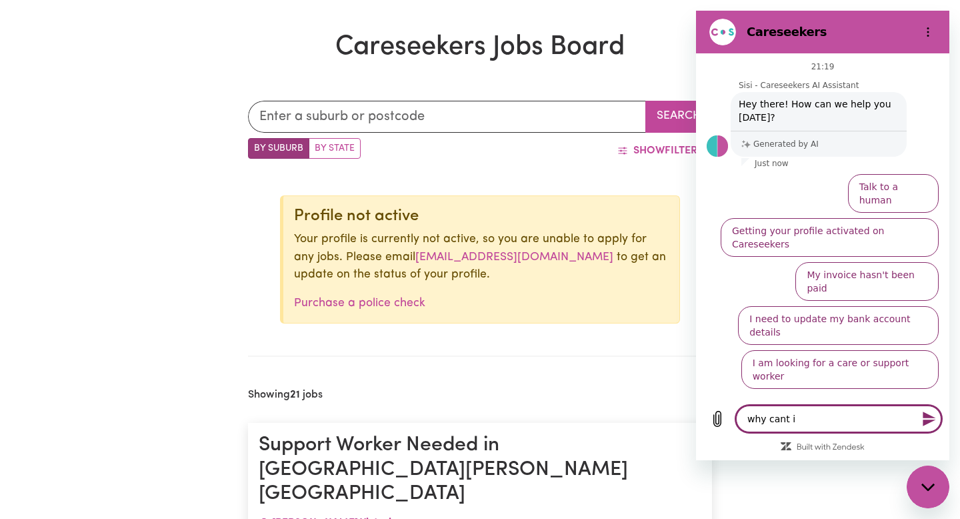
type textarea "why cant i"
type textarea "x"
type textarea "why cant i a"
type textarea "x"
type textarea "why cant i ap"
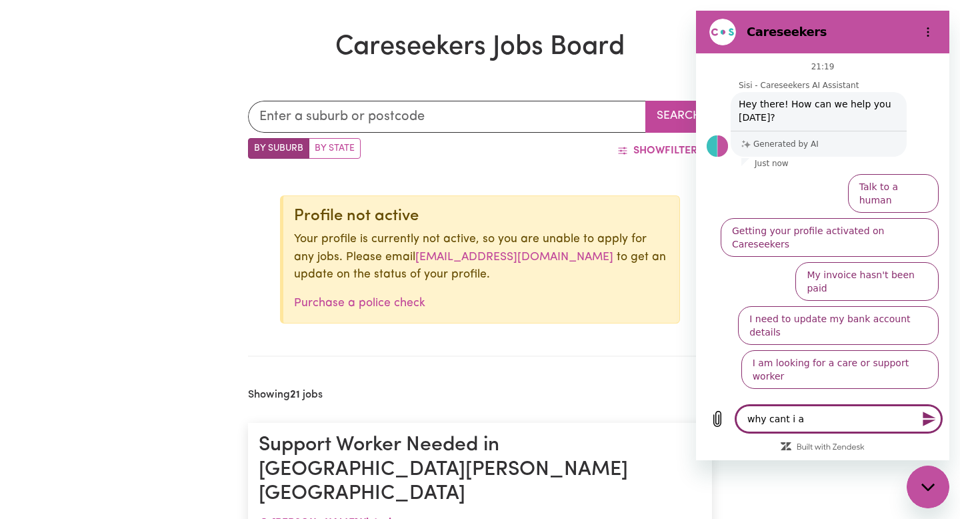
type textarea "x"
type textarea "why cant i app"
type textarea "x"
type textarea "why cant i appl"
type textarea "x"
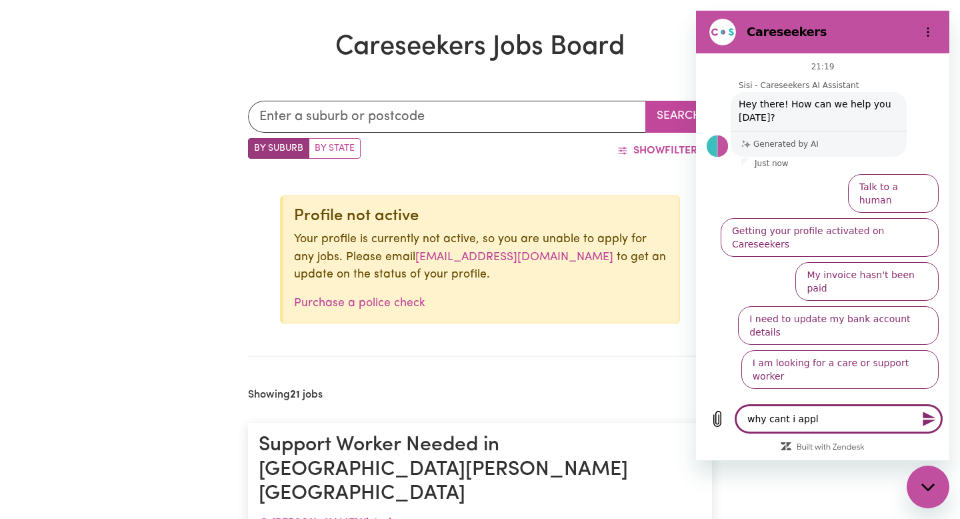
type textarea "why cant i apply"
type textarea "x"
type textarea "why cant i apply"
type textarea "x"
type textarea "why cant i apply o"
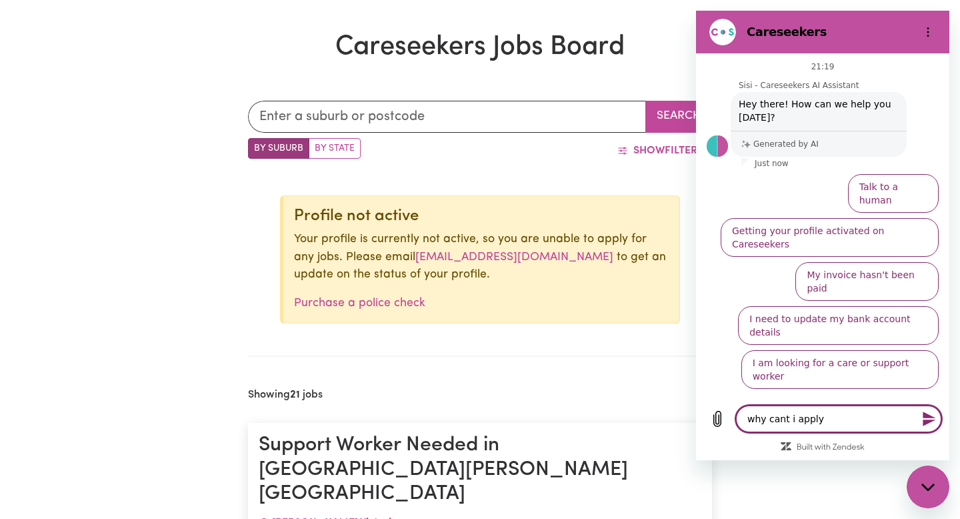
type textarea "x"
type textarea "why cant i apply or"
type textarea "x"
type textarea "why cant i apply or"
type textarea "x"
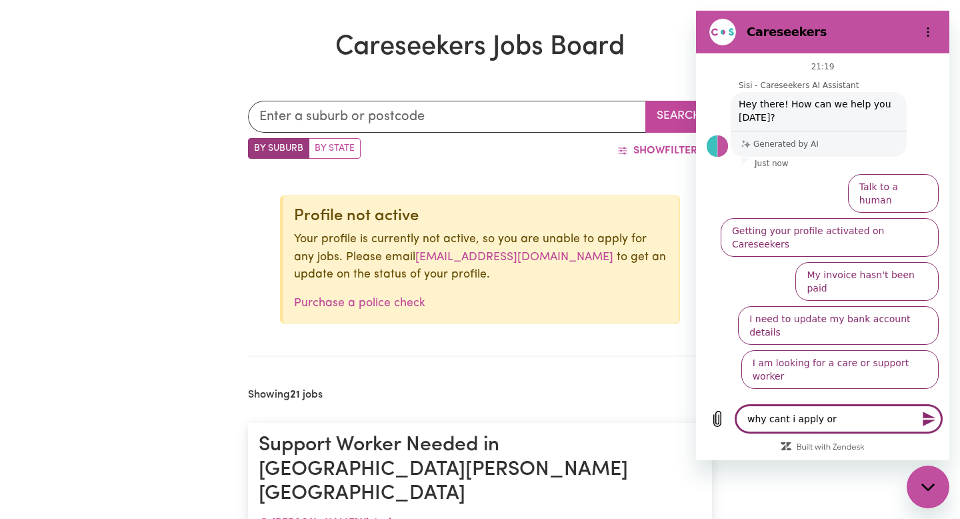
type textarea "why cant i apply or m"
type textarea "x"
type textarea "why cant i apply or me"
type textarea "x"
type textarea "why cant i apply or mes"
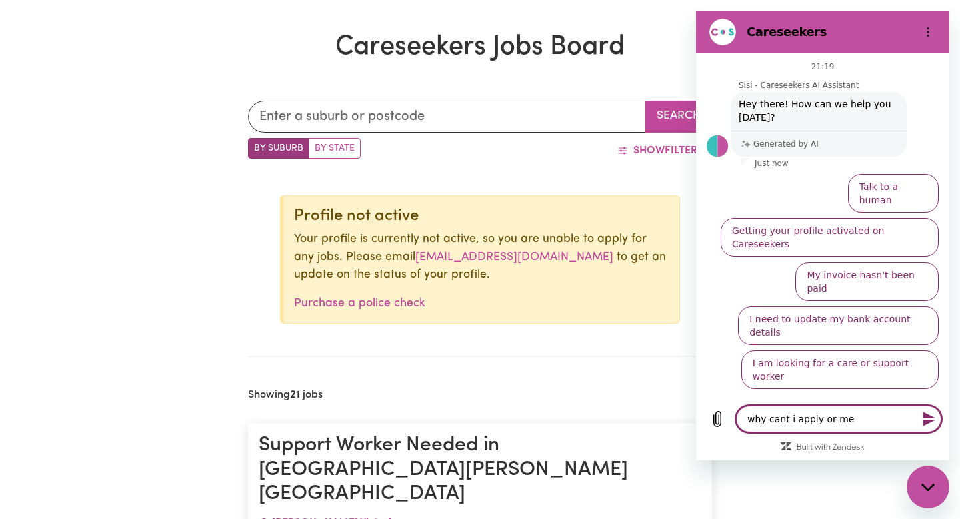
type textarea "x"
type textarea "why cant i apply or mess"
type textarea "x"
type textarea "why cant i apply or messa"
type textarea "x"
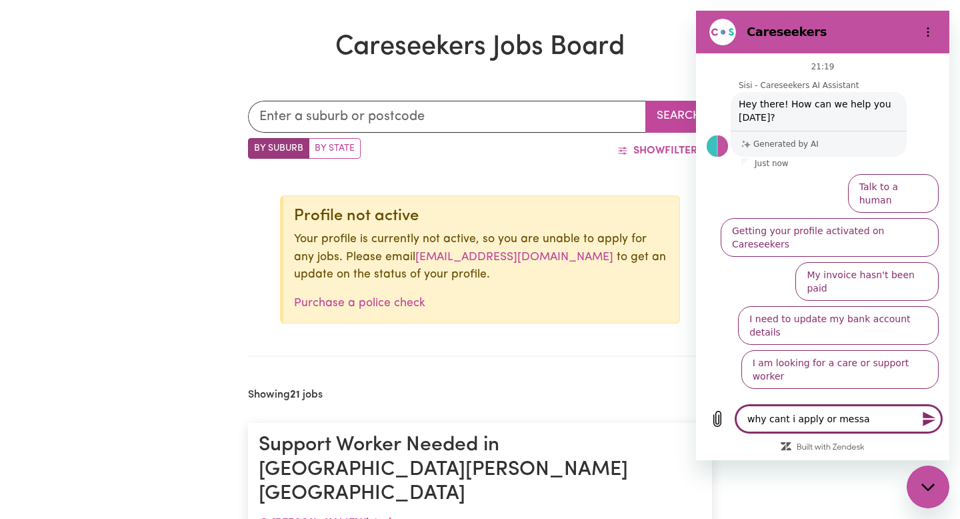
type textarea "why cant i apply or messag"
type textarea "x"
type textarea "why cant i apply or message"
type textarea "x"
type textarea "why cant i apply or message"
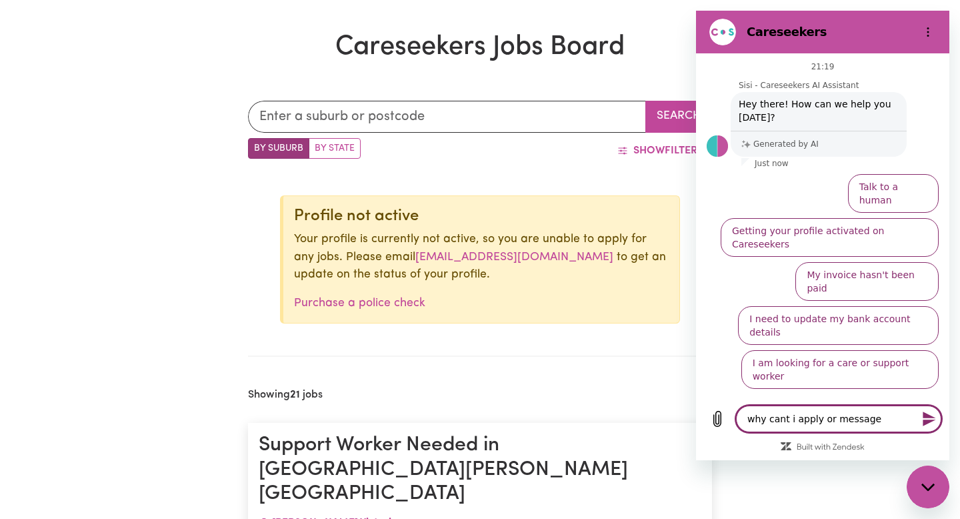
type textarea "x"
type textarea "why cant i apply or message a"
type textarea "x"
type textarea "why cant i apply or message ab"
type textarea "x"
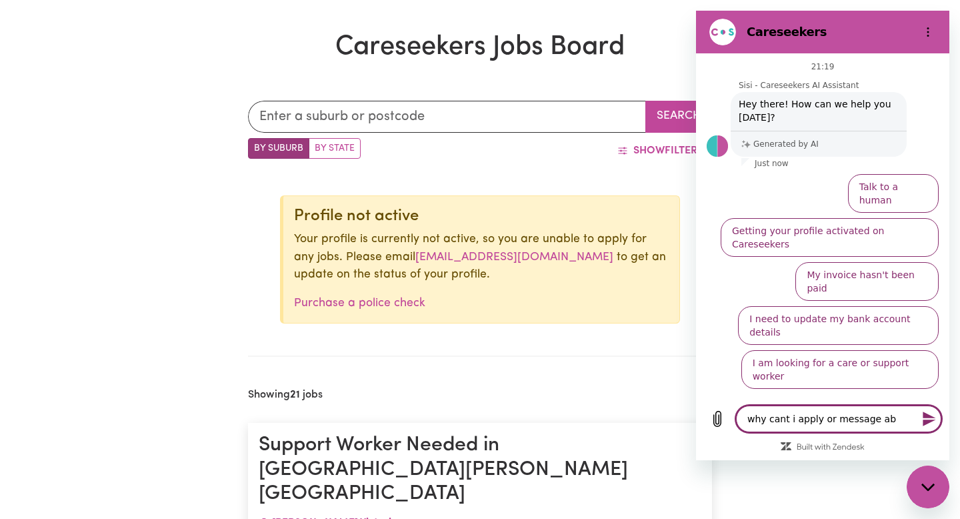
type textarea "why cant i apply or message abo"
type textarea "x"
type textarea "why cant i apply or message abou"
type textarea "x"
type textarea "why cant i apply or message about"
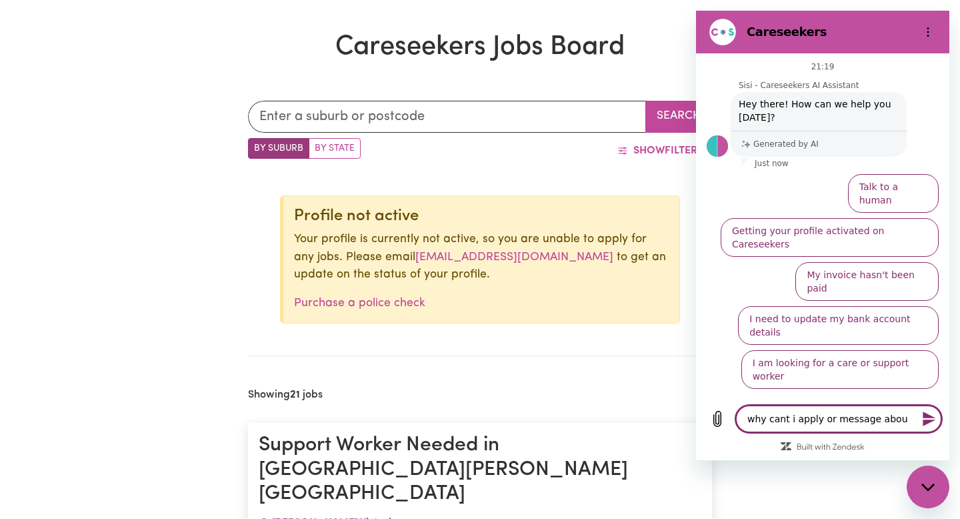
type textarea "x"
type textarea "why cant i apply or message about"
type textarea "x"
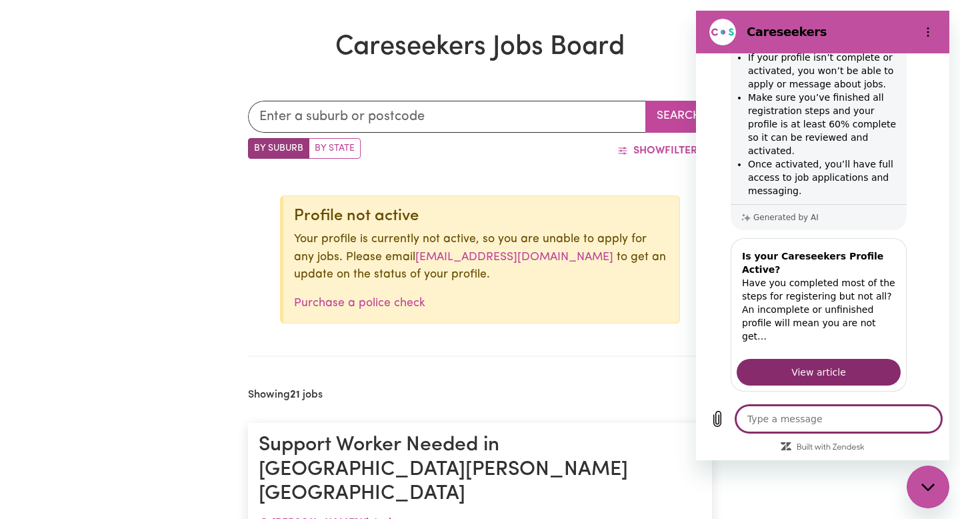
scroll to position [213, 0]
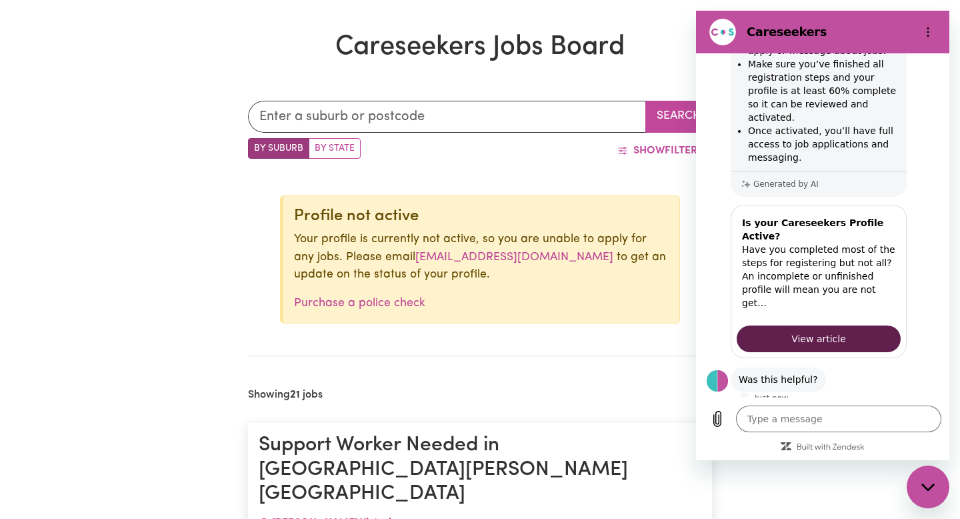
click at [862, 325] on link "View article" at bounding box center [819, 338] width 164 height 27
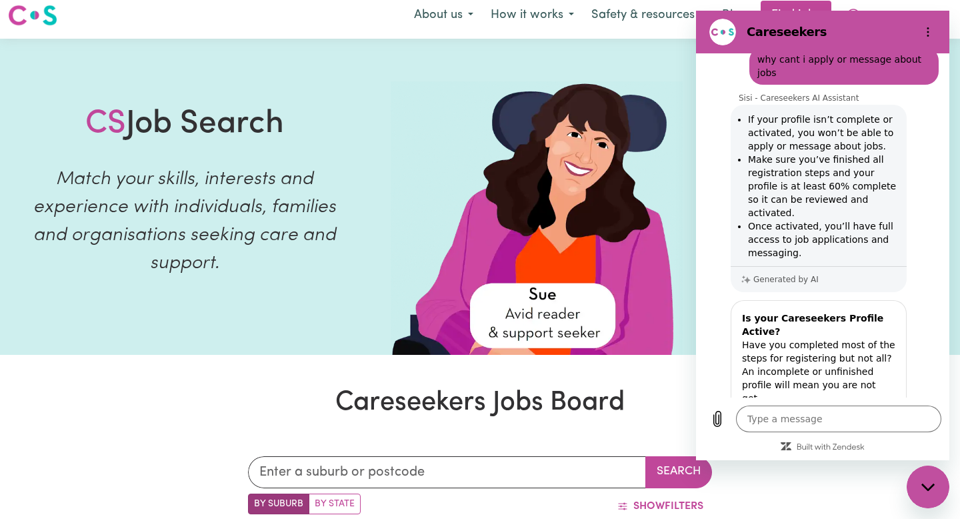
scroll to position [0, 0]
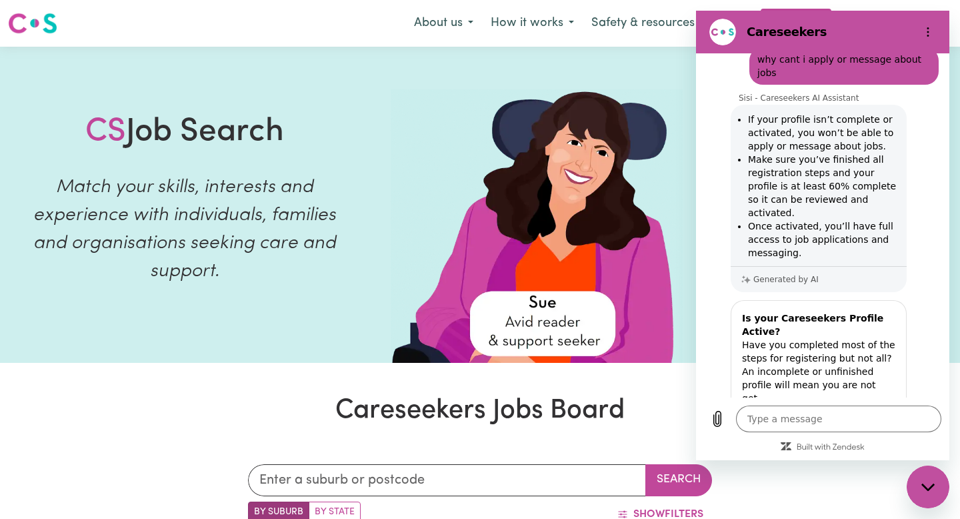
click at [650, 343] on img at bounding box center [536, 225] width 291 height 273
drag, startPoint x: 732, startPoint y: 31, endPoint x: 960, endPoint y: 24, distance: 228.2
click at [950, 24] on html "Careseekers 21:19 Sisi - Careseekers AI Assistant Sisi - Careseekers AI Assista…" at bounding box center [822, 236] width 253 height 450
click at [928, 31] on circle "Options menu" at bounding box center [929, 32] width 2 height 2
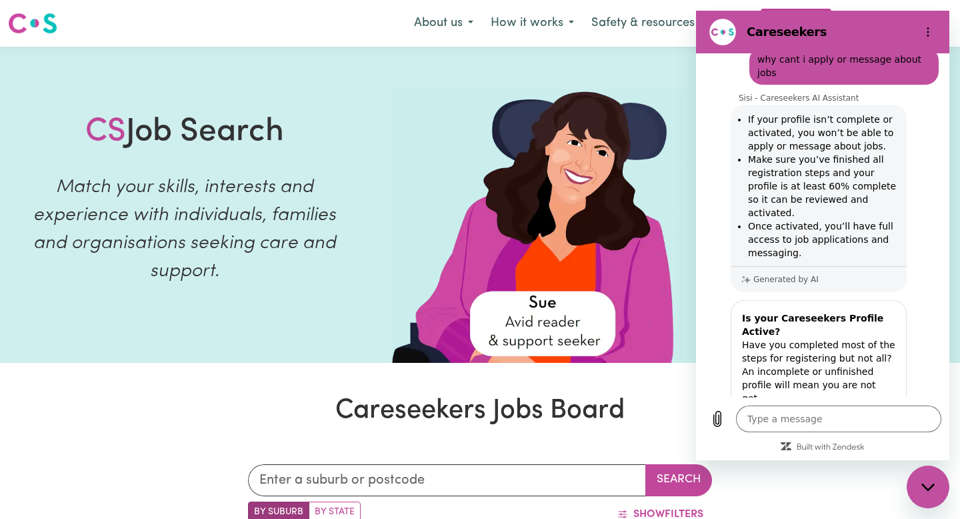
click at [928, 492] on div "Close messaging window" at bounding box center [928, 487] width 40 height 40
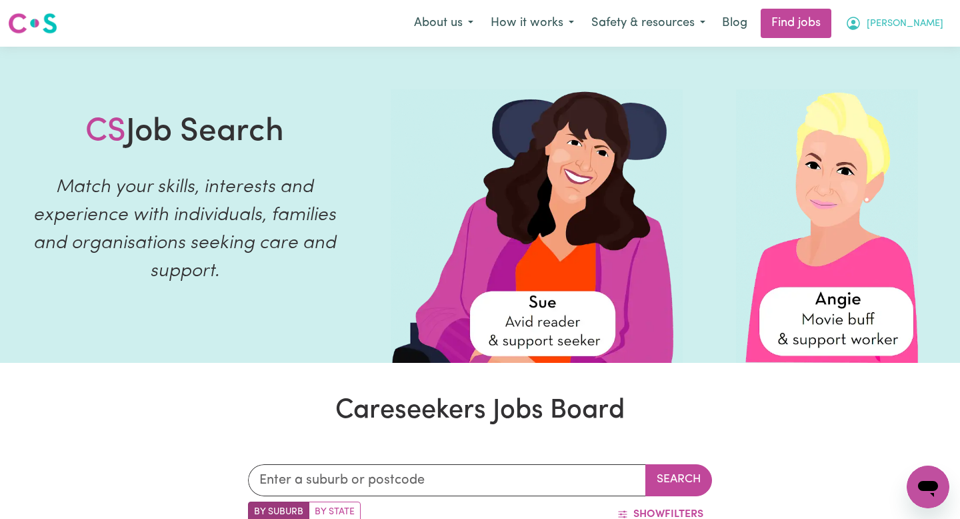
click at [884, 29] on button "[PERSON_NAME]" at bounding box center [894, 23] width 115 height 28
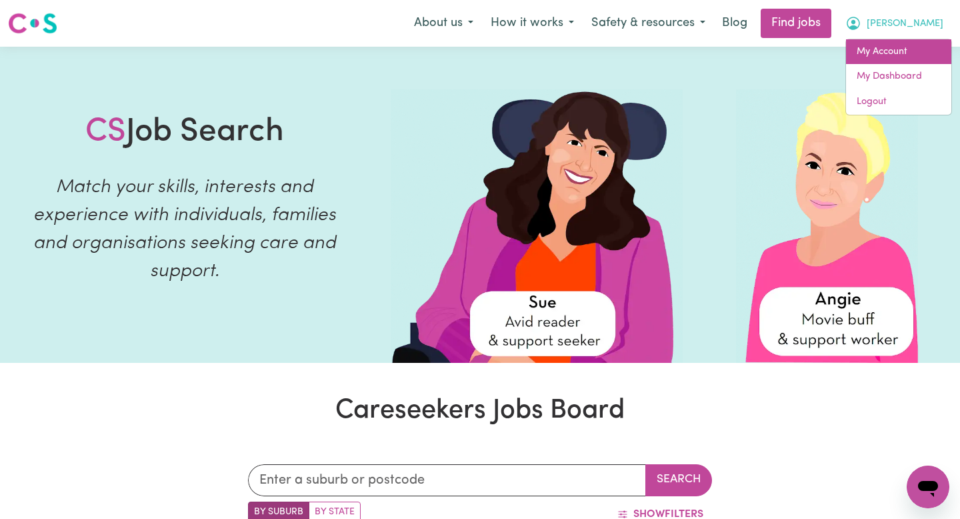
click at [892, 54] on link "My Account" at bounding box center [898, 51] width 105 height 25
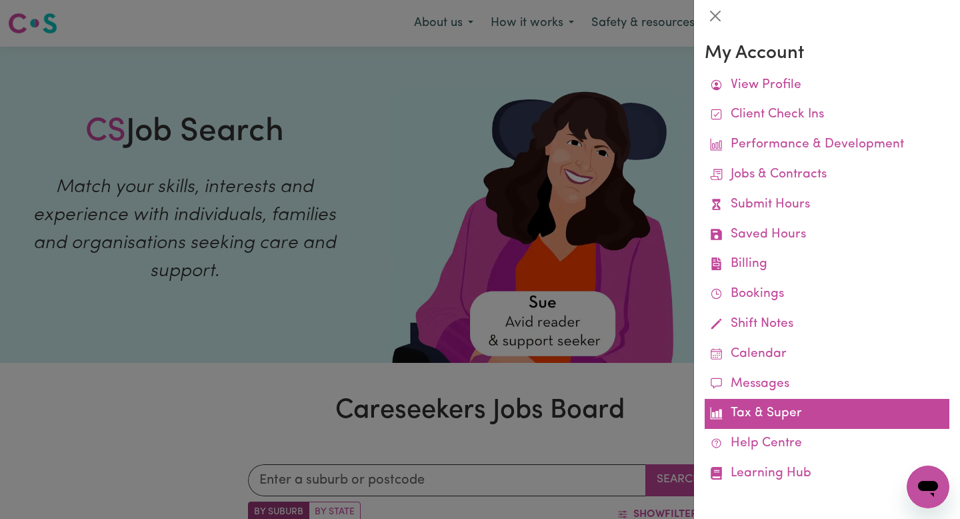
click at [759, 422] on link "Tax & Super" at bounding box center [827, 414] width 245 height 30
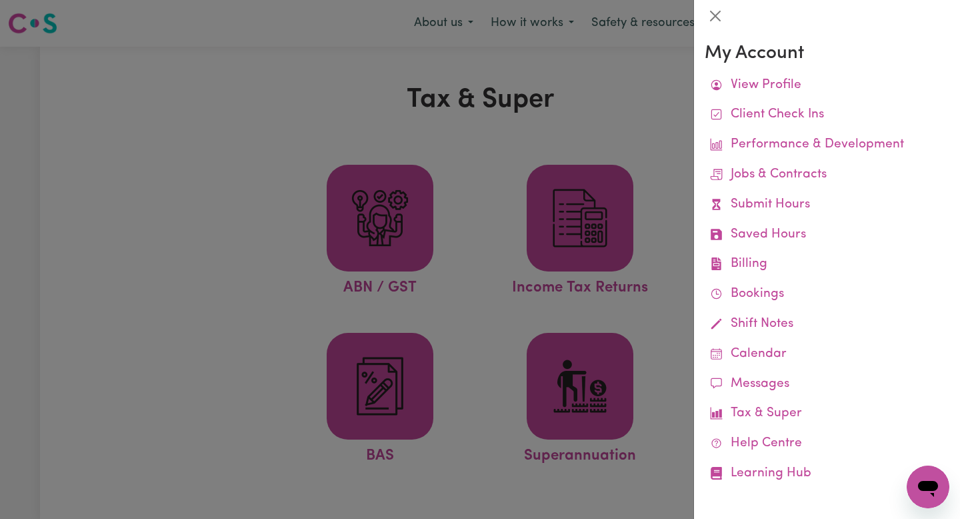
click at [658, 311] on div at bounding box center [480, 259] width 960 height 519
